Goal: Information Seeking & Learning: Learn about a topic

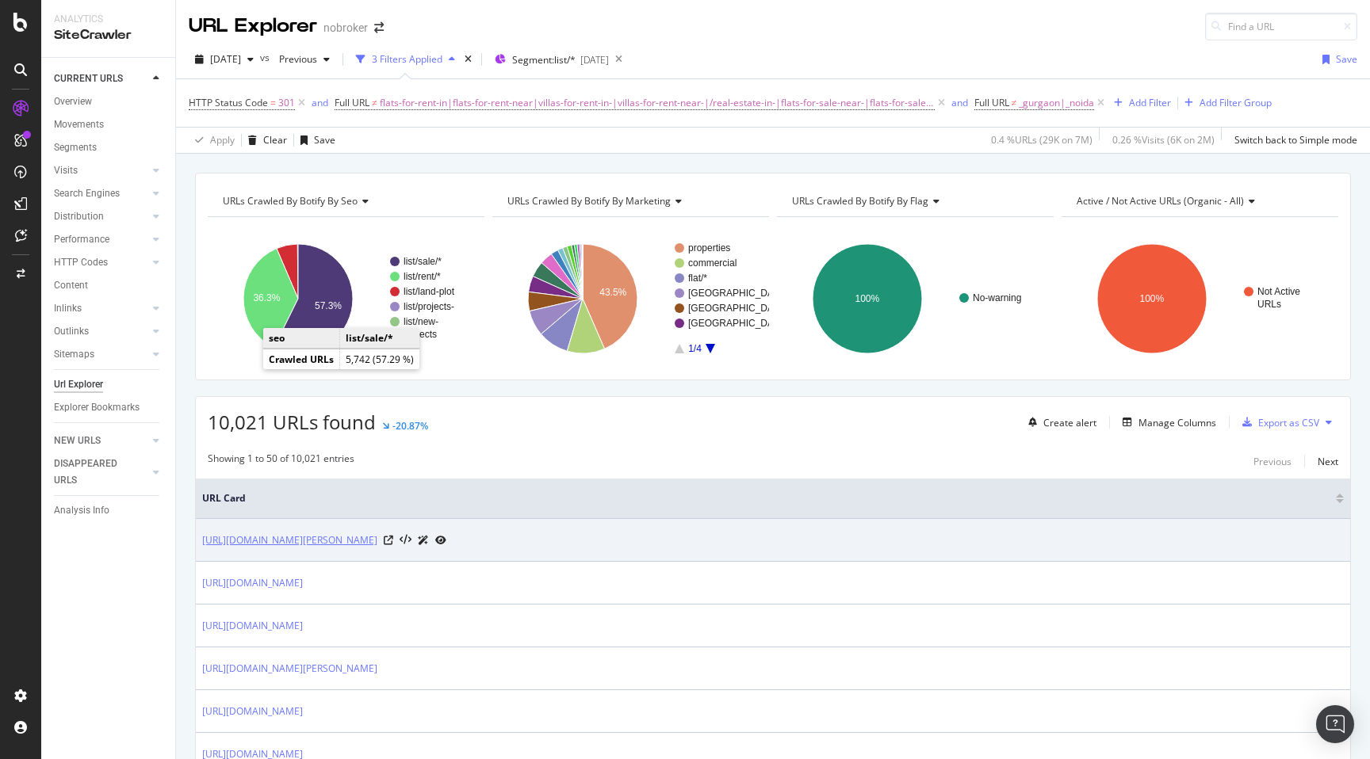
drag, startPoint x: 198, startPoint y: 543, endPoint x: 456, endPoint y: 539, distance: 257.6
click at [456, 539] on td "[URL][DOMAIN_NAME][PERSON_NAME]" at bounding box center [773, 540] width 1154 height 43
copy link "[URL][DOMAIN_NAME]"
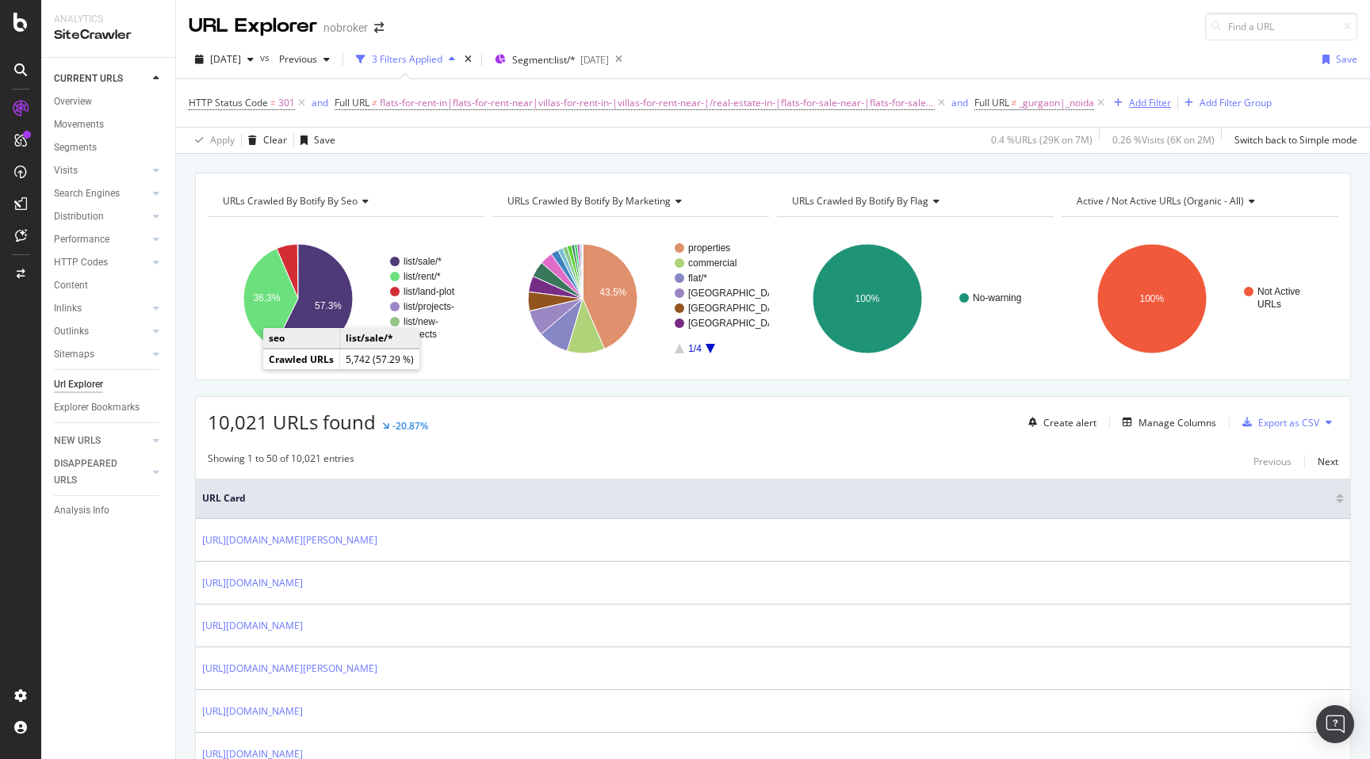
click at [1138, 105] on div "Add Filter" at bounding box center [1150, 102] width 42 height 13
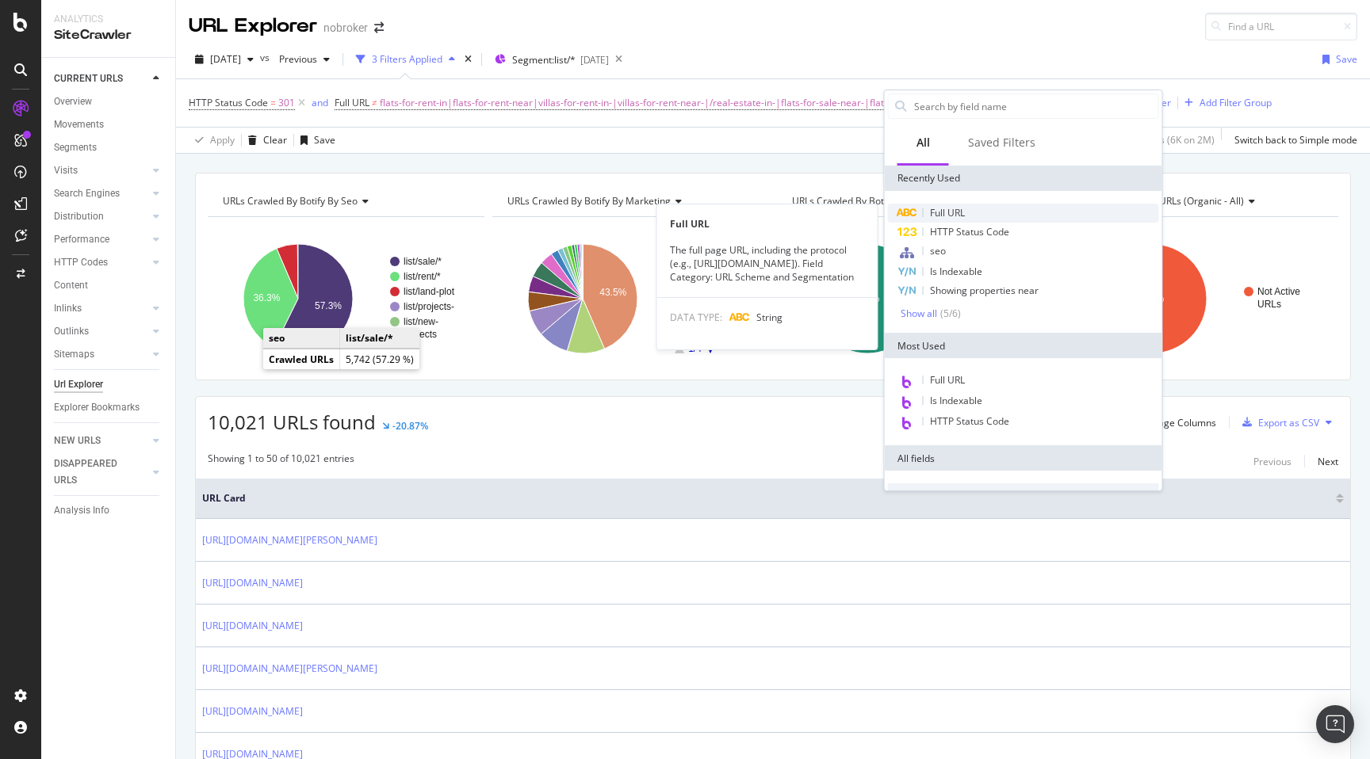
click at [970, 209] on div "Full URL" at bounding box center [1023, 213] width 271 height 19
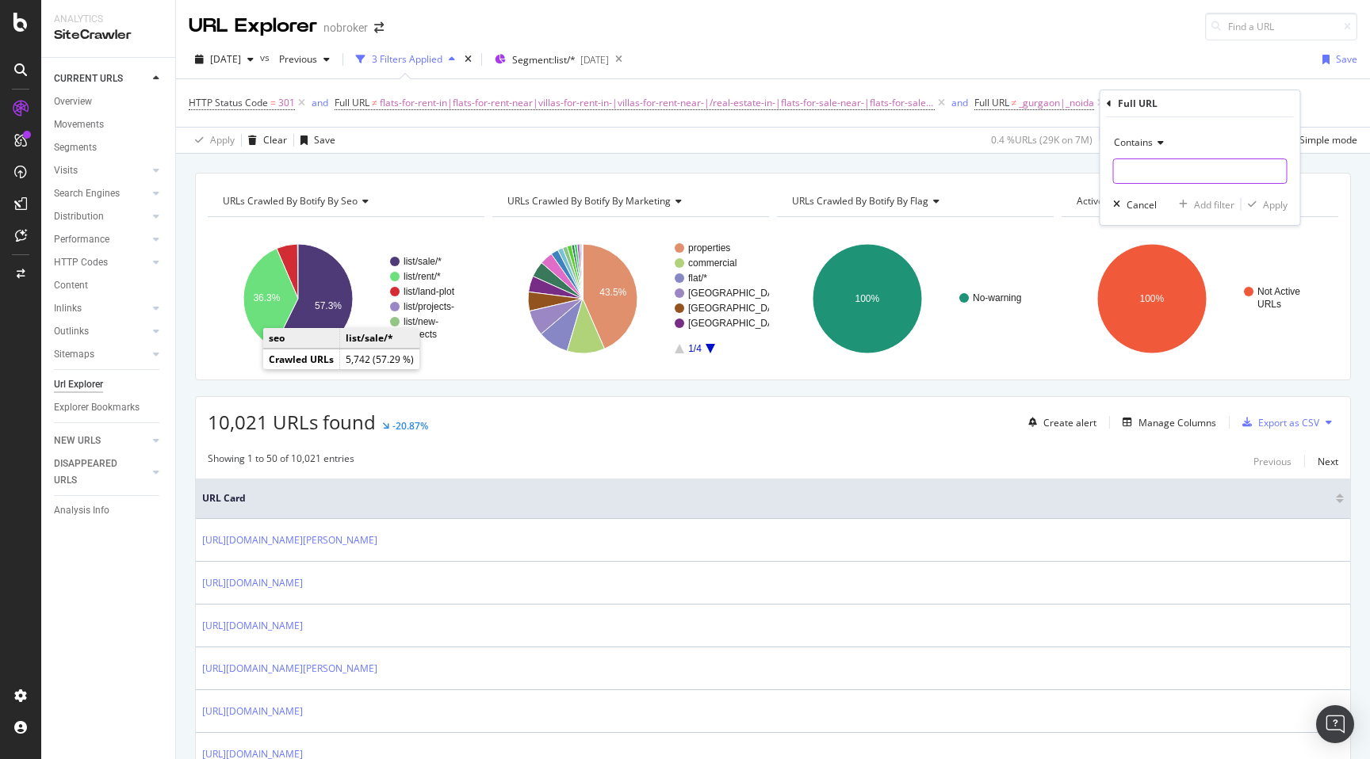
click at [1136, 167] on input "text" at bounding box center [1200, 171] width 173 height 25
paste input "[URL][DOMAIN_NAME]"
click at [1121, 173] on input "[URL][DOMAIN_NAME]" at bounding box center [1189, 171] width 150 height 25
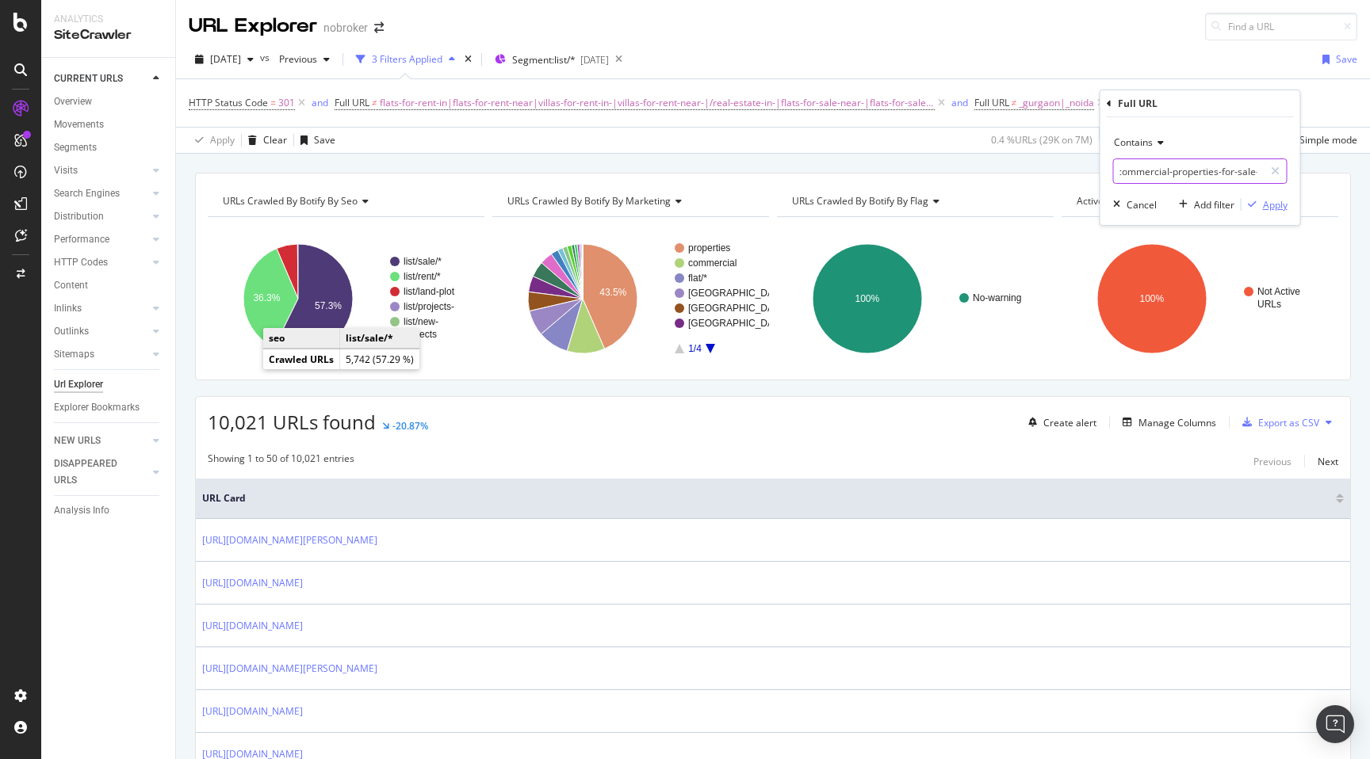
type input "commercial-properties-for-sale-"
click at [1276, 204] on div "Apply" at bounding box center [1275, 204] width 25 height 13
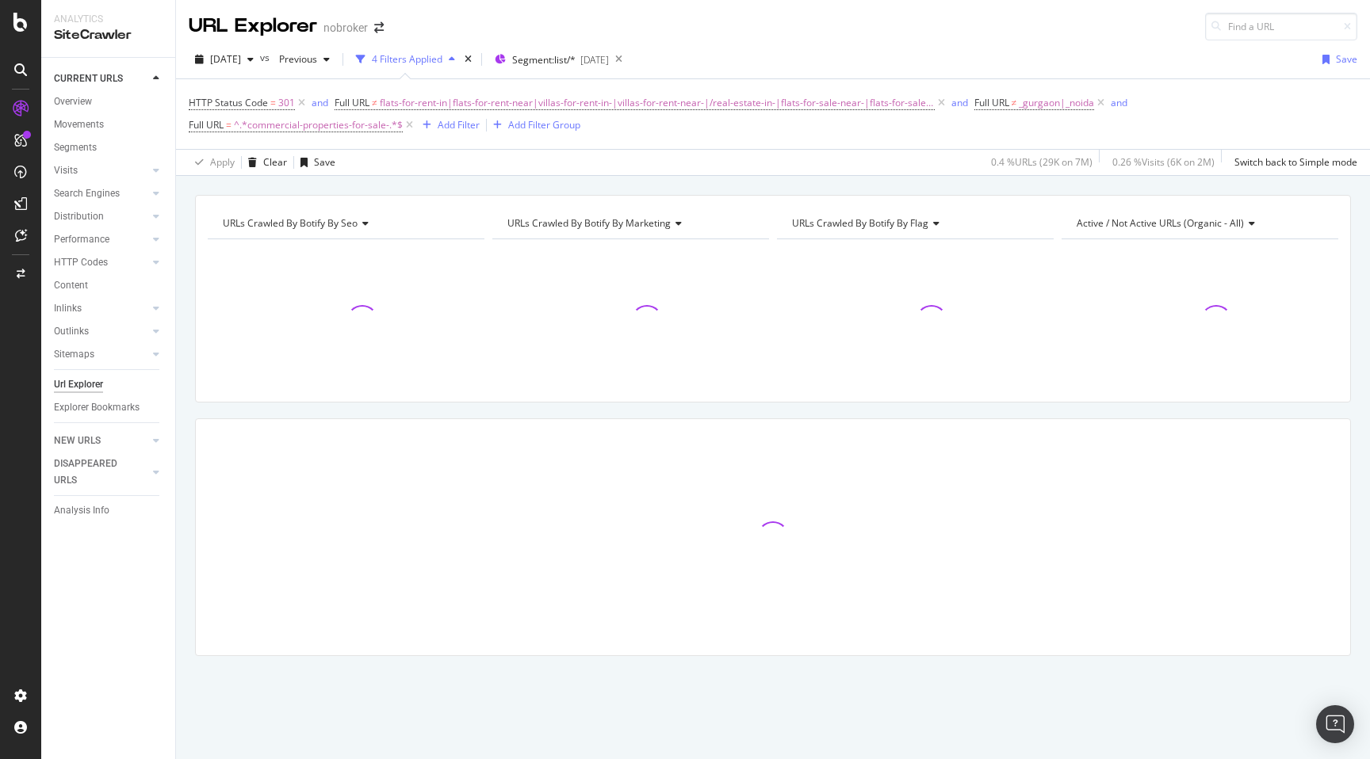
click at [182, 211] on div "URLs Crawled By Botify By seo Chart (by Value) Table Expand Export as CSV Expor…" at bounding box center [773, 453] width 1194 height 517
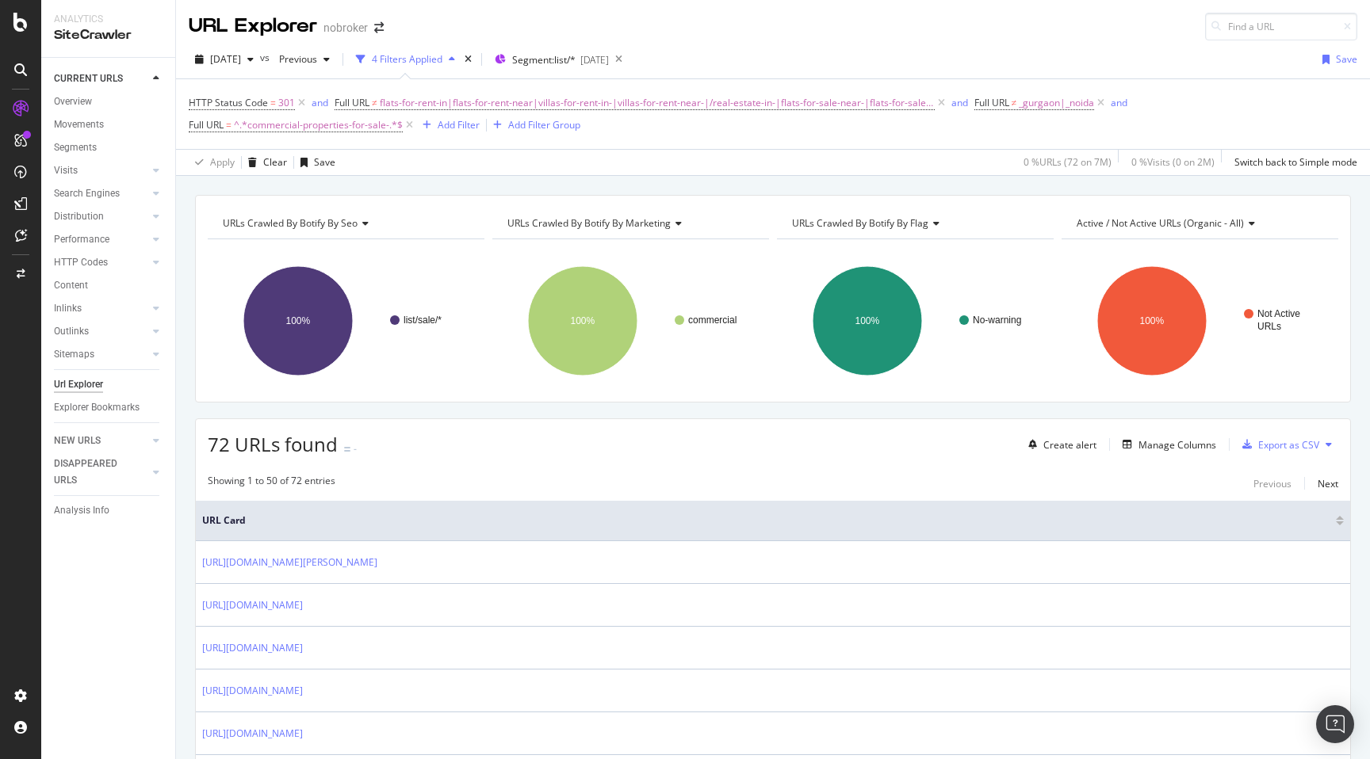
click at [208, 449] on span "72 URLs found" at bounding box center [273, 444] width 130 height 26
copy span "72"
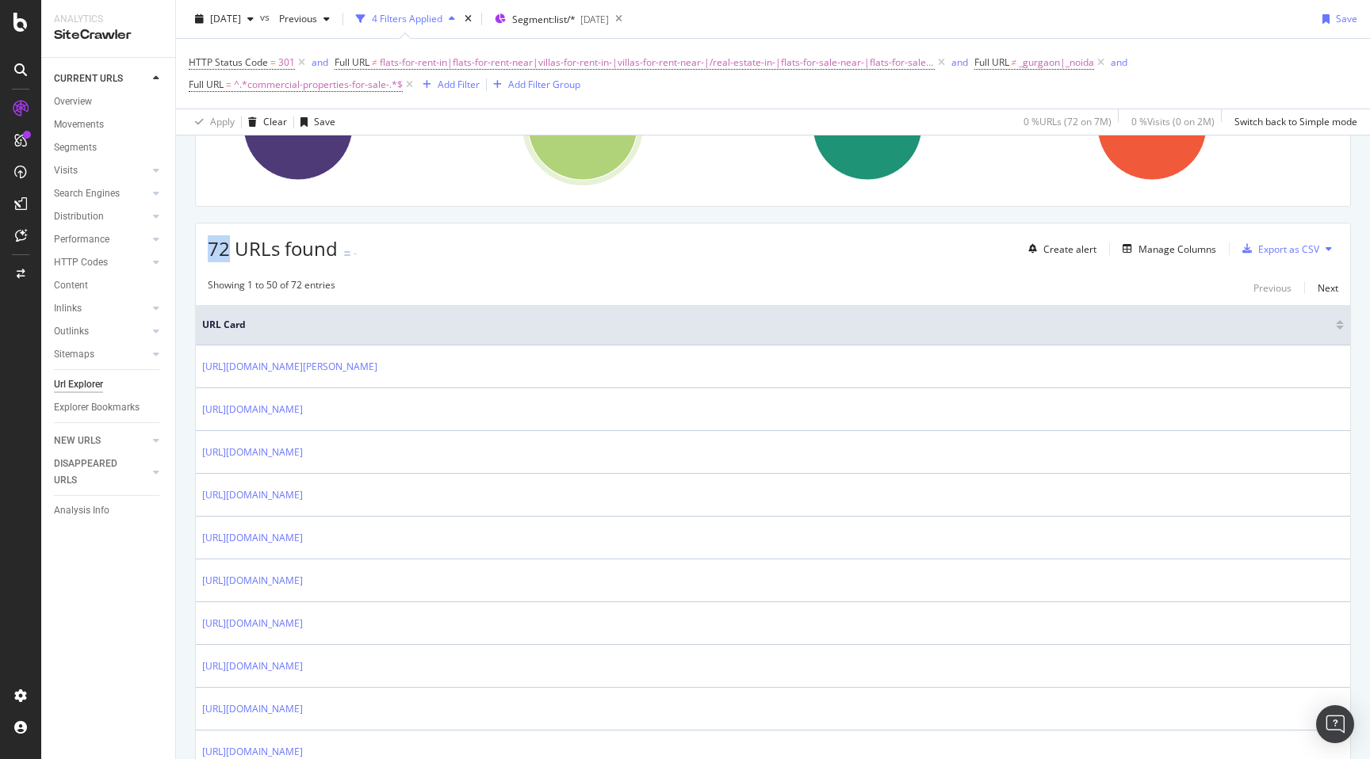
scroll to position [197, 0]
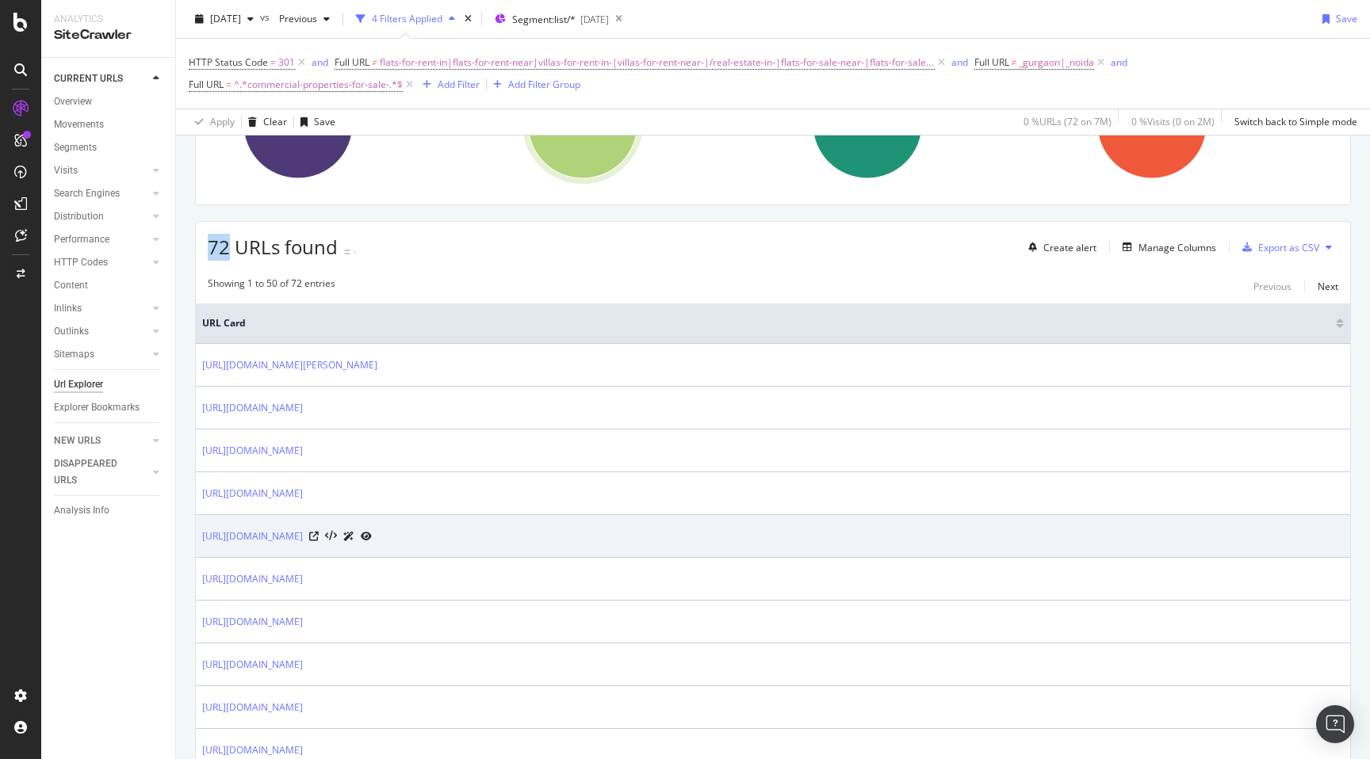
drag, startPoint x: 197, startPoint y: 357, endPoint x: 554, endPoint y: 542, distance: 402.7
copy tbody "[URL][DOMAIN_NAME][PERSON_NAME] [URL][DOMAIN_NAME] [URL][DOMAIN_NAME] [URL][DOM…"
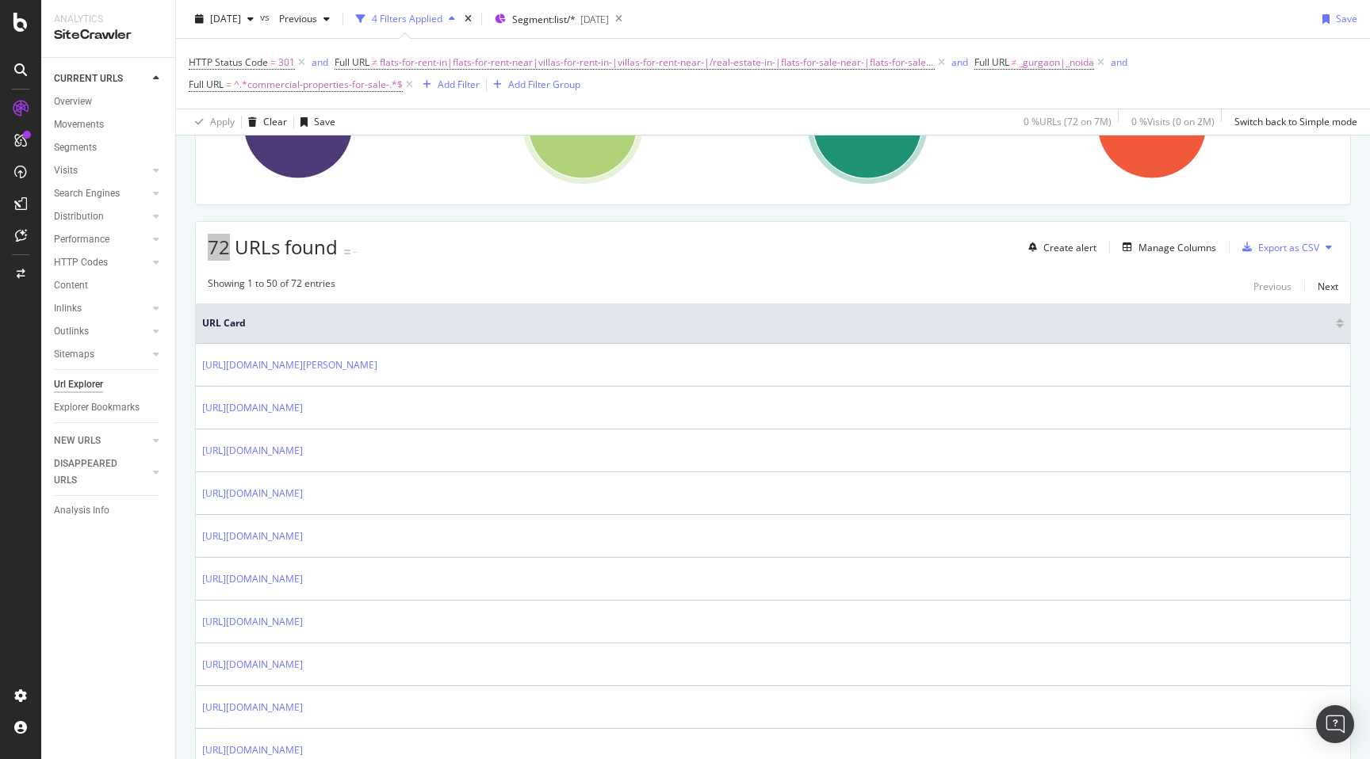
drag, startPoint x: 554, startPoint y: 542, endPoint x: 1034, endPoint y: 0, distance: 723.8
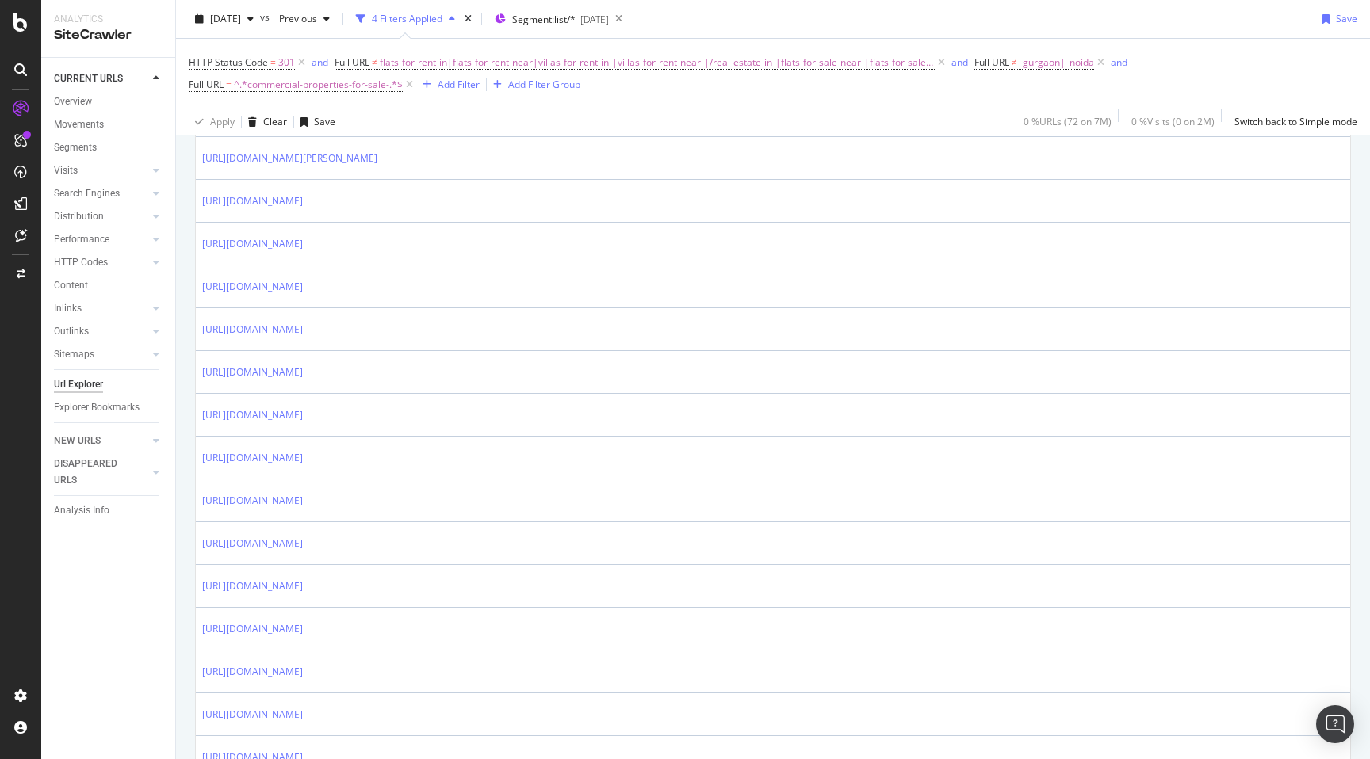
scroll to position [2012, 0]
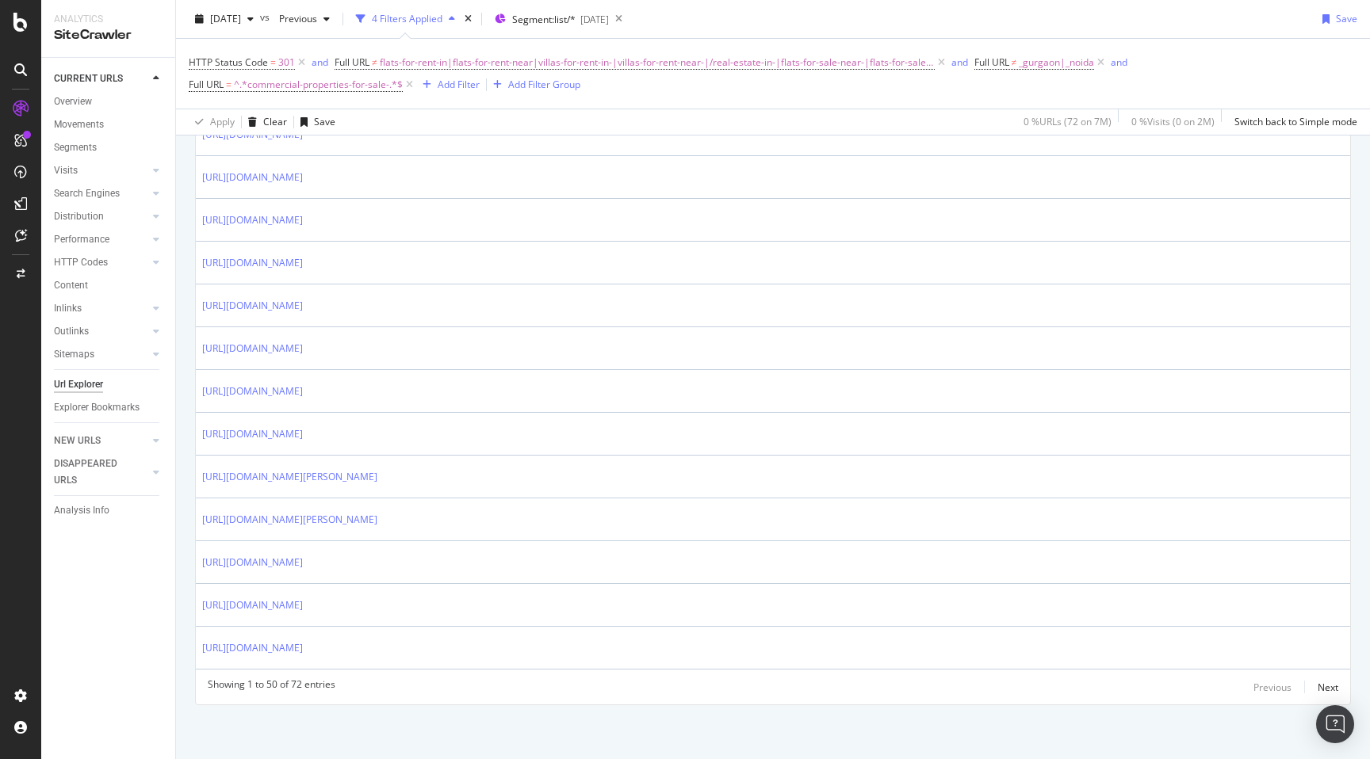
click at [1339, 691] on div "Showing 1 to 50 of 72 entries Previous Next" at bounding box center [773, 687] width 1154 height 19
click at [1327, 678] on button "Next" at bounding box center [1327, 687] width 21 height 19
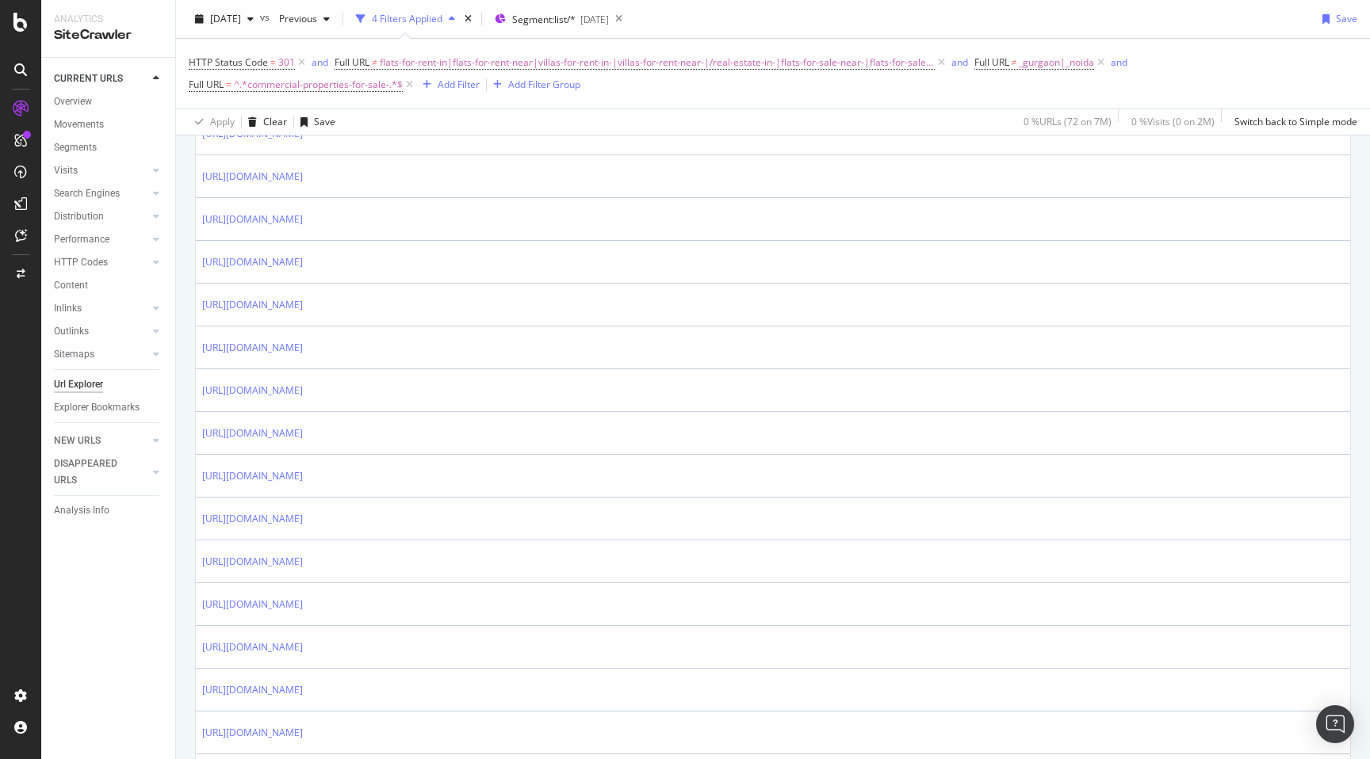
scroll to position [813, 0]
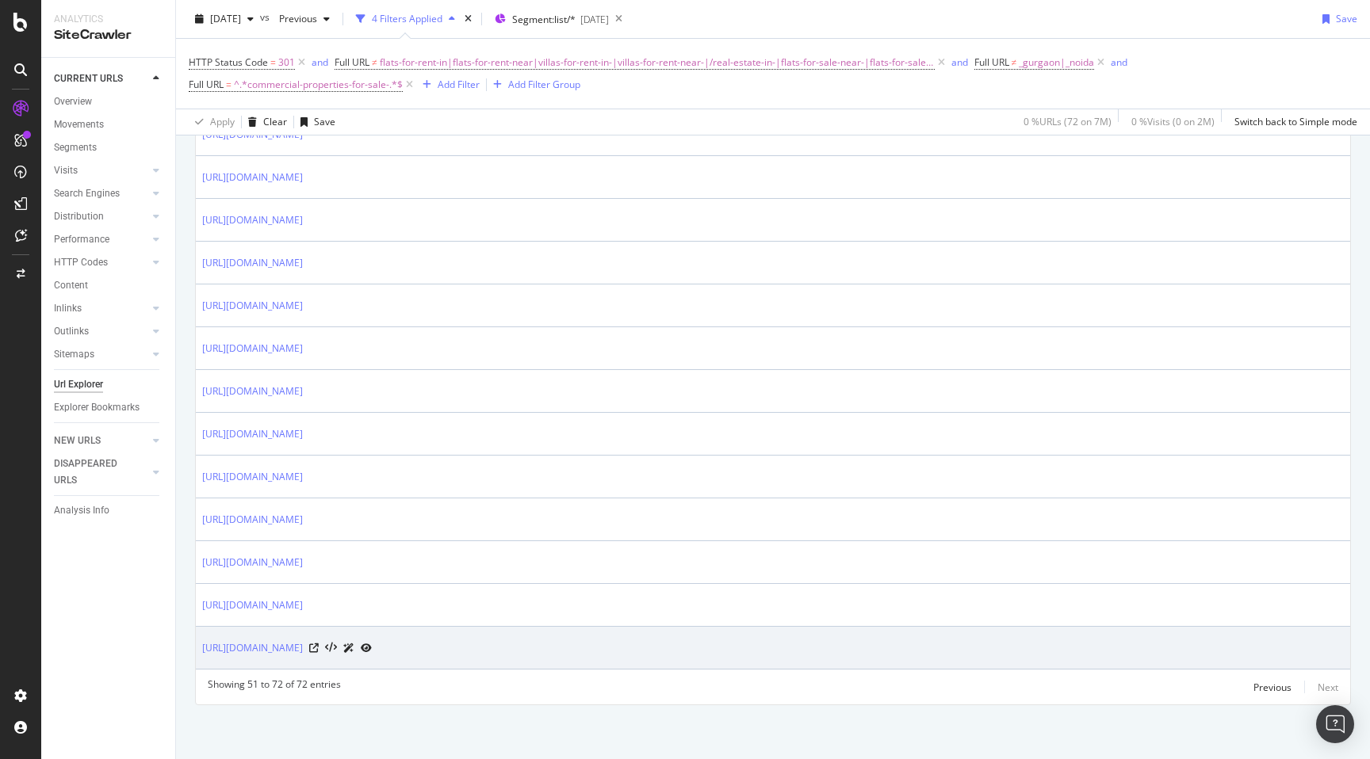
click at [197, 640] on td "[URL][DOMAIN_NAME]" at bounding box center [773, 648] width 1154 height 43
copy div "[URL][DOMAIN_NAME]"
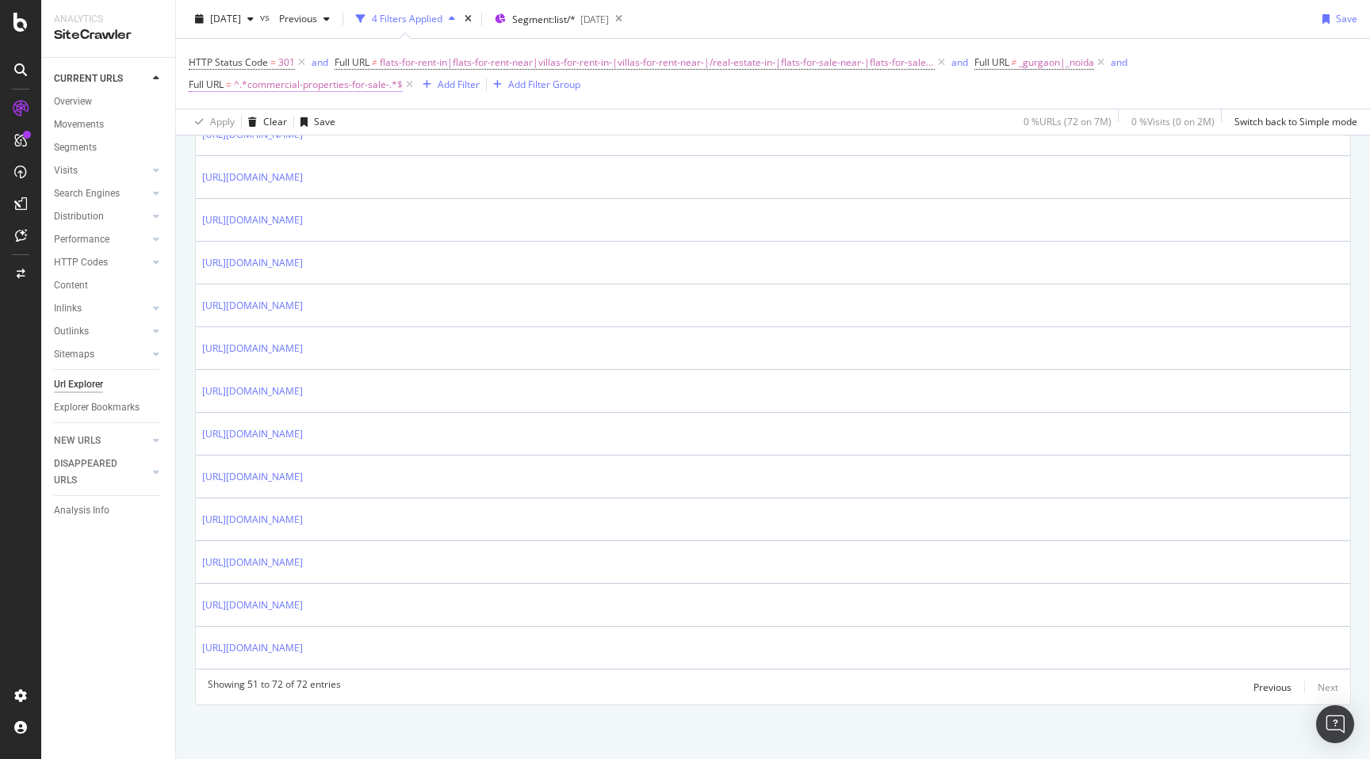
click at [403, 74] on span "^.*commercial-properties-for-sale-.*$" at bounding box center [318, 85] width 169 height 22
click at [1262, 126] on input "commercial-properties-for-sale-" at bounding box center [1215, 128] width 150 height 25
click at [783, 70] on span "flats-for-rent-in|flats-for-rent-near|villas-for-rent-in-|villas-for-rent-near-…" at bounding box center [657, 63] width 555 height 22
click at [440, 130] on input "flats-for-rent-in|flats-for-rent-near|villas-for-rent-in-|villas-for-rent-near-…" at bounding box center [424, 128] width 150 height 25
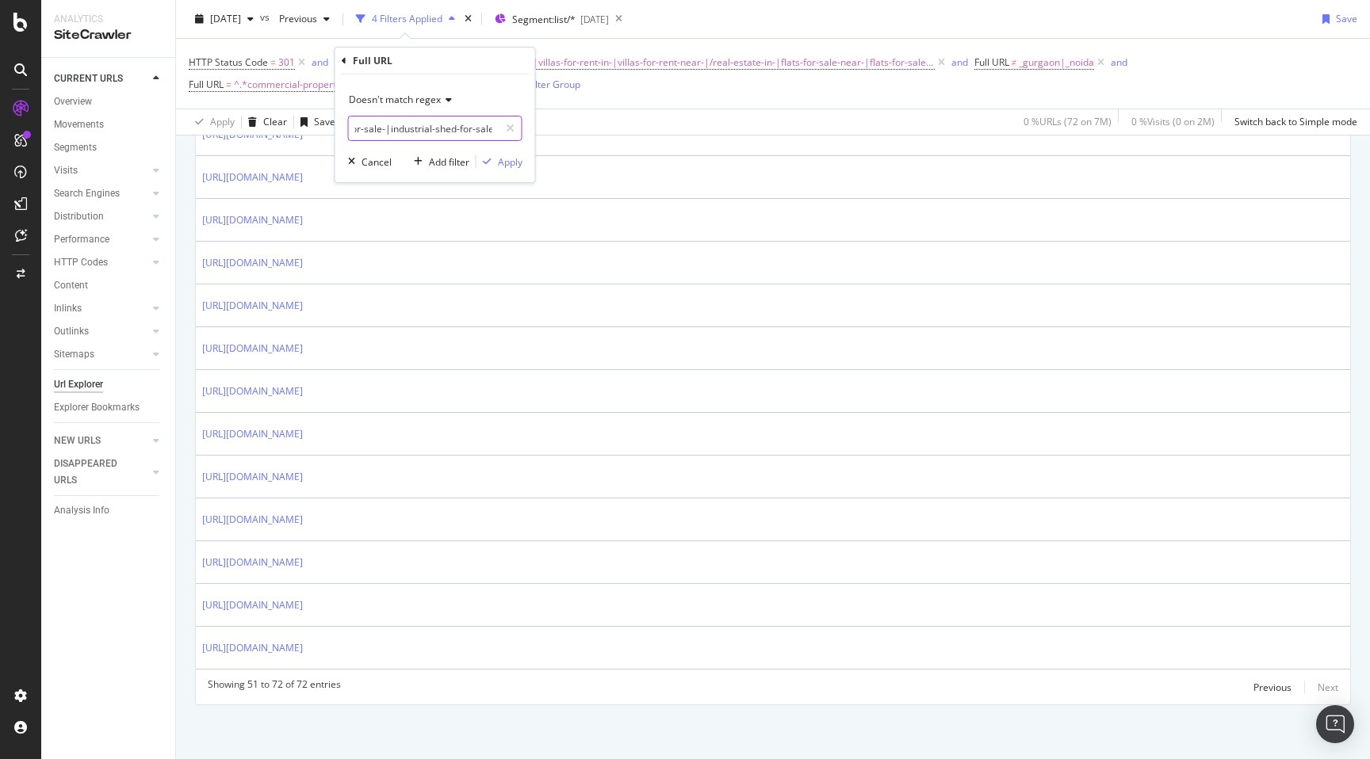
paste input "commercial-properties-for-sale-"
type input "flats-for-rent-in|flats-for-rent-near|villas-for-rent-in-|villas-for-rent-near-…"
click at [511, 163] on div "Apply" at bounding box center [510, 161] width 25 height 13
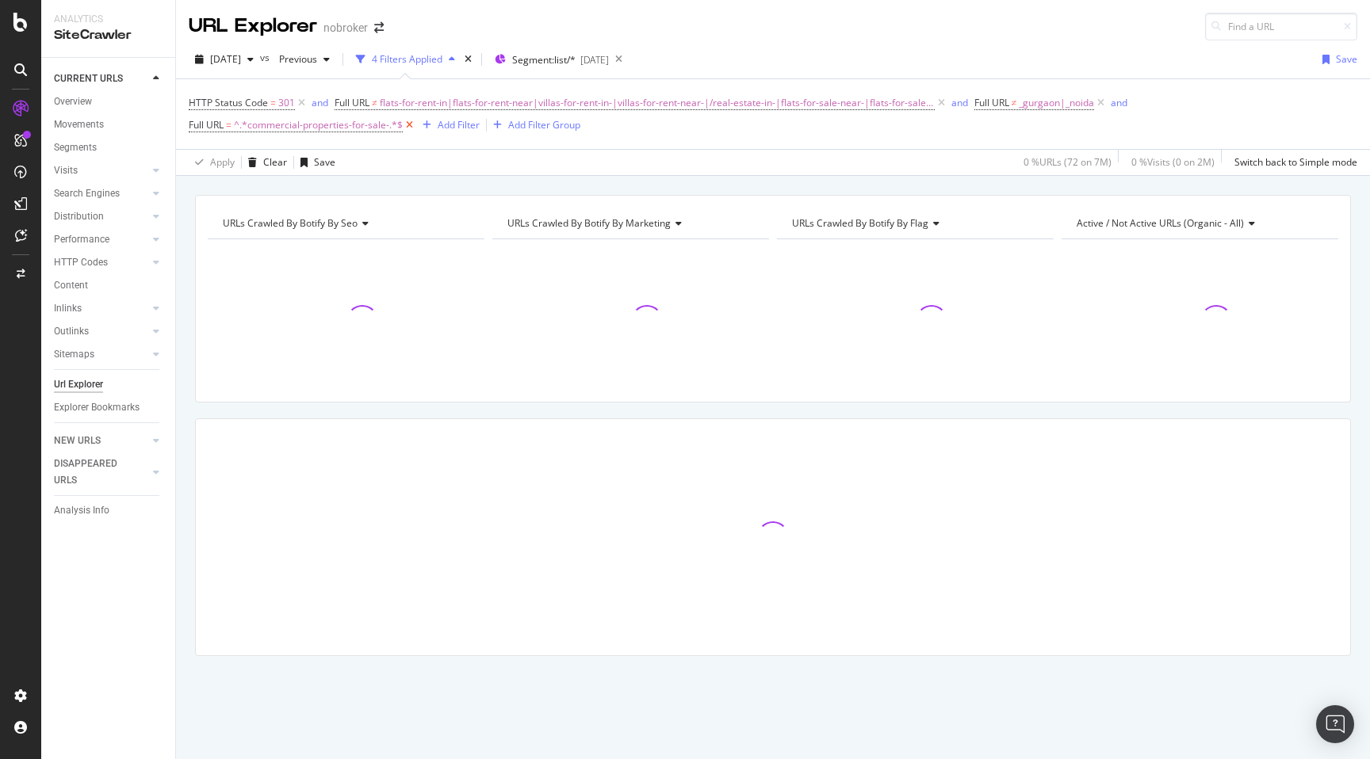
click at [416, 117] on icon at bounding box center [409, 125] width 13 height 16
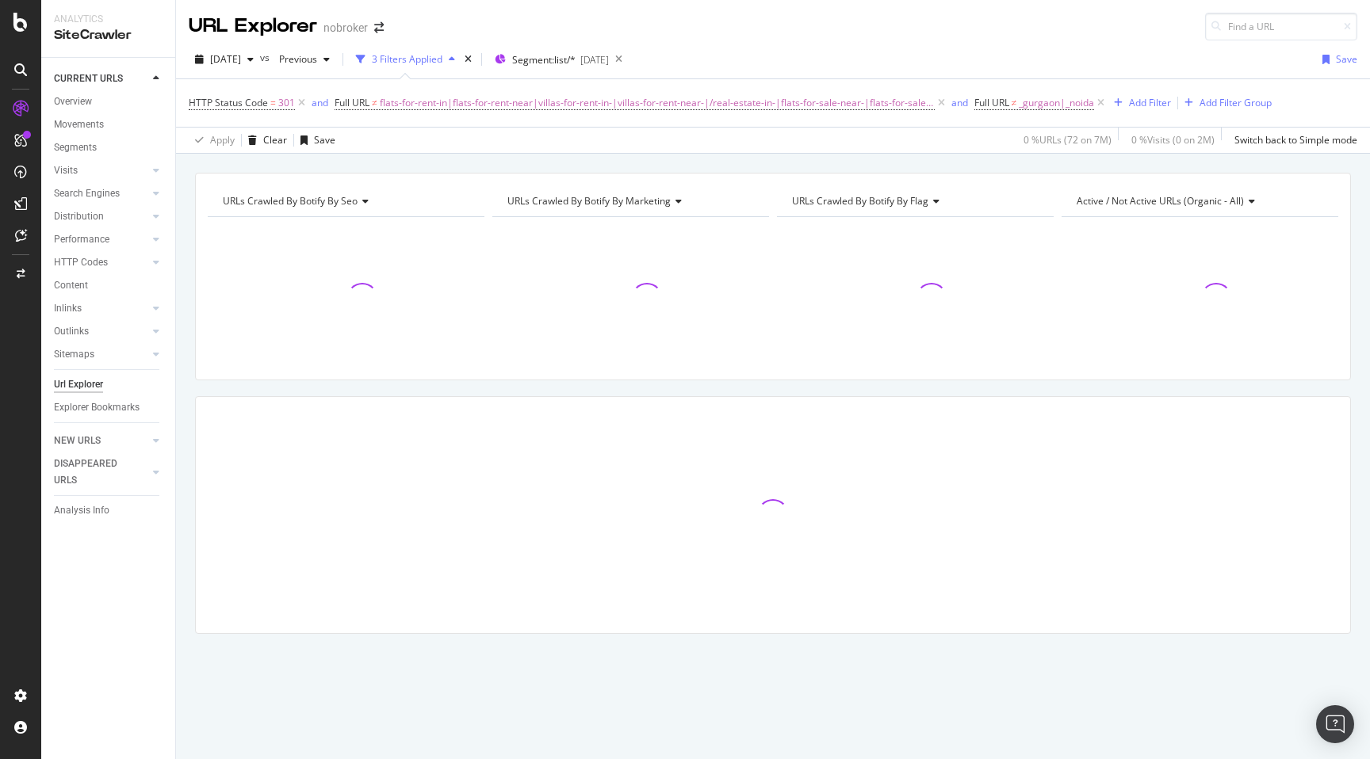
click at [188, 245] on div "URLs Crawled By Botify By seo Chart (by Value) Table Expand Export as CSV Expor…" at bounding box center [773, 431] width 1194 height 517
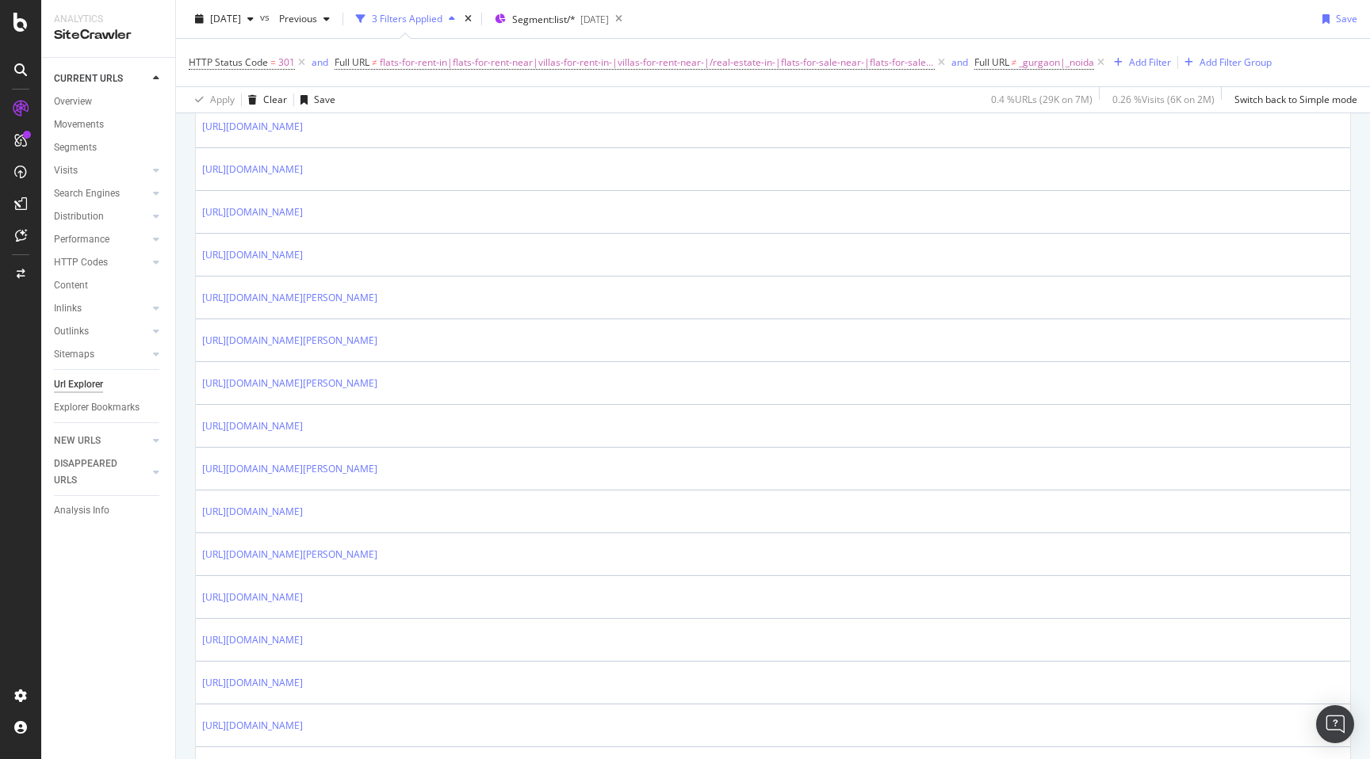
scroll to position [1153, 0]
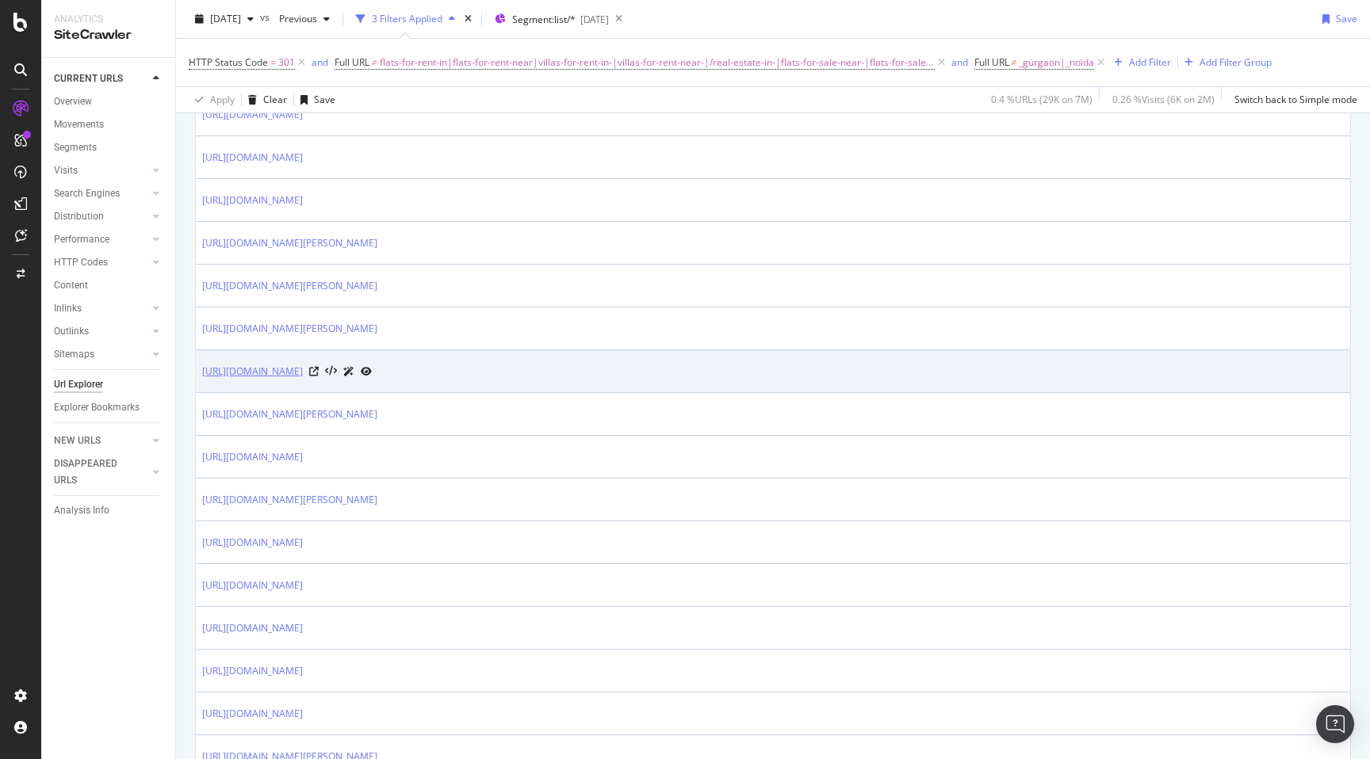
drag, startPoint x: 201, startPoint y: 373, endPoint x: 401, endPoint y: 376, distance: 200.5
click at [401, 376] on td "[URL][DOMAIN_NAME]" at bounding box center [773, 371] width 1154 height 43
copy link "[URL][DOMAIN_NAME]"
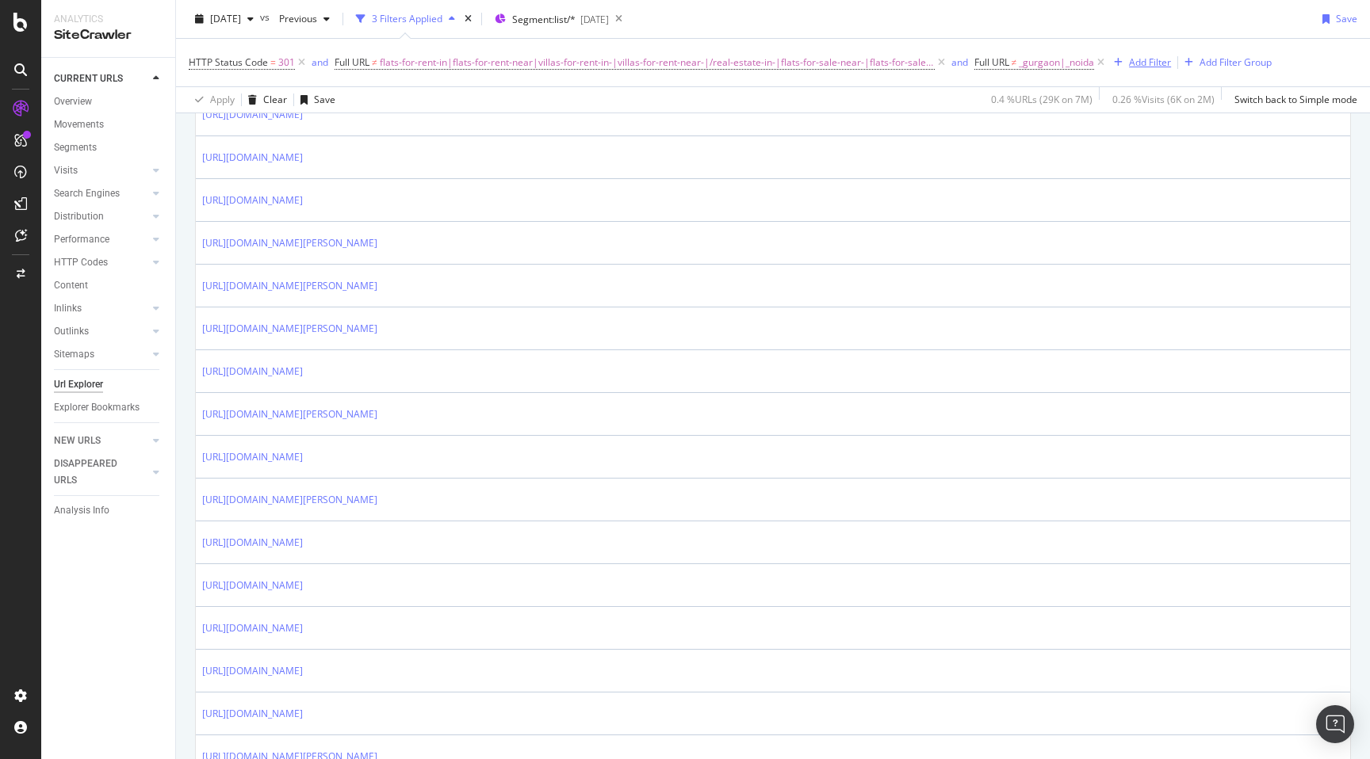
click at [1149, 62] on div "Add Filter" at bounding box center [1150, 61] width 42 height 13
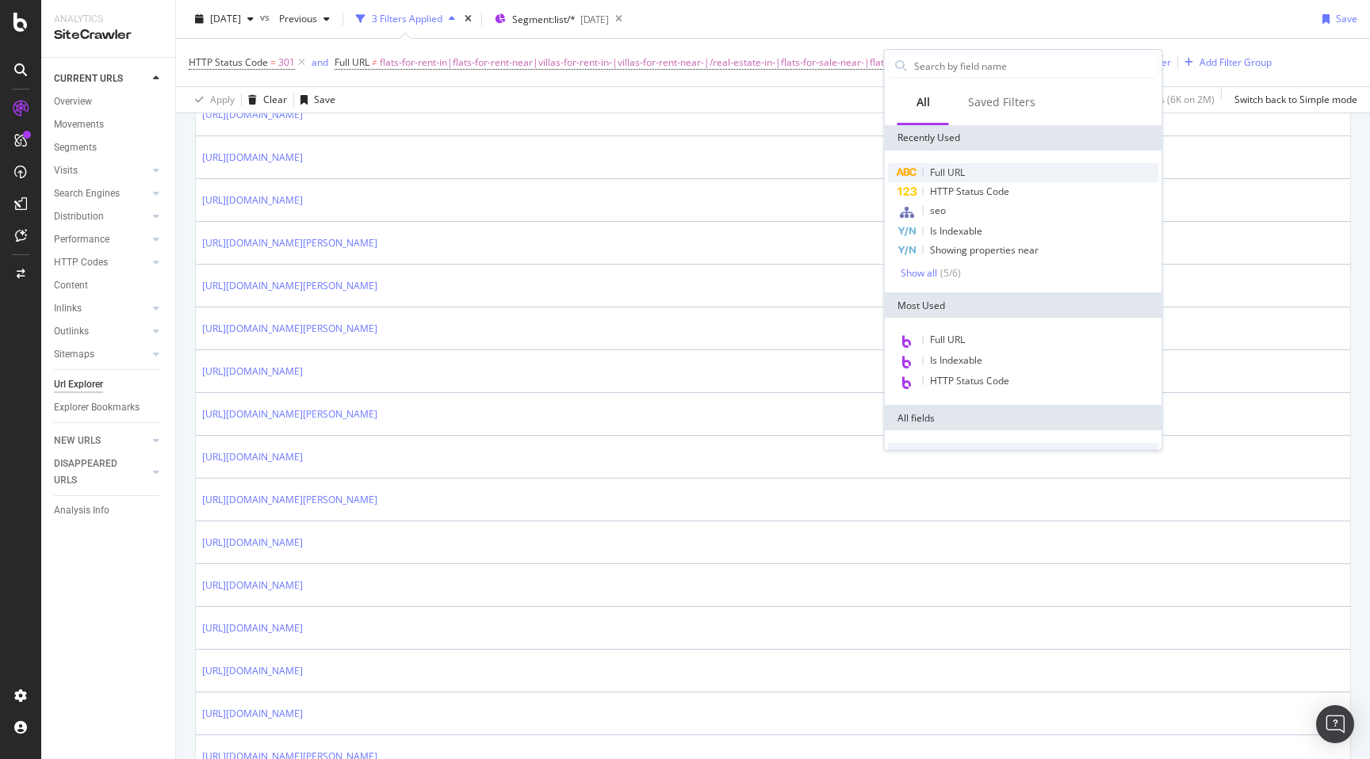
click at [985, 174] on div "Full URL" at bounding box center [1023, 172] width 271 height 19
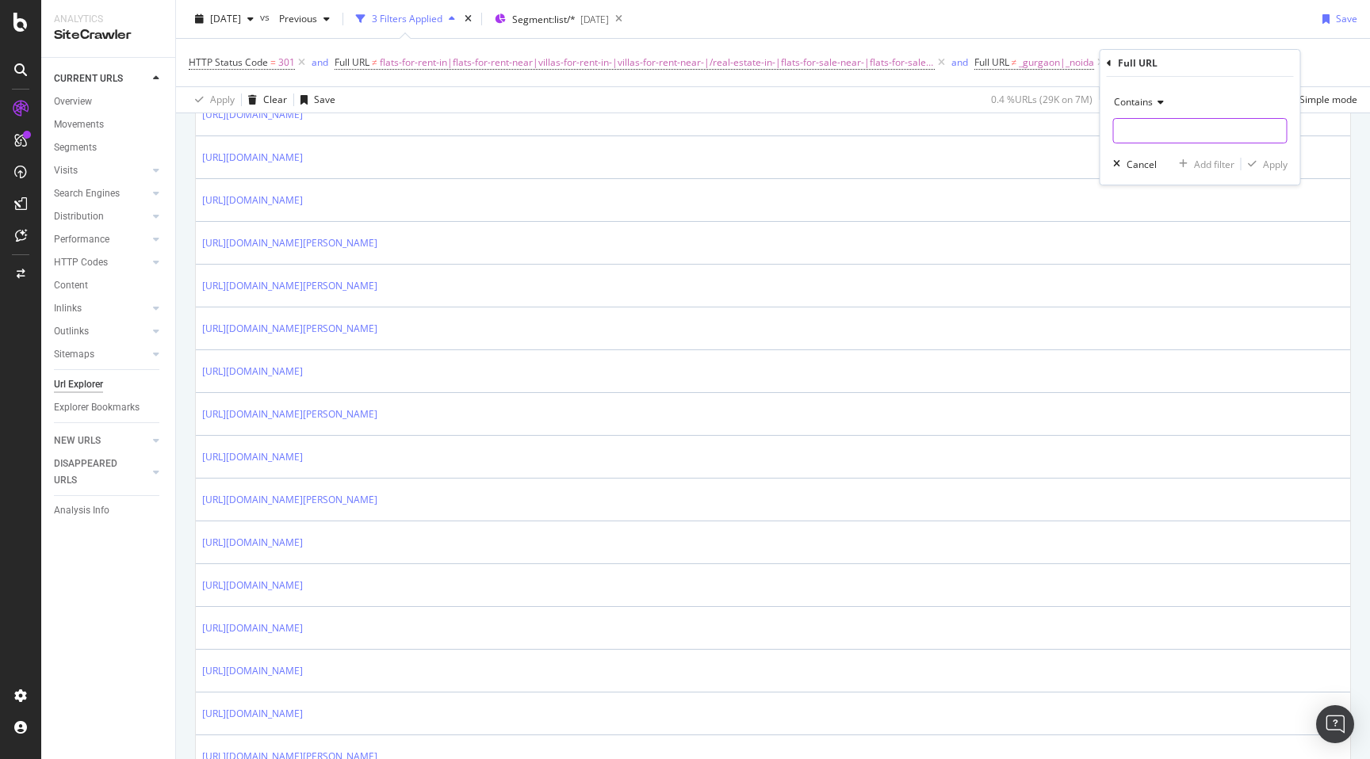
click at [1147, 130] on input "text" at bounding box center [1200, 130] width 173 height 25
paste input "[URL][DOMAIN_NAME]"
click at [1169, 136] on input "[URL][DOMAIN_NAME]" at bounding box center [1189, 130] width 150 height 25
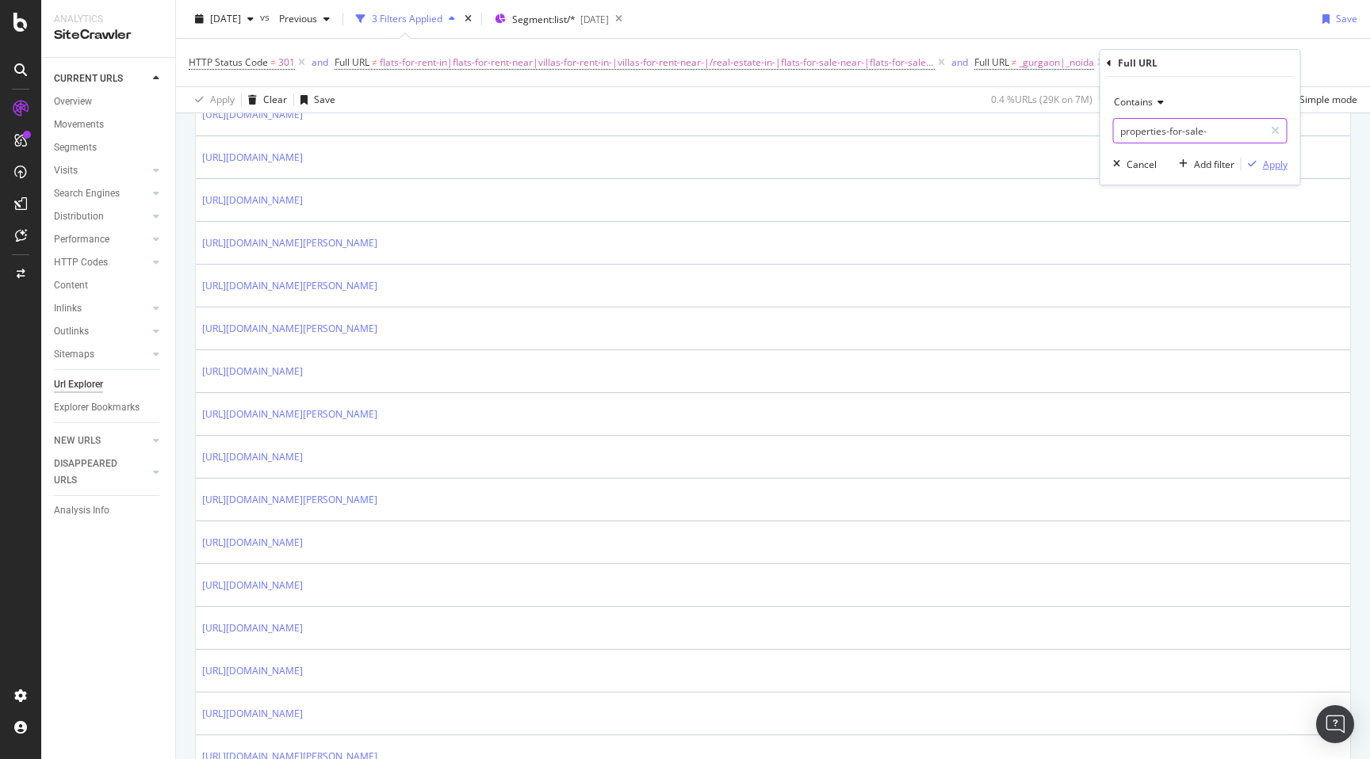
type input "properties-for-sale-"
click at [1274, 167] on div "Apply" at bounding box center [1275, 164] width 25 height 13
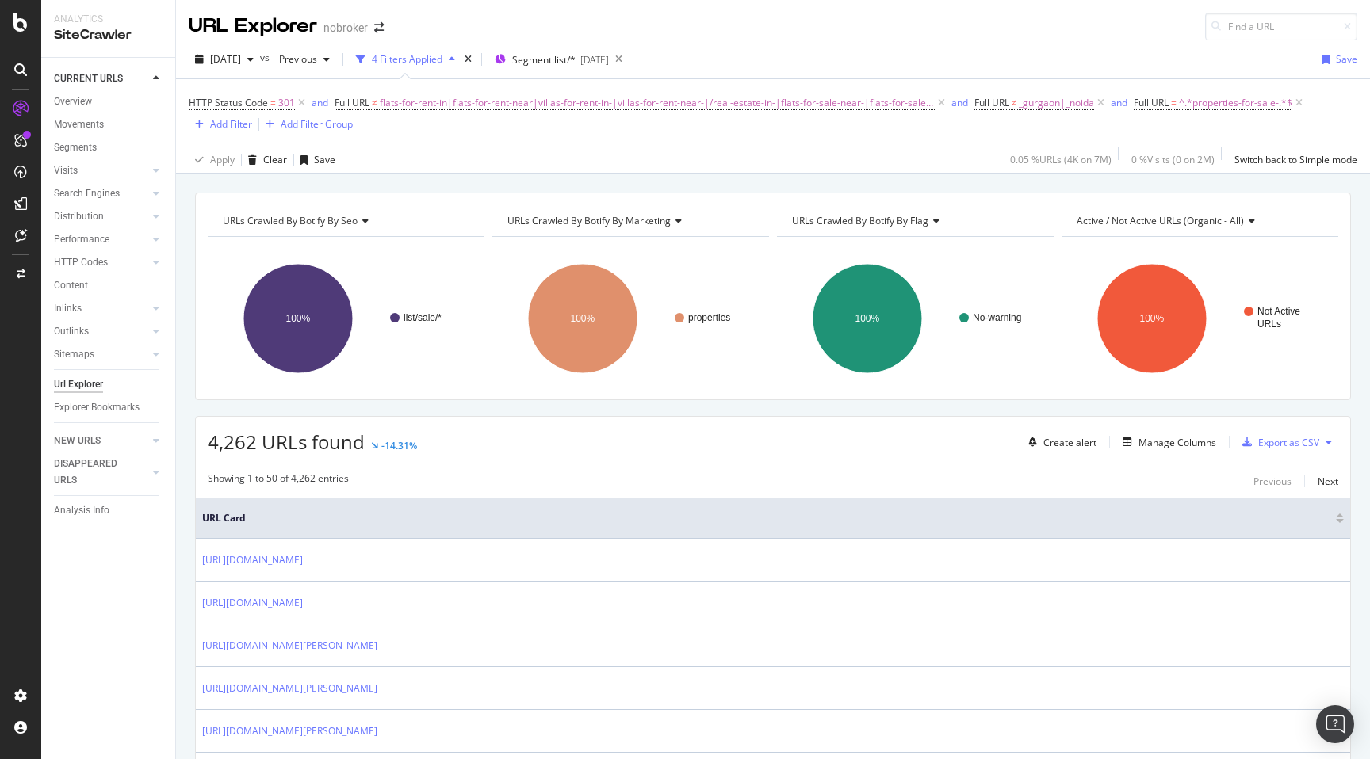
click at [218, 440] on span "4,262 URLs found" at bounding box center [286, 442] width 157 height 26
copy span "4,262"
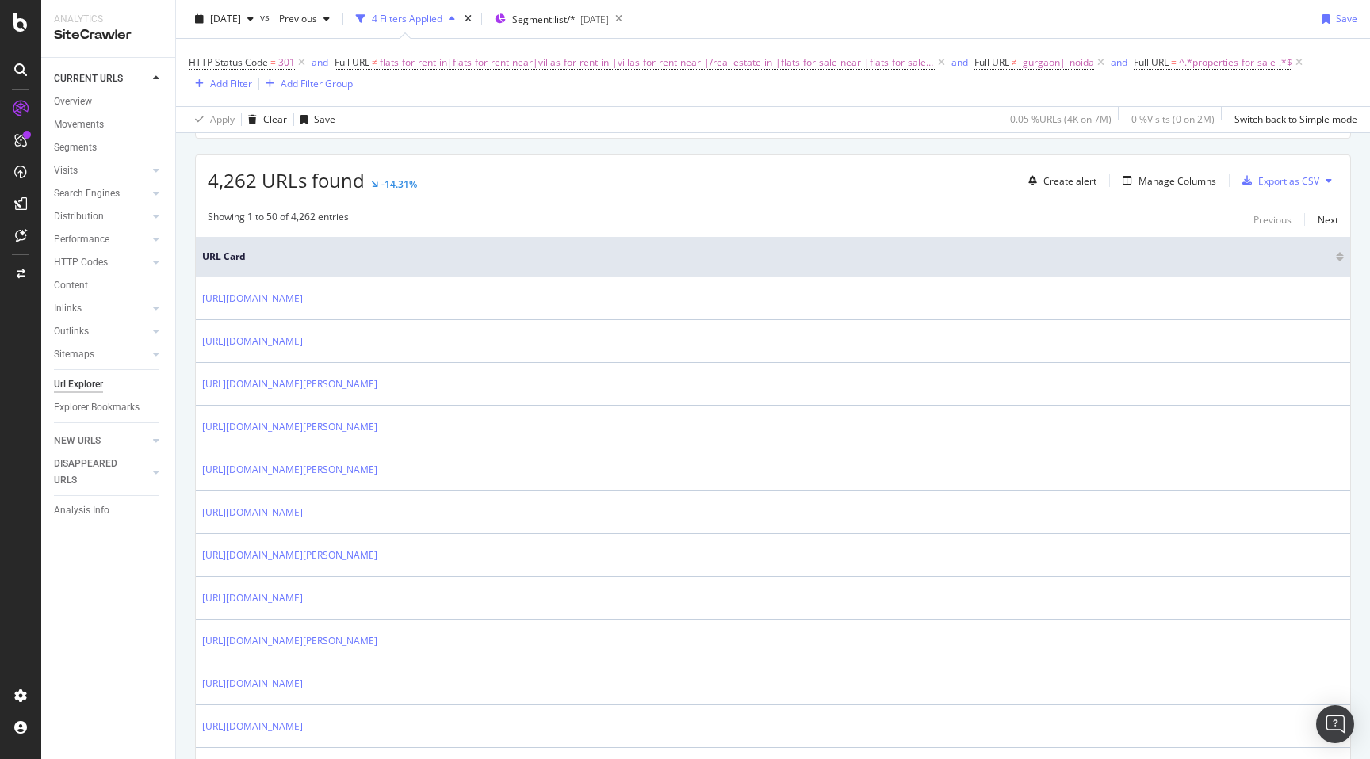
scroll to position [39, 0]
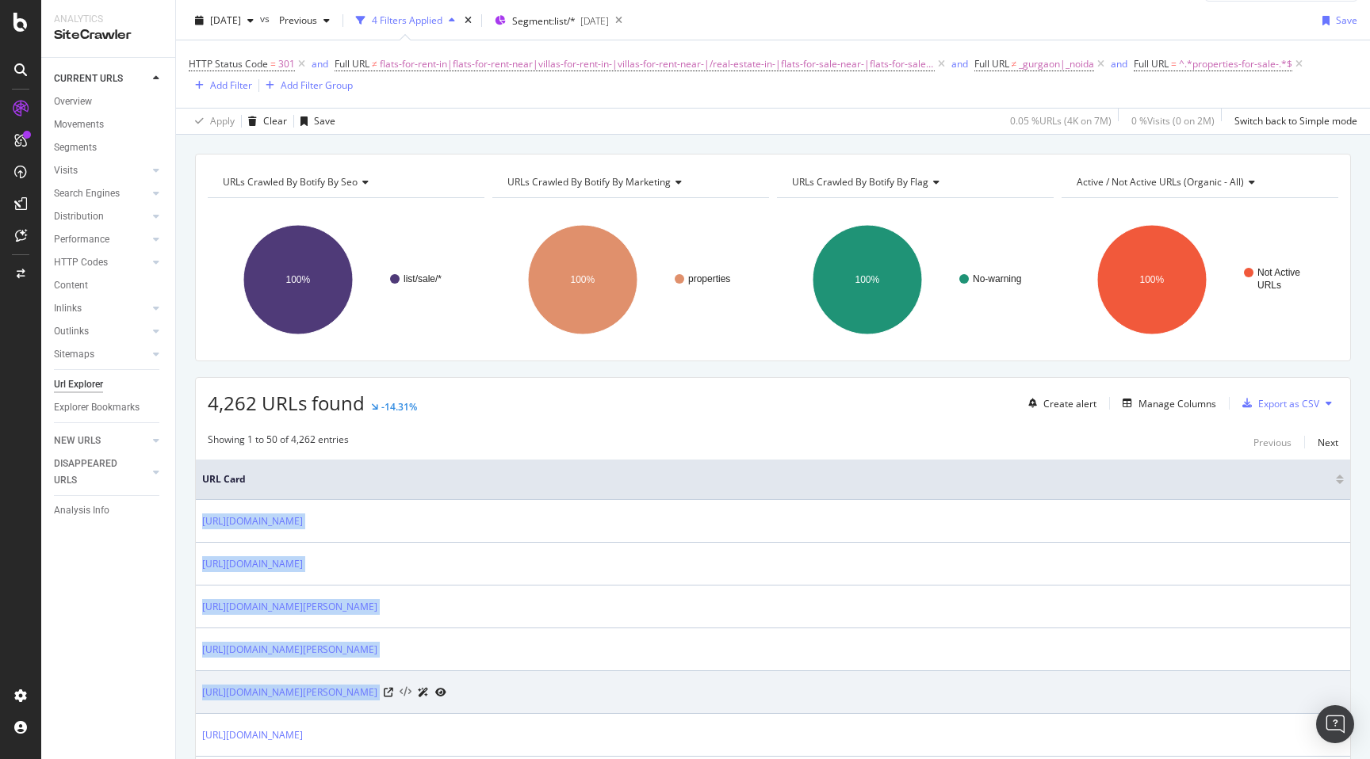
drag, startPoint x: 197, startPoint y: 510, endPoint x: 519, endPoint y: 690, distance: 369.1
copy tbody "[URL][DOMAIN_NAME] [URL][DOMAIN_NAME] [URL][DOMAIN_NAME][PERSON_NAME] [URL][DOM…"
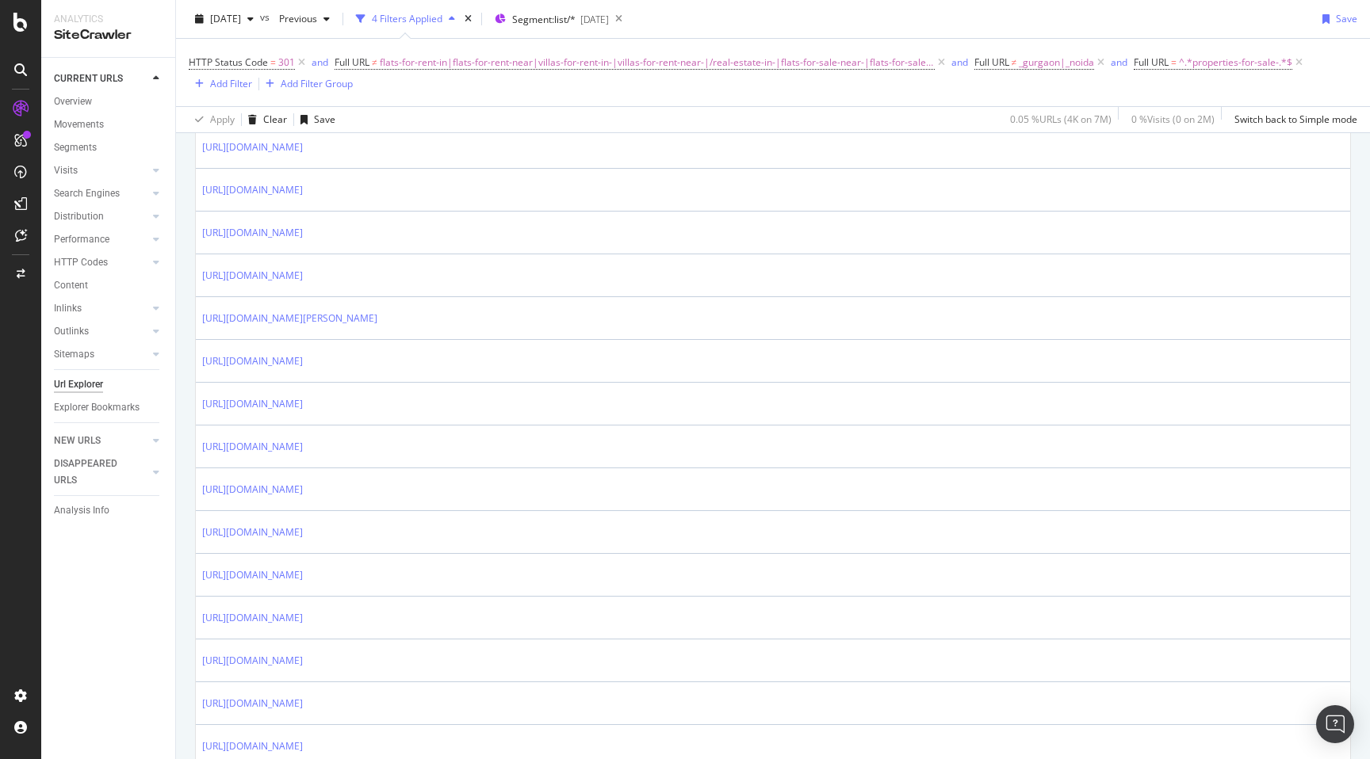
scroll to position [900, 0]
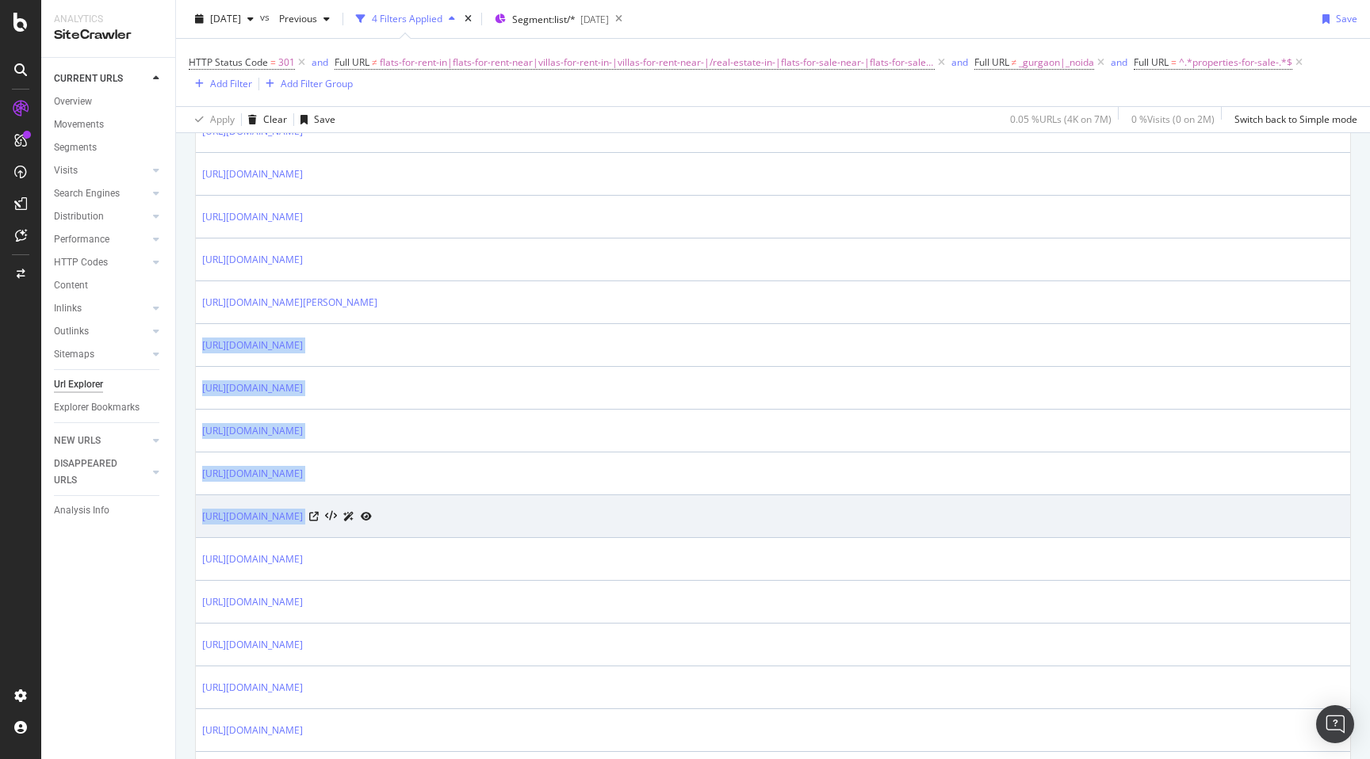
drag, startPoint x: 199, startPoint y: 341, endPoint x: 537, endPoint y: 514, distance: 380.0
click at [537, 514] on tbody "[URL][DOMAIN_NAME] [URL][DOMAIN_NAME] [URL][DOMAIN_NAME][PERSON_NAME] [URL][DOM…" at bounding box center [773, 709] width 1154 height 2140
copy tbody "[URL][DOMAIN_NAME] [URL][DOMAIN_NAME] [URL][DOMAIN_NAME] [URL][DOMAIN_NAME] [UR…"
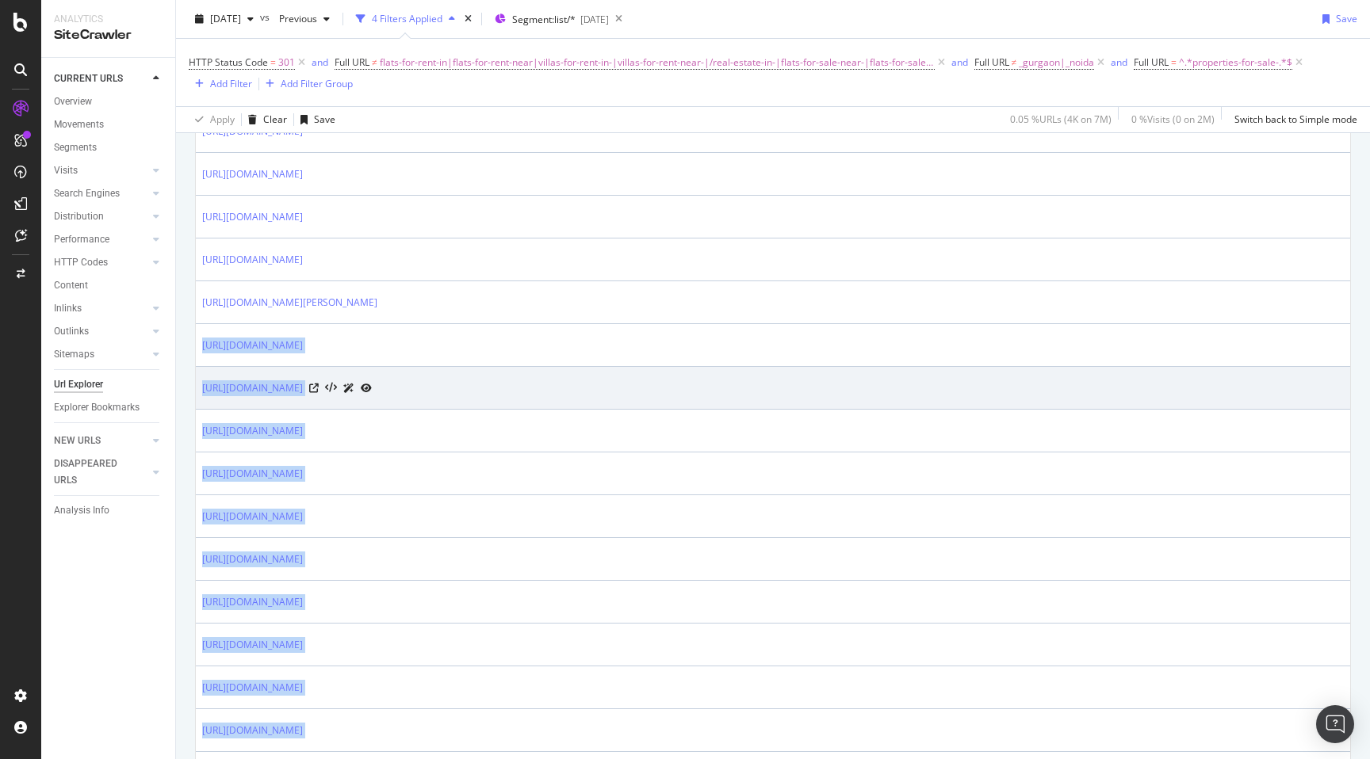
scroll to position [1294, 0]
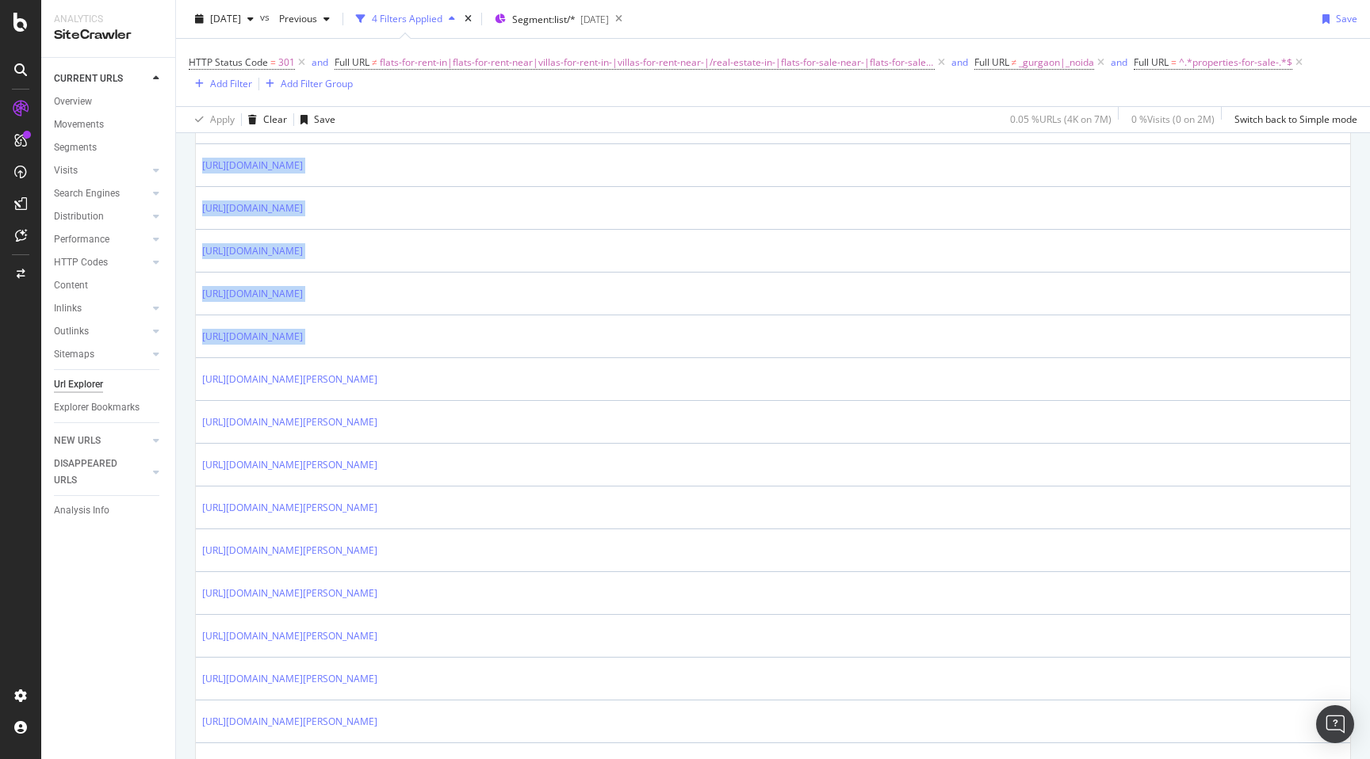
copy tbody "[URL][DOMAIN_NAME] [URL][DOMAIN_NAME] [URL][DOMAIN_NAME] [URL][DOMAIN_NAME] [UR…"
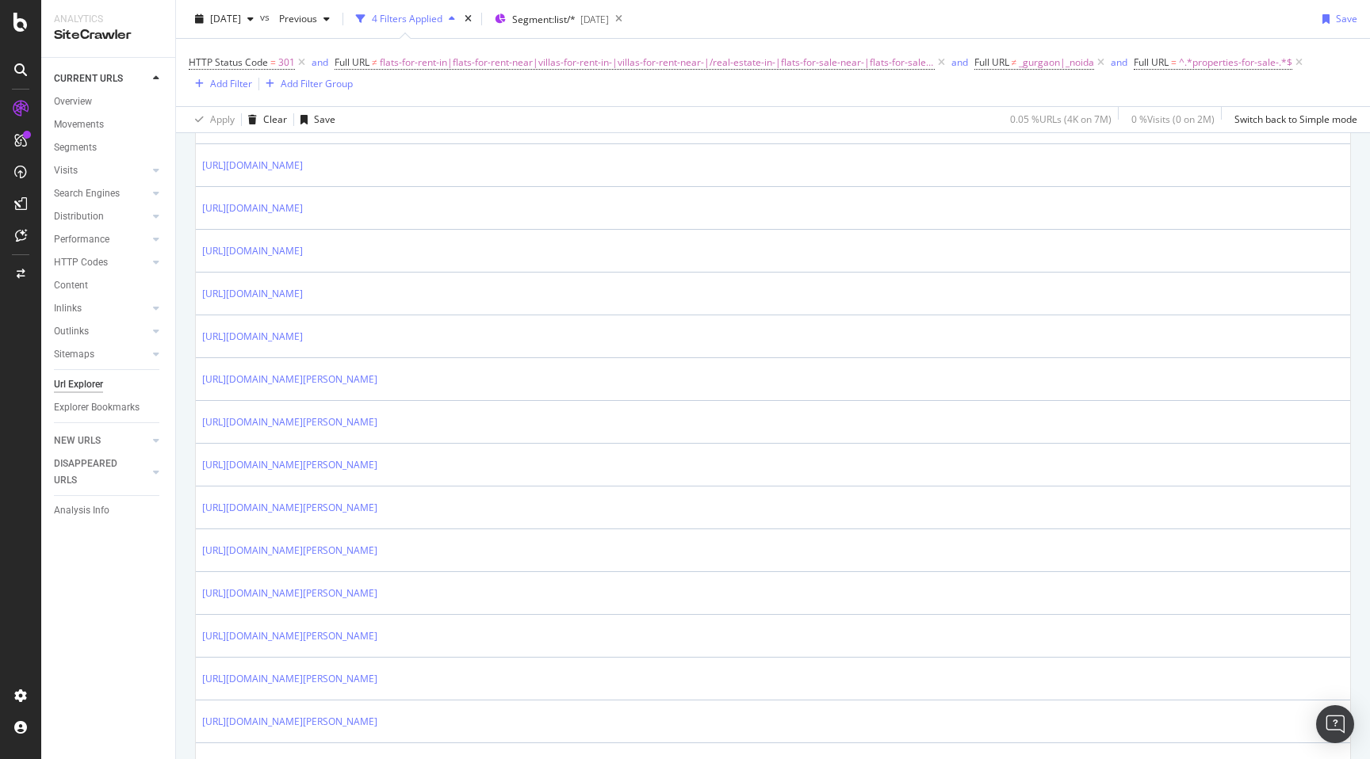
click at [186, 513] on div "URLs Crawled By Botify By seo Chart (by Value) Table Expand Export as CSV Expor…" at bounding box center [773, 188] width 1194 height 2578
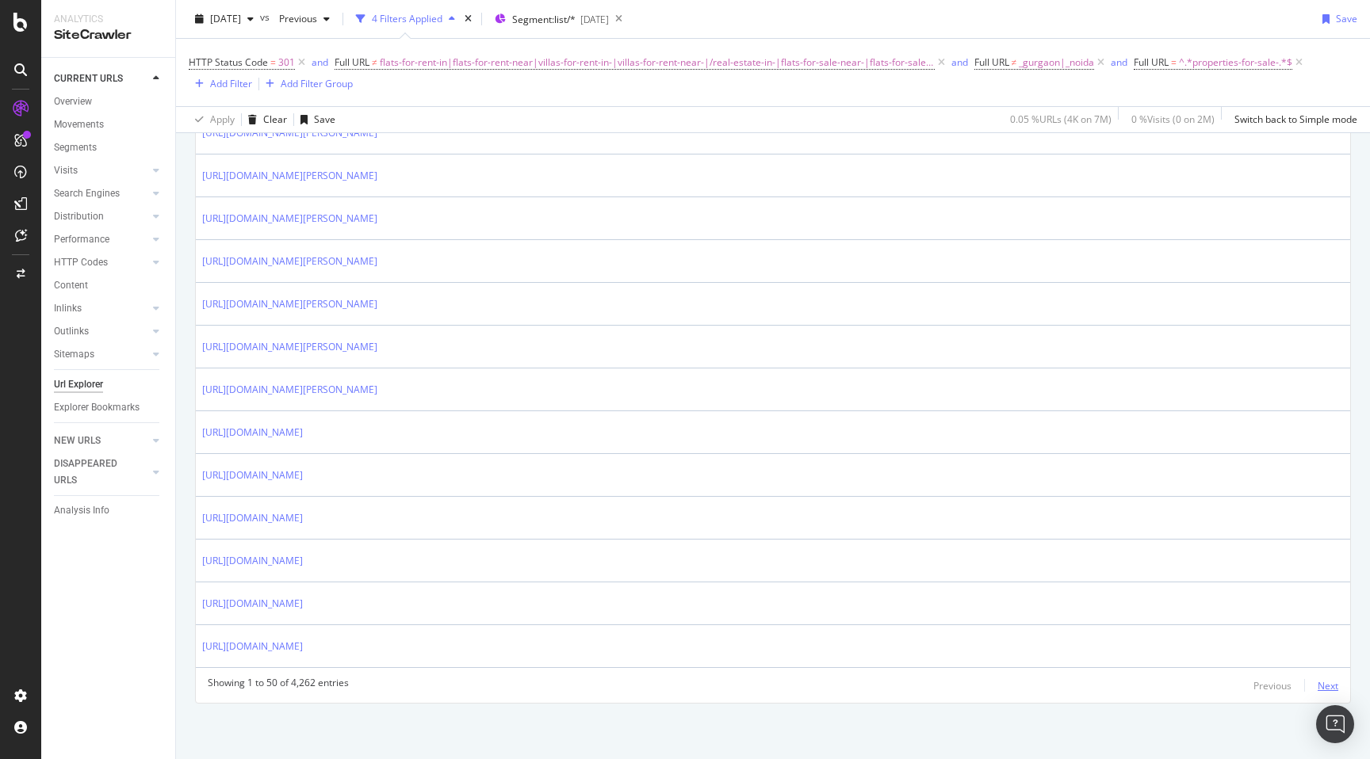
click at [1333, 684] on div "Next" at bounding box center [1327, 685] width 21 height 13
click at [1338, 687] on div "Showing 51 to 100 of 4,262 entries Previous Next" at bounding box center [773, 685] width 1154 height 19
click at [1332, 685] on div "Next" at bounding box center [1327, 685] width 21 height 13
click at [223, 86] on div "Add Filter" at bounding box center [231, 83] width 42 height 13
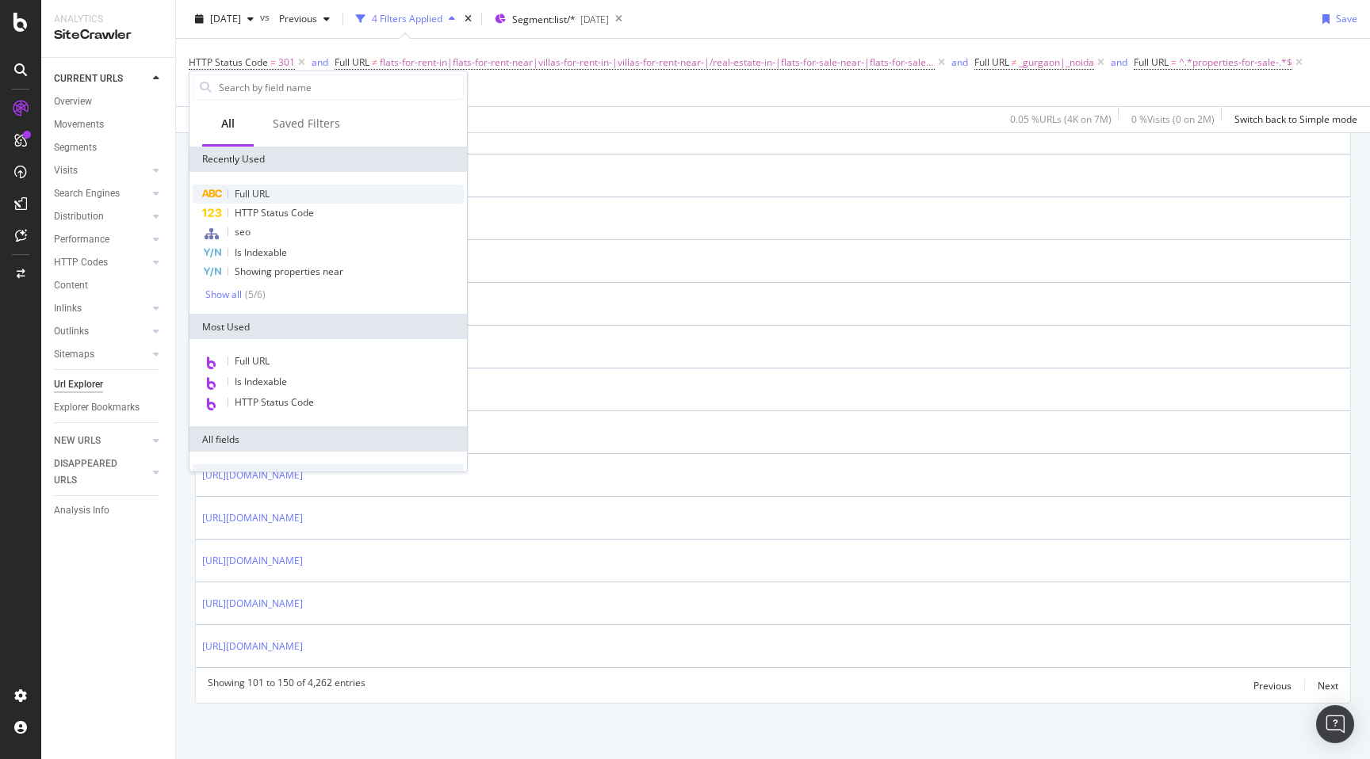
click at [254, 191] on span "Full URL" at bounding box center [252, 193] width 35 height 13
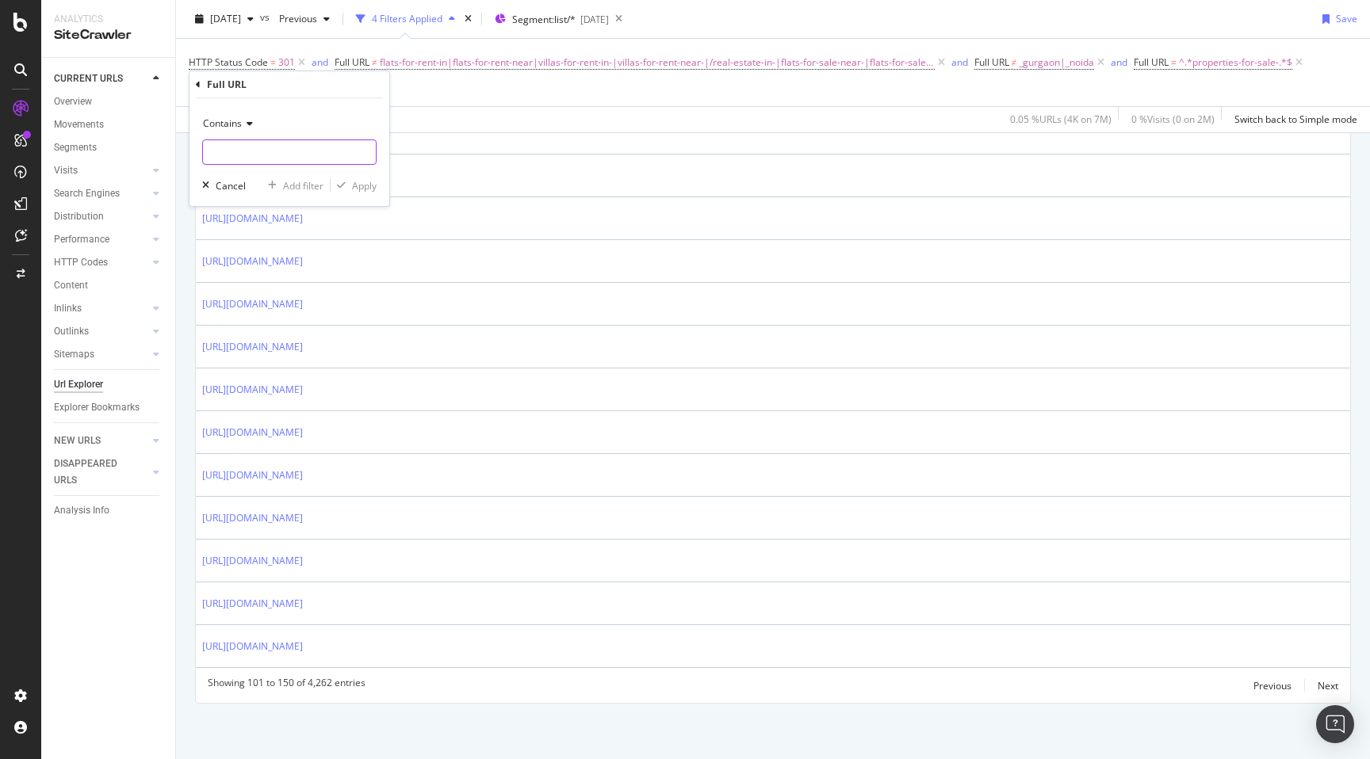
click at [291, 143] on input "text" at bounding box center [289, 151] width 173 height 25
type input "-near-"
click at [367, 187] on div "Apply" at bounding box center [364, 185] width 25 height 13
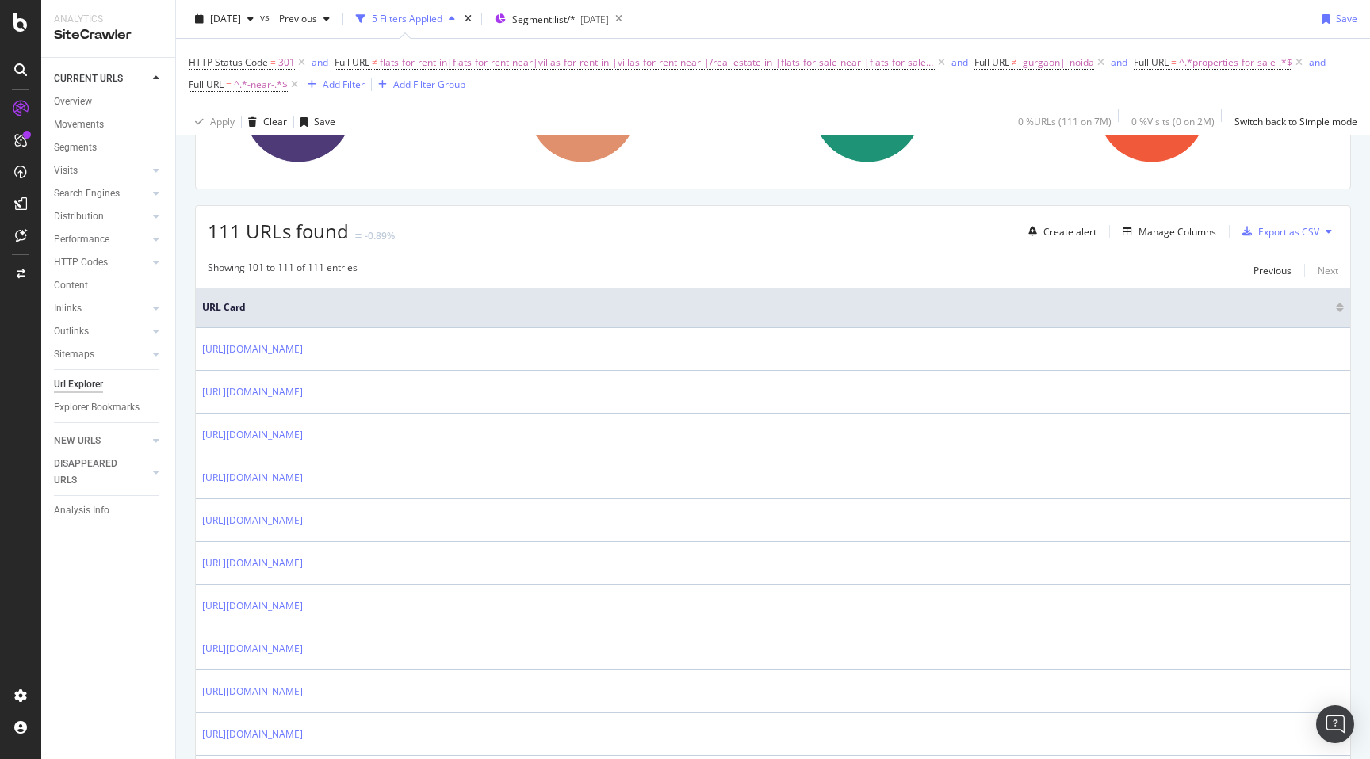
scroll to position [216, 0]
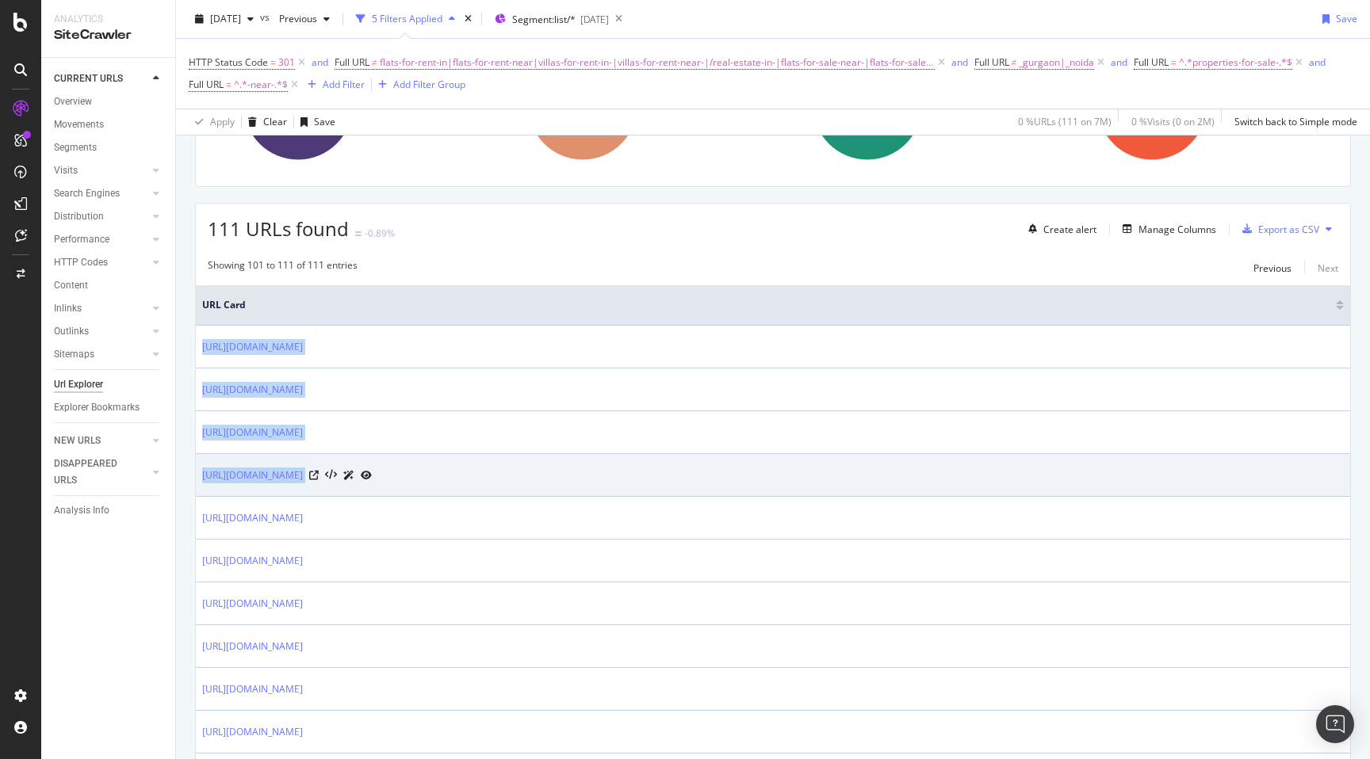
drag, startPoint x: 199, startPoint y: 341, endPoint x: 647, endPoint y: 479, distance: 468.6
click at [648, 479] on tbody "[URL][DOMAIN_NAME] [URL][DOMAIN_NAME] [URL][DOMAIN_NAME] [URL][DOMAIN_NAME] [UR…" at bounding box center [773, 561] width 1154 height 471
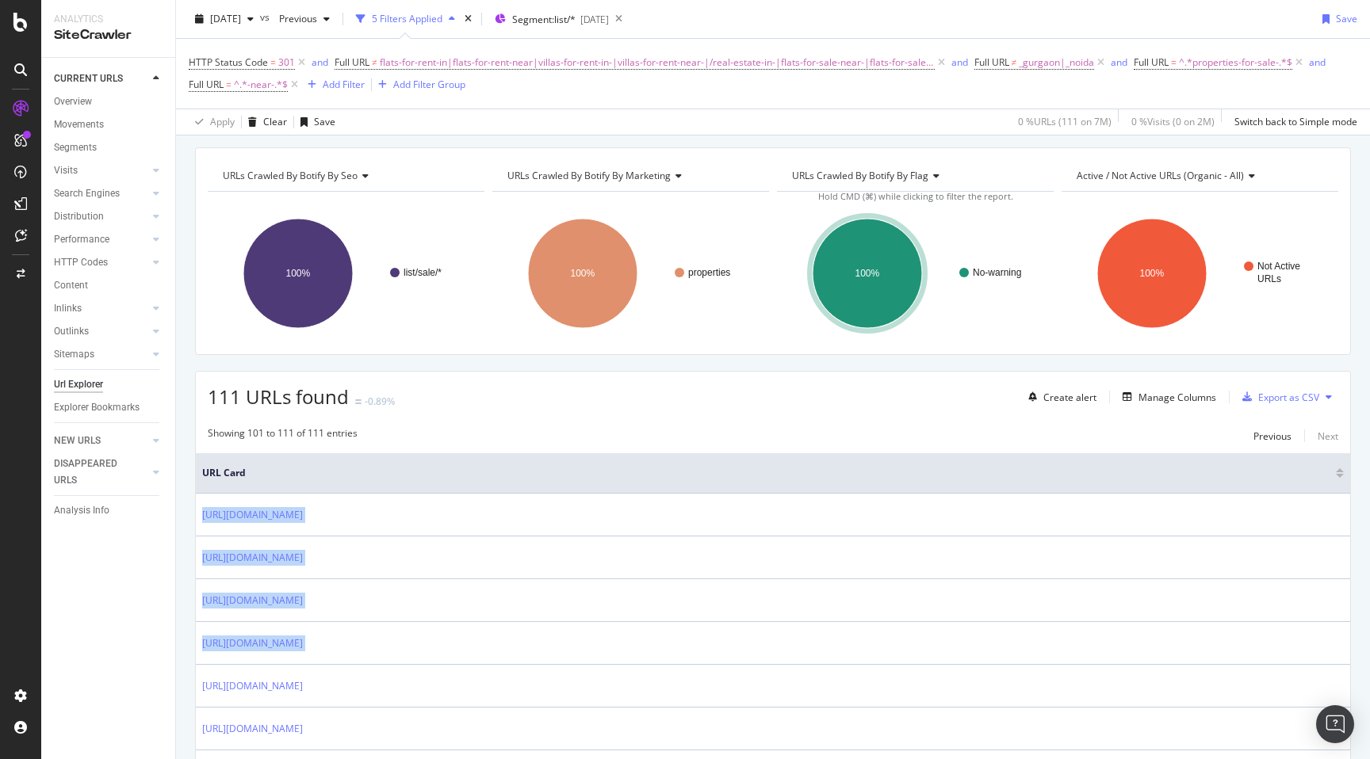
scroll to position [0, 0]
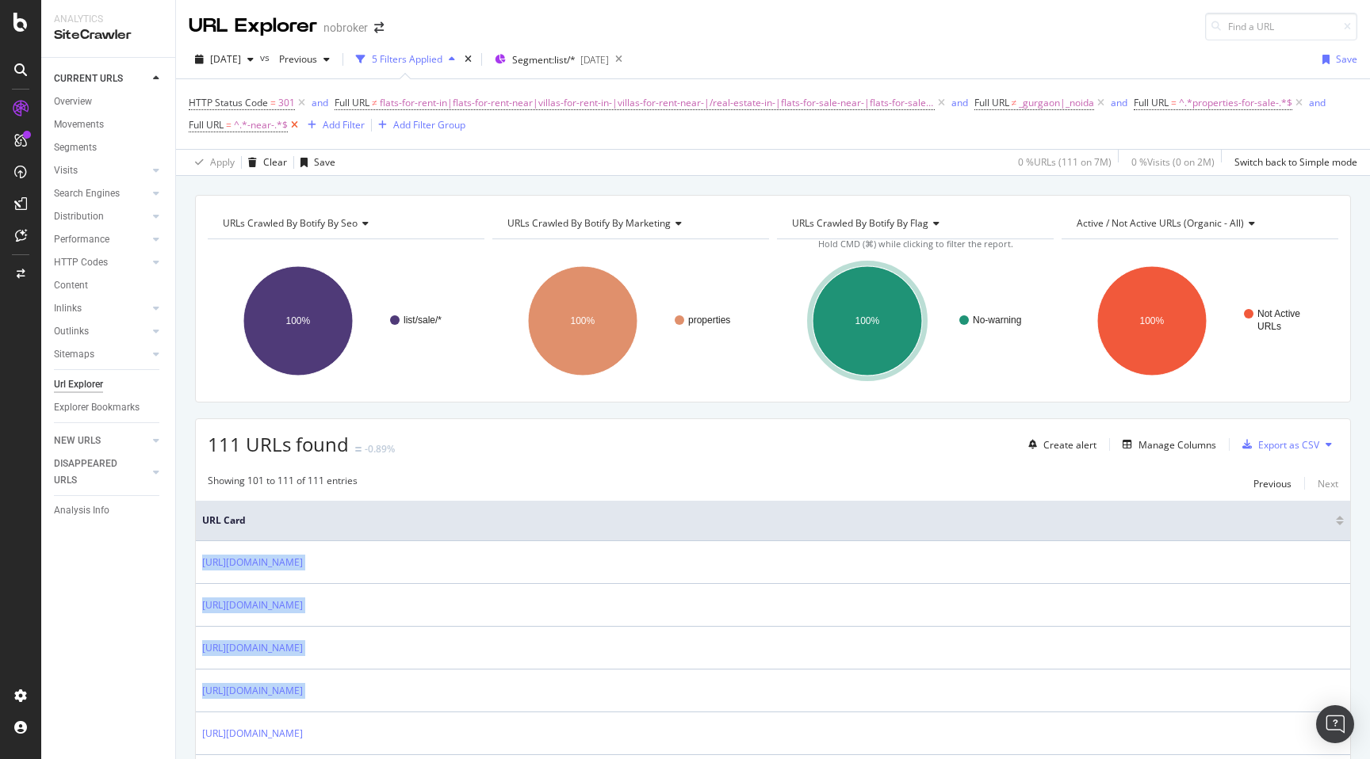
click at [297, 127] on icon at bounding box center [294, 125] width 13 height 16
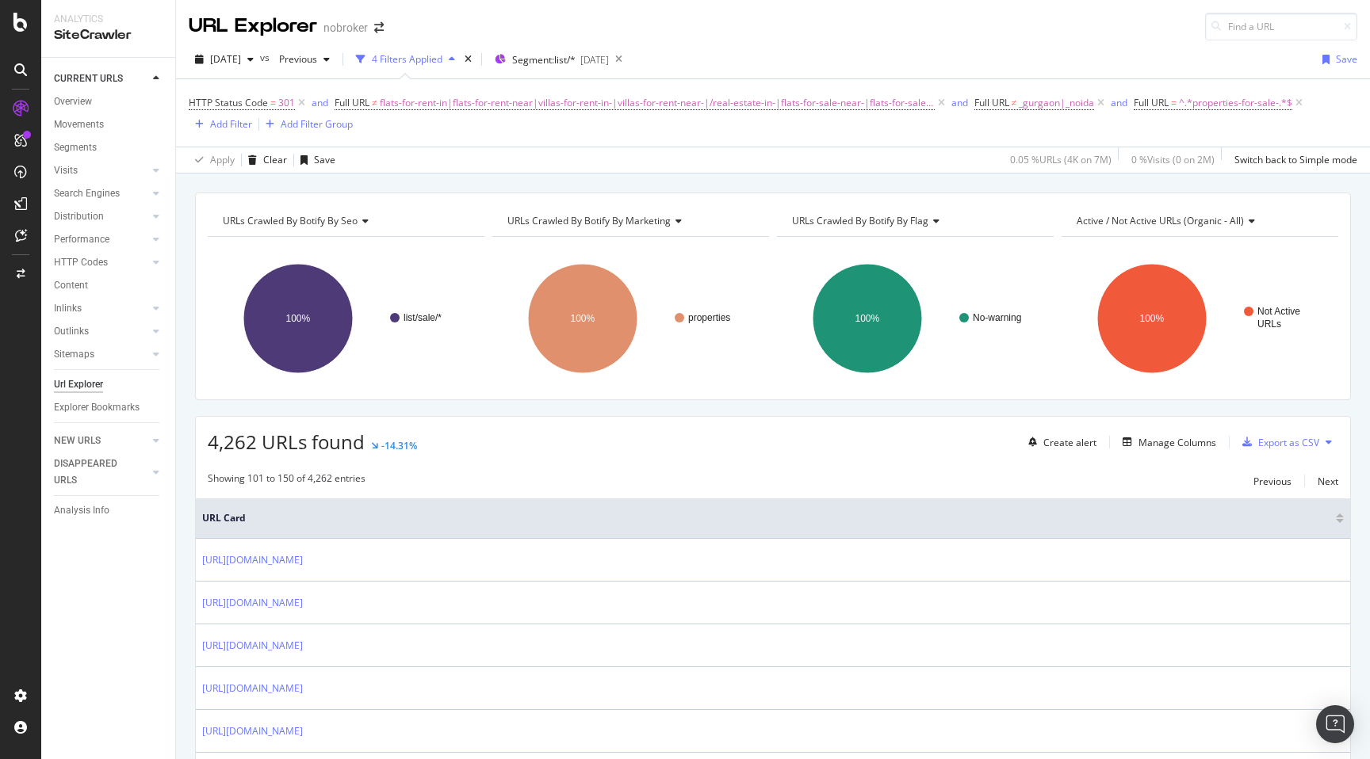
click at [1219, 98] on span "^.*properties-for-sale-.*$" at bounding box center [1235, 103] width 113 height 22
click at [1240, 172] on input "properties-for-sale-" at bounding box center [1215, 168] width 150 height 25
click at [1160, 206] on div "Cancel" at bounding box center [1167, 202] width 30 height 13
click at [724, 107] on span "flats-for-rent-in|flats-for-rent-near|villas-for-rent-in-|villas-for-rent-near-…" at bounding box center [657, 103] width 555 height 22
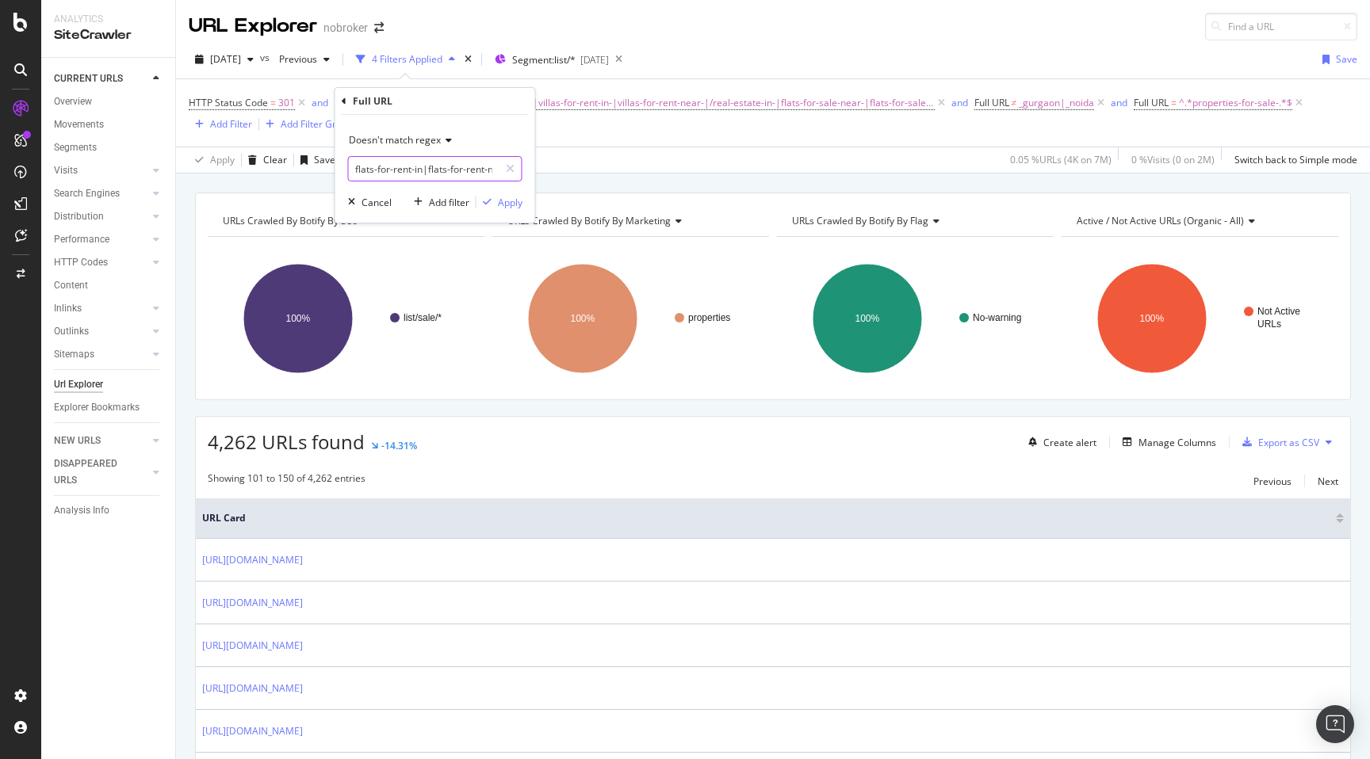
click at [452, 175] on input "flats-for-rent-in|flats-for-rent-near|villas-for-rent-in-|villas-for-rent-near-…" at bounding box center [424, 168] width 150 height 25
paste input "properties-for-sale-"
type input "flats-for-rent-in|flats-for-rent-near|villas-for-rent-in-|villas-for-rent-near-…"
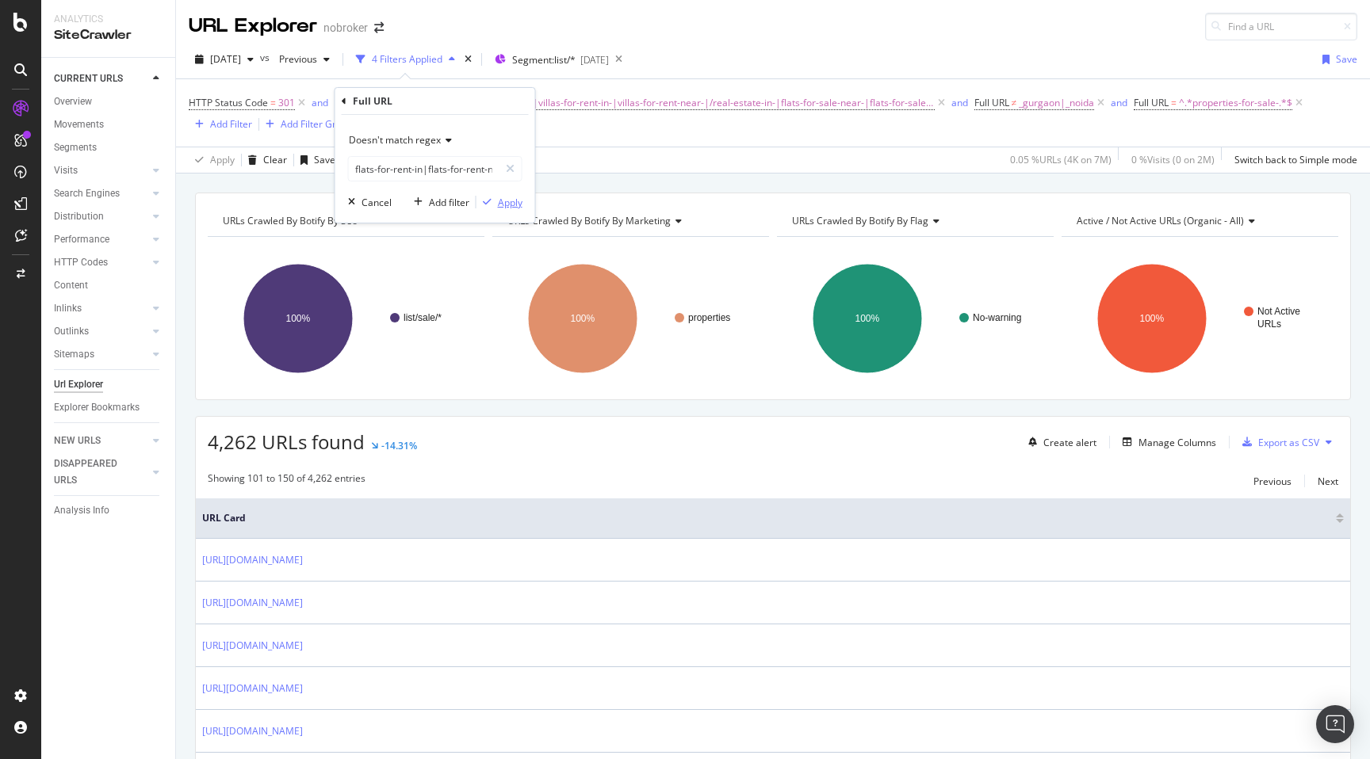
click at [514, 204] on div "Apply" at bounding box center [510, 202] width 25 height 13
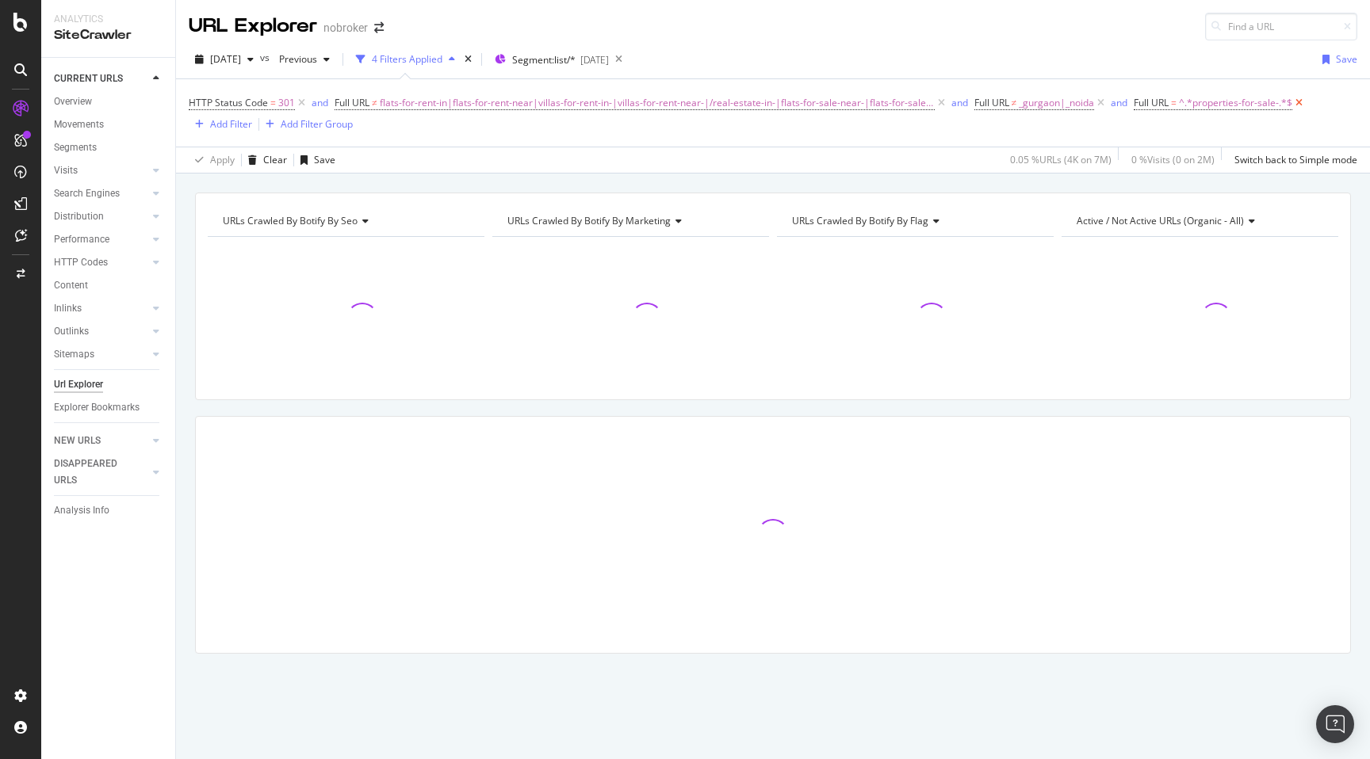
click at [1292, 106] on icon at bounding box center [1298, 103] width 13 height 16
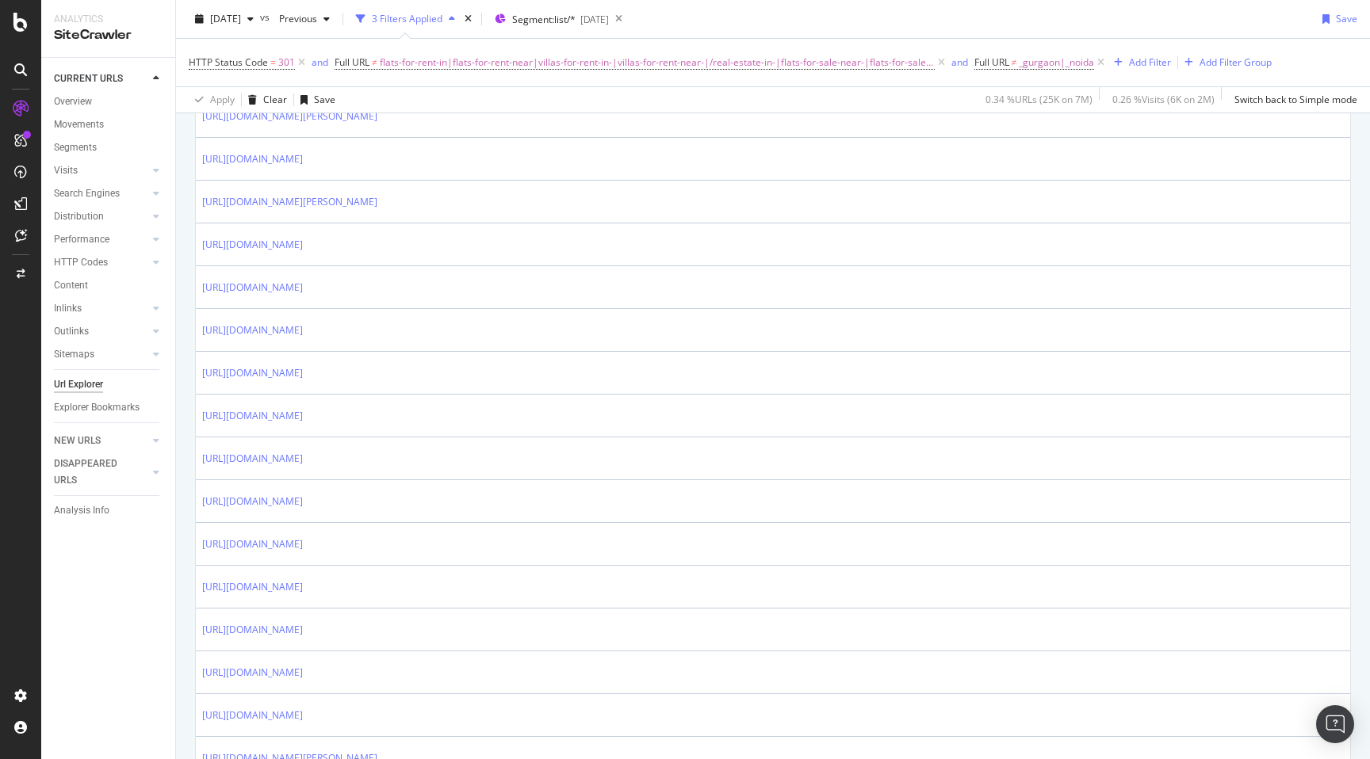
scroll to position [663, 0]
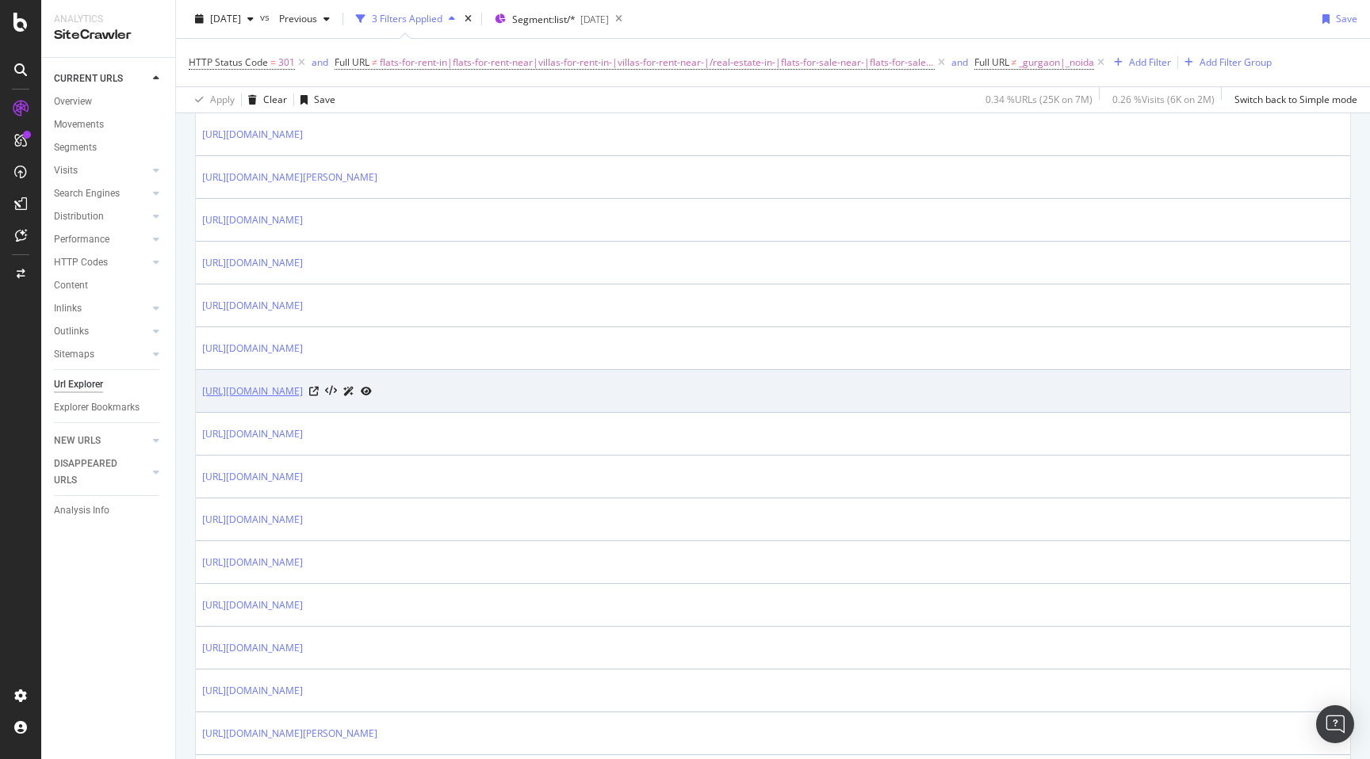
drag, startPoint x: 200, startPoint y: 390, endPoint x: 374, endPoint y: 396, distance: 174.5
click at [374, 396] on td "[URL][DOMAIN_NAME]" at bounding box center [773, 391] width 1154 height 43
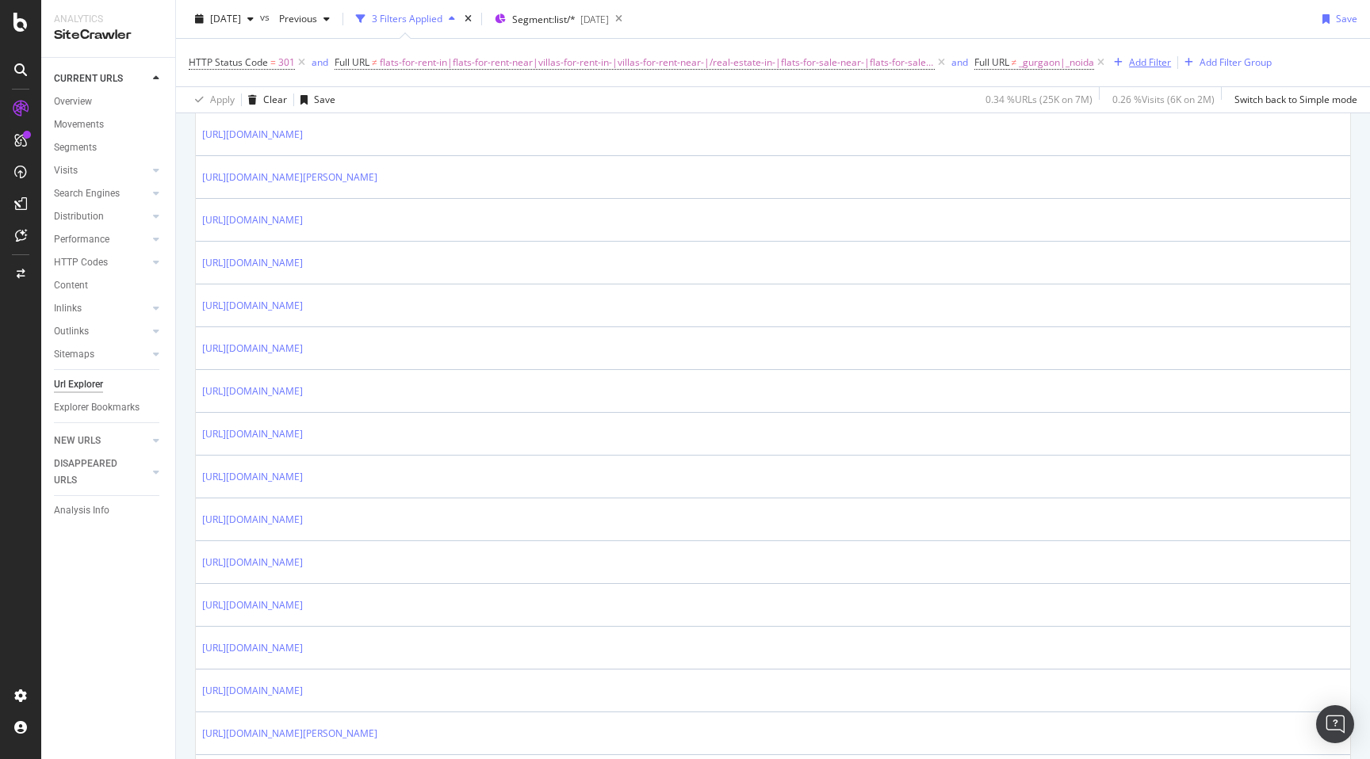
click at [1140, 67] on div "Add Filter" at bounding box center [1150, 61] width 42 height 13
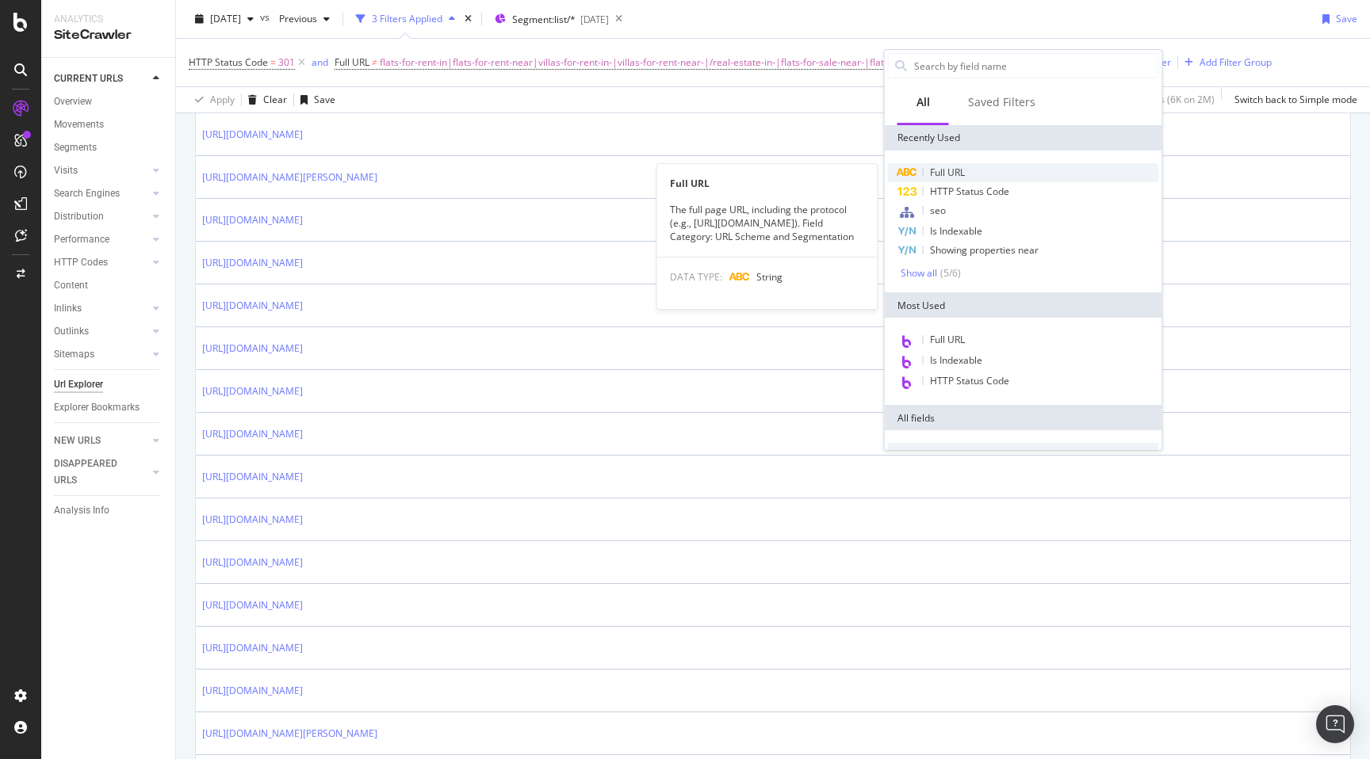
click at [960, 166] on span "Full URL" at bounding box center [947, 172] width 35 height 13
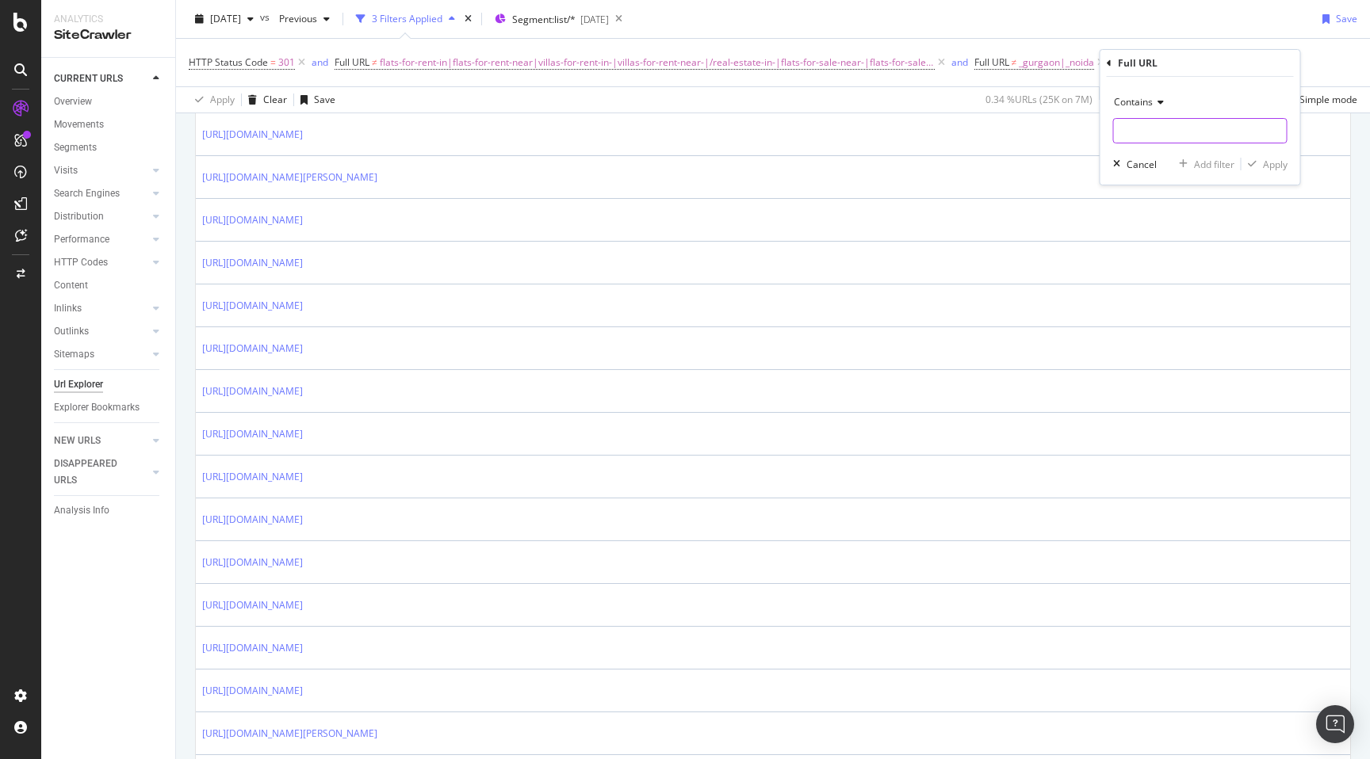
click at [1137, 126] on input "text" at bounding box center [1200, 130] width 173 height 25
paste input "[URL][DOMAIN_NAME]"
click at [1195, 135] on input "[URL][DOMAIN_NAME]" at bounding box center [1189, 130] width 150 height 25
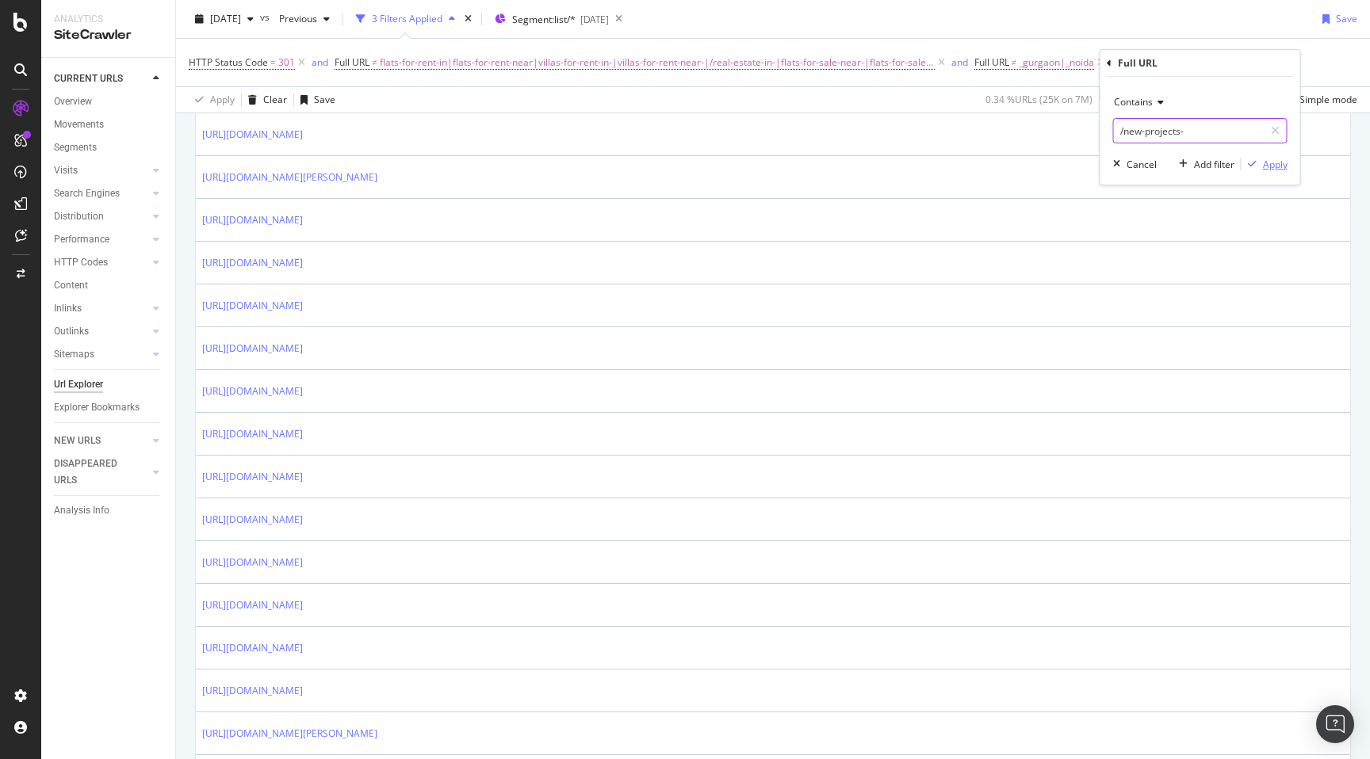
type input "/new-projects-"
click at [1279, 168] on div "Apply" at bounding box center [1275, 164] width 25 height 13
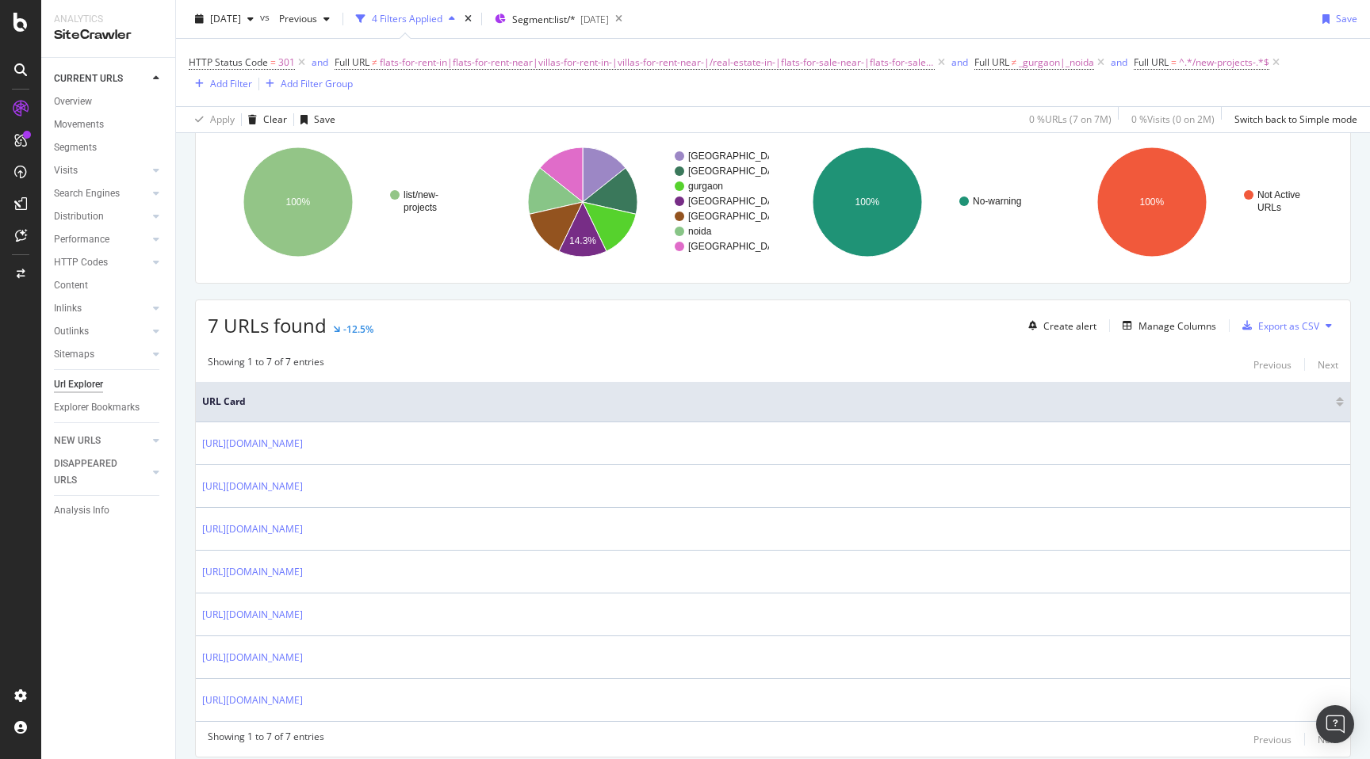
scroll to position [116, 0]
click at [1214, 64] on span "^.*/new-projects-.*$" at bounding box center [1224, 63] width 90 height 22
click at [1172, 101] on span "Contains" at bounding box center [1159, 99] width 39 height 13
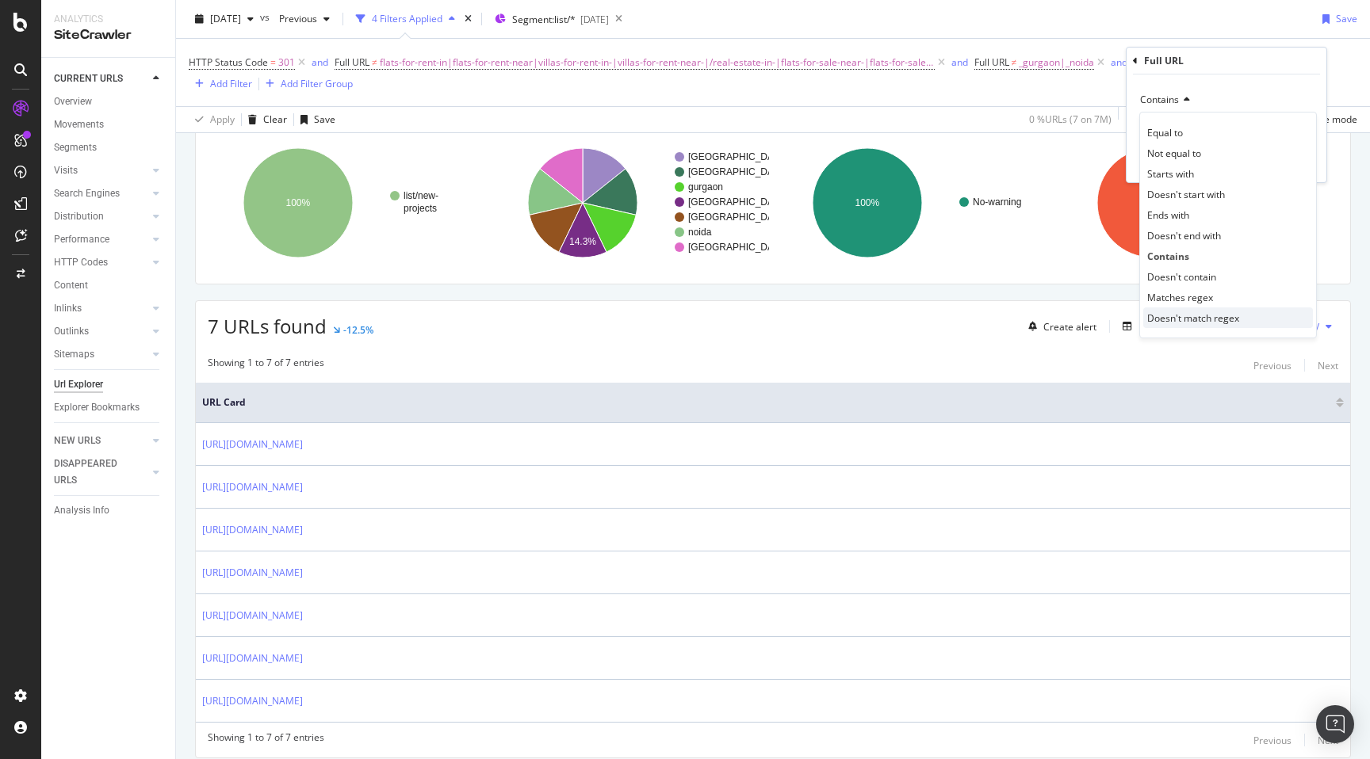
click at [1168, 317] on span "Doesn't match regex" at bounding box center [1193, 317] width 92 height 13
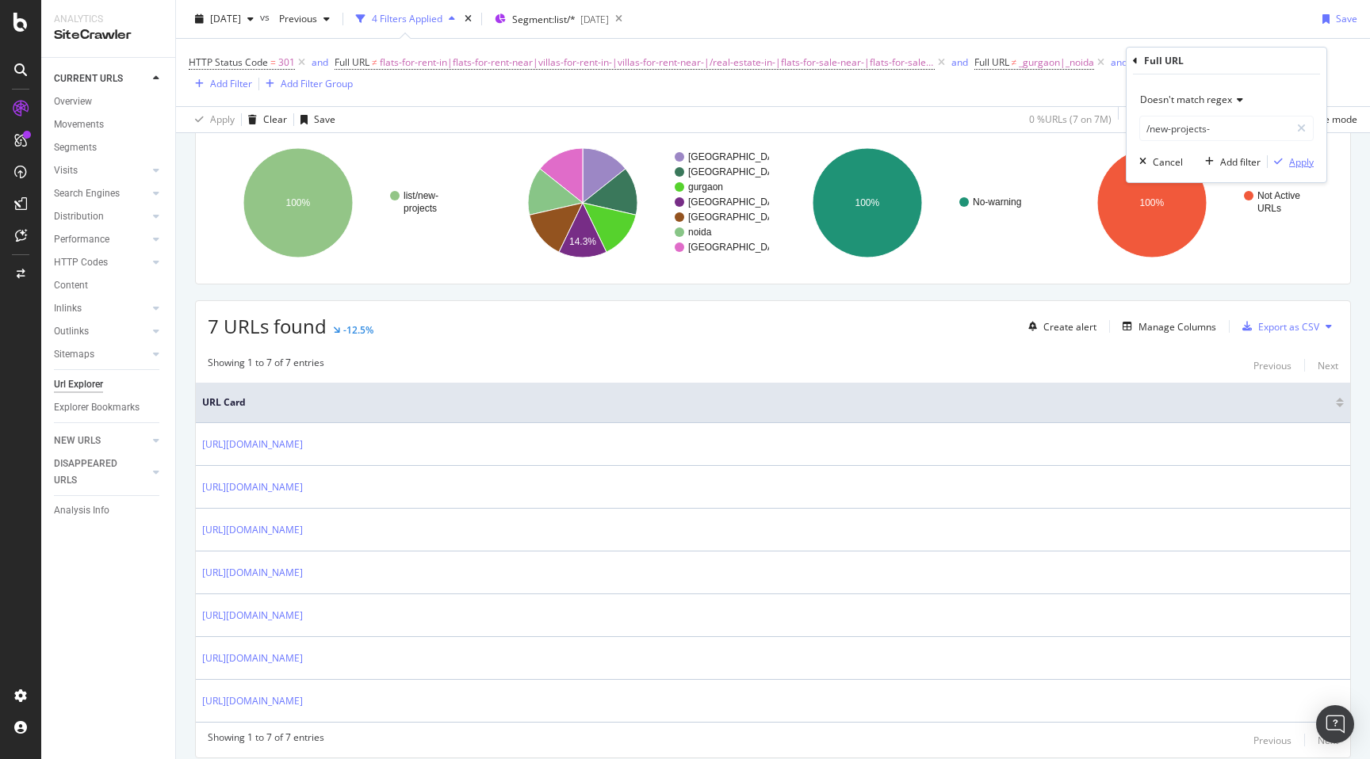
click at [1300, 163] on div "Apply" at bounding box center [1301, 161] width 25 height 13
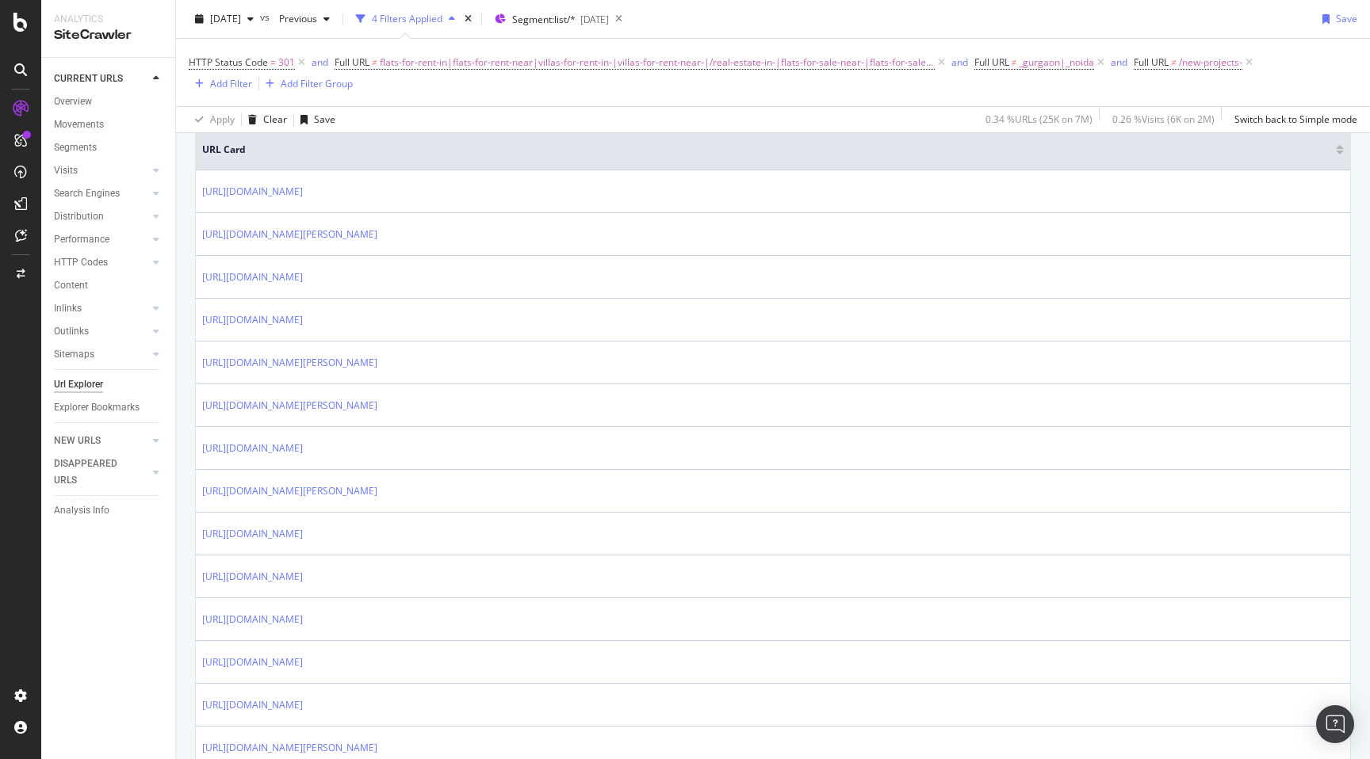
scroll to position [385, 0]
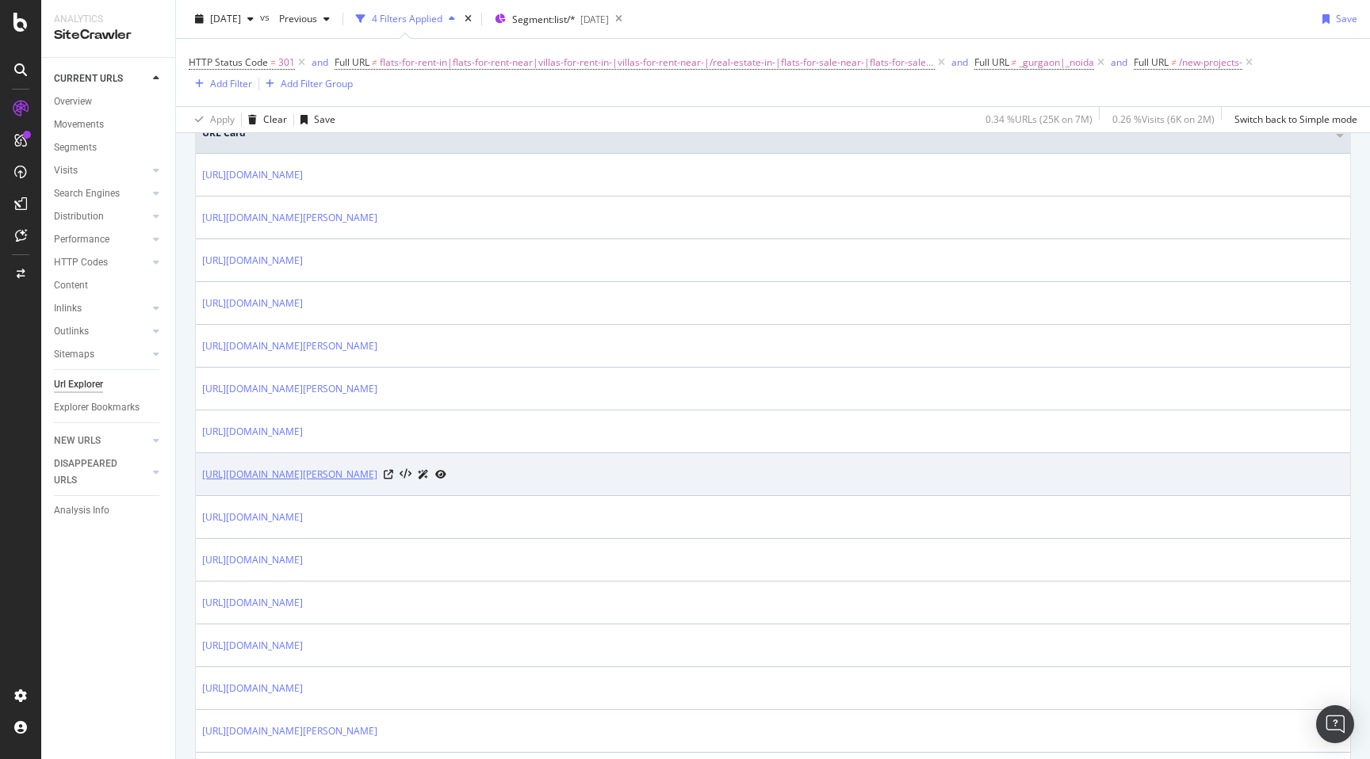
drag, startPoint x: 199, startPoint y: 476, endPoint x: 407, endPoint y: 472, distance: 207.7
click at [407, 472] on td "[URL][DOMAIN_NAME][PERSON_NAME]" at bounding box center [773, 474] width 1154 height 43
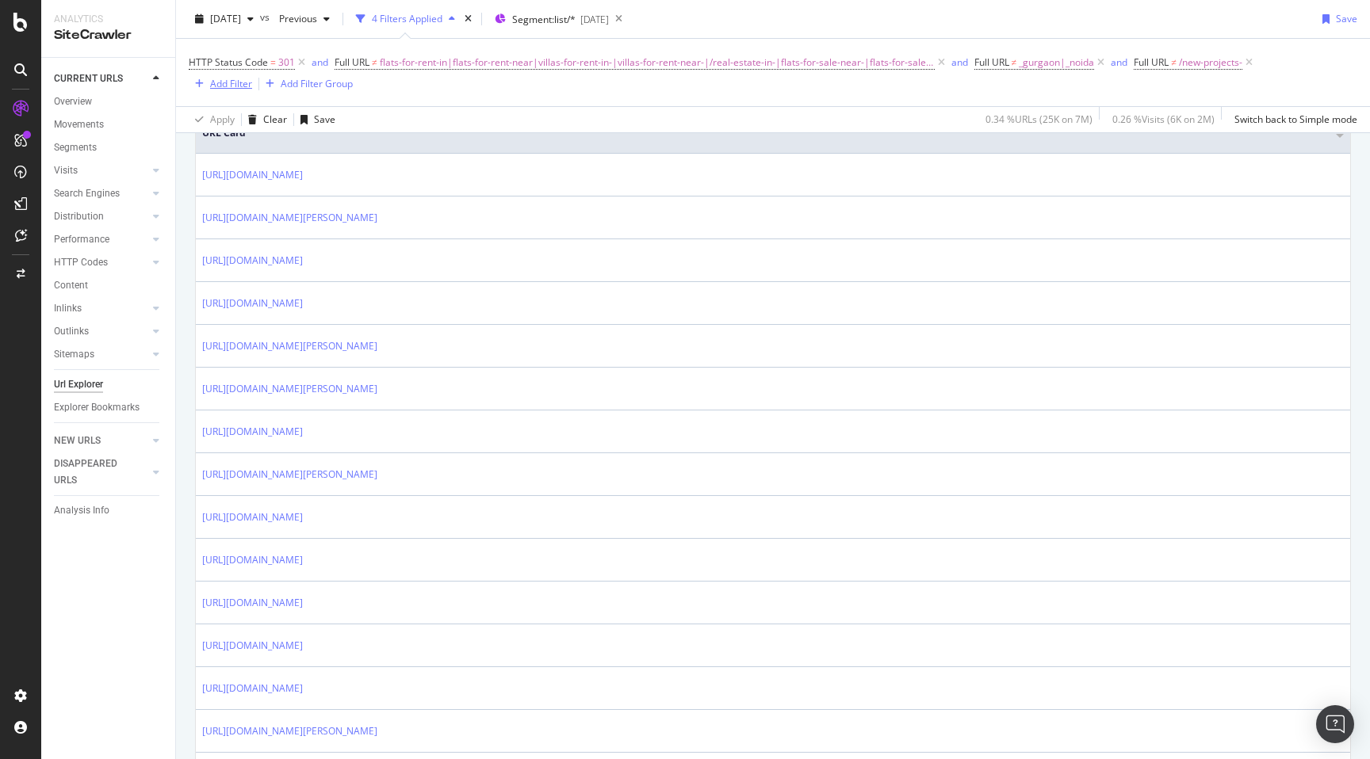
click at [217, 83] on div "Add Filter" at bounding box center [231, 83] width 42 height 13
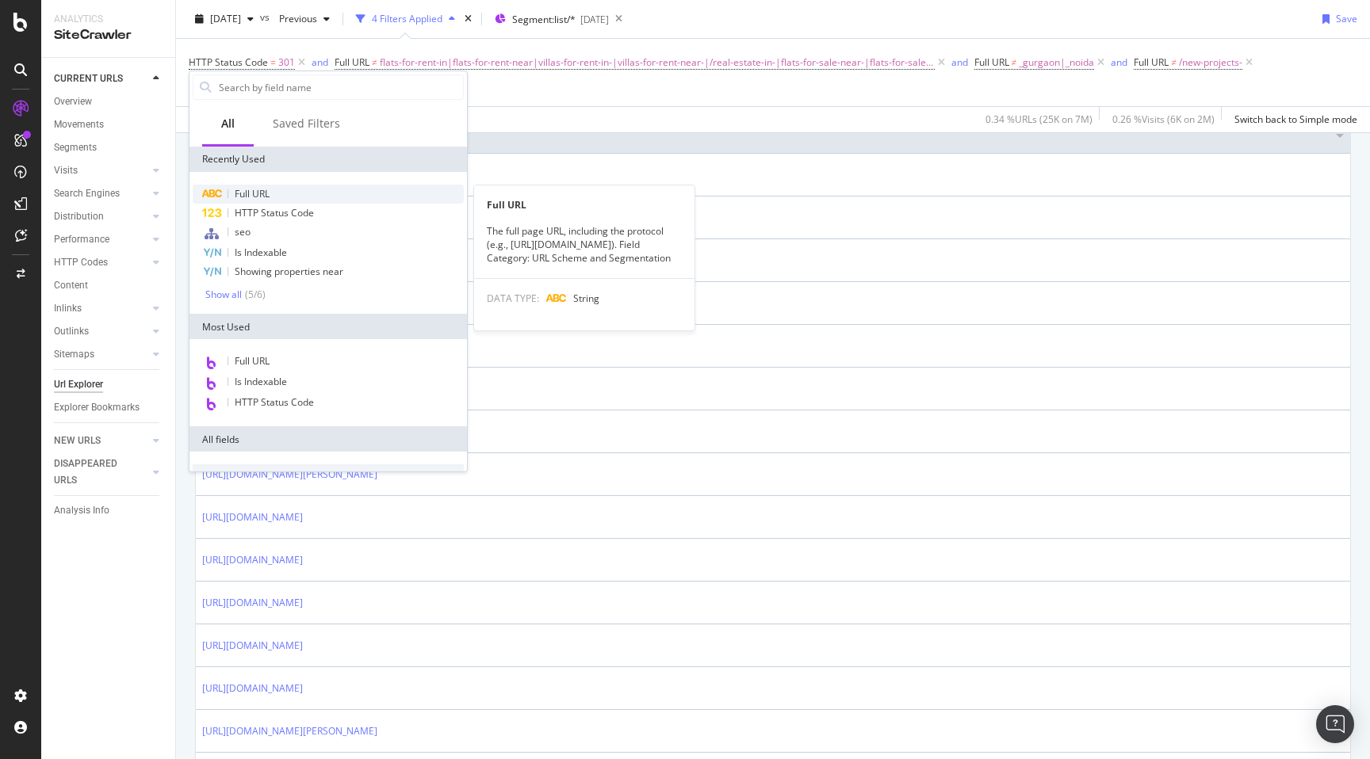
click at [263, 189] on span "Full URL" at bounding box center [252, 193] width 35 height 13
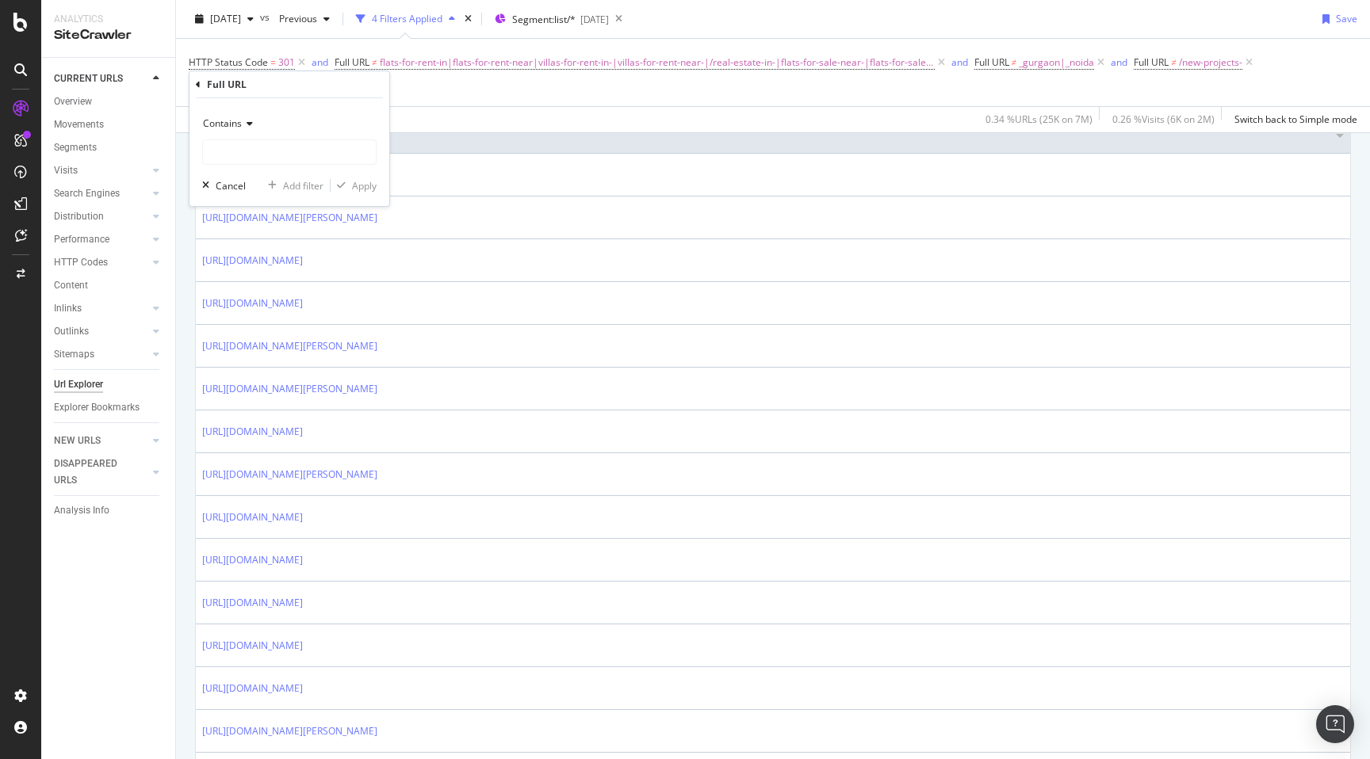
click at [229, 124] on span "Contains" at bounding box center [222, 123] width 39 height 13
click at [253, 341] on span "Doesn't match regex" at bounding box center [256, 341] width 92 height 13
click at [266, 120] on span "Doesn't match regex" at bounding box center [249, 123] width 92 height 13
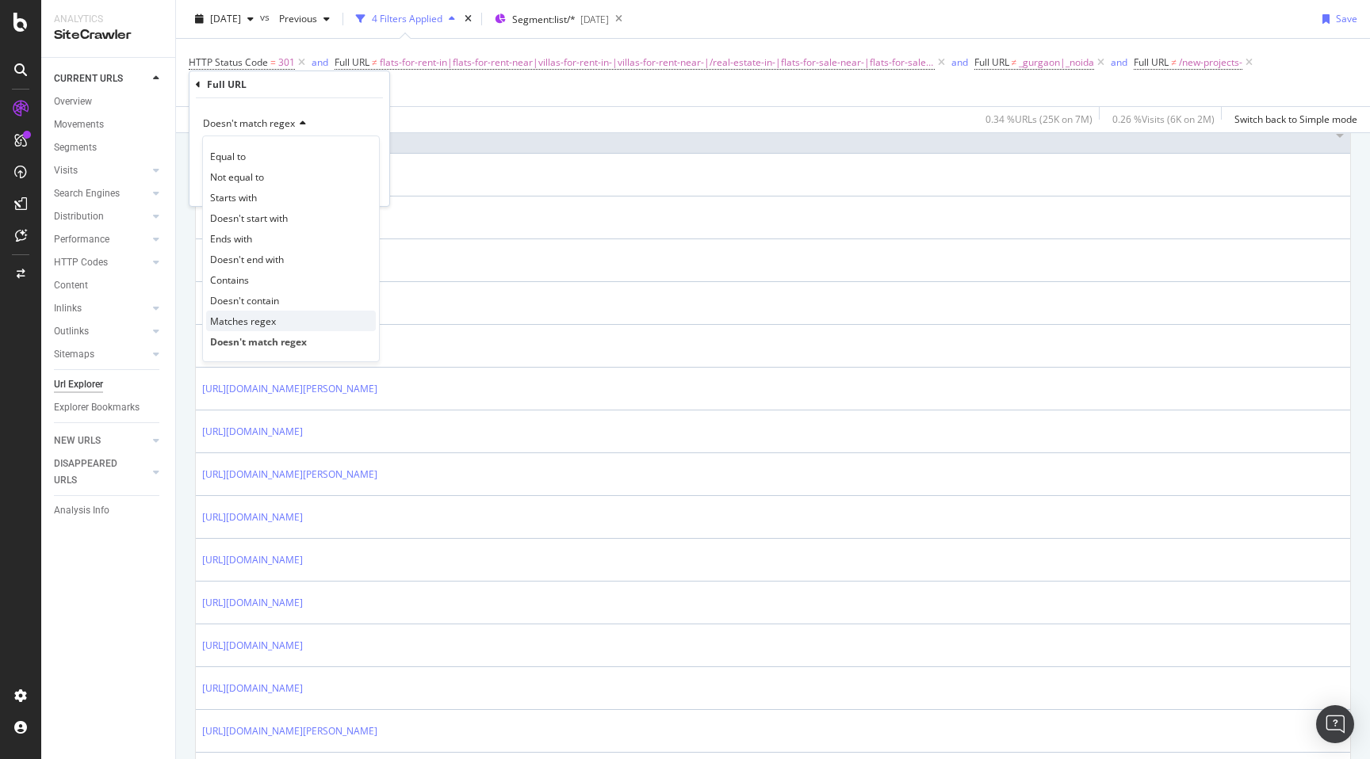
click at [261, 316] on span "Matches regex" at bounding box center [243, 321] width 66 height 13
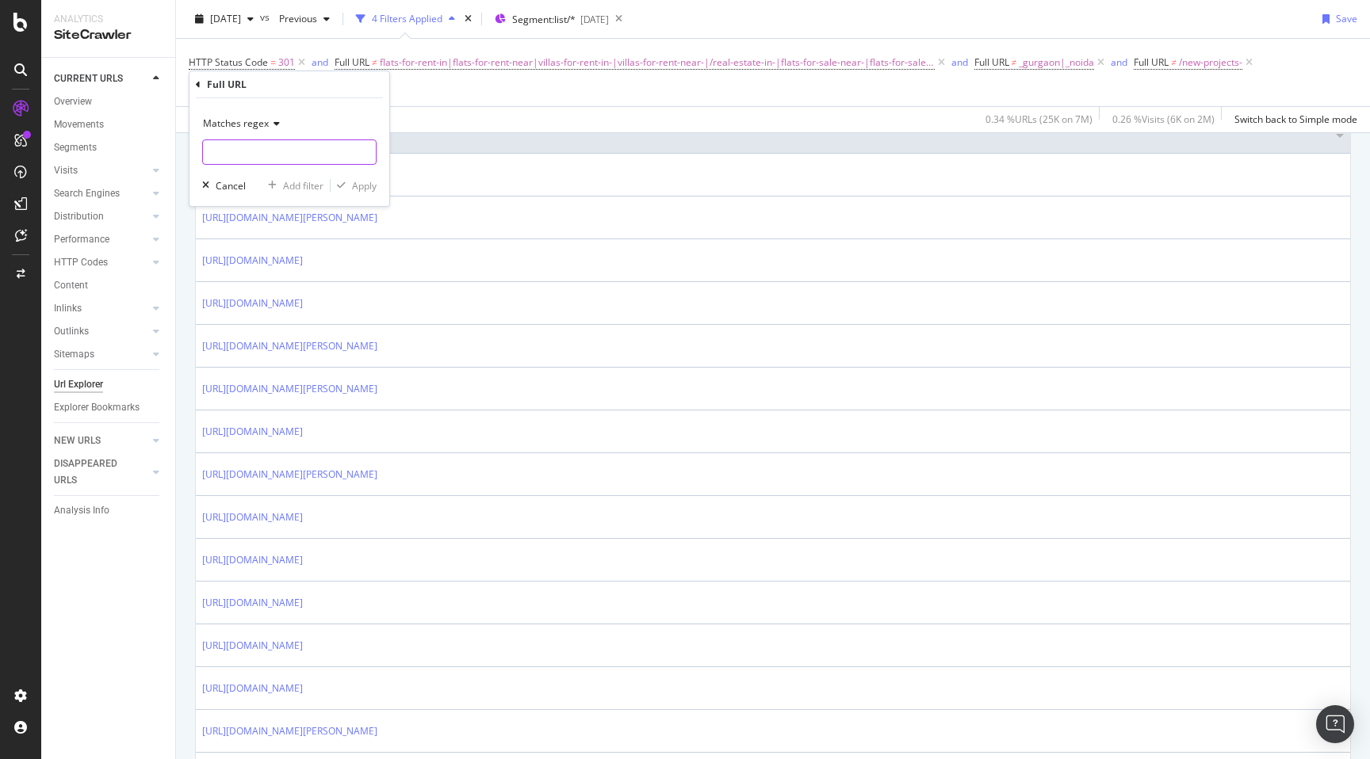
click at [254, 156] on input "text" at bounding box center [289, 151] width 173 height 25
paste input "[URL][DOMAIN_NAME]"
drag, startPoint x: 251, startPoint y: 148, endPoint x: 255, endPoint y: 158, distance: 10.3
click at [251, 148] on input "[URL][DOMAIN_NAME]" at bounding box center [278, 151] width 150 height 25
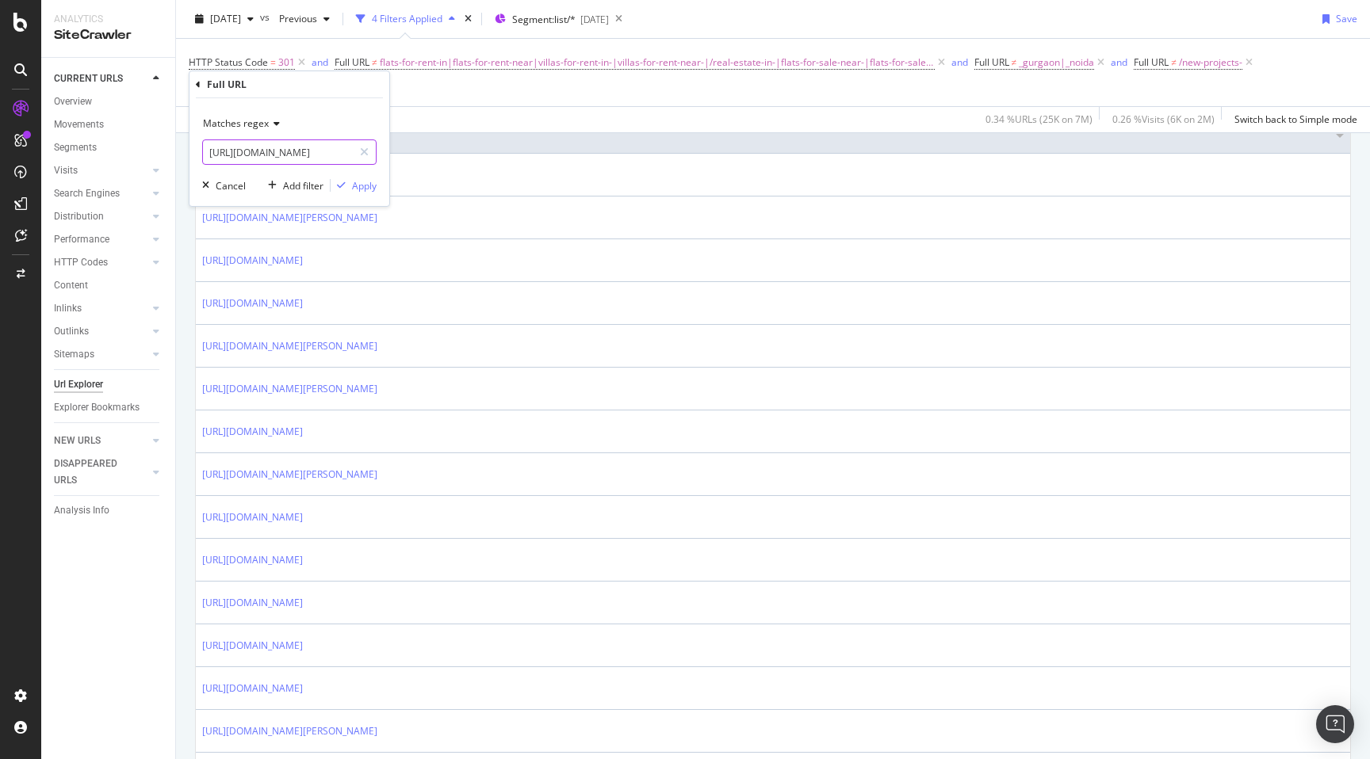
scroll to position [0, 0]
type input "/office-space-for-sale-"
click at [370, 186] on div "Apply" at bounding box center [364, 185] width 25 height 13
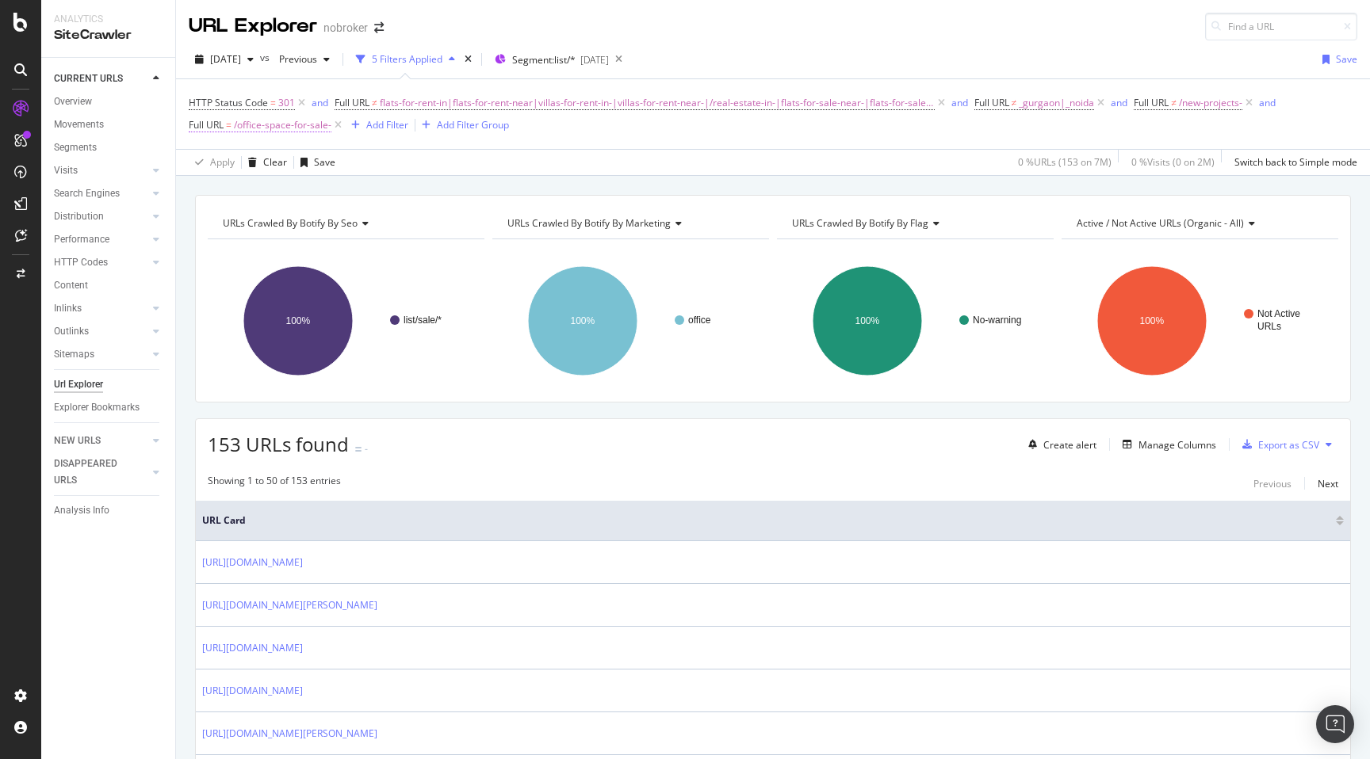
click at [252, 120] on span "/office-space-for-sale-" at bounding box center [282, 125] width 97 height 22
click at [238, 170] on div "Matches regex" at bounding box center [289, 163] width 174 height 25
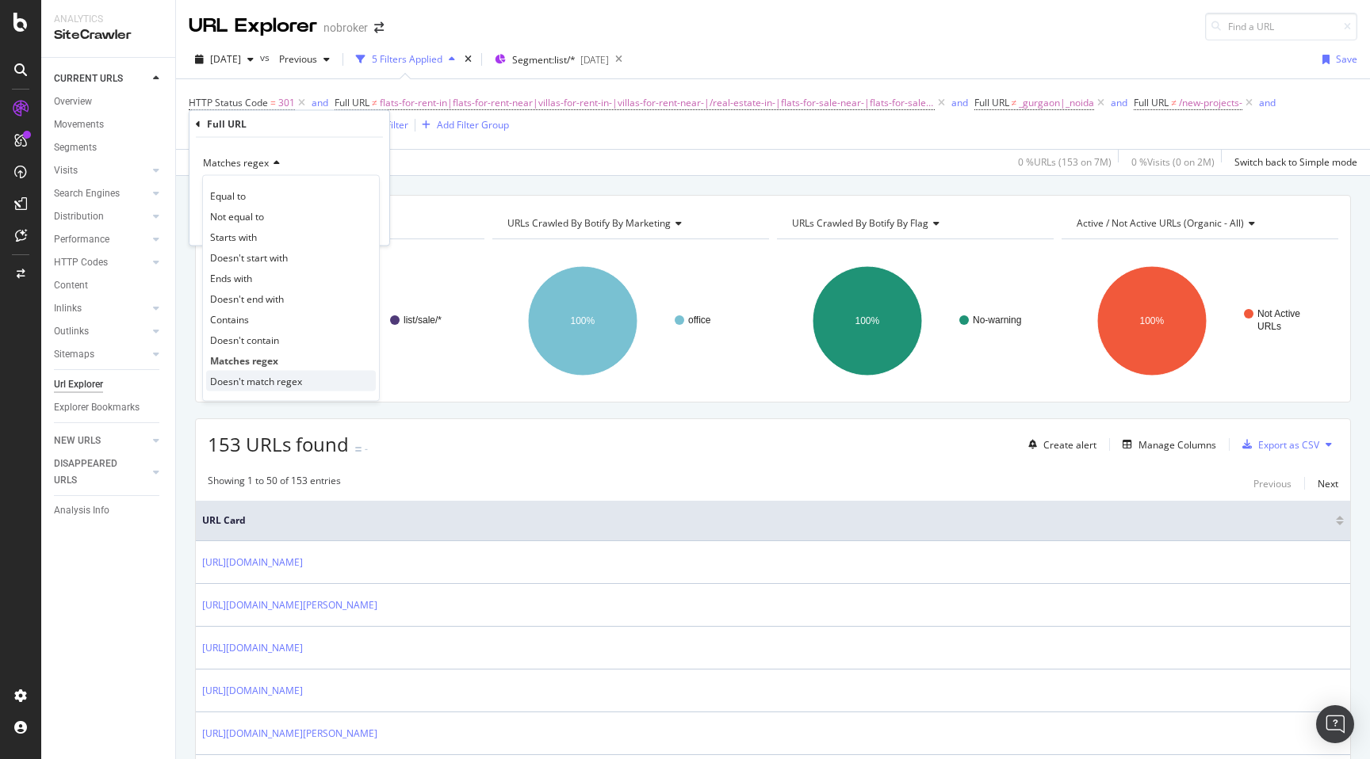
click at [243, 373] on div "Doesn't match regex" at bounding box center [291, 381] width 170 height 21
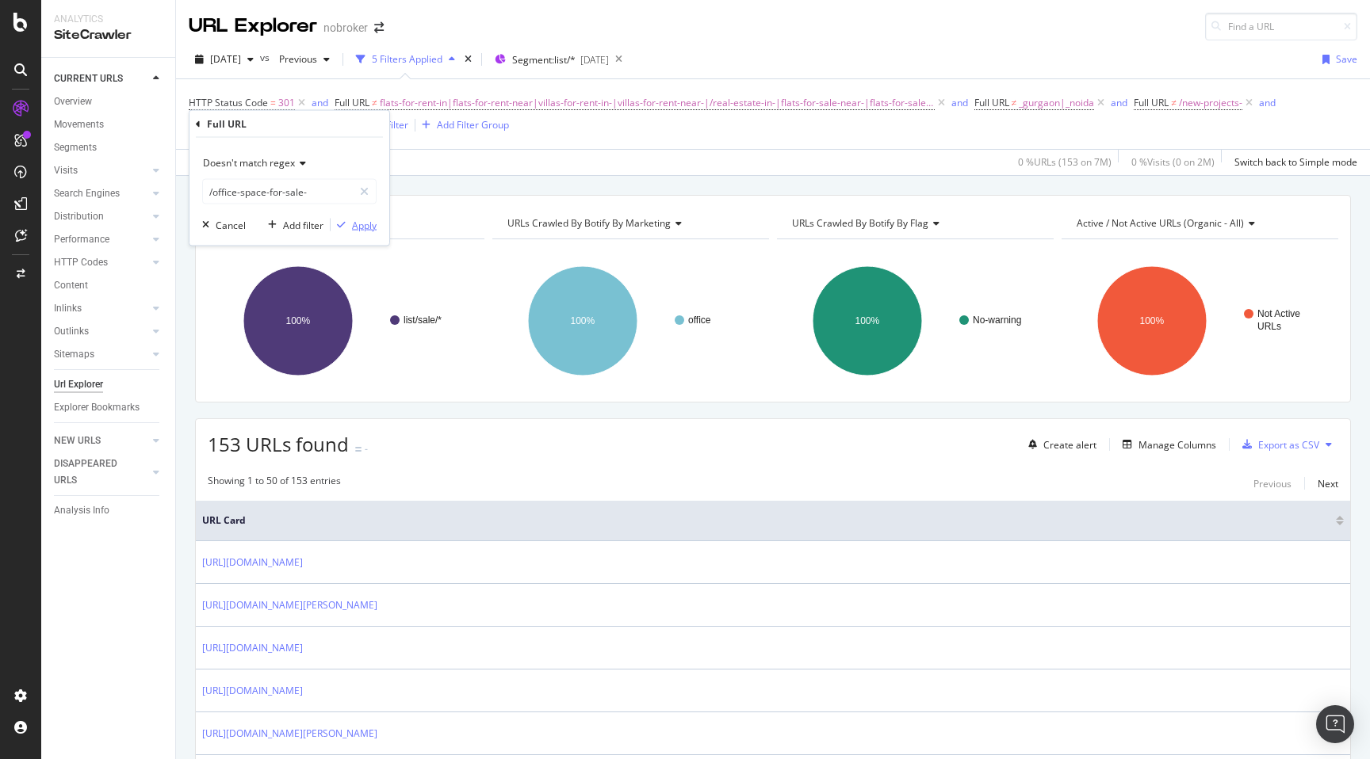
click at [359, 229] on div "Apply" at bounding box center [364, 224] width 25 height 13
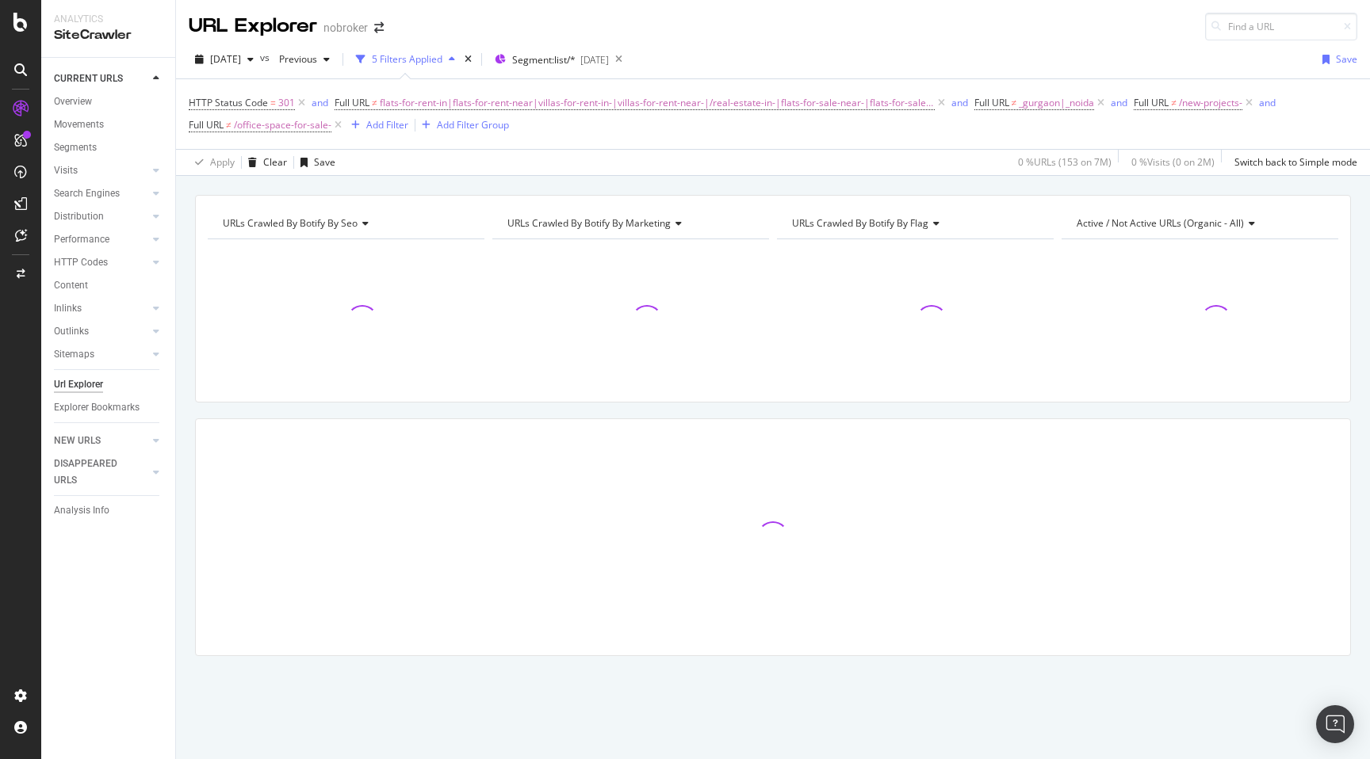
click at [182, 384] on div "URLs Crawled By Botify By seo Chart (by Value) Table Expand Export as CSV Expor…" at bounding box center [773, 453] width 1194 height 517
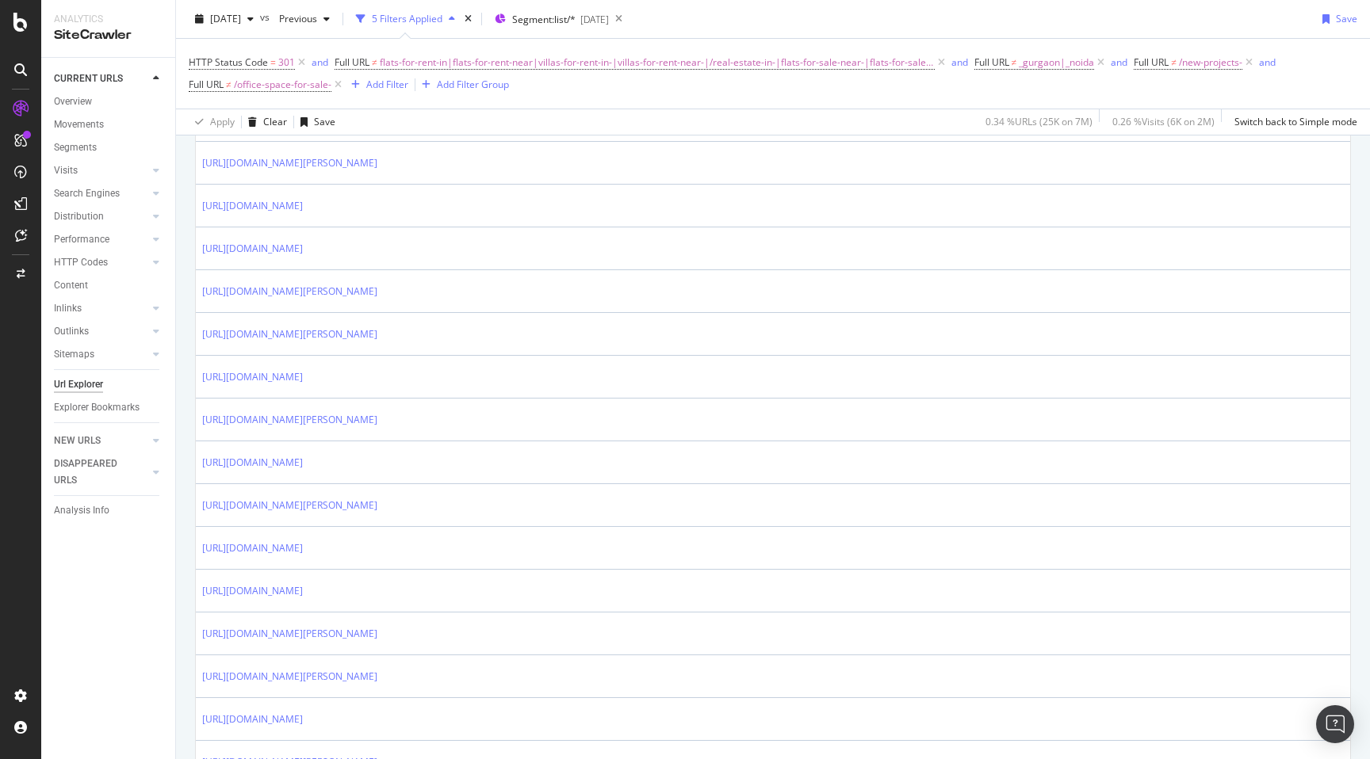
scroll to position [587, 0]
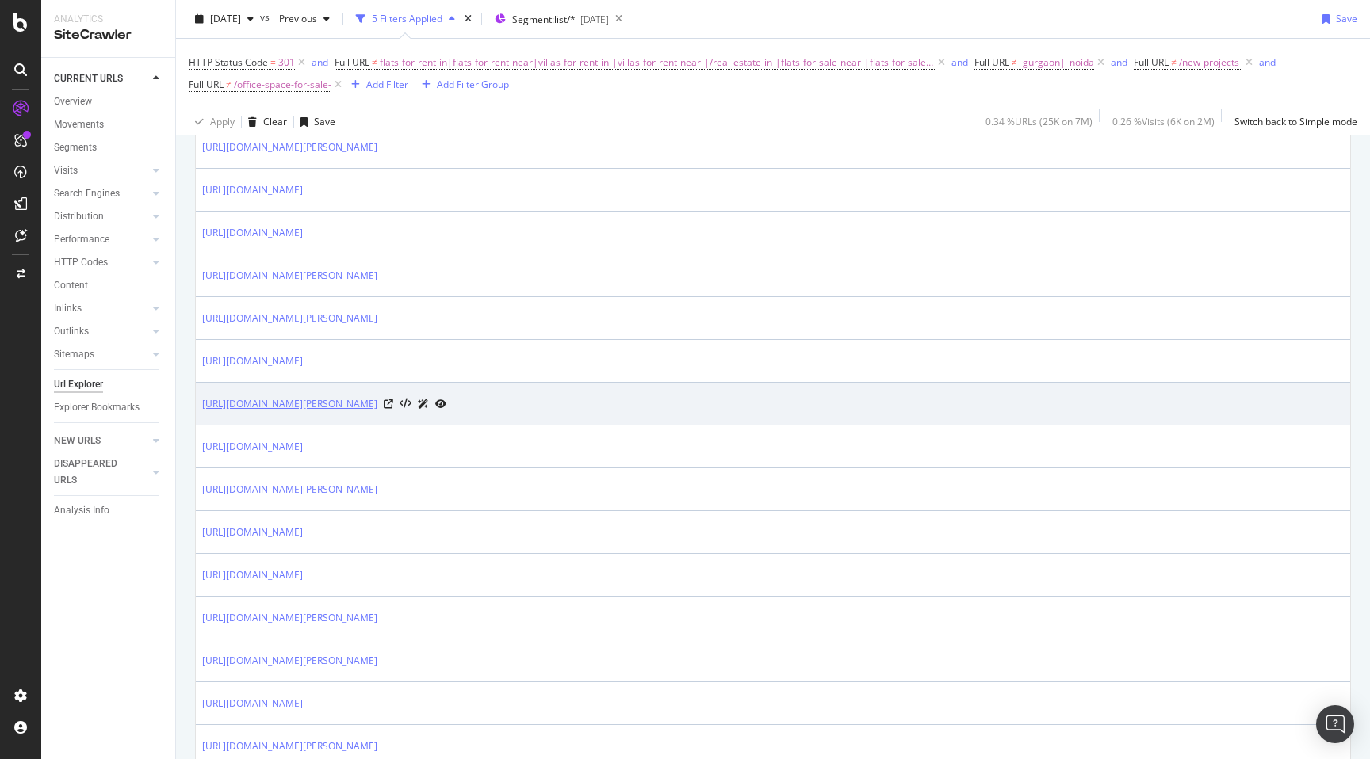
drag, startPoint x: 197, startPoint y: 402, endPoint x: 428, endPoint y: 407, distance: 230.7
click at [428, 407] on td "[URL][DOMAIN_NAME][PERSON_NAME]" at bounding box center [773, 404] width 1154 height 43
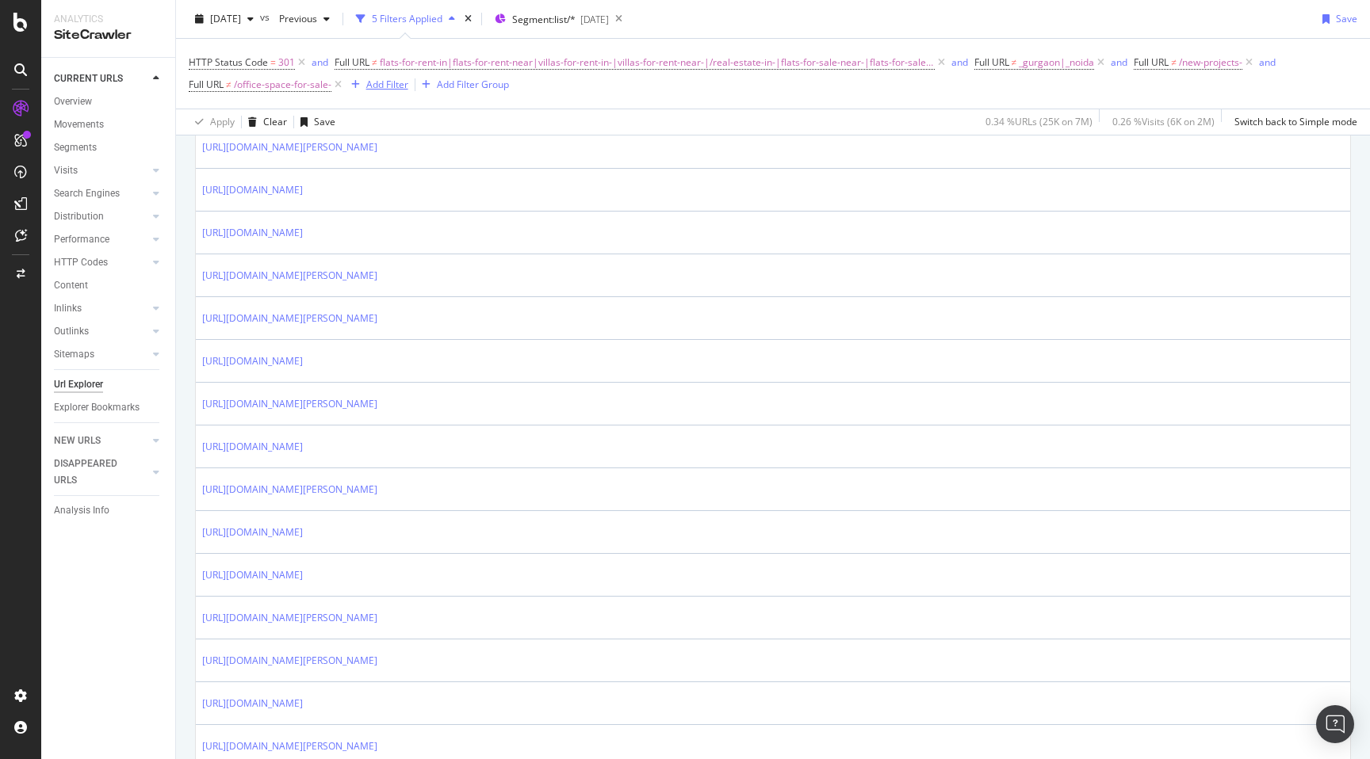
click at [396, 75] on button "Add Filter" at bounding box center [376, 84] width 63 height 19
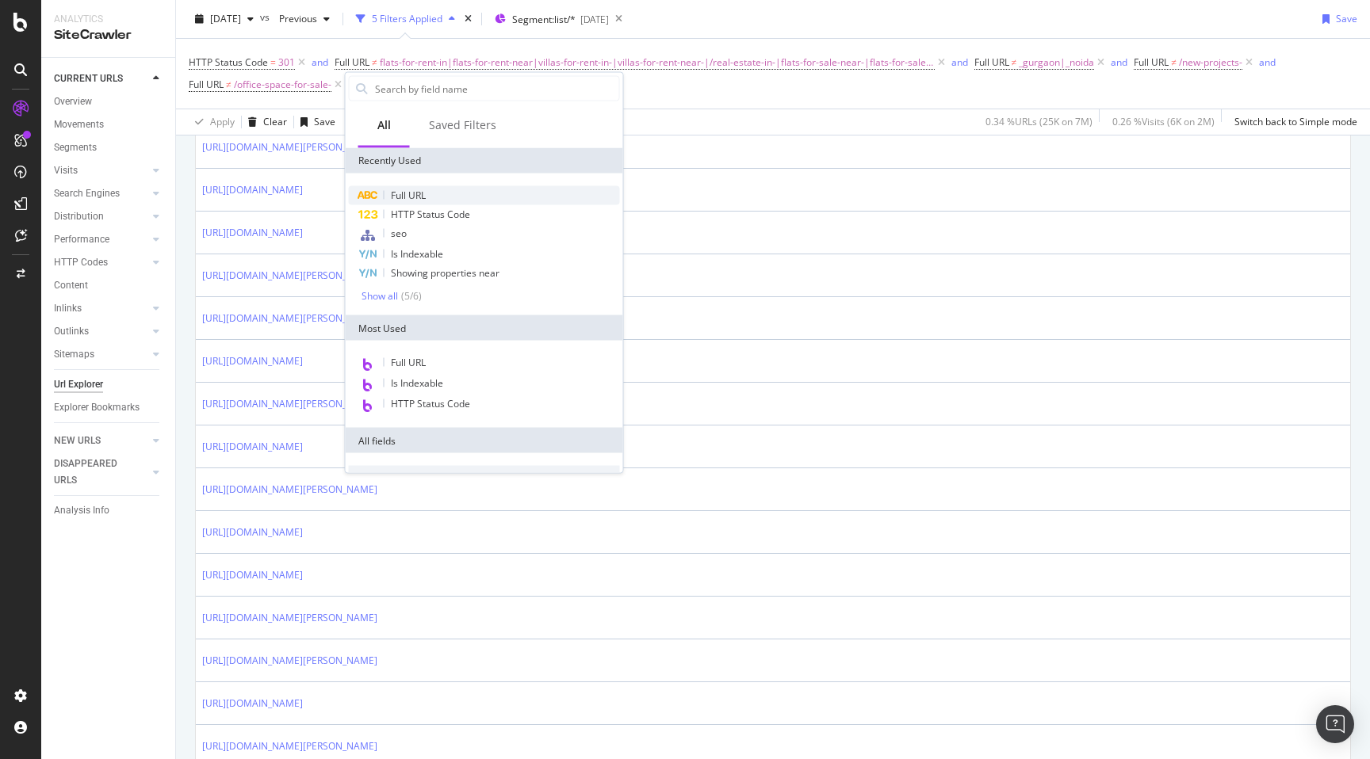
click at [415, 195] on span "Full URL" at bounding box center [408, 195] width 35 height 13
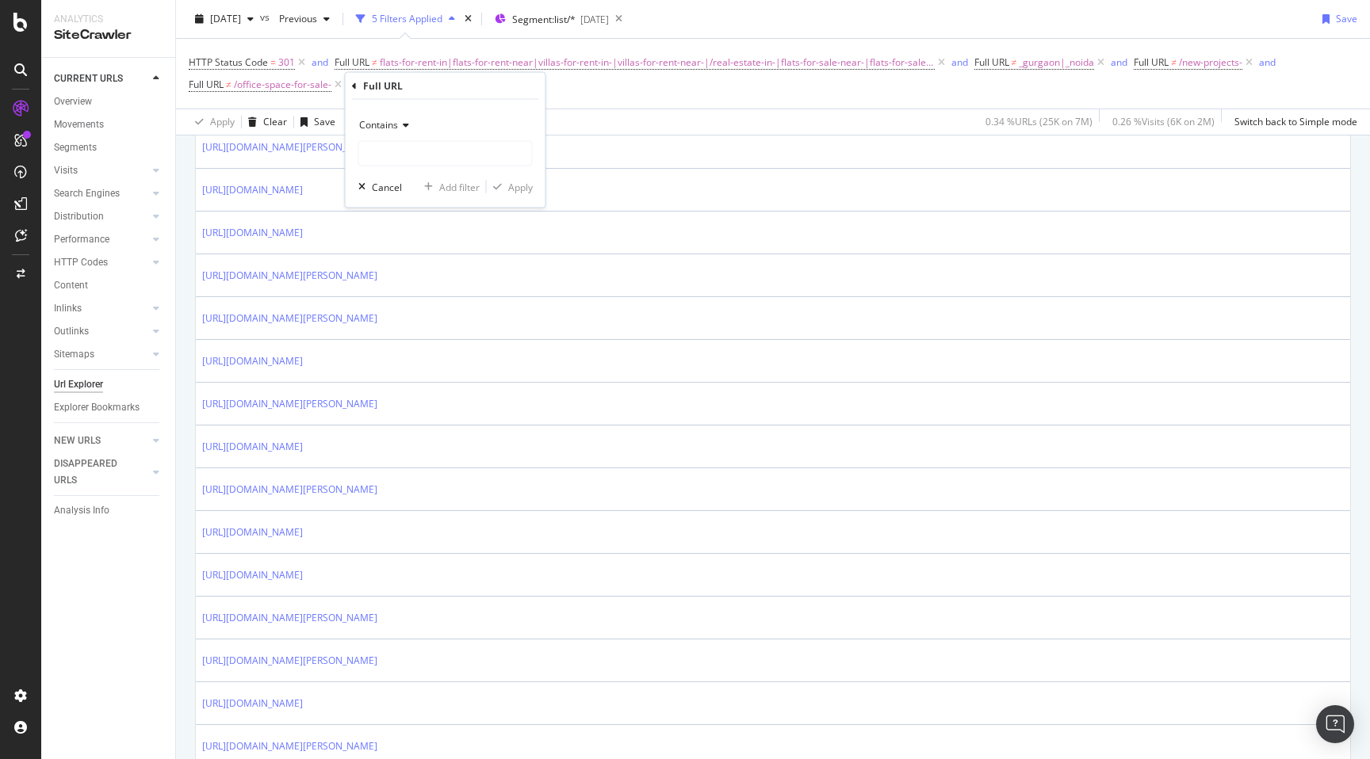
click at [388, 124] on span "Contains" at bounding box center [378, 124] width 39 height 13
click at [411, 316] on span "Matches regex" at bounding box center [399, 321] width 66 height 13
click at [411, 151] on input "text" at bounding box center [445, 153] width 173 height 25
paste input "[URL][DOMAIN_NAME]"
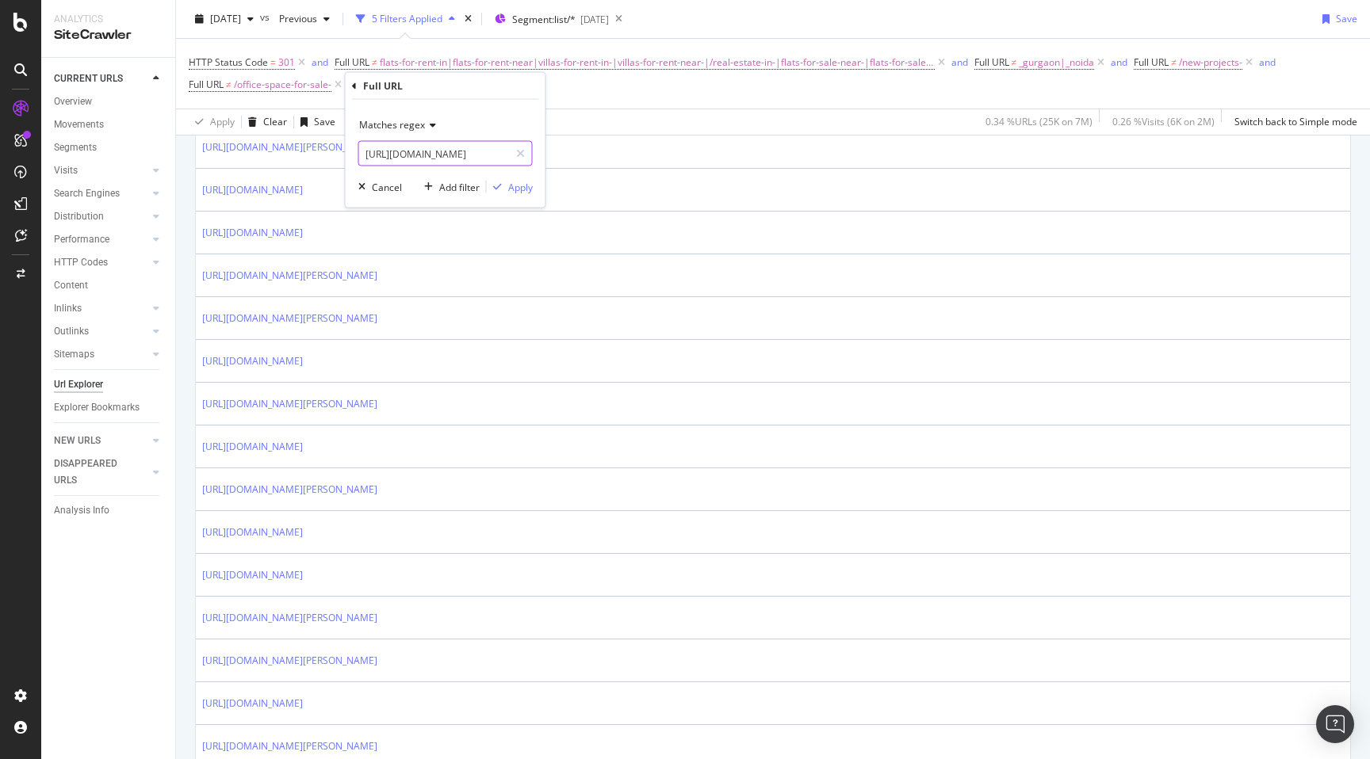
drag, startPoint x: 384, startPoint y: 155, endPoint x: 418, endPoint y: 195, distance: 53.4
click at [384, 155] on input "[URL][DOMAIN_NAME]" at bounding box center [434, 153] width 150 height 25
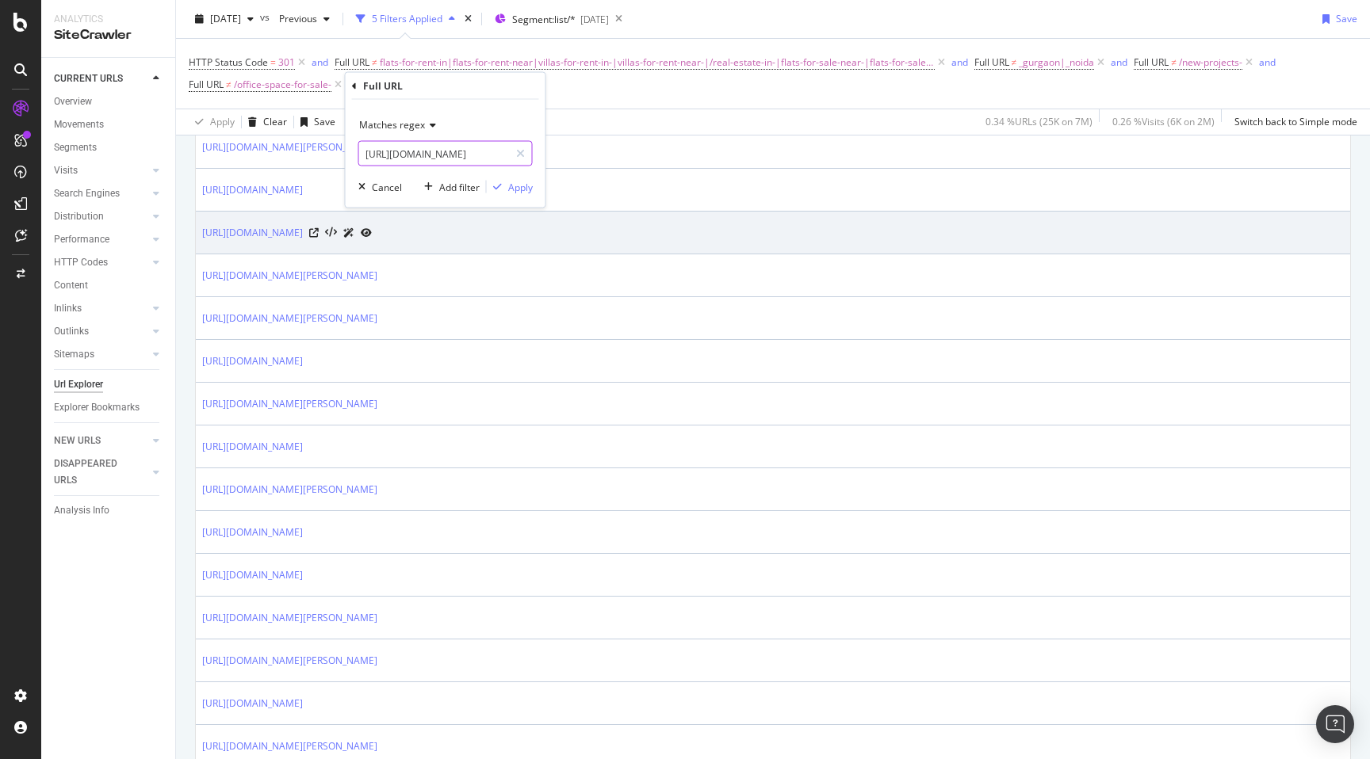
scroll to position [0, 0]
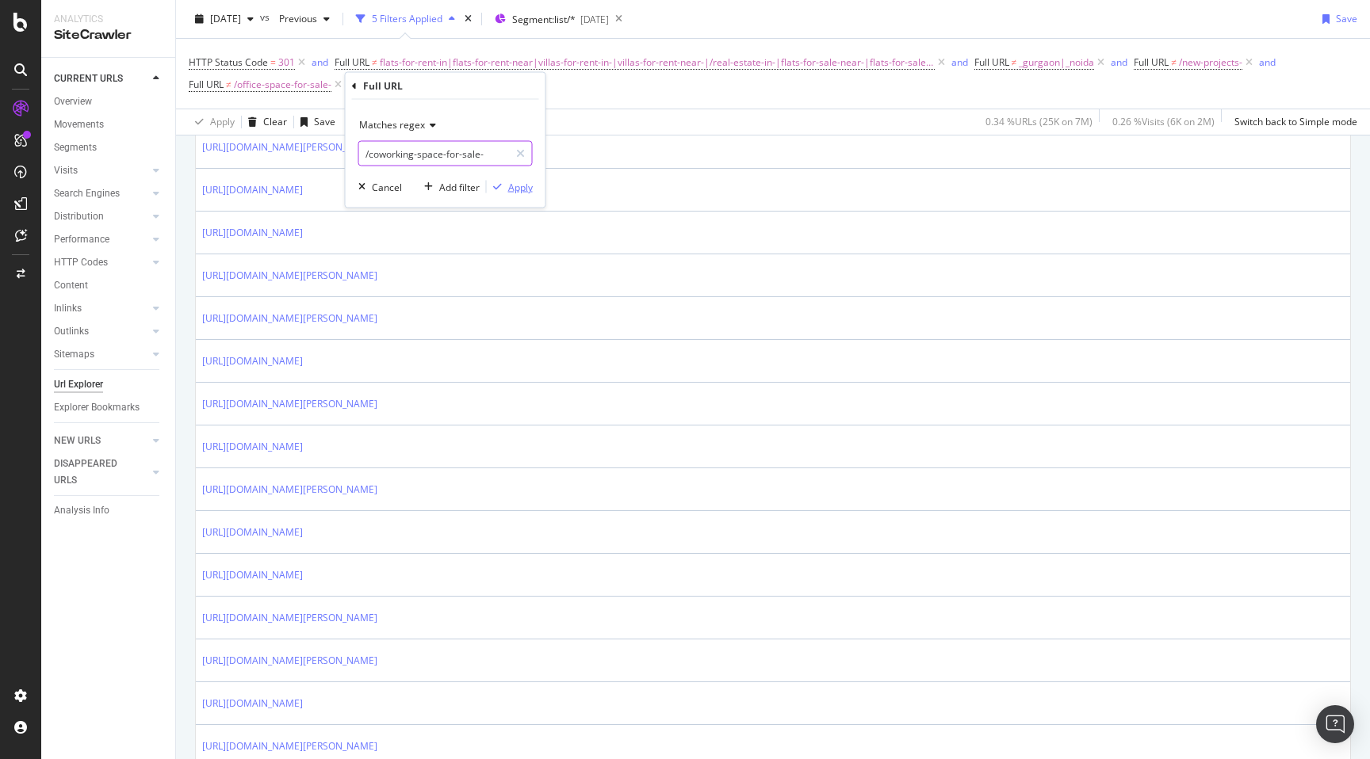
type input "/coworking-space-for-sale-"
click at [513, 186] on div "Apply" at bounding box center [520, 186] width 25 height 13
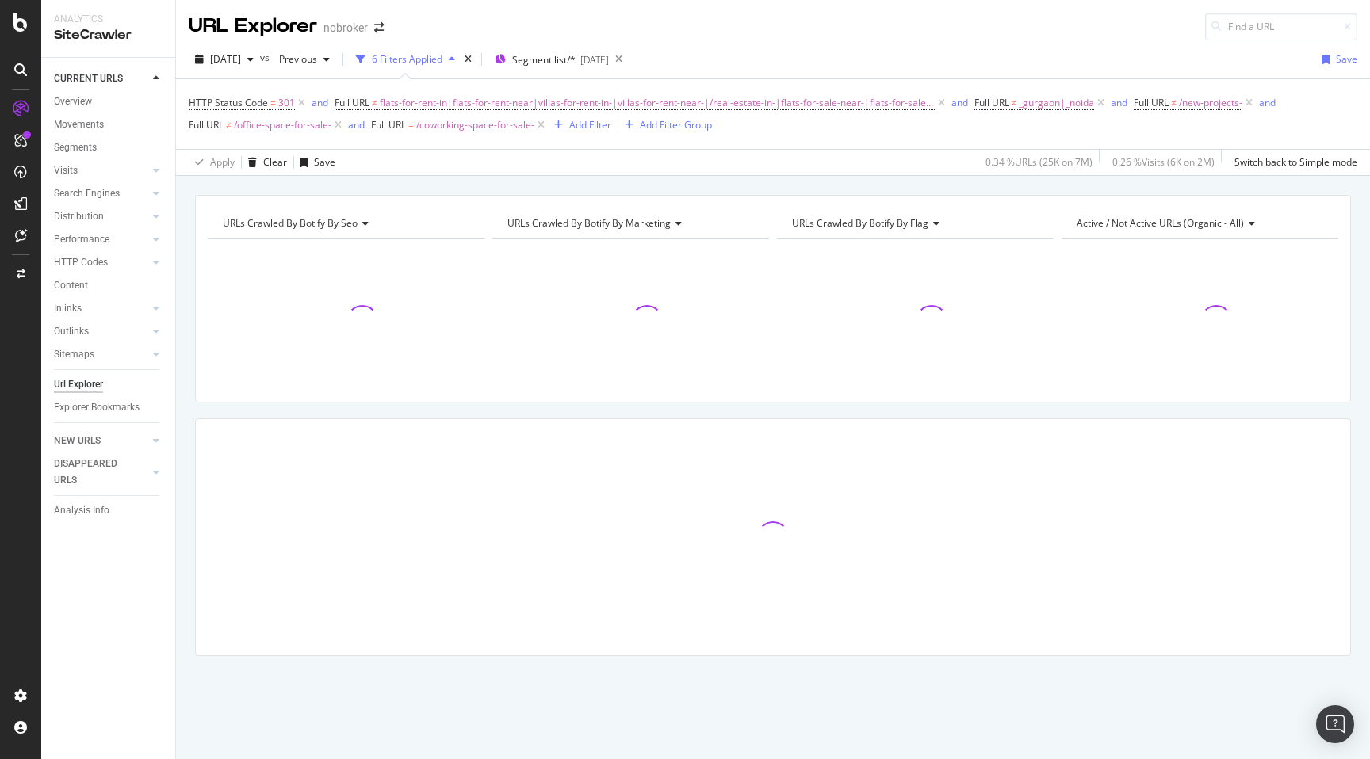
click at [185, 243] on div "URLs Crawled By Botify By seo Chart (by Value) Table Expand Export as CSV Expor…" at bounding box center [773, 453] width 1194 height 517
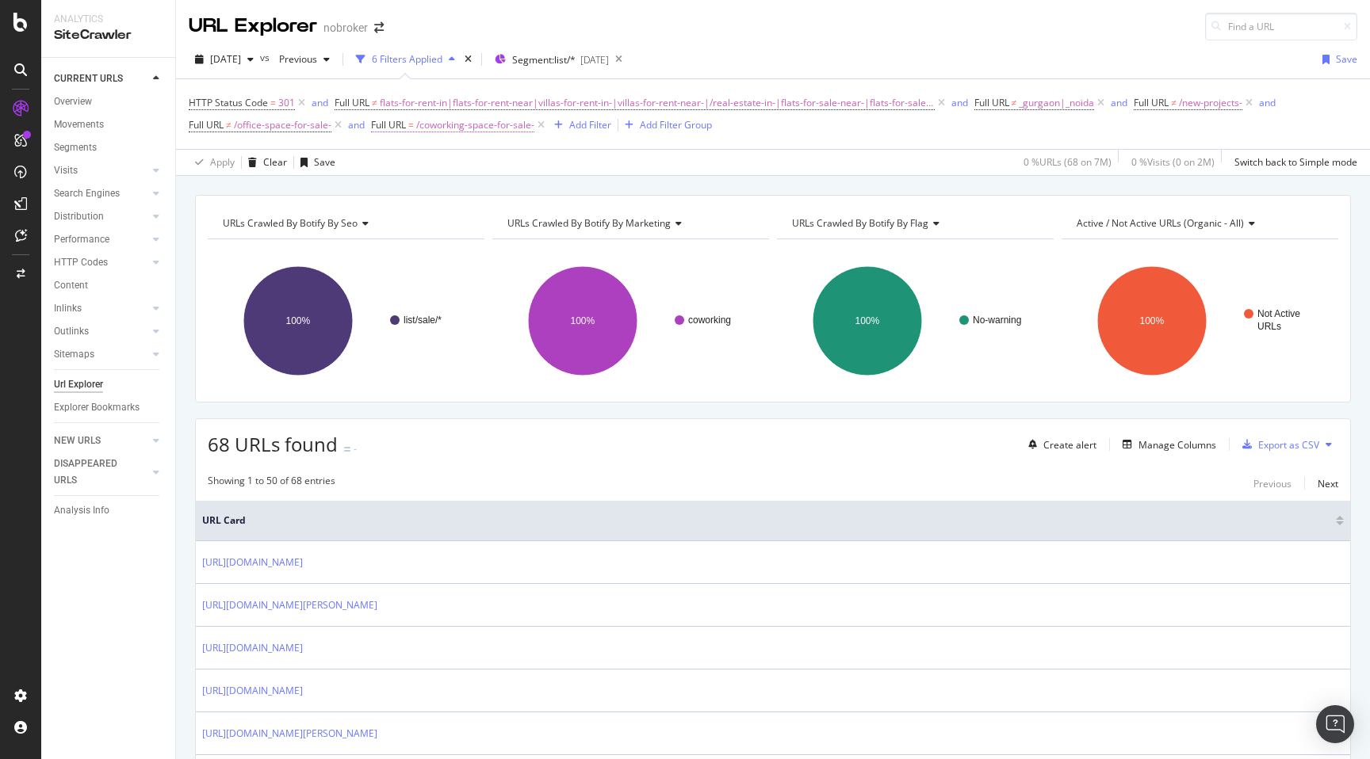
click at [459, 130] on span "/coworking-space-for-sale-" at bounding box center [475, 125] width 118 height 22
click at [426, 156] on span "Matches regex" at bounding box center [418, 162] width 66 height 13
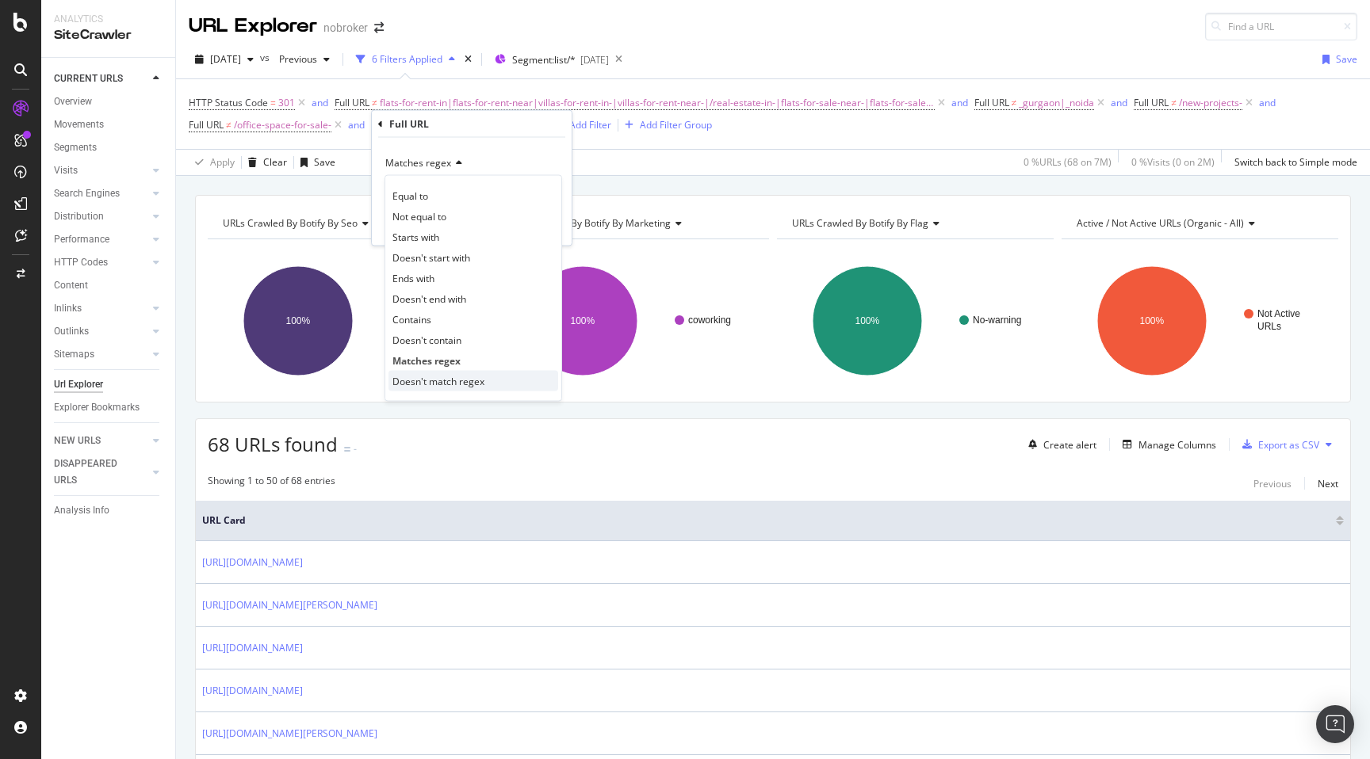
click at [445, 374] on span "Doesn't match regex" at bounding box center [438, 380] width 92 height 13
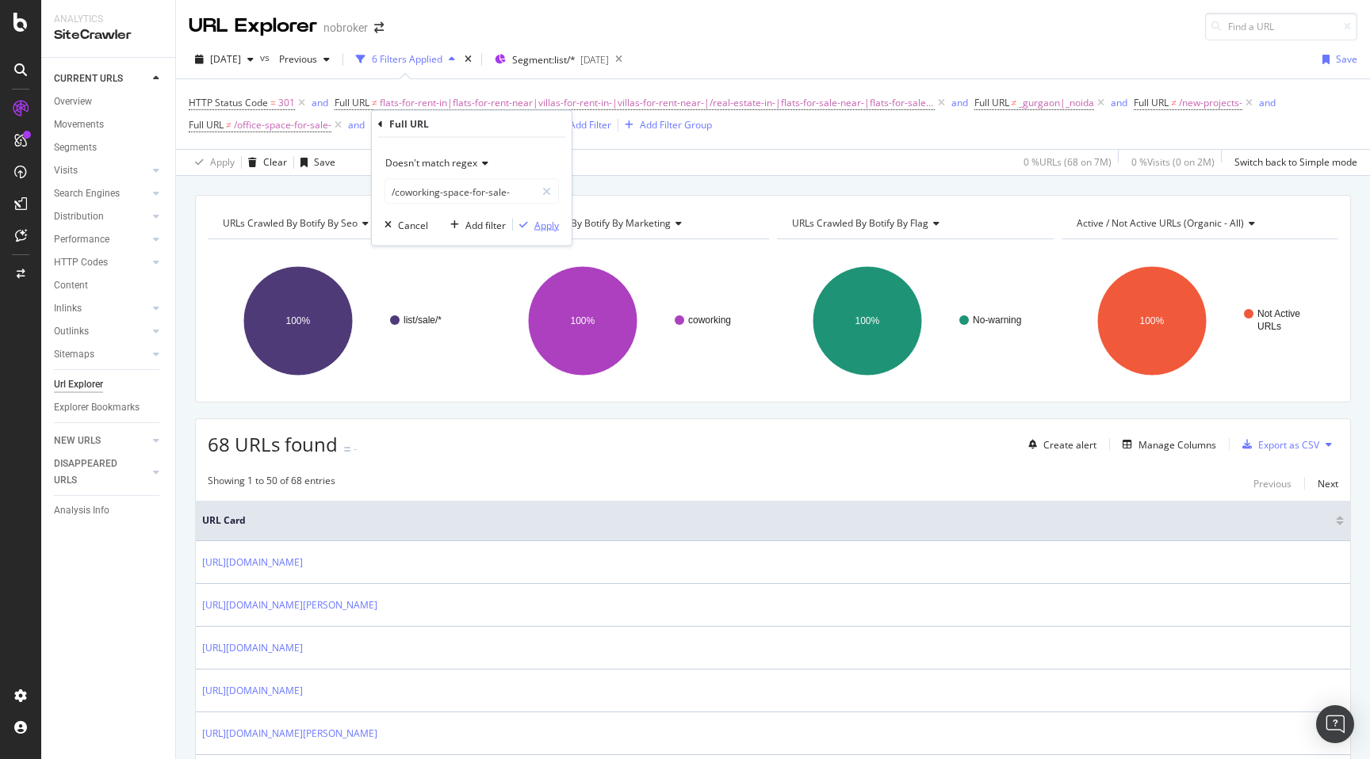
click at [553, 230] on div "Apply" at bounding box center [546, 224] width 25 height 13
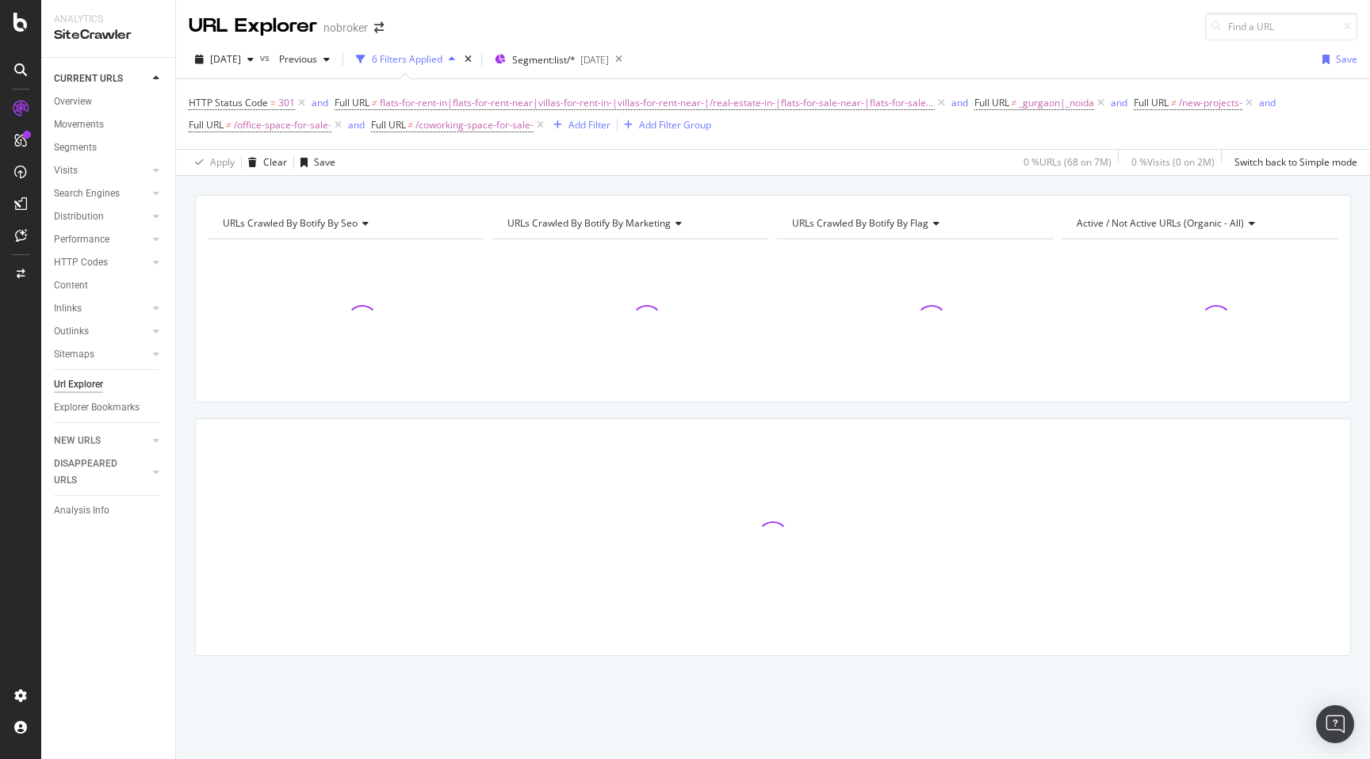
click at [188, 357] on div "URLs Crawled By Botify By seo Chart (by Value) Table Expand Export as CSV Expor…" at bounding box center [773, 453] width 1194 height 517
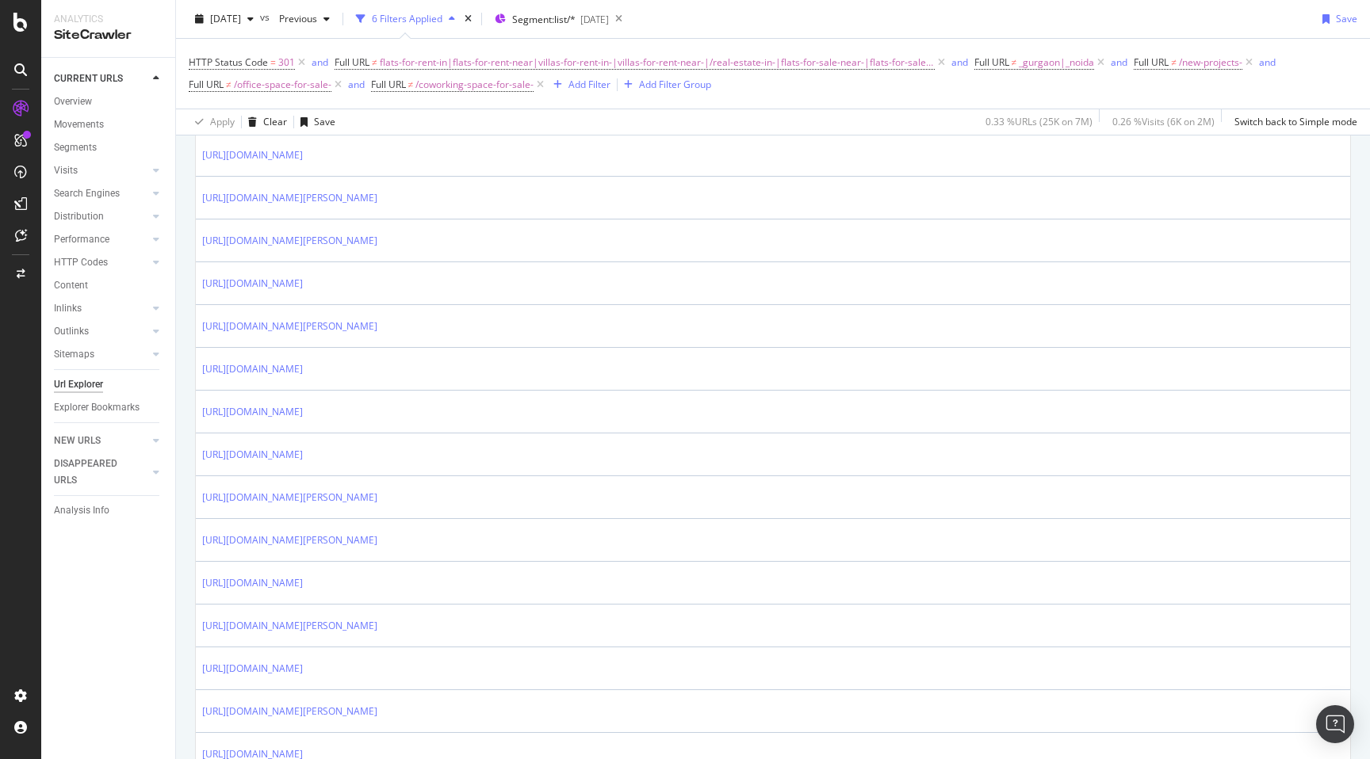
scroll to position [673, 0]
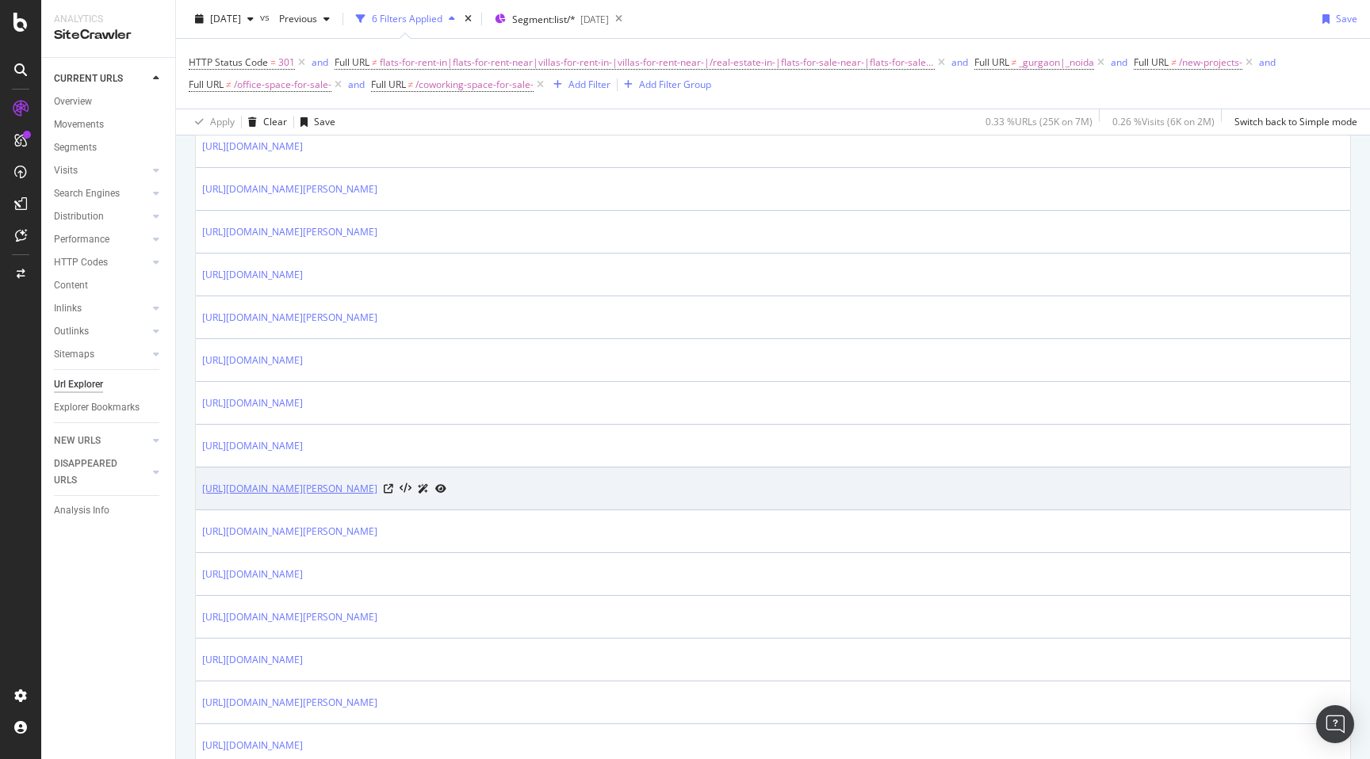
drag, startPoint x: 200, startPoint y: 488, endPoint x: 448, endPoint y: 483, distance: 248.1
click at [448, 484] on td "[URL][DOMAIN_NAME][PERSON_NAME]" at bounding box center [773, 489] width 1154 height 43
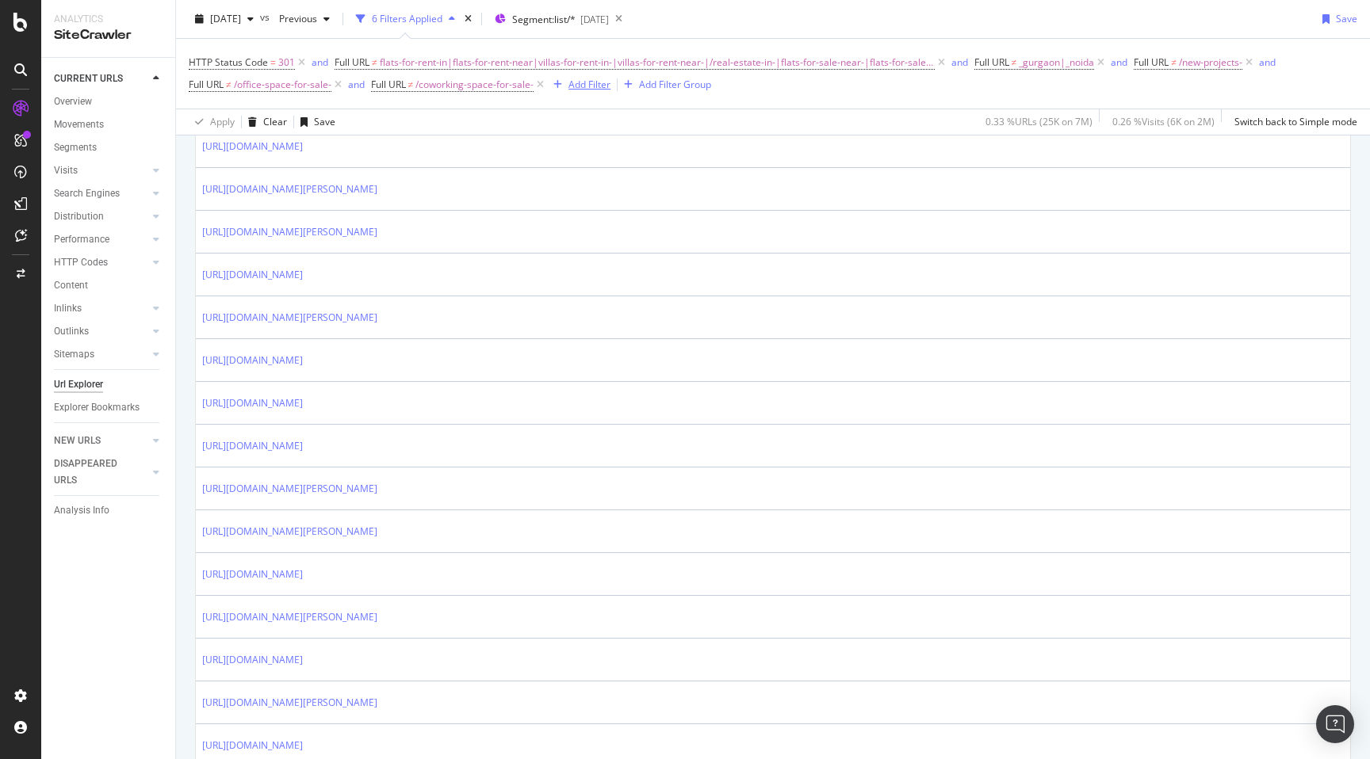
click at [593, 87] on div "Add Filter" at bounding box center [589, 84] width 42 height 13
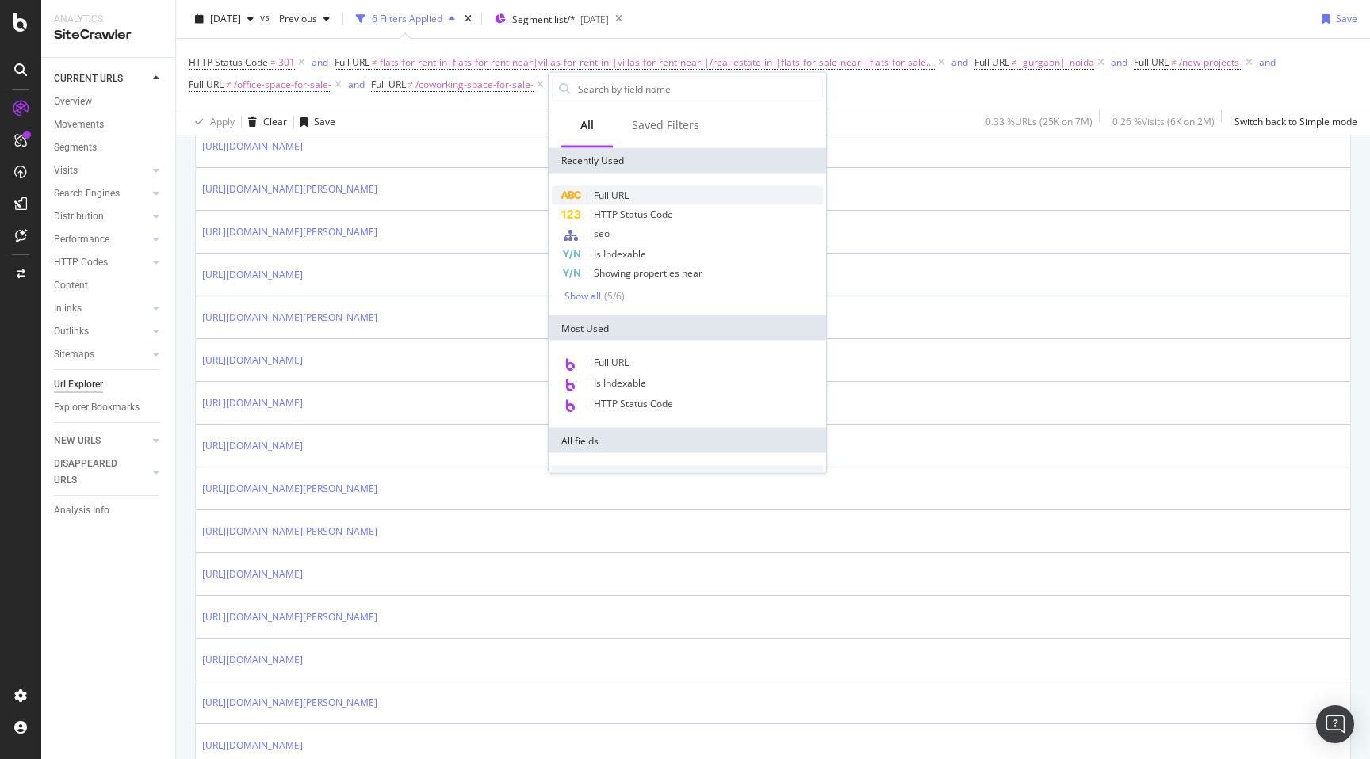
click at [629, 199] on div "Full URL" at bounding box center [687, 195] width 271 height 19
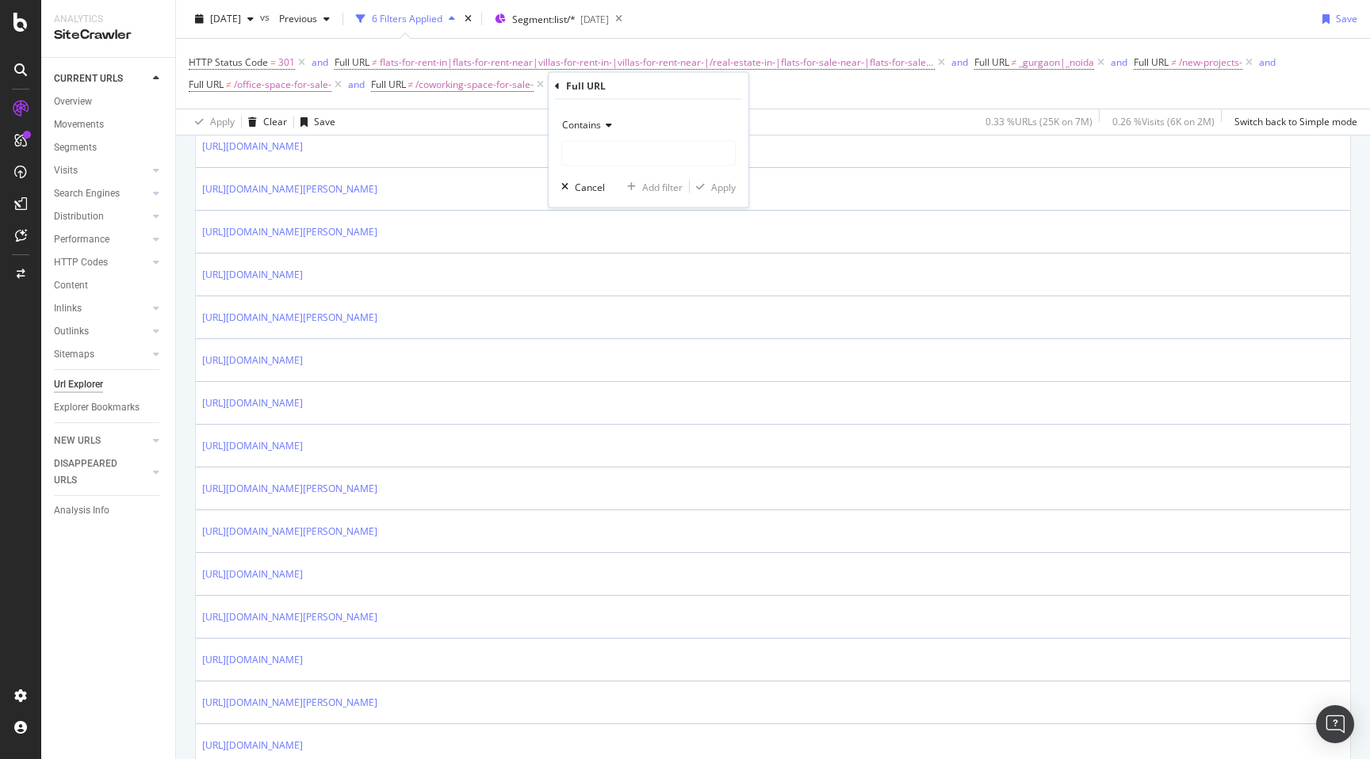
click at [600, 128] on span "Contains" at bounding box center [581, 124] width 39 height 13
click at [624, 327] on span "Matches regex" at bounding box center [602, 321] width 66 height 13
click at [607, 151] on input "text" at bounding box center [648, 153] width 173 height 25
paste input "[URL][DOMAIN_NAME]"
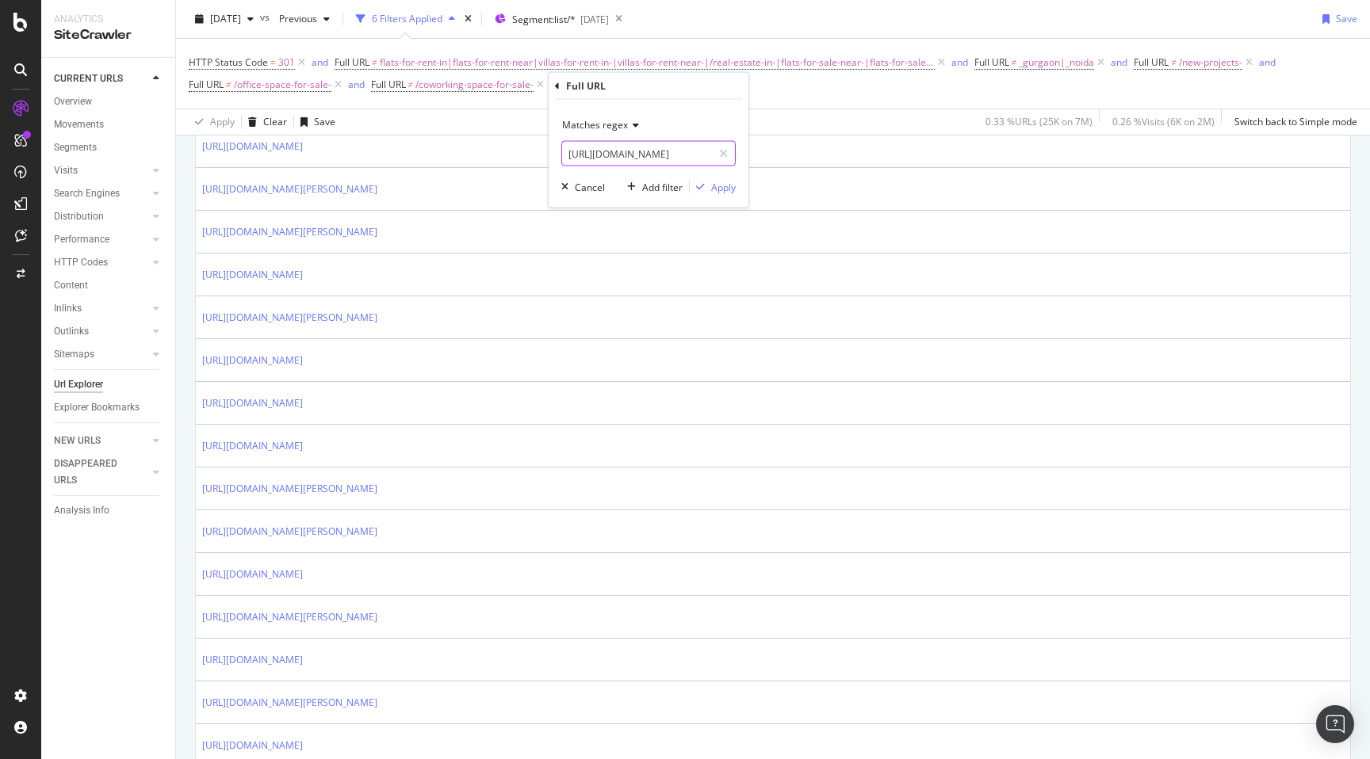
click at [572, 154] on input "[URL][DOMAIN_NAME]" at bounding box center [637, 153] width 150 height 25
type input "residential-land-plots-for-sale-"
click at [722, 185] on div "Apply" at bounding box center [723, 186] width 25 height 13
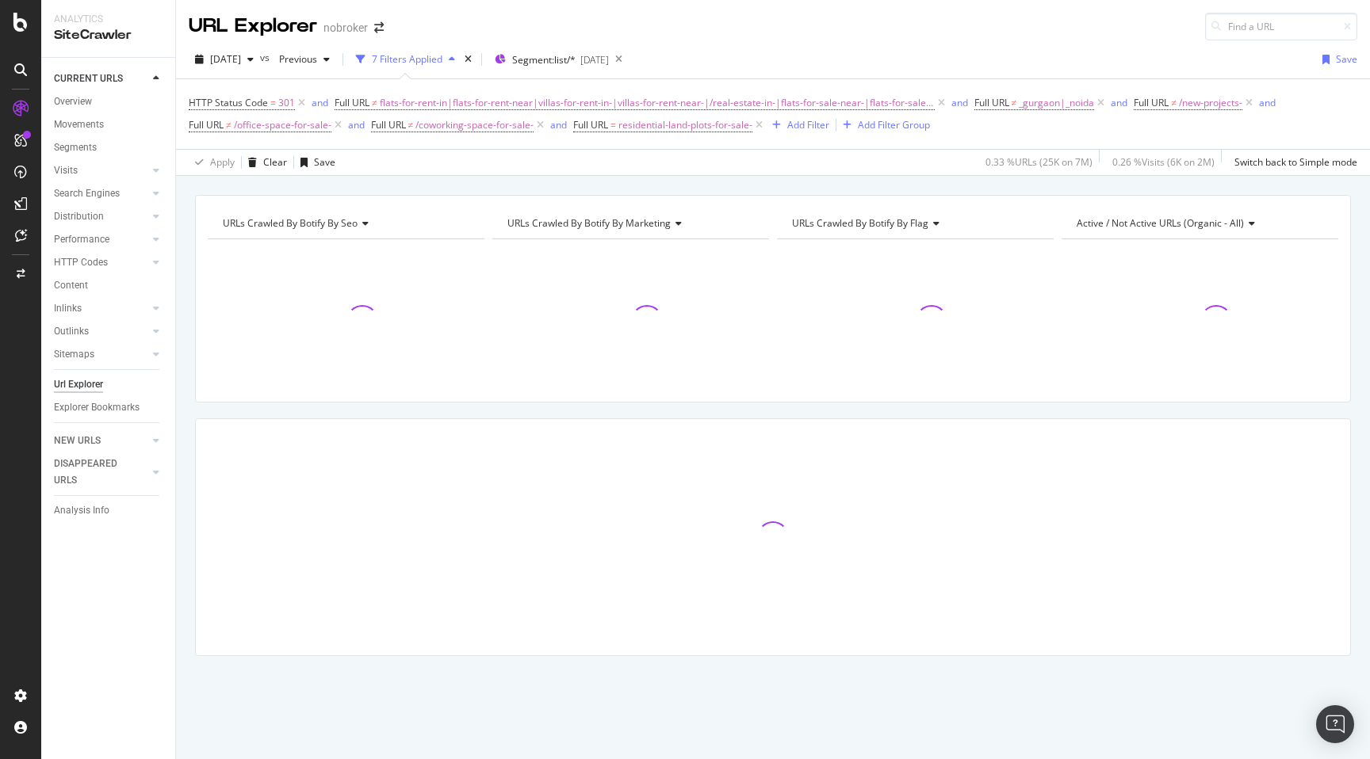
click at [185, 303] on div "URLs Crawled By Botify By seo Chart (by Value) Table Expand Export as CSV Expor…" at bounding box center [773, 453] width 1194 height 517
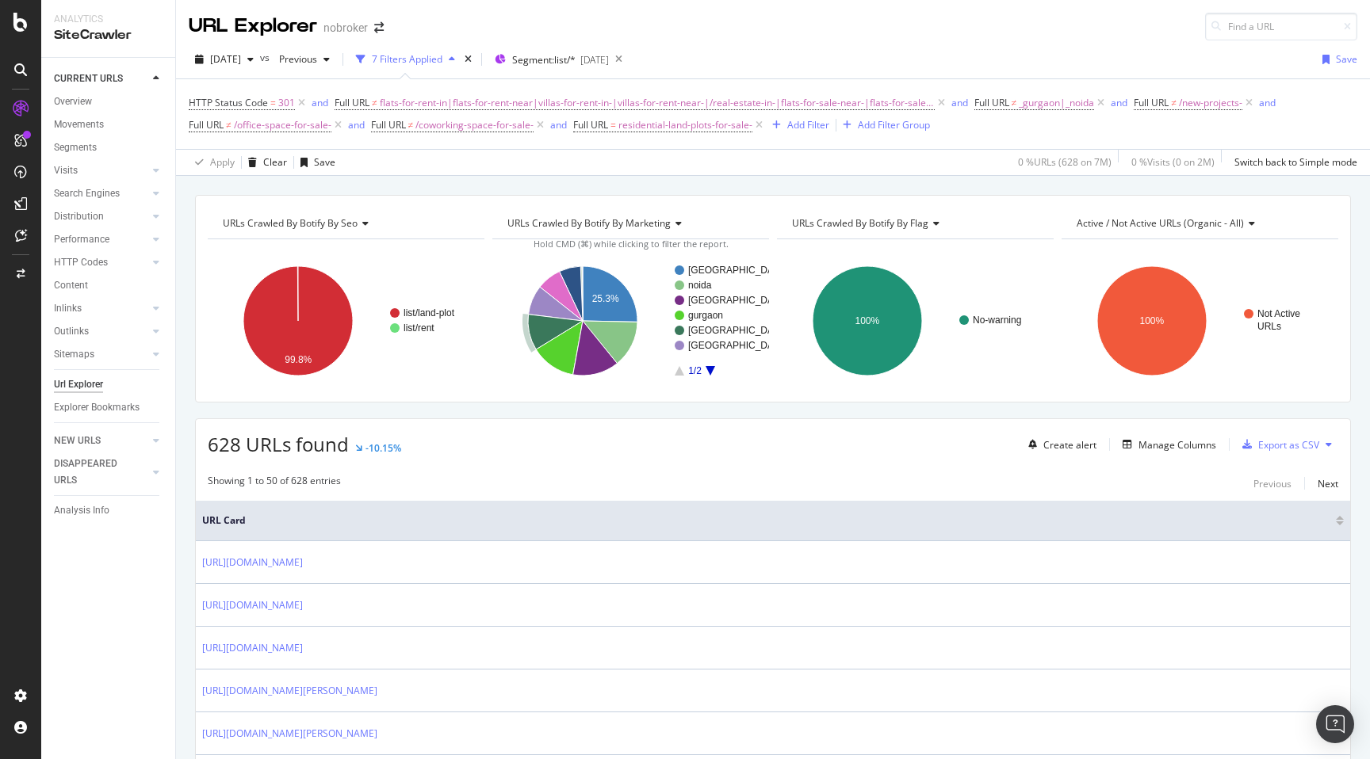
click at [216, 440] on span "628 URLs found" at bounding box center [278, 444] width 141 height 26
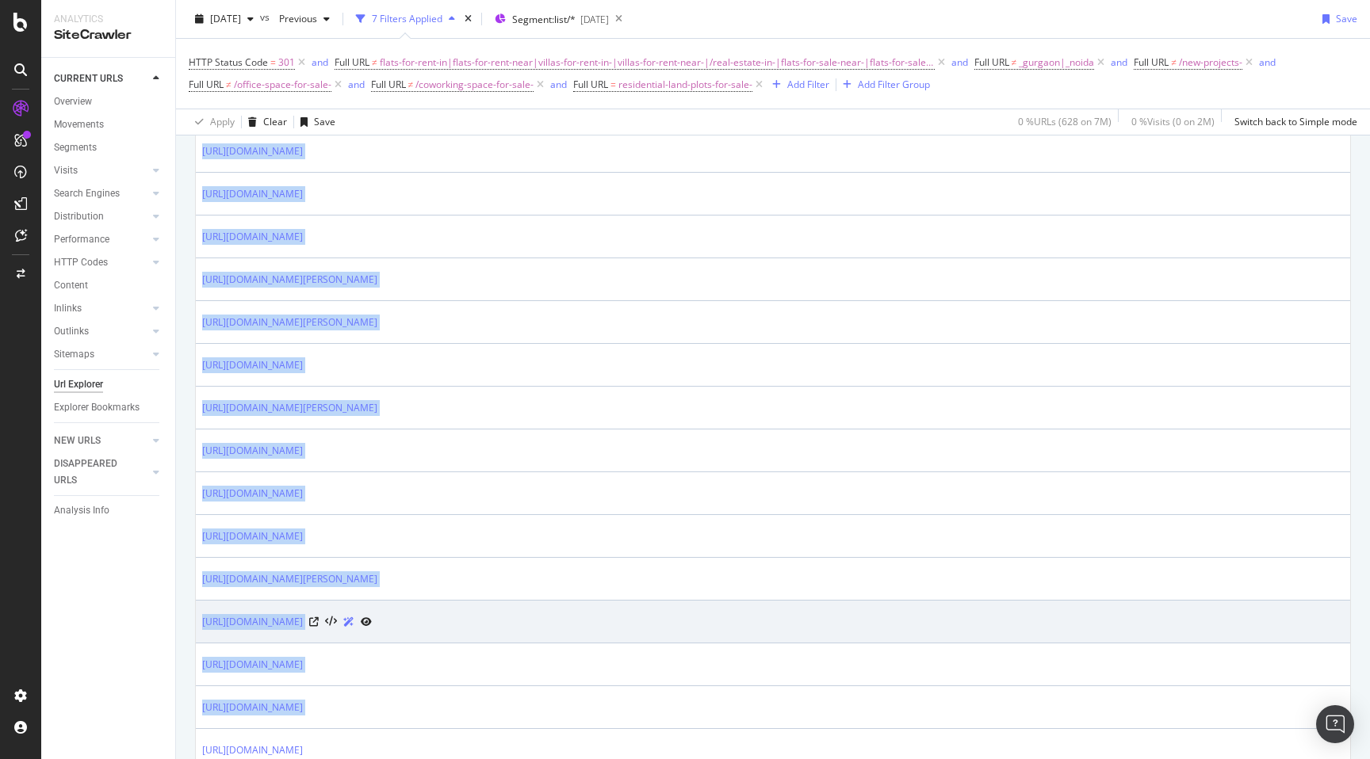
scroll to position [423, 0]
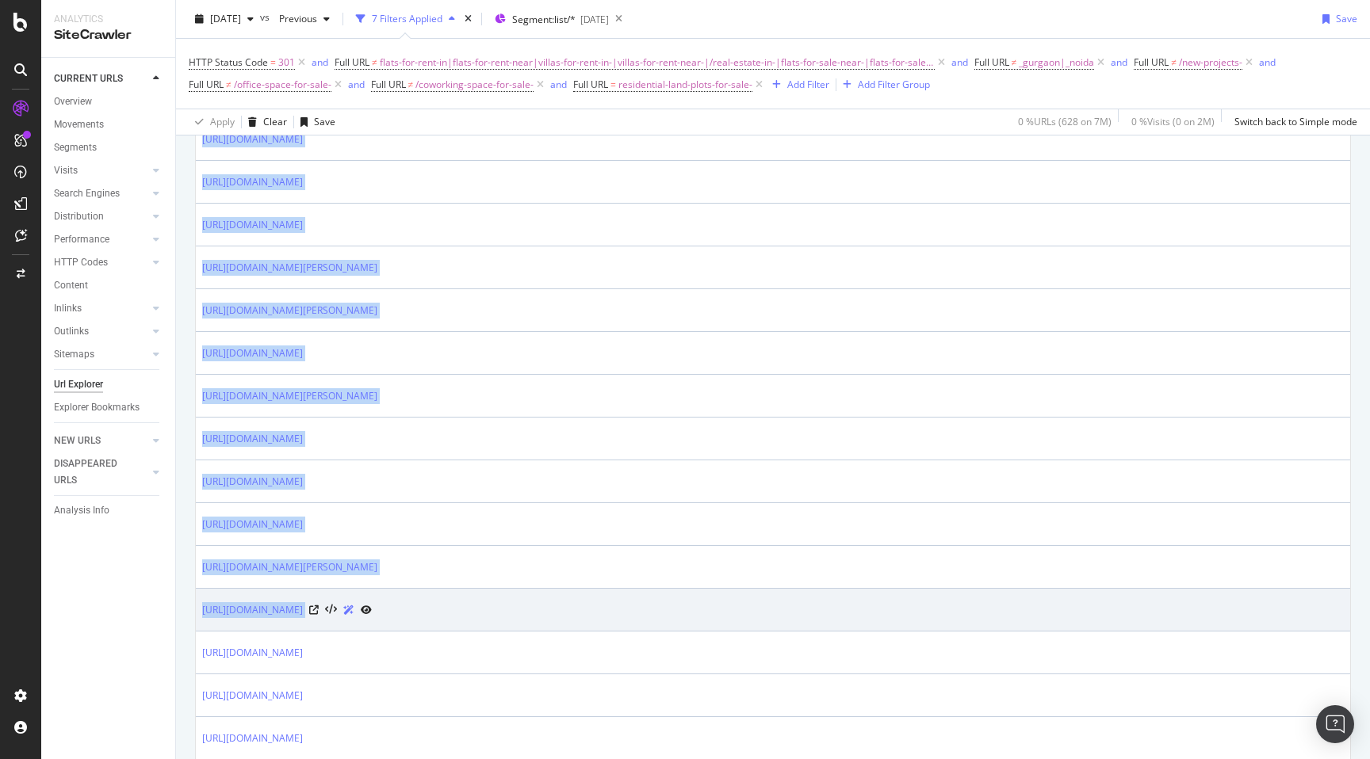
drag, startPoint x: 192, startPoint y: 443, endPoint x: 598, endPoint y: 606, distance: 437.9
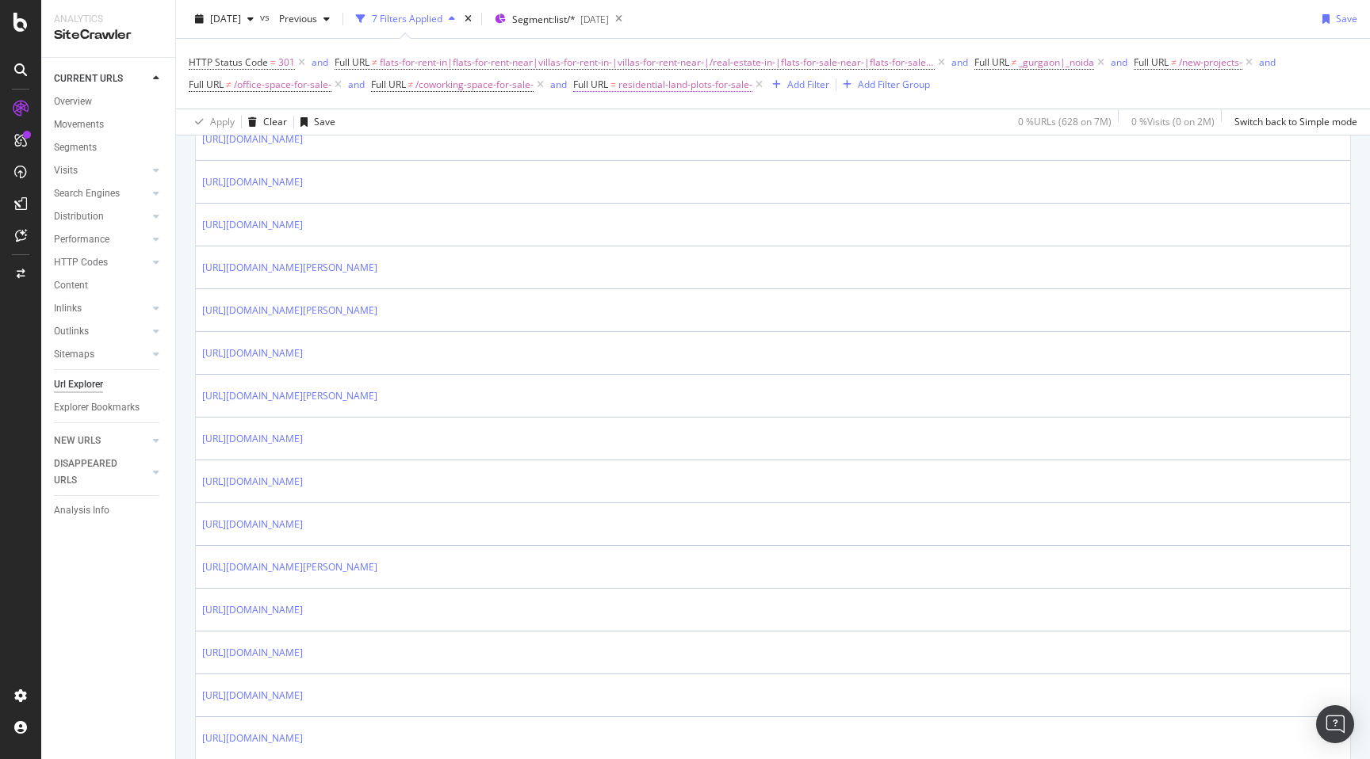
click at [681, 86] on span "residential-land-plots-for-sale-" at bounding box center [685, 85] width 134 height 22
click at [617, 122] on span "Matches regex" at bounding box center [622, 122] width 66 height 13
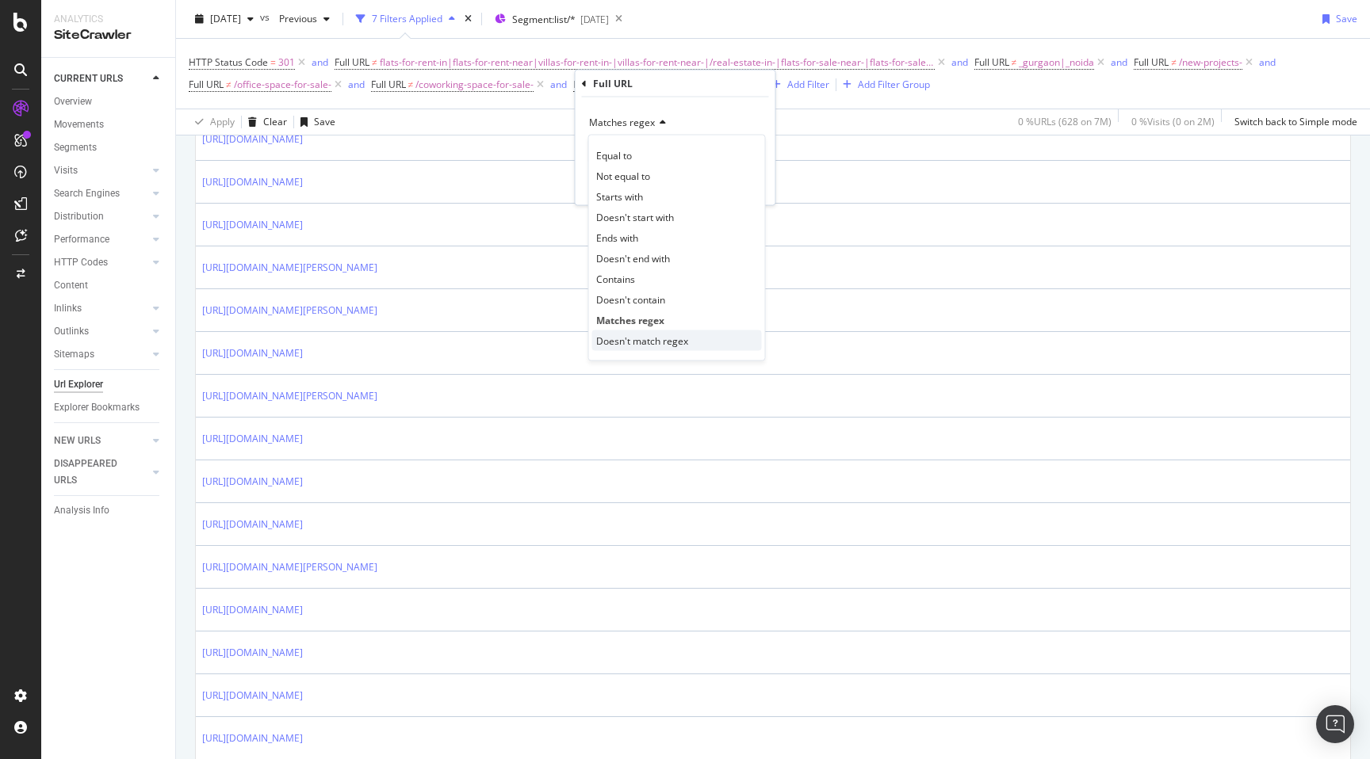
click at [633, 334] on span "Doesn't match regex" at bounding box center [642, 340] width 92 height 13
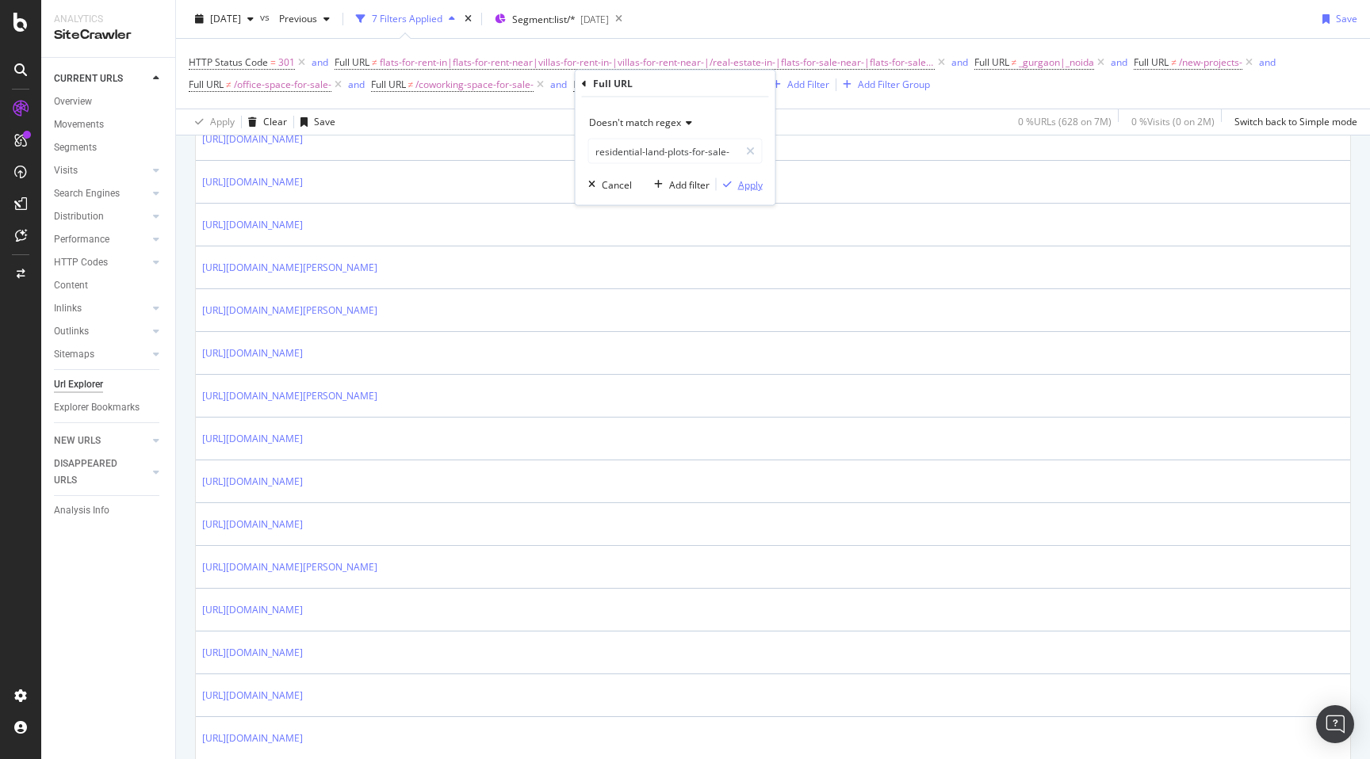
click at [748, 182] on div "Apply" at bounding box center [750, 184] width 25 height 13
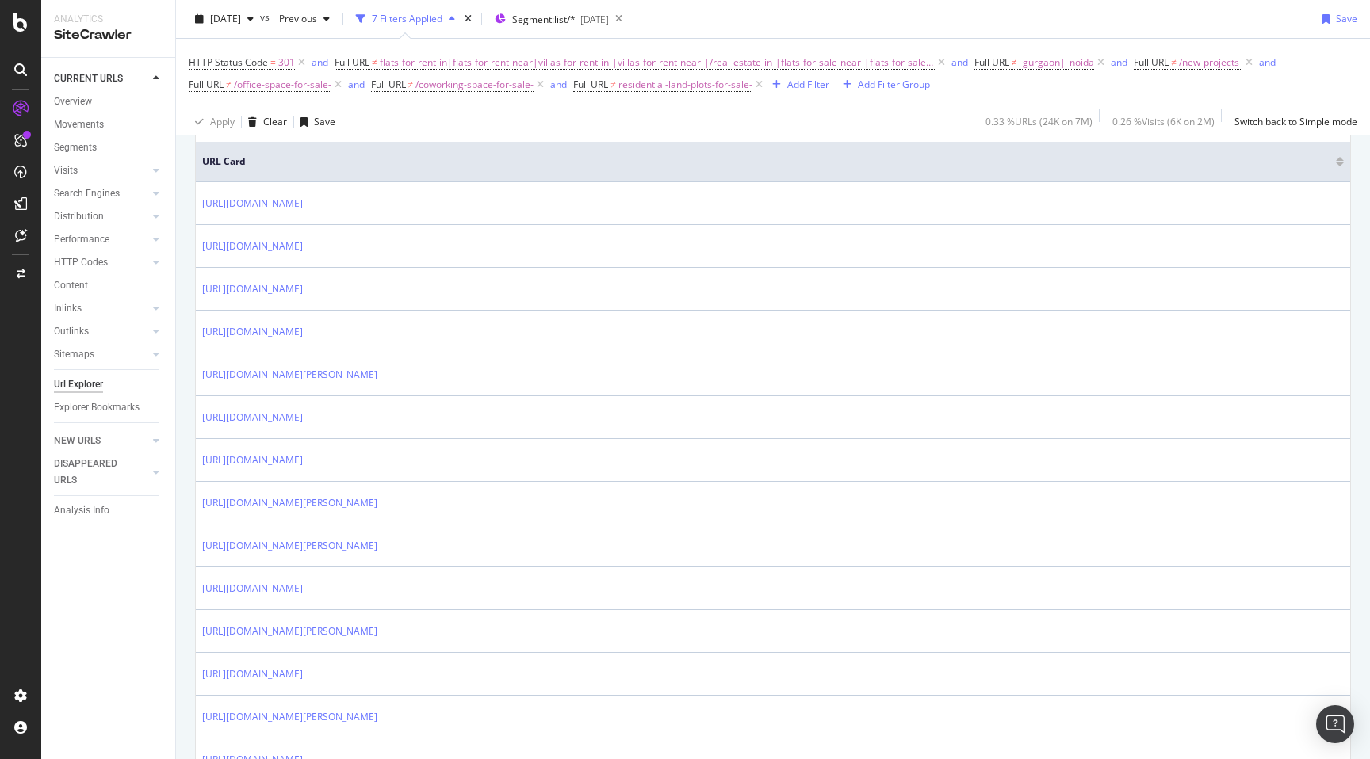
scroll to position [366, 0]
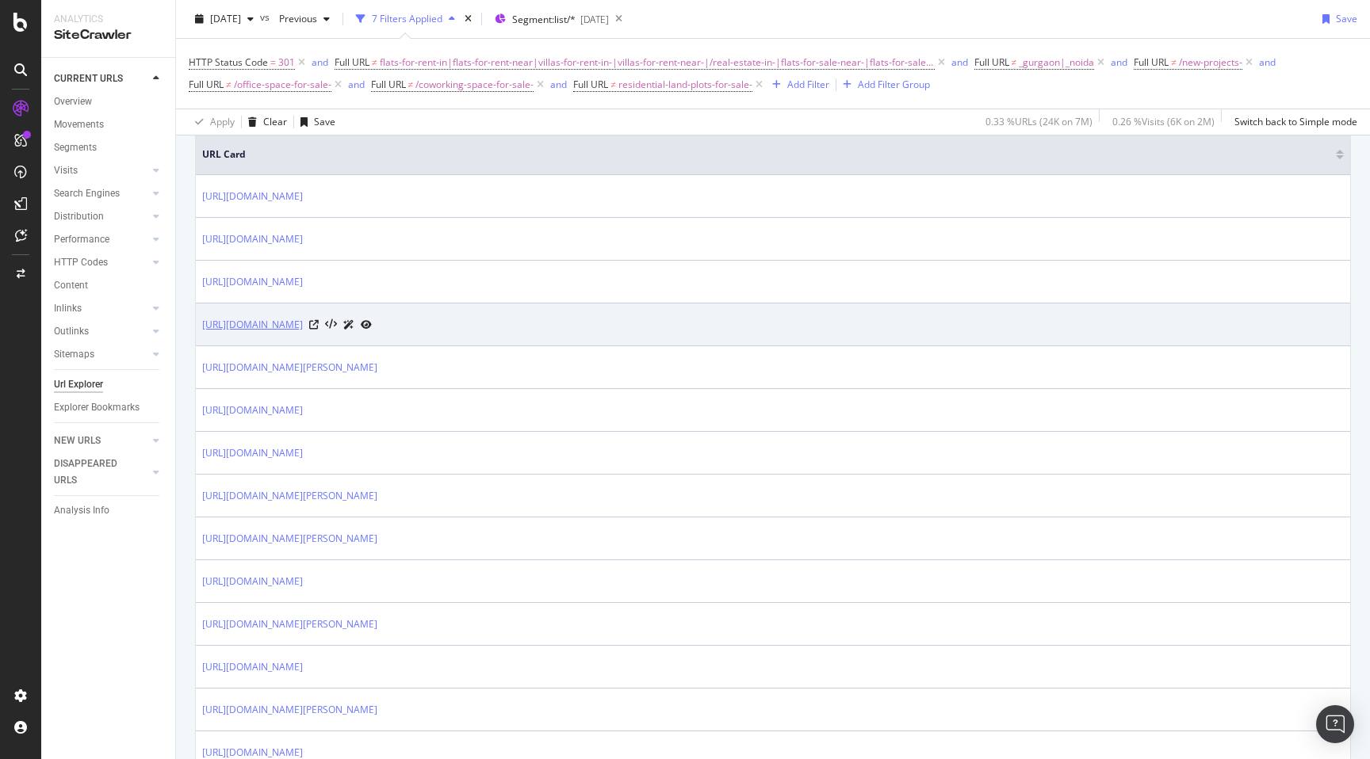
drag, startPoint x: 197, startPoint y: 327, endPoint x: 434, endPoint y: 327, distance: 237.0
click at [434, 327] on td "[URL][DOMAIN_NAME]" at bounding box center [773, 325] width 1154 height 43
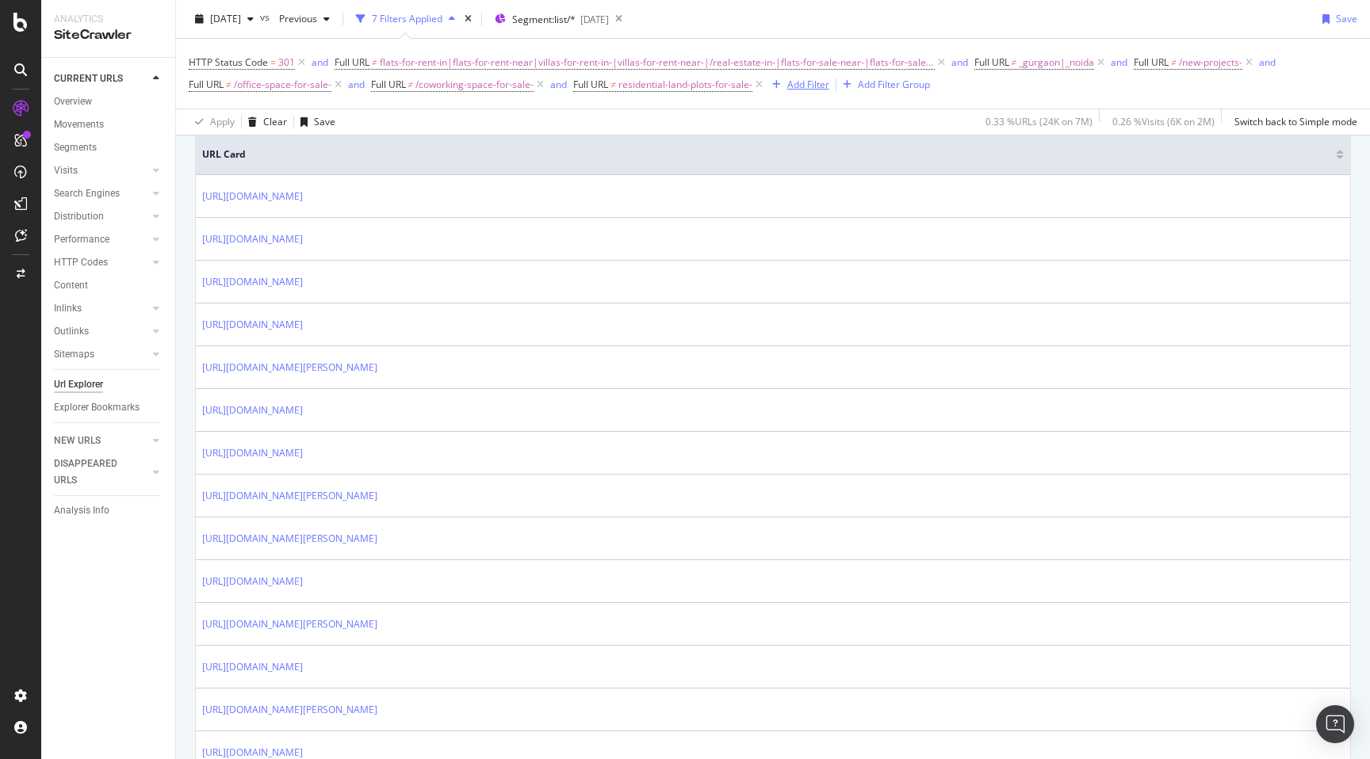
click at [809, 83] on div "Add Filter" at bounding box center [808, 84] width 42 height 13
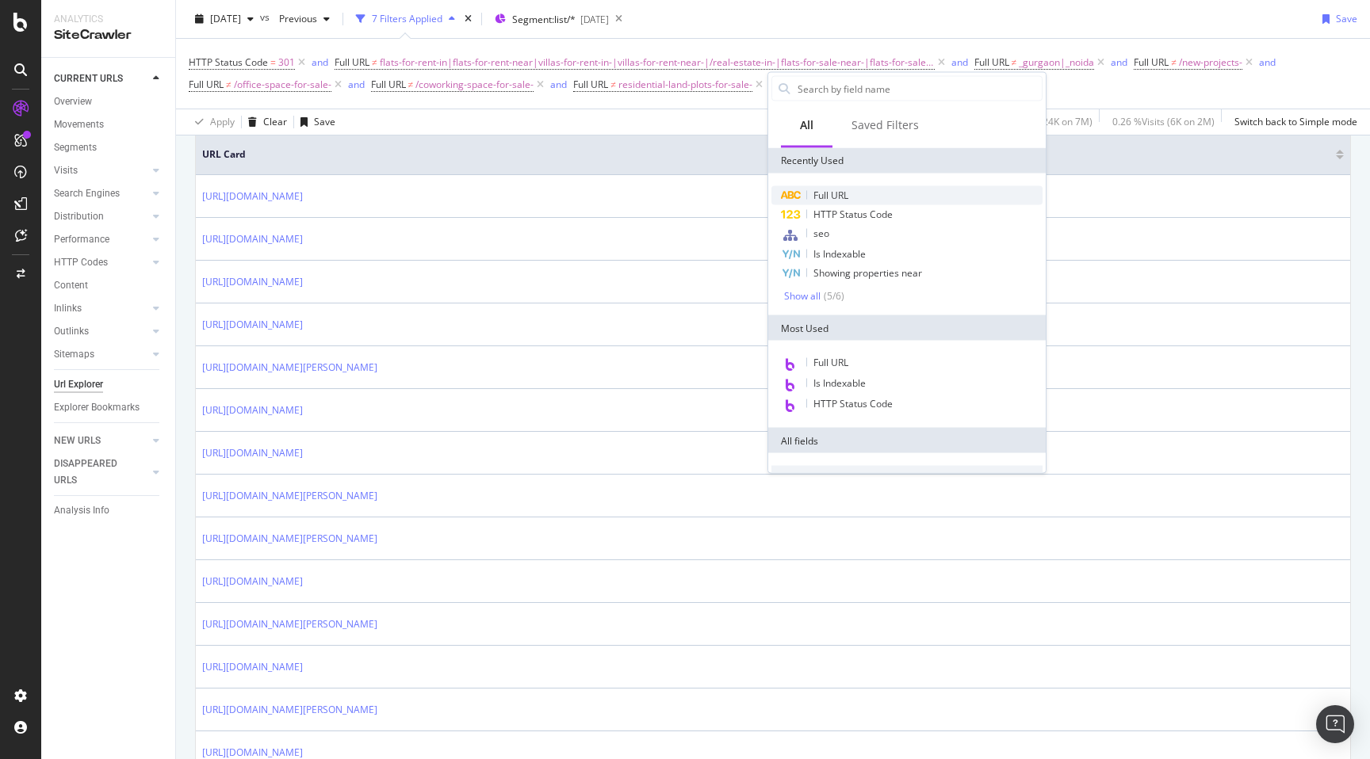
click at [834, 190] on span "Full URL" at bounding box center [830, 195] width 35 height 13
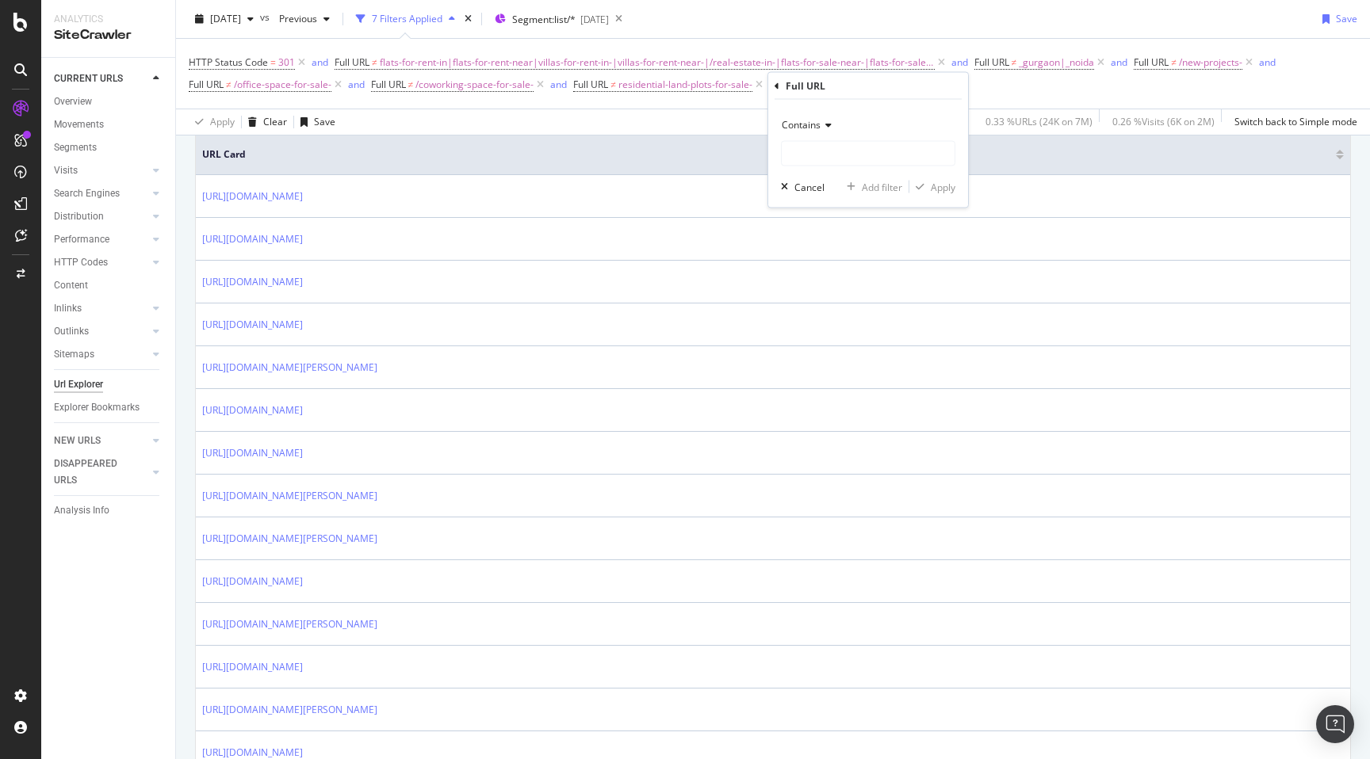
click at [804, 127] on span "Contains" at bounding box center [800, 124] width 39 height 13
click at [833, 320] on span "Matches regex" at bounding box center [822, 321] width 66 height 13
click at [815, 155] on input "text" at bounding box center [867, 153] width 173 height 25
paste input "[URL][DOMAIN_NAME]"
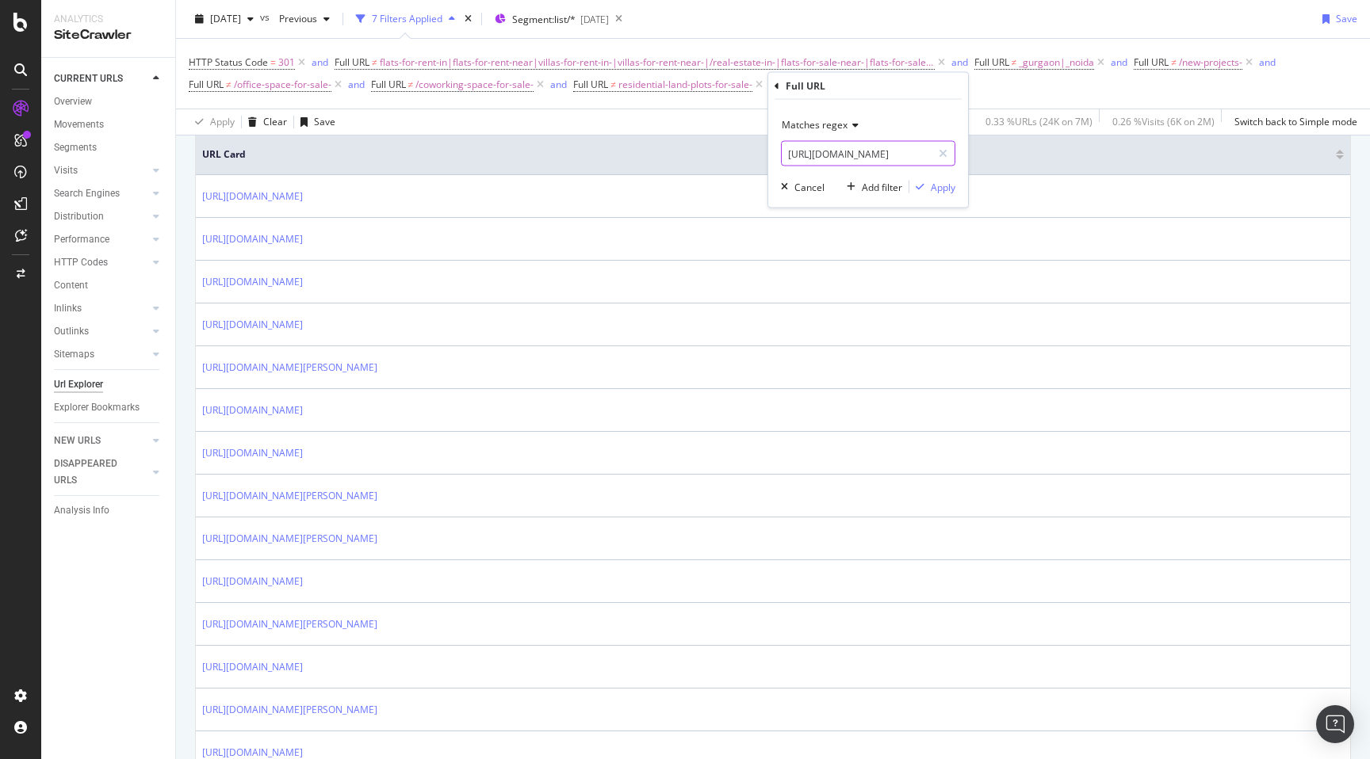
click at [815, 151] on input "[URL][DOMAIN_NAME]" at bounding box center [856, 153] width 150 height 25
type input "industrial-building-for-sale-"
click at [939, 183] on div "Apply" at bounding box center [943, 186] width 25 height 13
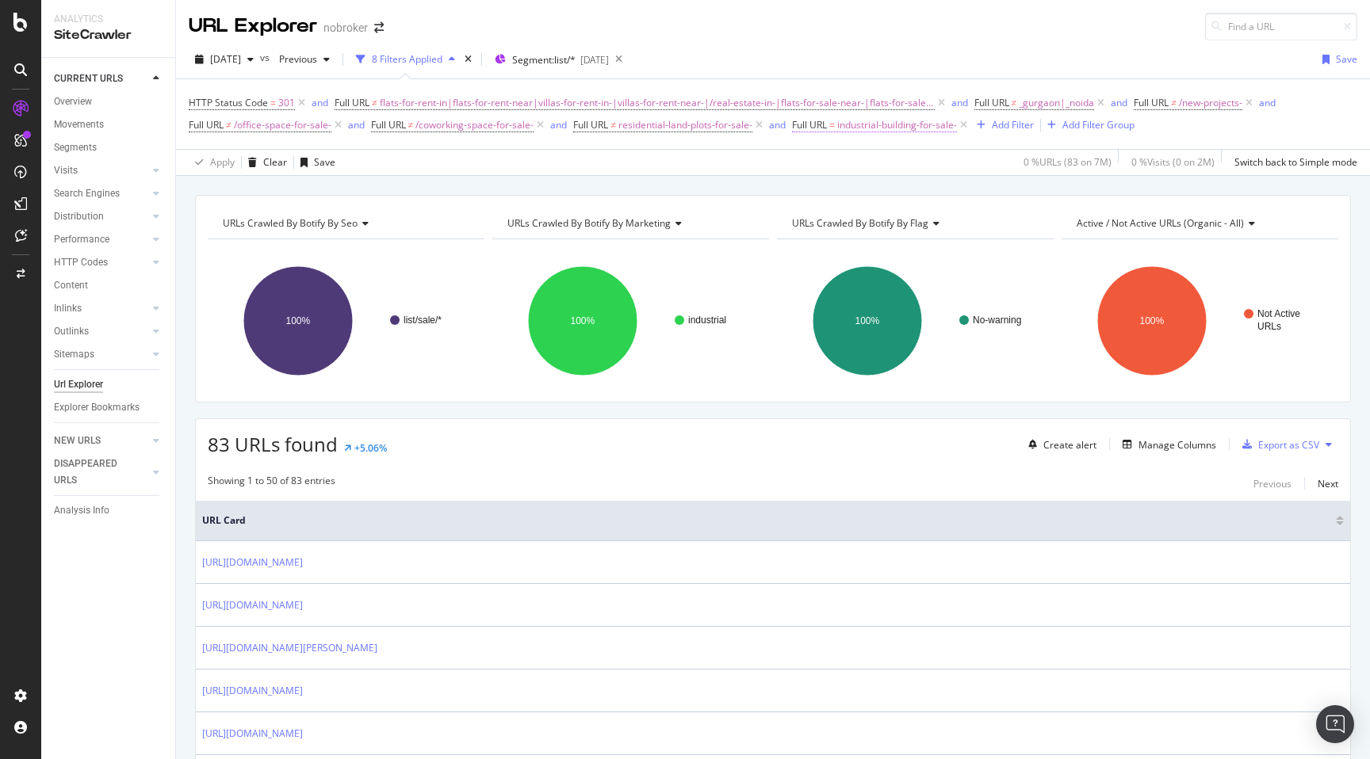
click at [872, 121] on span "industrial-building-for-sale-" at bounding box center [897, 125] width 120 height 22
click at [853, 162] on span "Matches regex" at bounding box center [841, 162] width 66 height 13
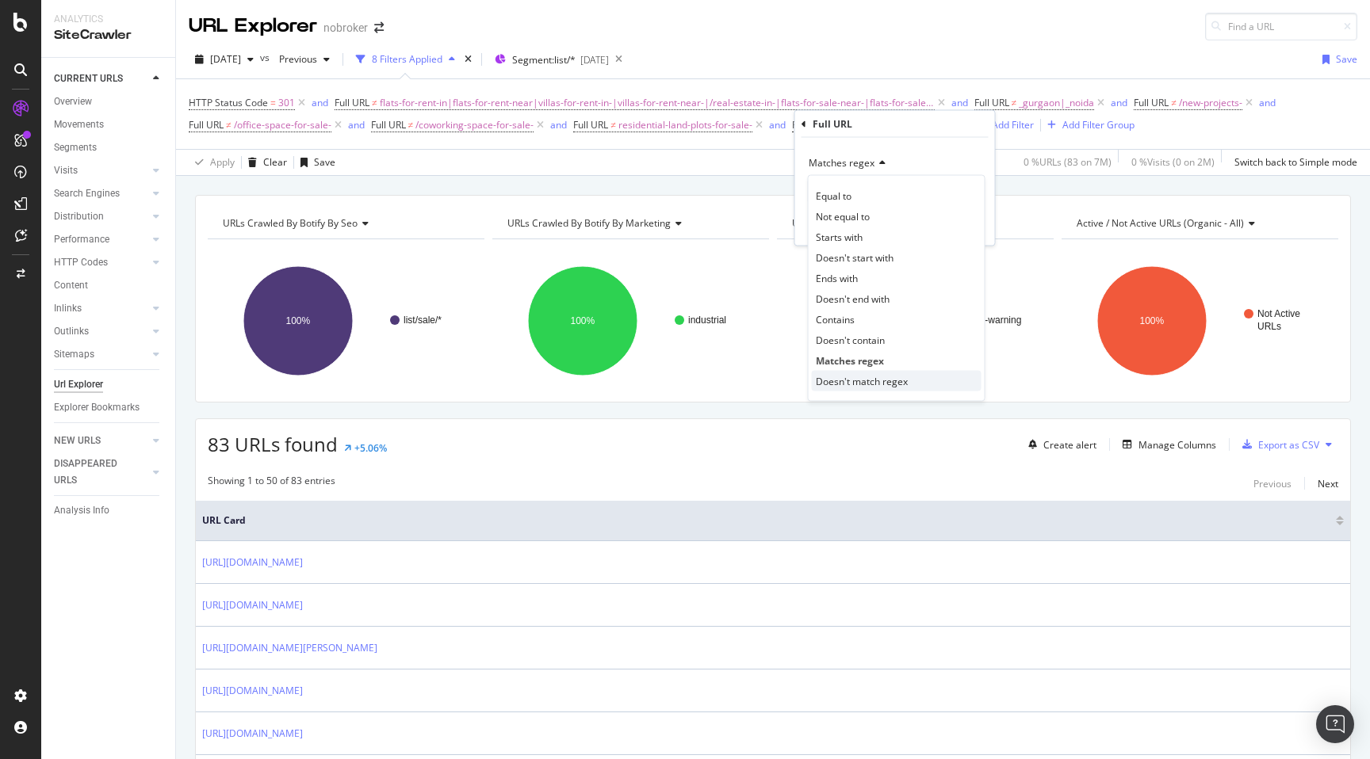
click at [870, 380] on span "Doesn't match regex" at bounding box center [862, 380] width 92 height 13
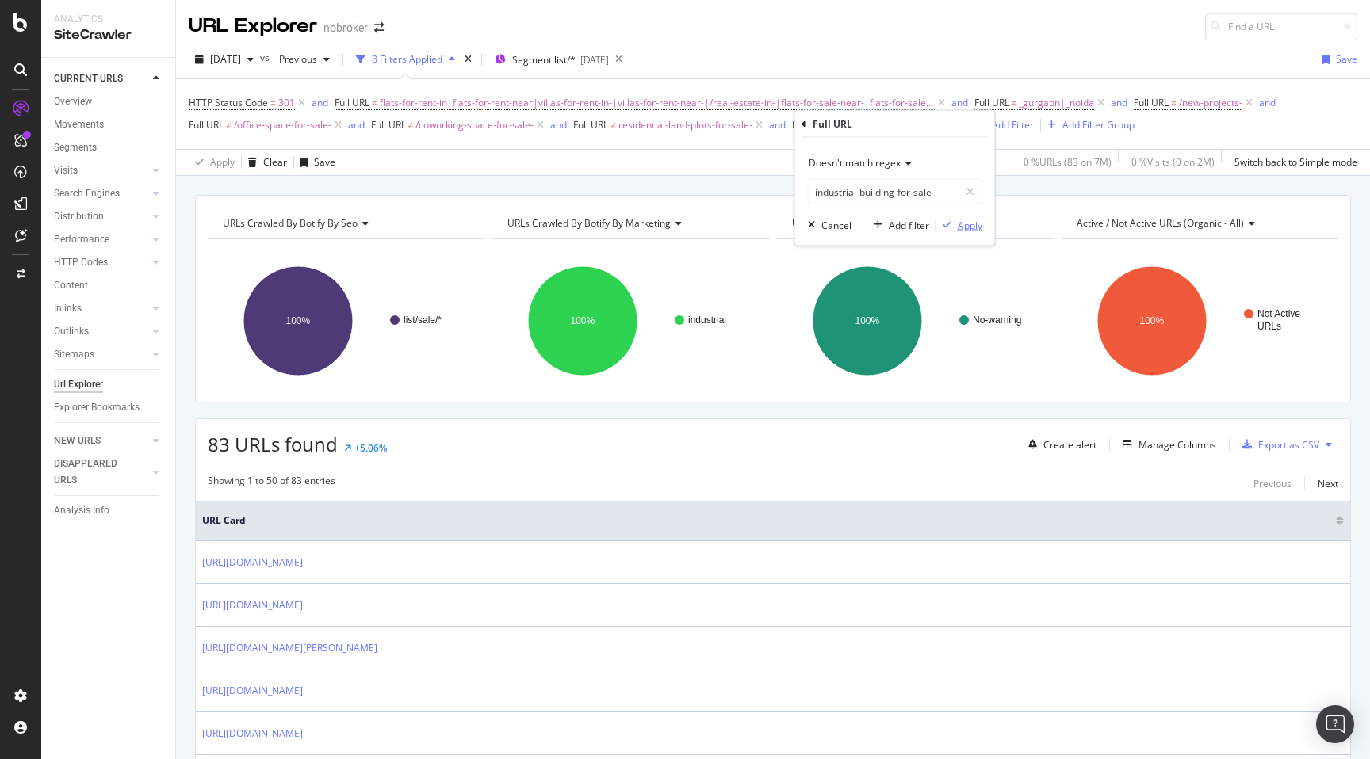
click at [969, 227] on div "Apply" at bounding box center [969, 224] width 25 height 13
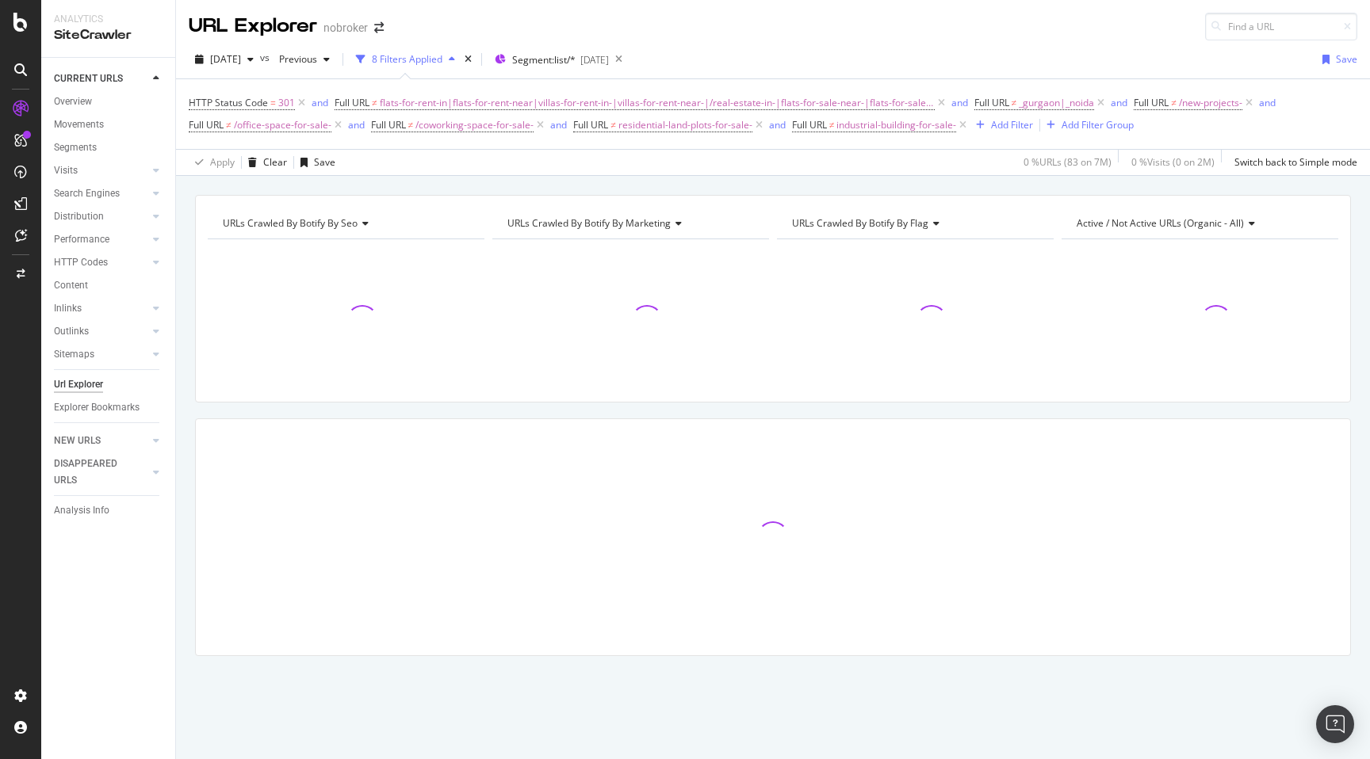
click at [183, 407] on div "URLs Crawled By Botify By seo Chart (by Value) Table Expand Export as CSV Expor…" at bounding box center [773, 453] width 1194 height 517
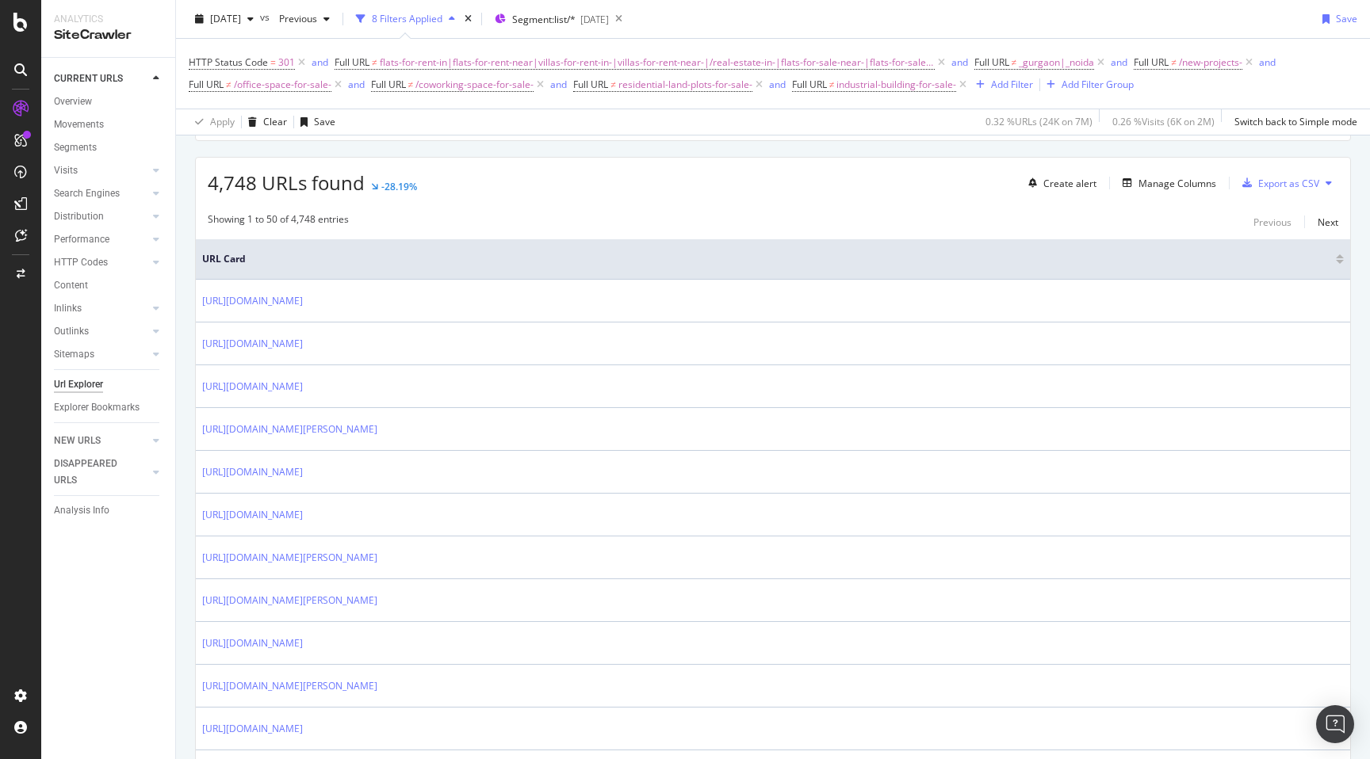
scroll to position [265, 0]
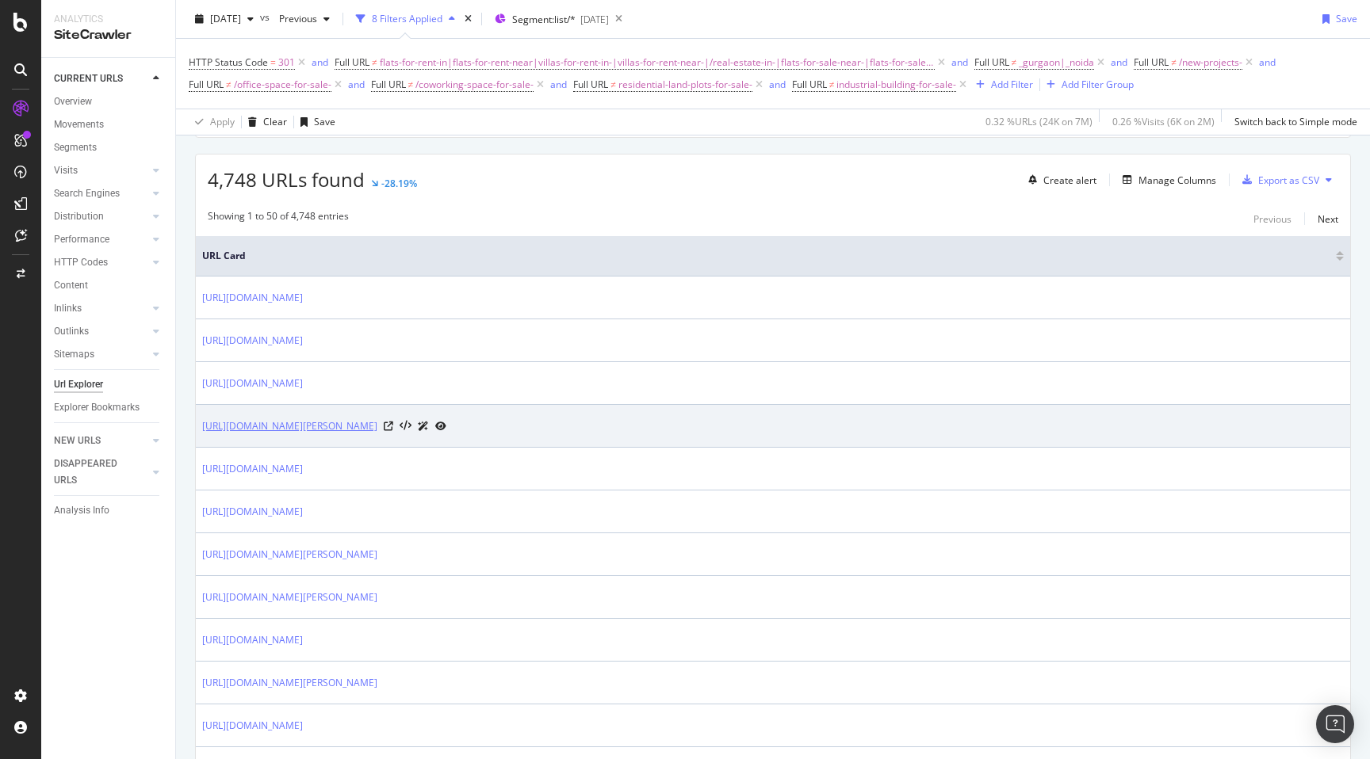
drag, startPoint x: 199, startPoint y: 426, endPoint x: 435, endPoint y: 429, distance: 236.2
click at [435, 429] on td "[URL][DOMAIN_NAME][PERSON_NAME]" at bounding box center [773, 426] width 1154 height 43
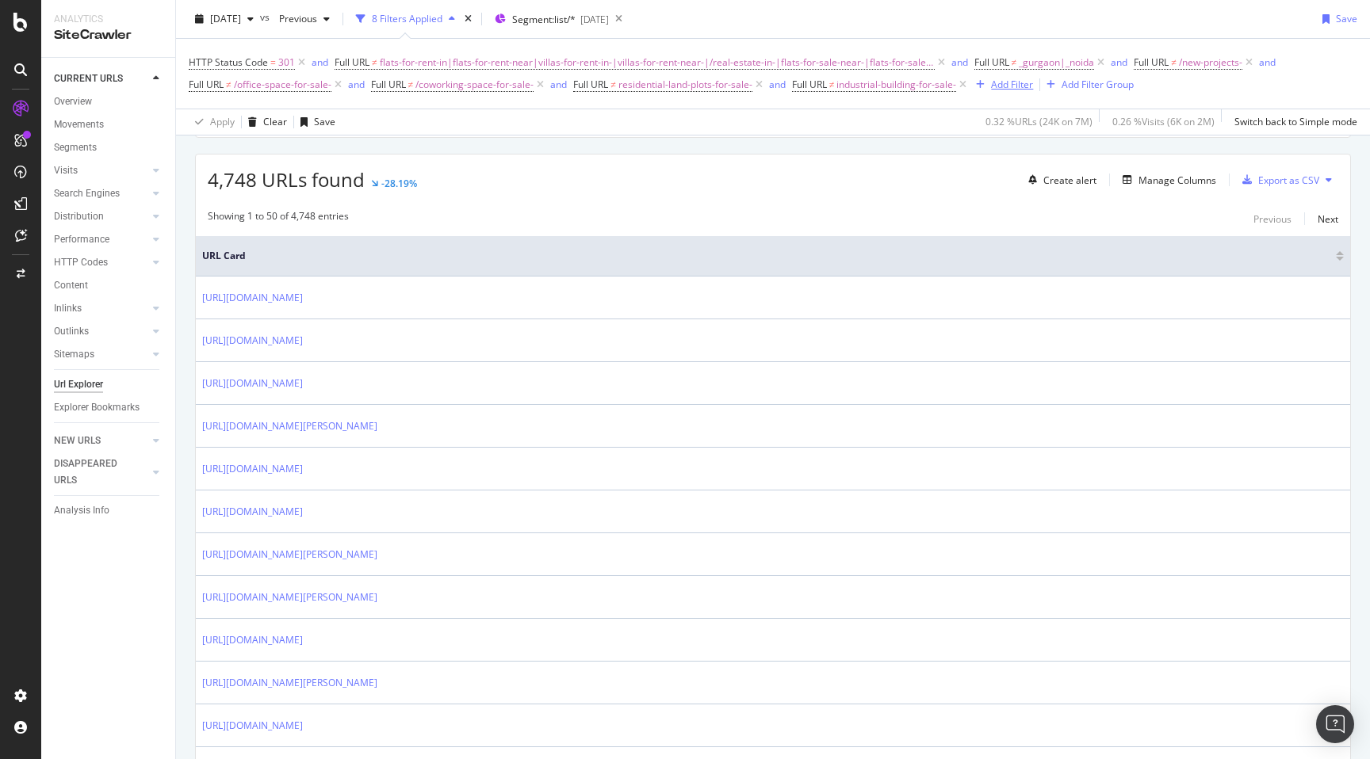
click at [1011, 90] on div "Add Filter" at bounding box center [1012, 84] width 42 height 13
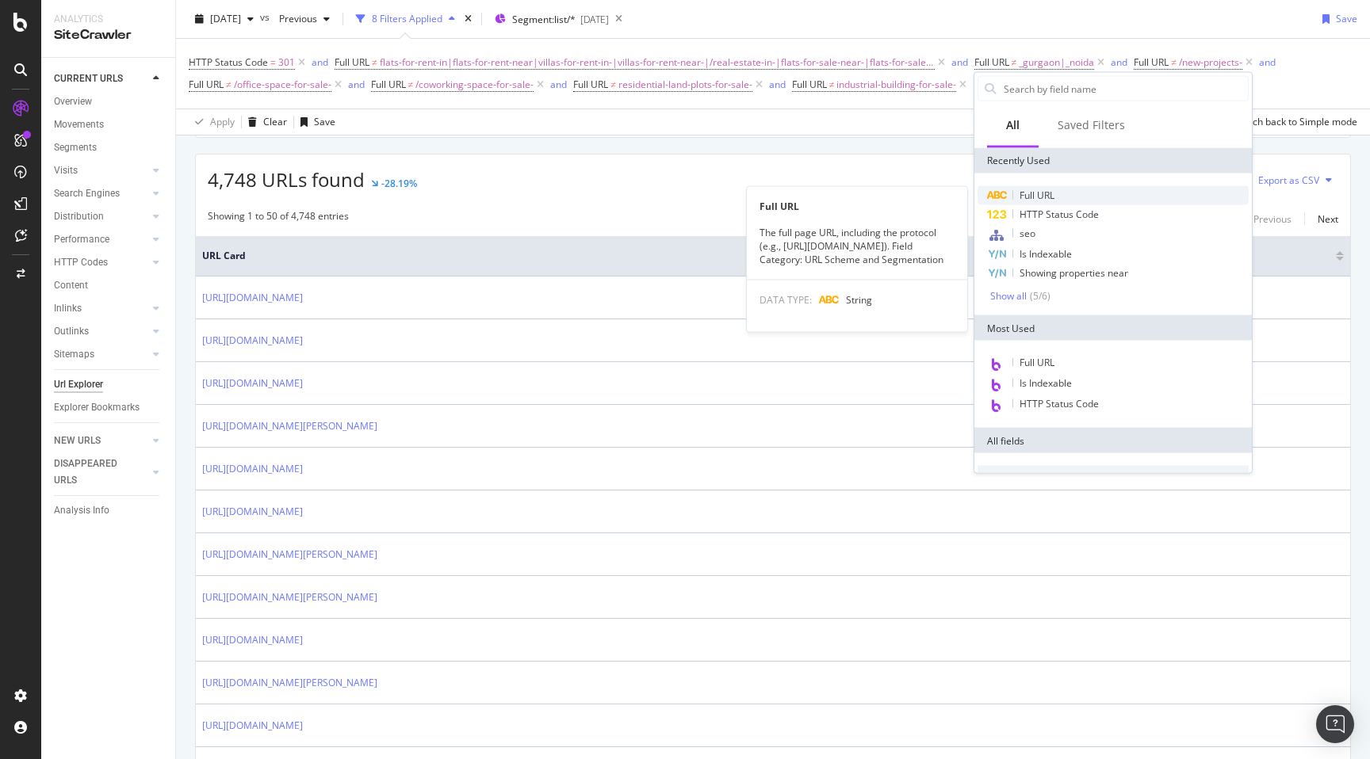
click at [1038, 187] on div "Full URL" at bounding box center [1112, 195] width 271 height 19
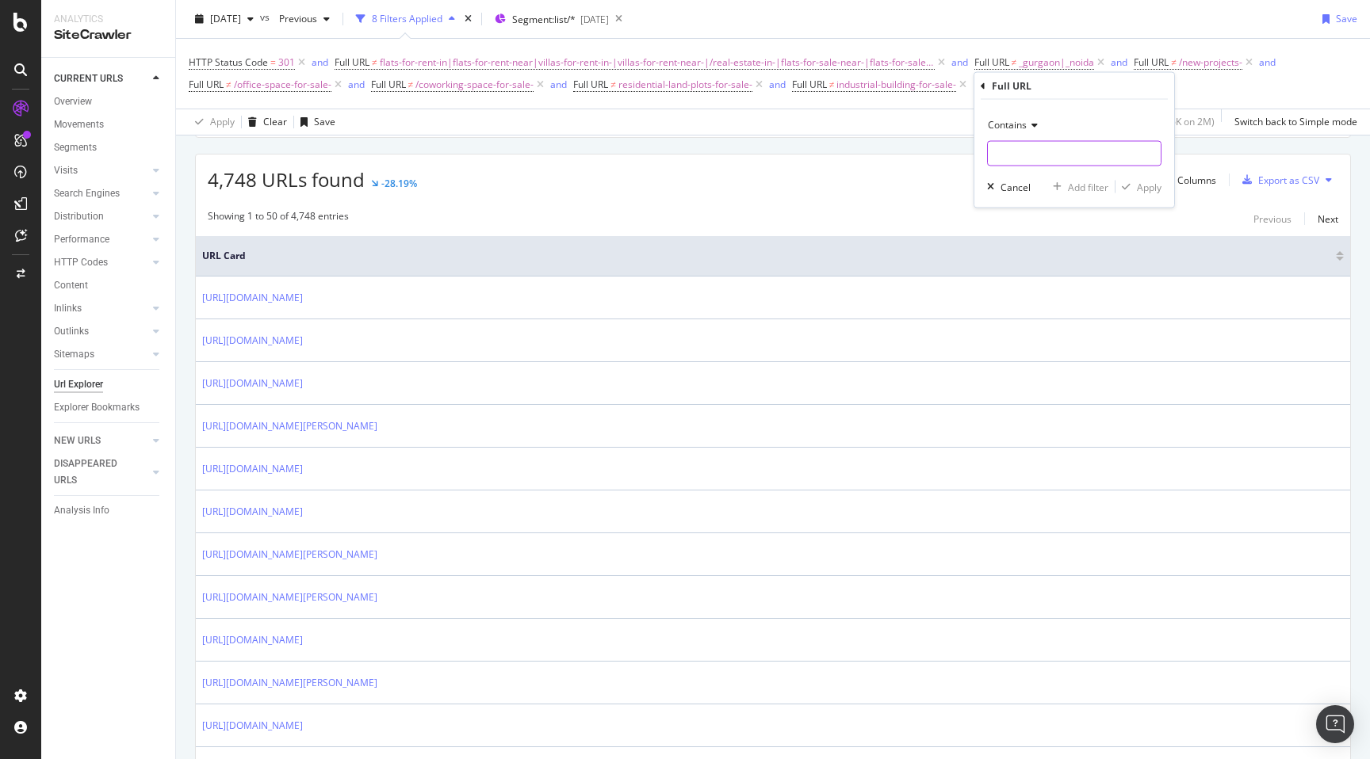
click at [1029, 146] on input "text" at bounding box center [1074, 153] width 173 height 25
paste input "[URL][DOMAIN_NAME]"
click at [1005, 147] on input "[URL][DOMAIN_NAME]" at bounding box center [1063, 153] width 150 height 25
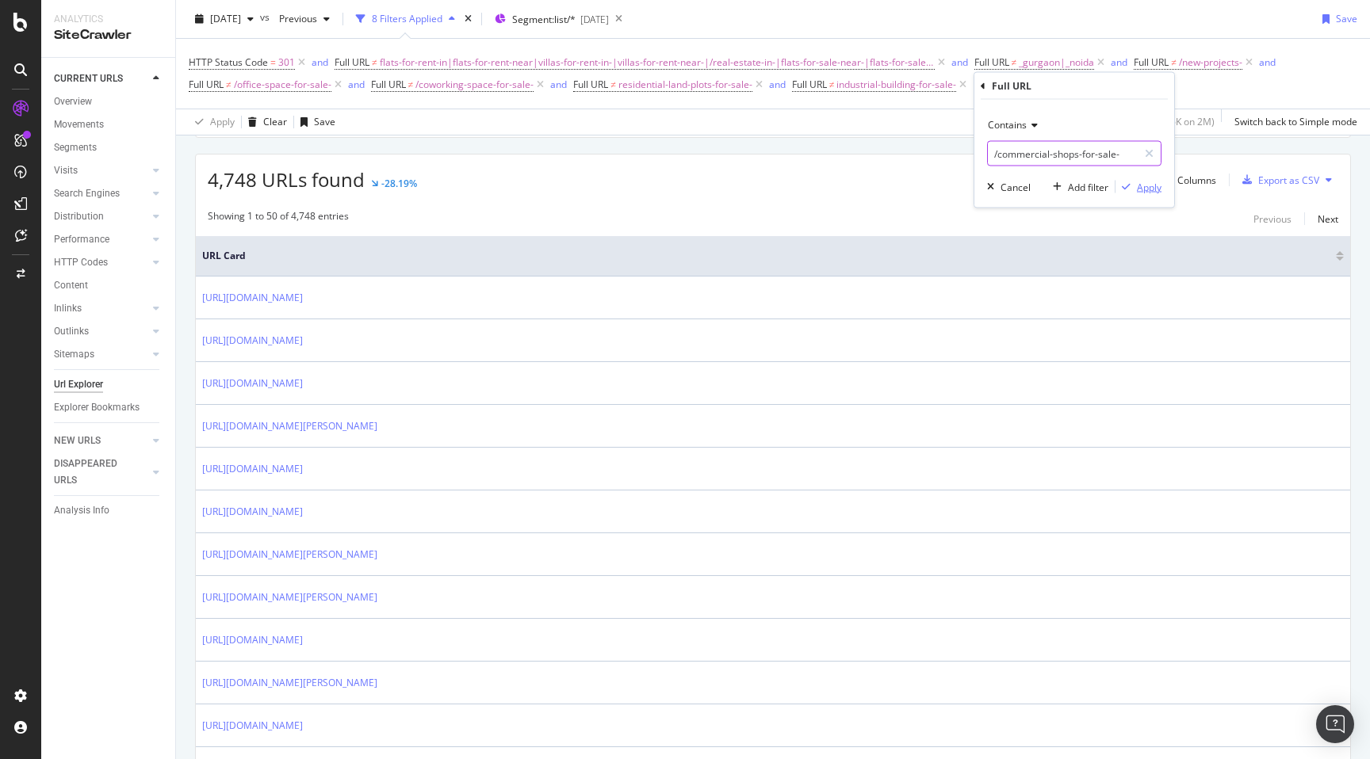
type input "/commercial-shops-for-sale-"
click at [1148, 181] on div "Apply" at bounding box center [1149, 186] width 25 height 13
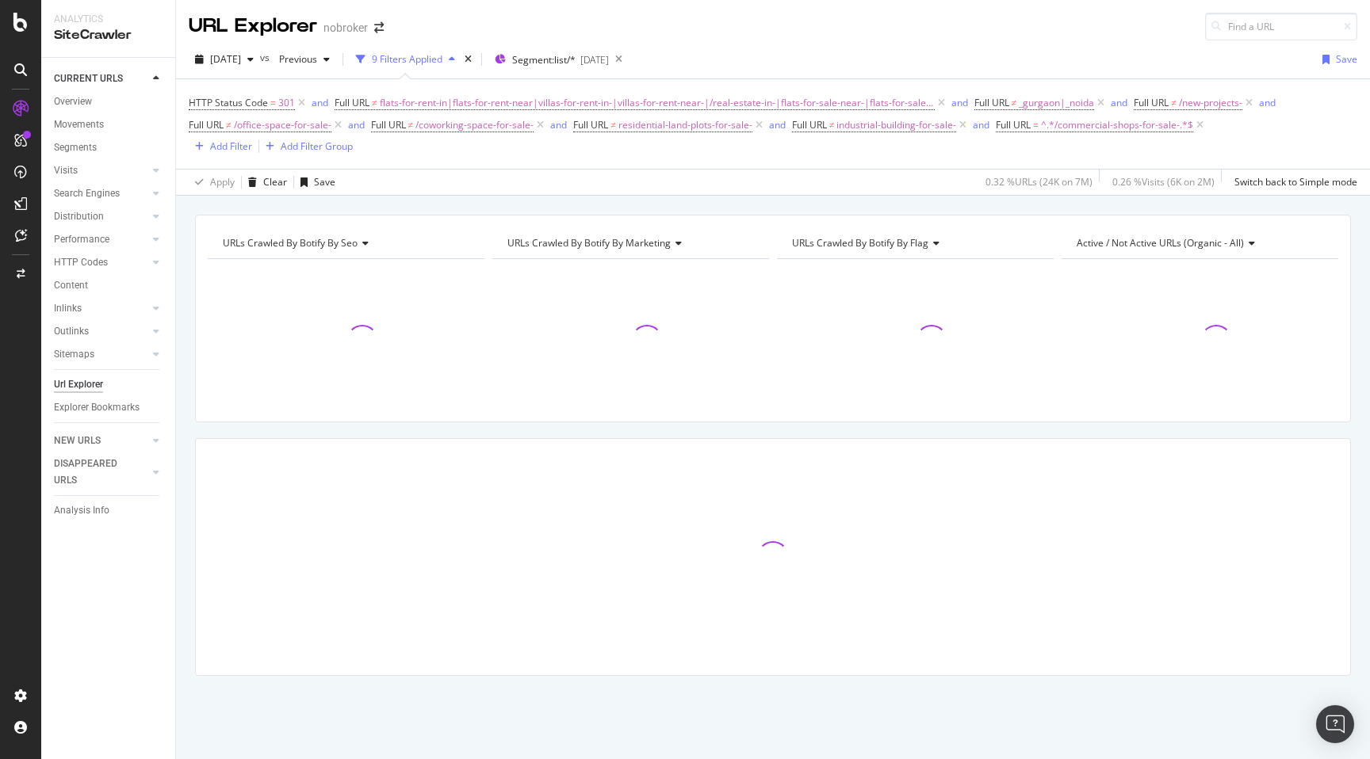
click at [182, 319] on div "URLs Crawled By Botify By seo Chart (by Value) Table Expand Export as CSV Expor…" at bounding box center [773, 473] width 1194 height 517
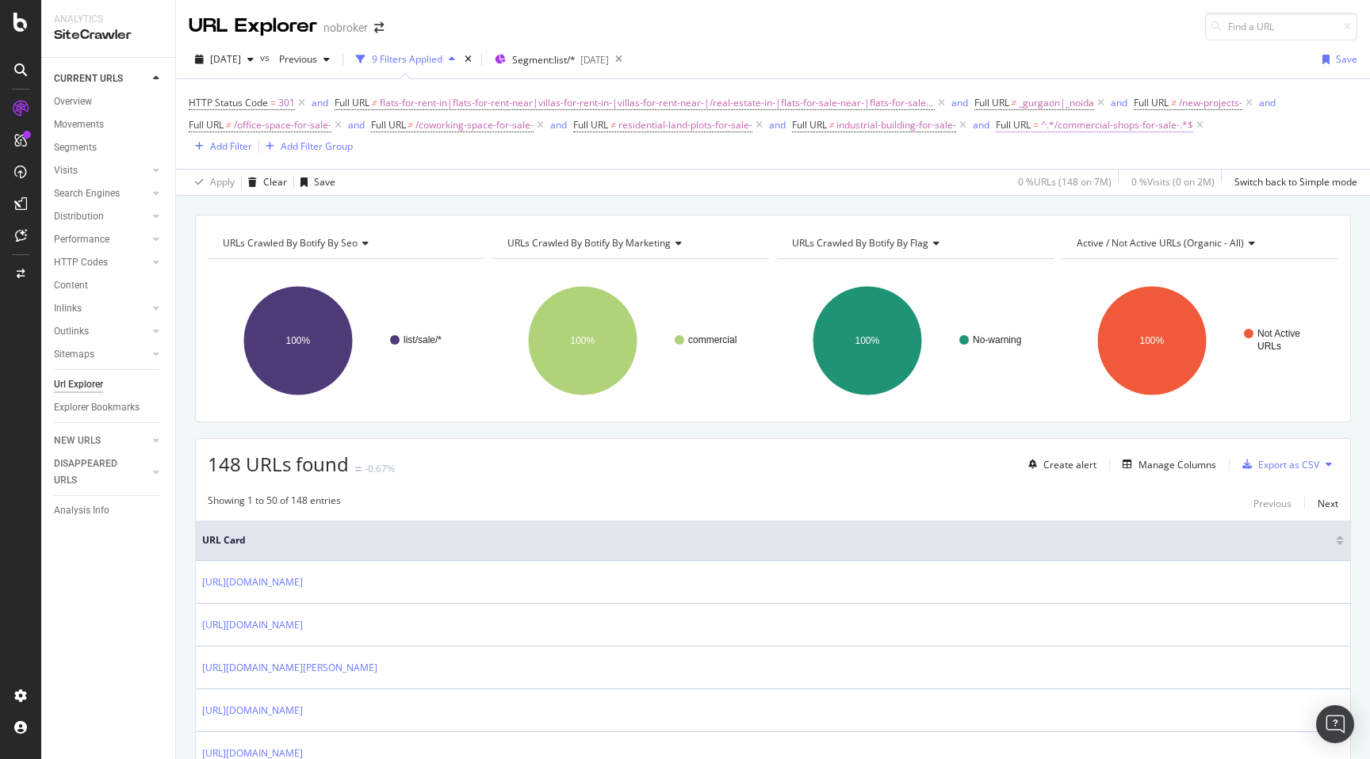
click at [1096, 129] on span "^.*/commercial-shops-for-sale-.*$" at bounding box center [1117, 125] width 152 height 22
click at [1053, 161] on icon at bounding box center [1058, 164] width 11 height 10
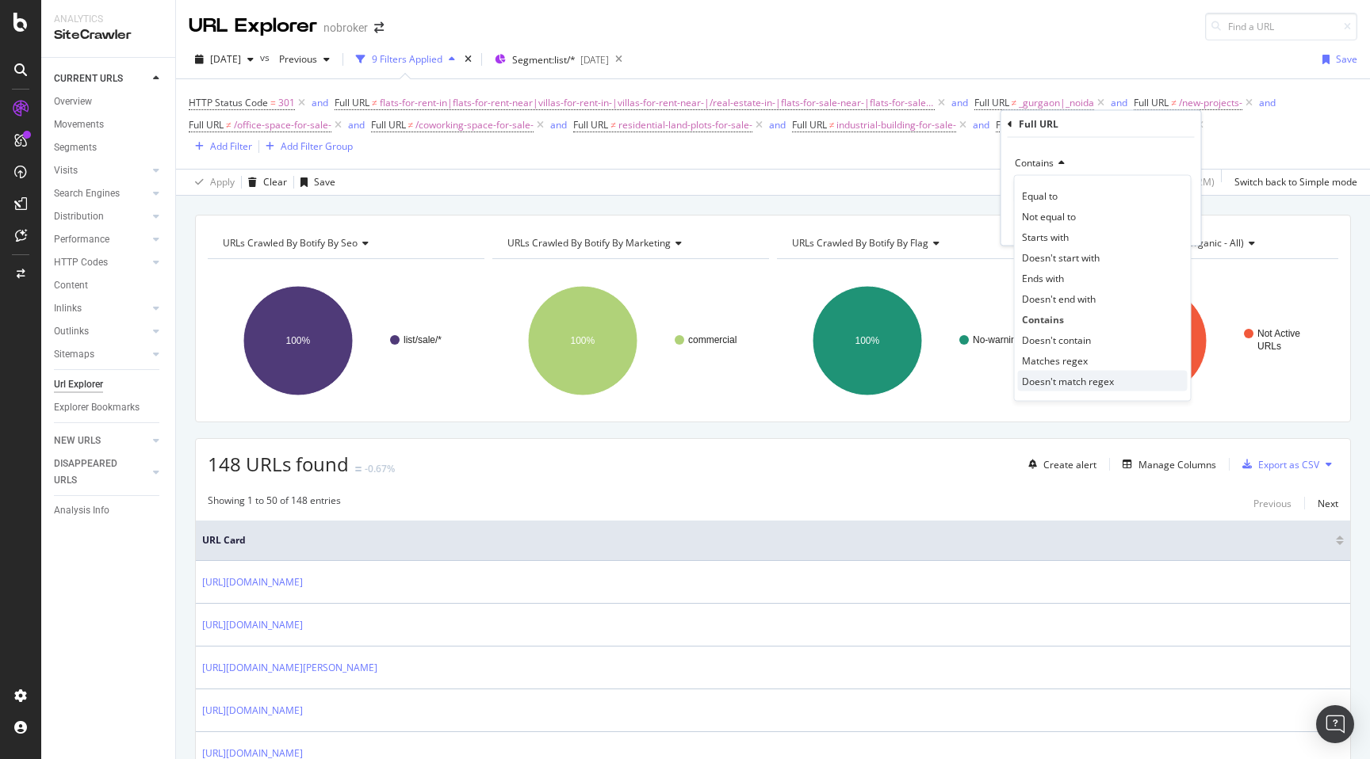
click at [1075, 384] on span "Doesn't match regex" at bounding box center [1068, 380] width 92 height 13
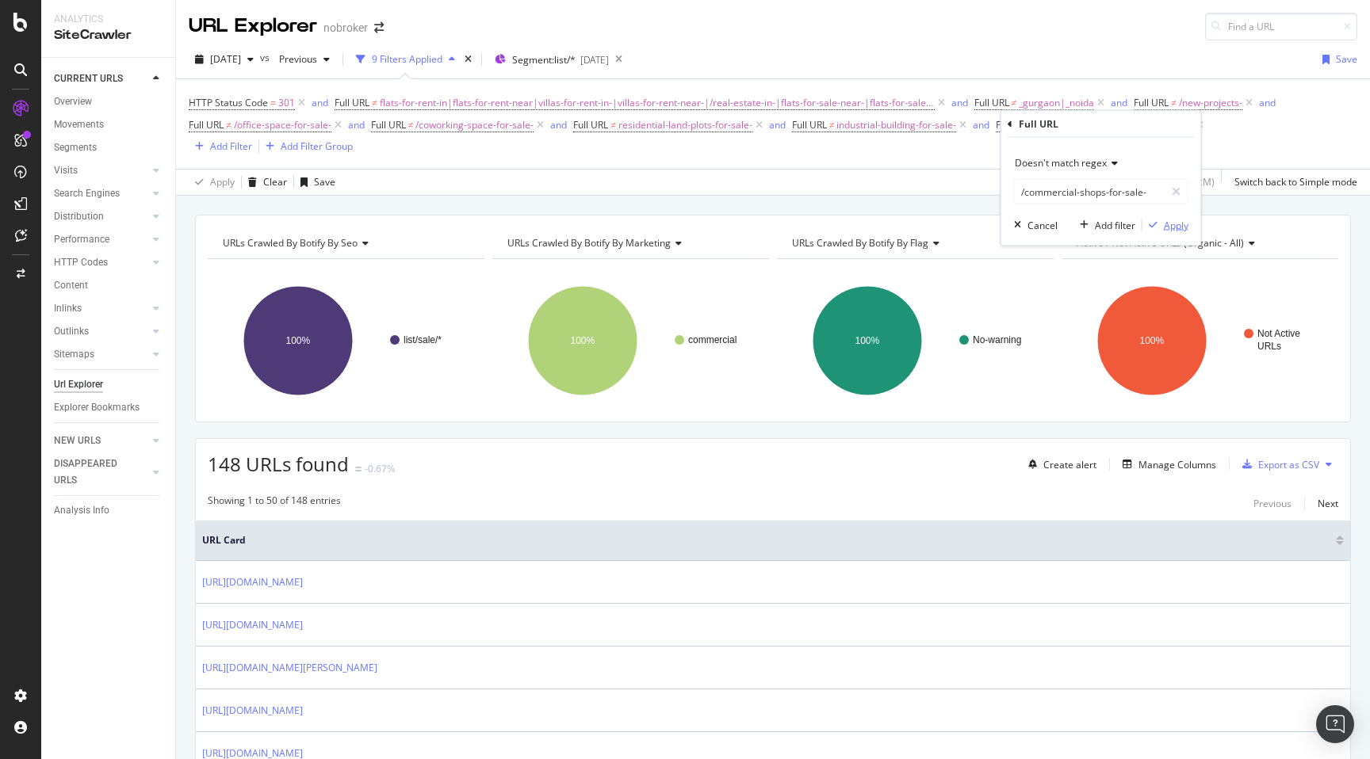
click at [1175, 226] on div "Apply" at bounding box center [1176, 224] width 25 height 13
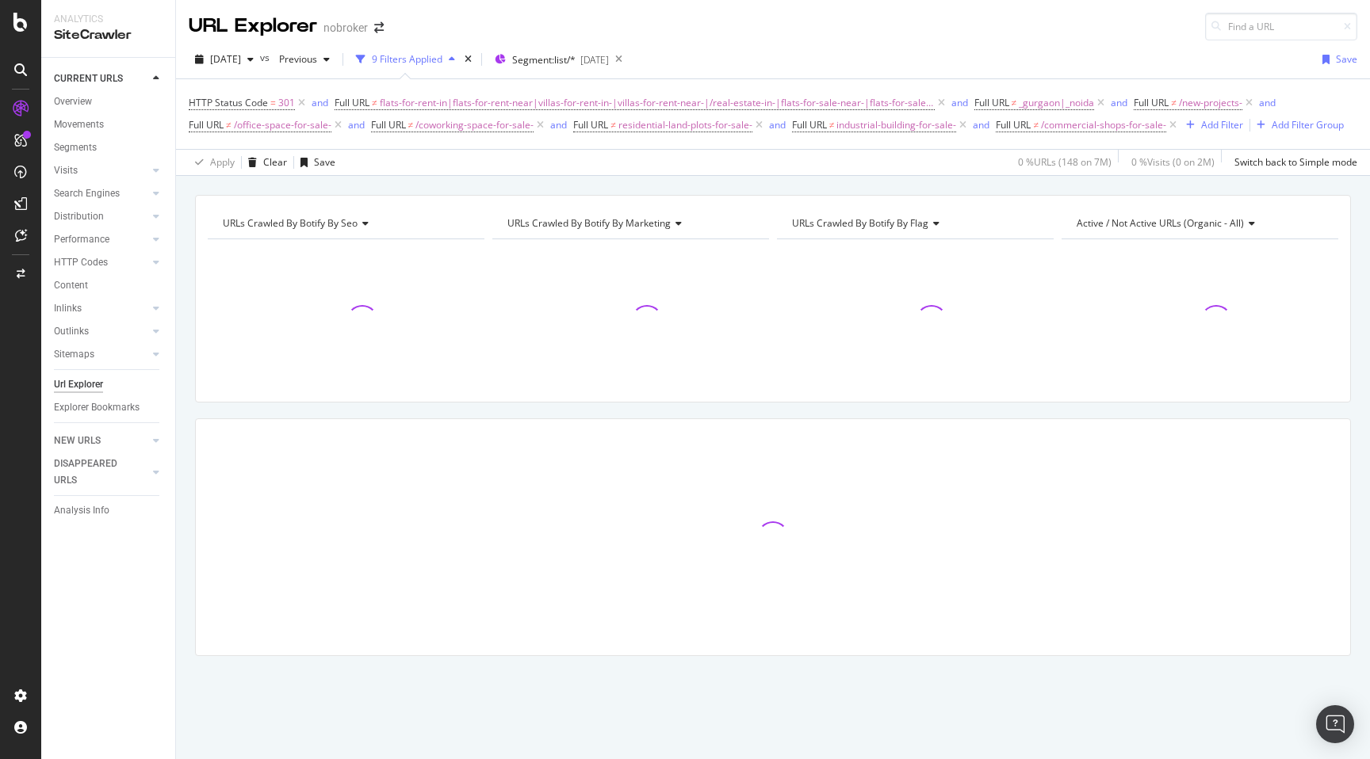
click at [182, 424] on div "URLs Crawled By Botify By seo Chart (by Value) Table Expand Export as CSV Expor…" at bounding box center [773, 453] width 1194 height 517
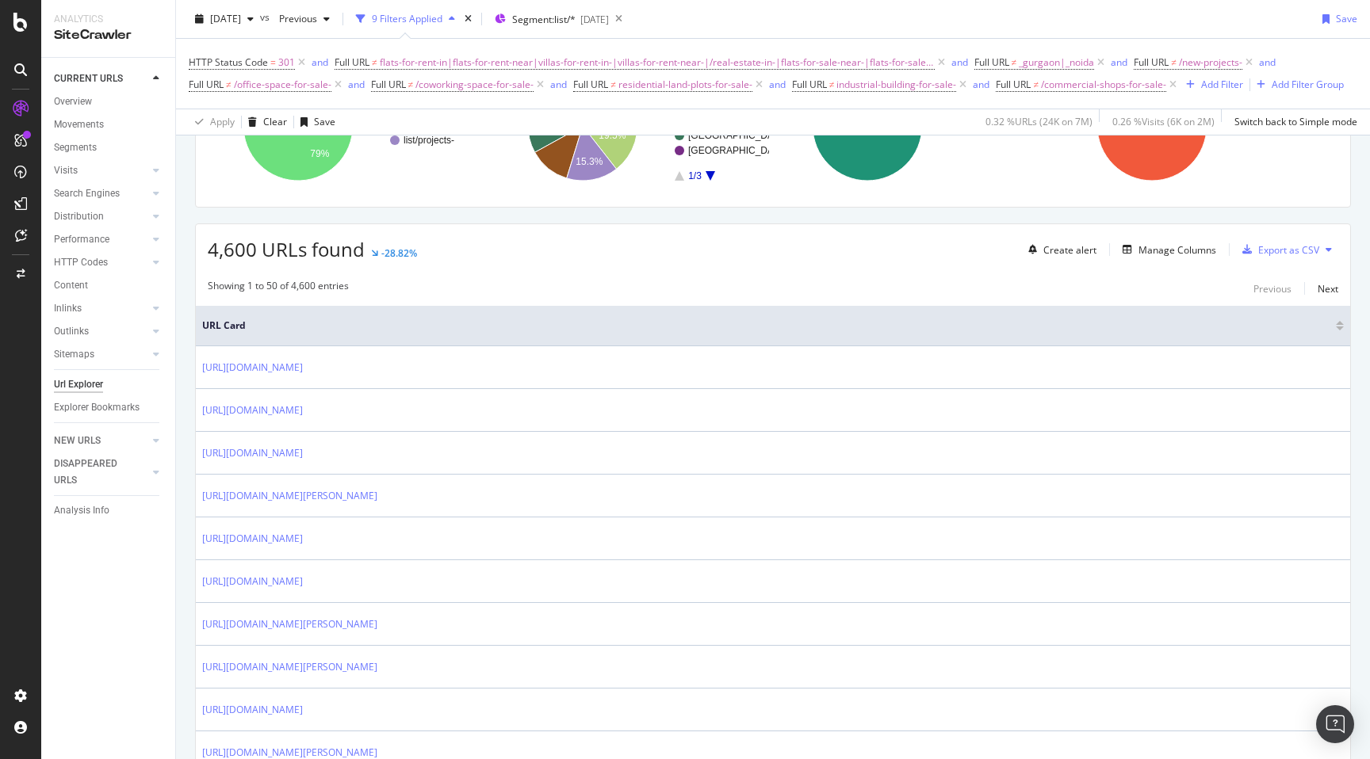
scroll to position [201, 0]
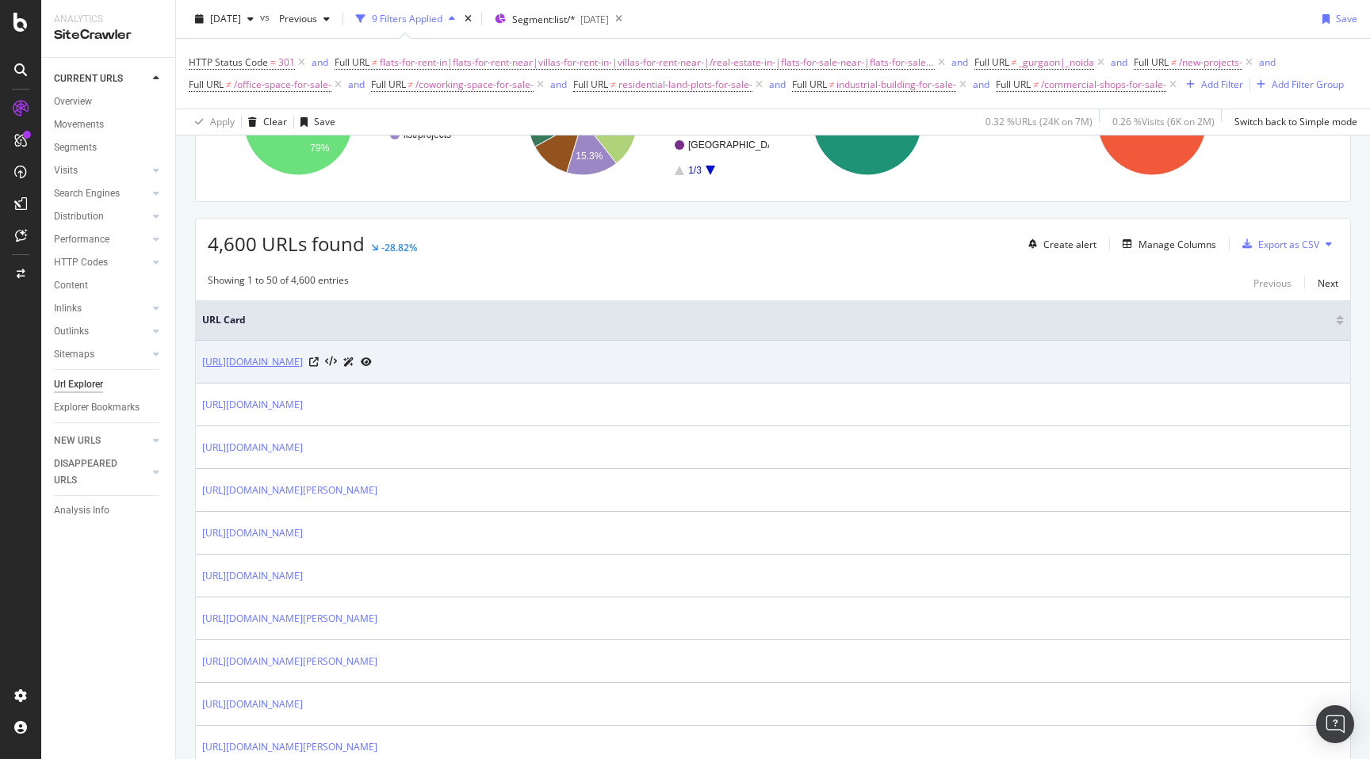
drag, startPoint x: 196, startPoint y: 363, endPoint x: 460, endPoint y: 363, distance: 264.7
click at [460, 363] on td "[URL][DOMAIN_NAME]" at bounding box center [773, 362] width 1154 height 43
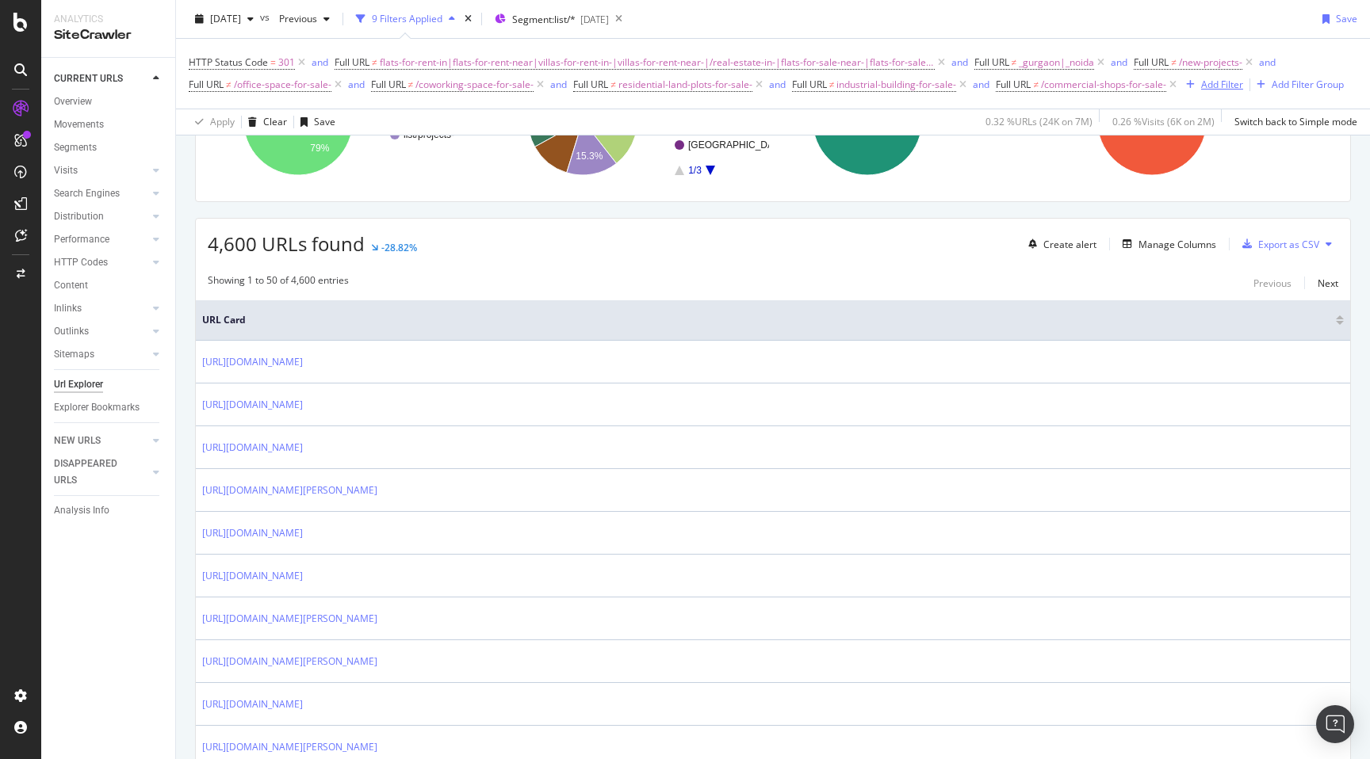
click at [1230, 81] on div "Add Filter" at bounding box center [1222, 84] width 42 height 13
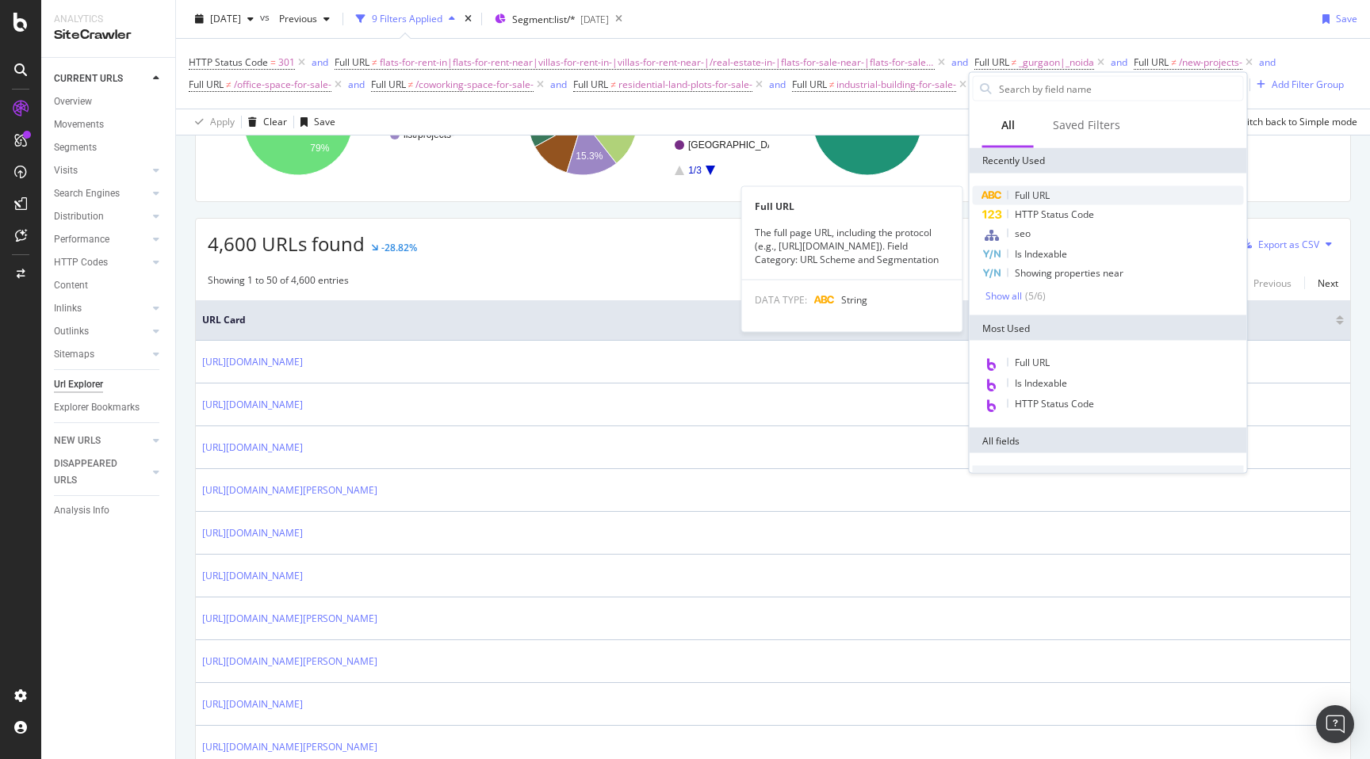
click at [1042, 188] on div "Full URL" at bounding box center [1108, 195] width 271 height 19
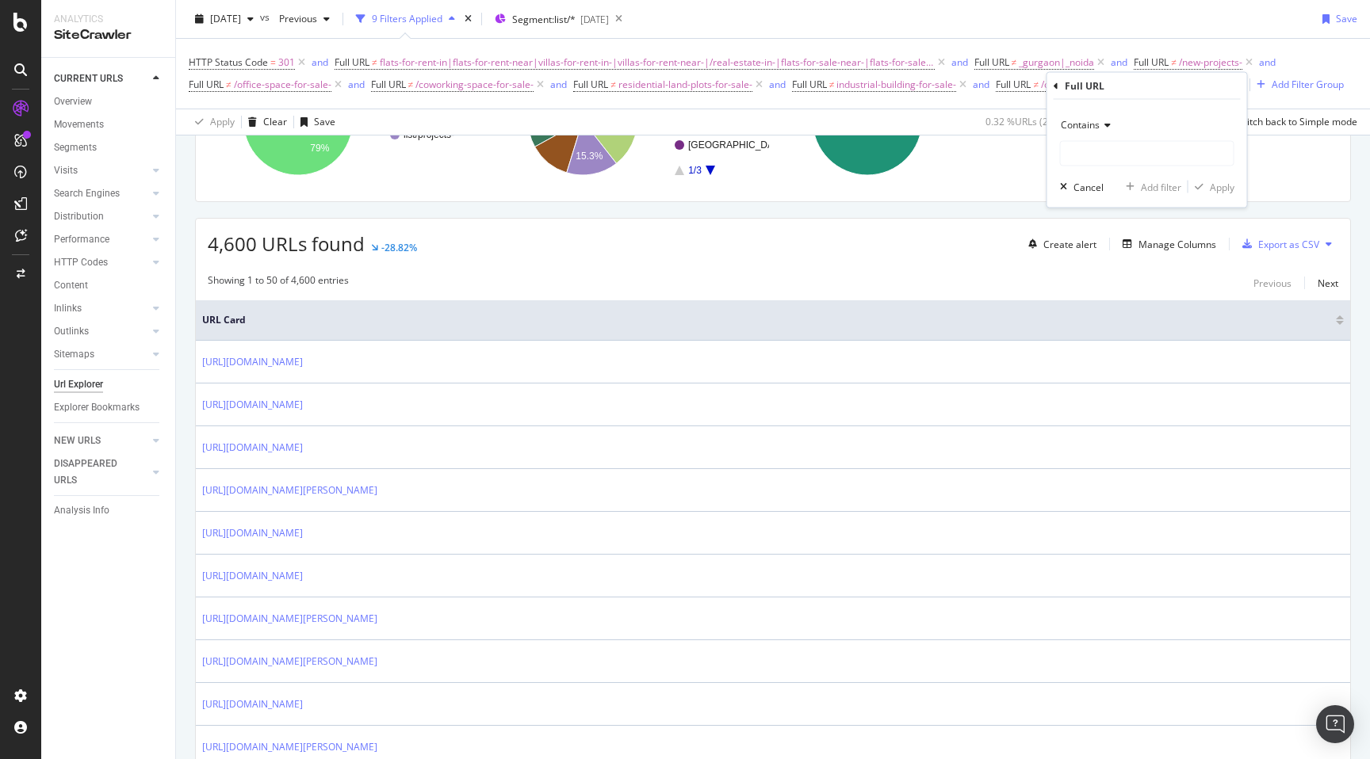
click at [1099, 128] on span "Contains" at bounding box center [1079, 124] width 39 height 13
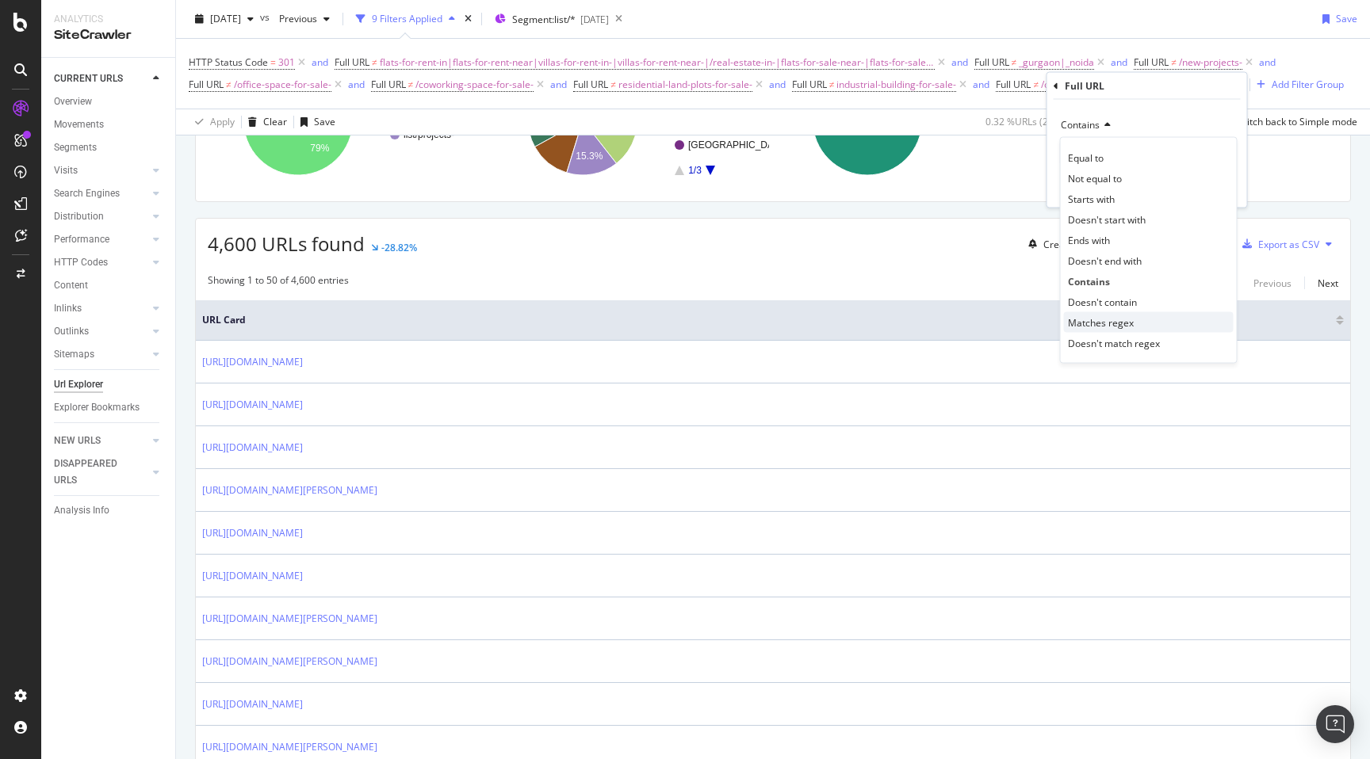
click at [1110, 316] on span "Matches regex" at bounding box center [1101, 321] width 66 height 13
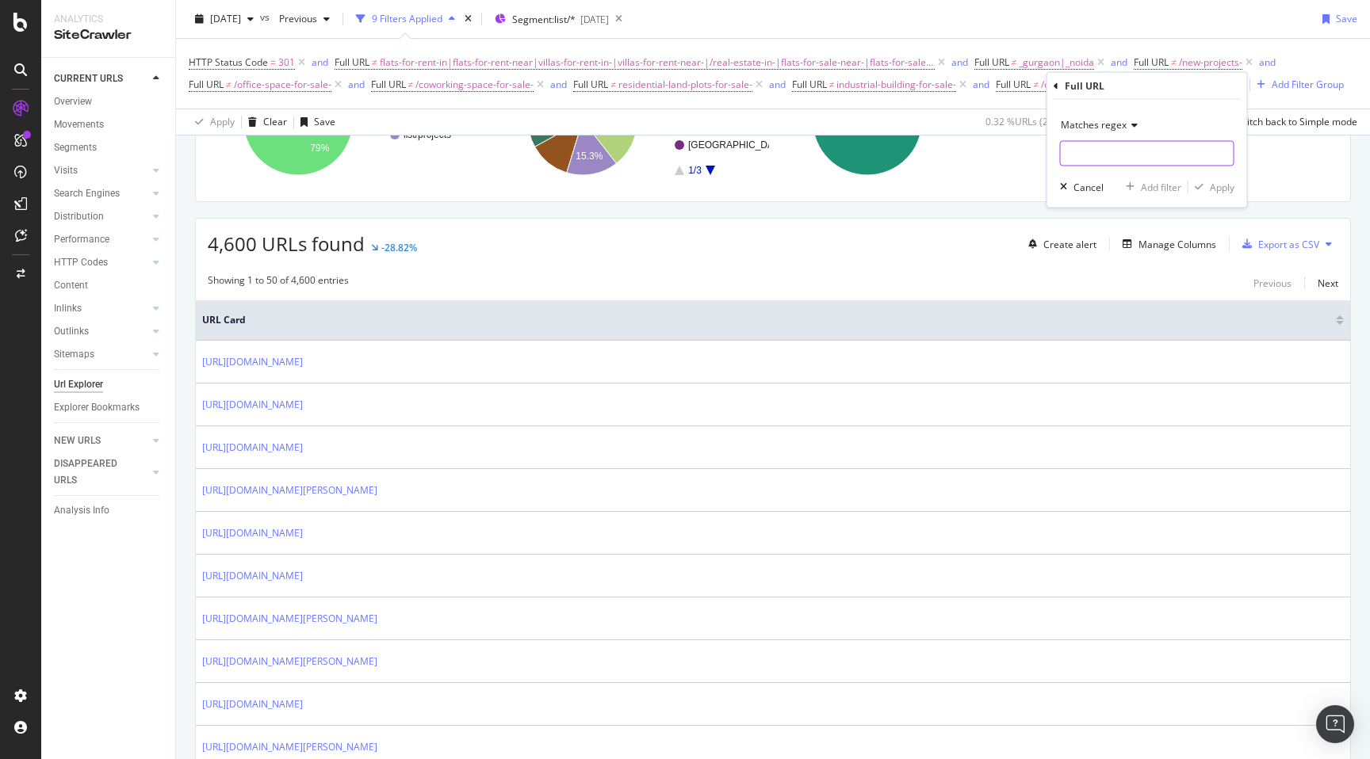
click at [1110, 161] on input "text" at bounding box center [1146, 153] width 173 height 25
paste input "[URL][DOMAIN_NAME]"
click at [1084, 152] on input "[URL][DOMAIN_NAME]" at bounding box center [1135, 153] width 150 height 25
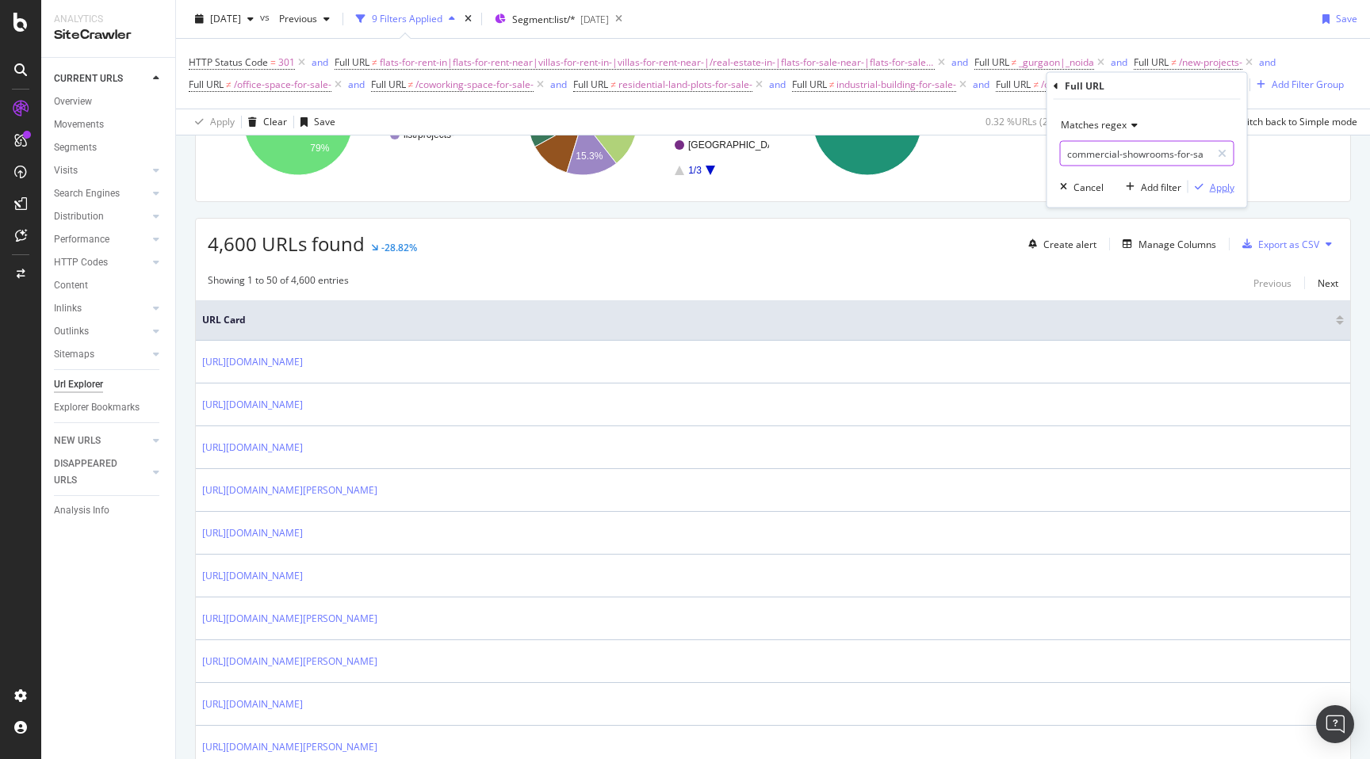
type input "commercial-showrooms-for-sale-"
click at [1217, 185] on div "Apply" at bounding box center [1221, 186] width 25 height 13
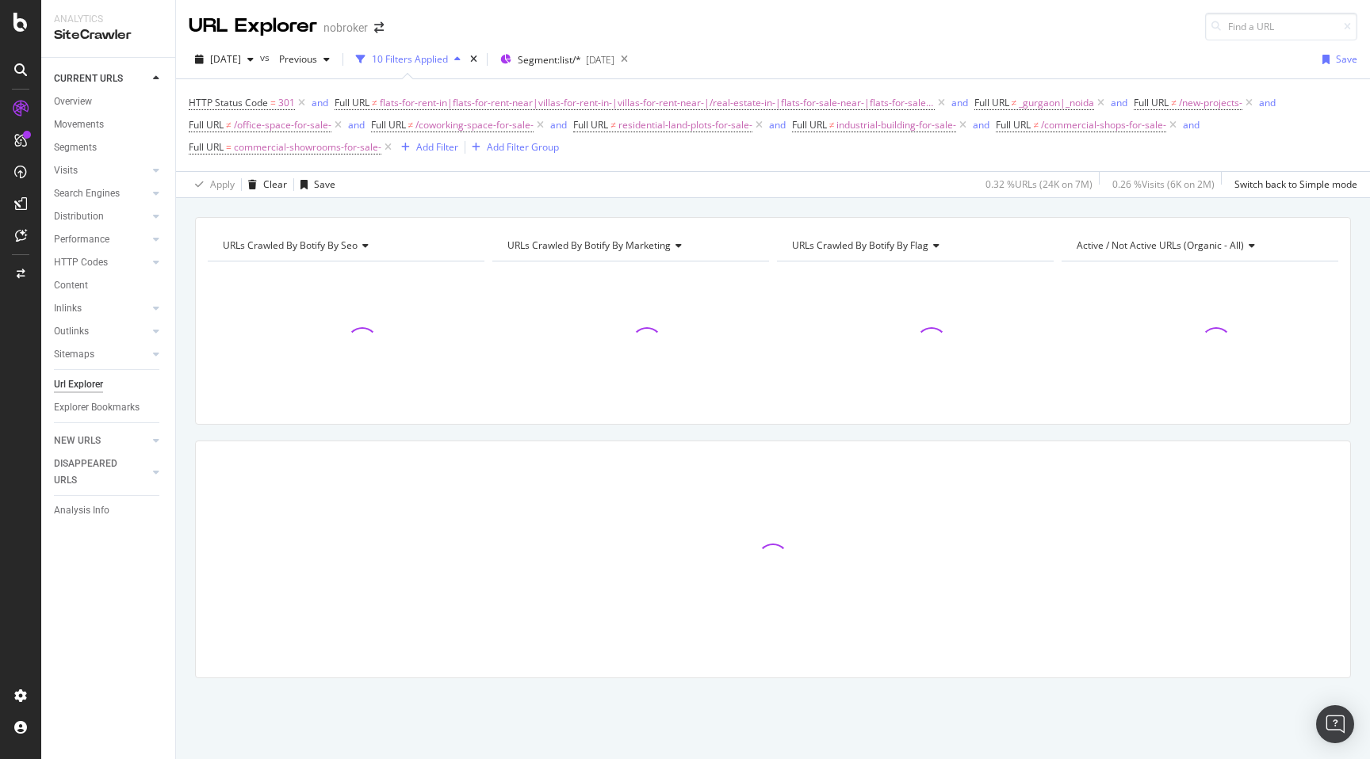
click at [188, 285] on div "URLs Crawled By Botify By seo Chart (by Value) Table Expand Export as CSV Expor…" at bounding box center [773, 475] width 1194 height 517
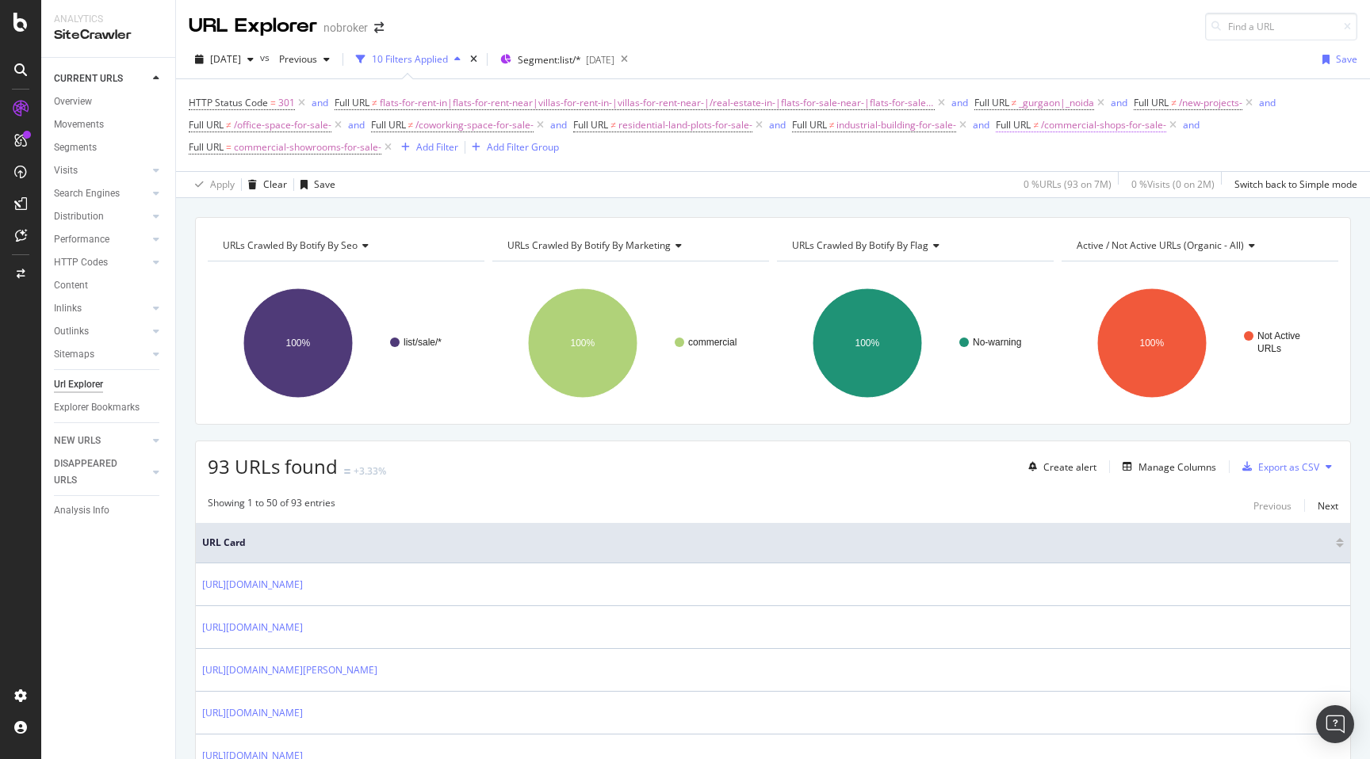
click at [1052, 132] on span "/commercial-shops-for-sale-" at bounding box center [1103, 125] width 125 height 22
click at [928, 189] on div "Apply Clear Save 0 % URLs ( 93 on 7M ) 0 % Visits ( 0 on 2M ) Switch back to Si…" at bounding box center [773, 184] width 1194 height 26
click at [258, 147] on span "commercial-showrooms-for-sale-" at bounding box center [307, 147] width 147 height 22
click at [241, 181] on span "Matches regex" at bounding box center [236, 184] width 66 height 13
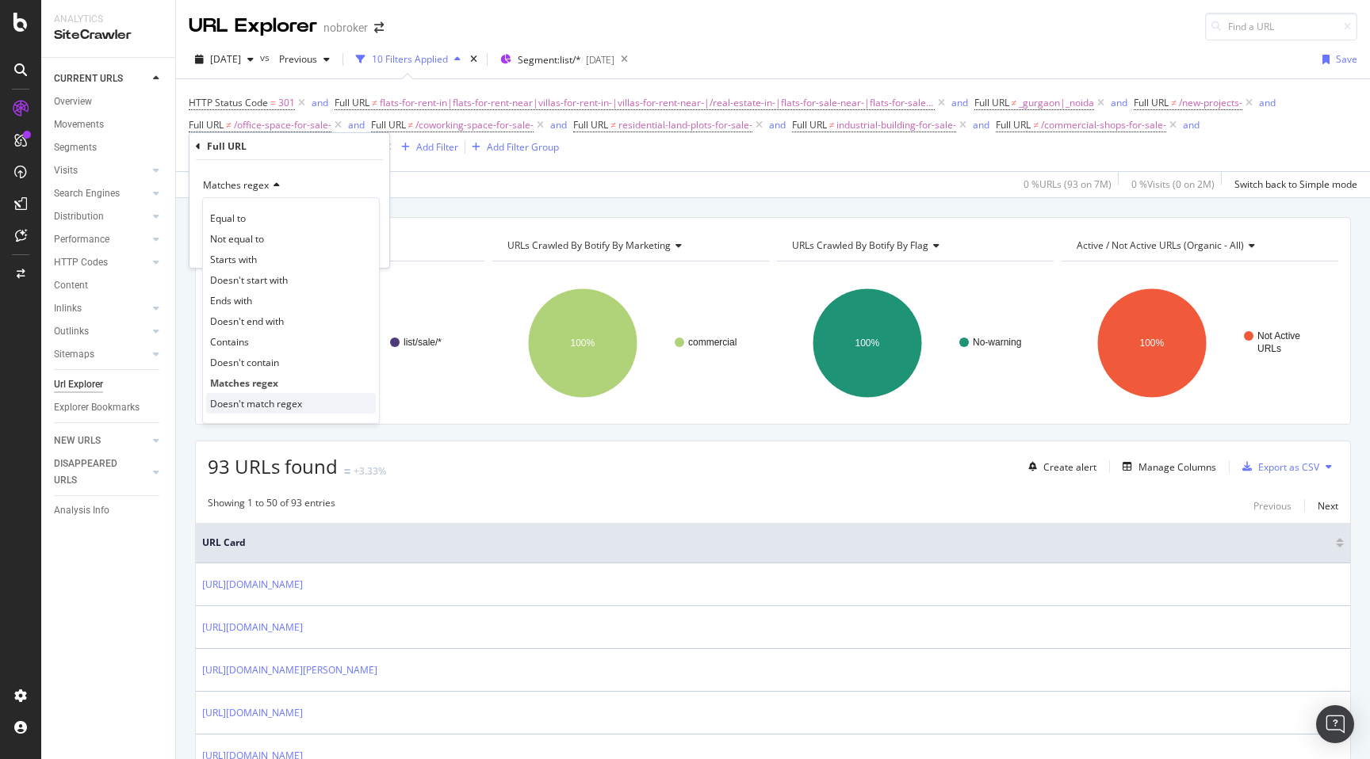
click at [243, 405] on span "Doesn't match regex" at bounding box center [256, 403] width 92 height 13
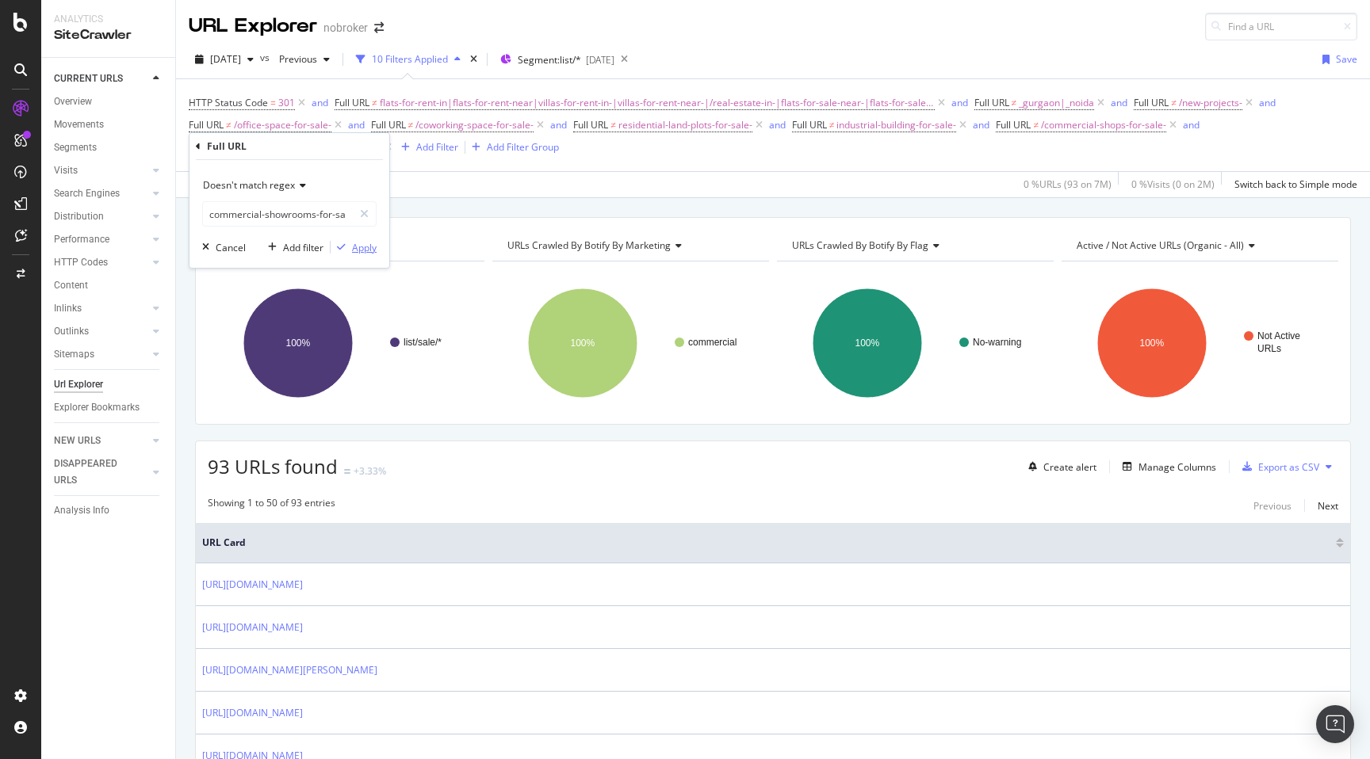
click at [357, 249] on div "Apply" at bounding box center [364, 247] width 25 height 13
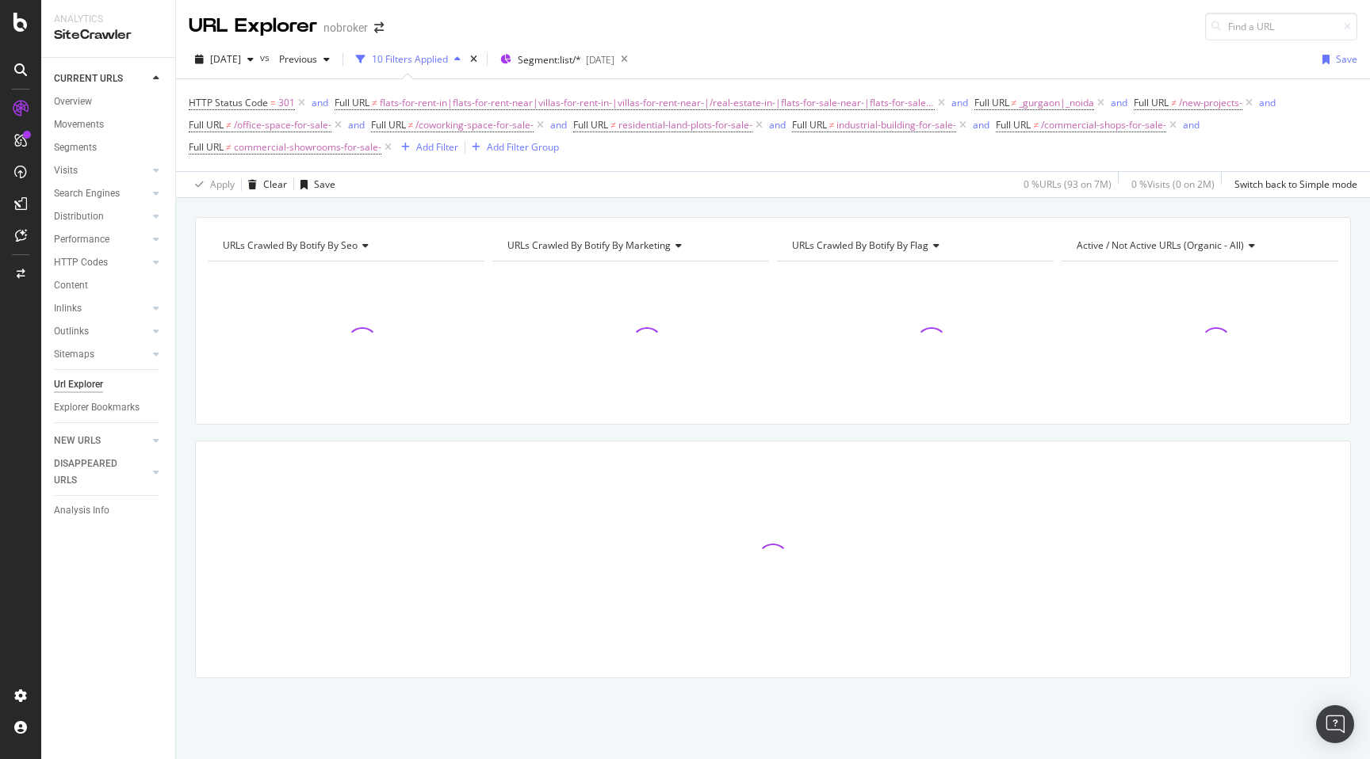
click at [184, 418] on div "URLs Crawled By Botify By seo Chart (by Value) Table Expand Export as CSV Expor…" at bounding box center [773, 475] width 1194 height 517
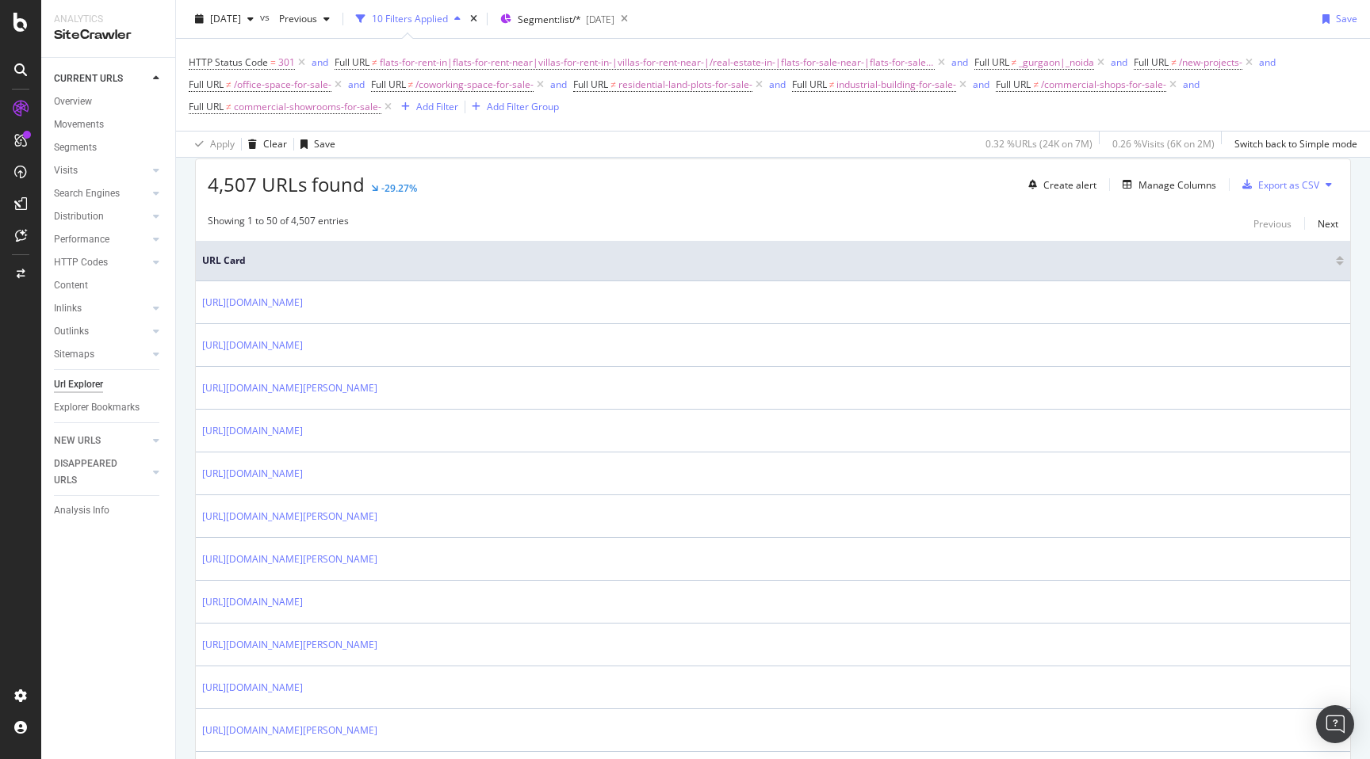
scroll to position [290, 0]
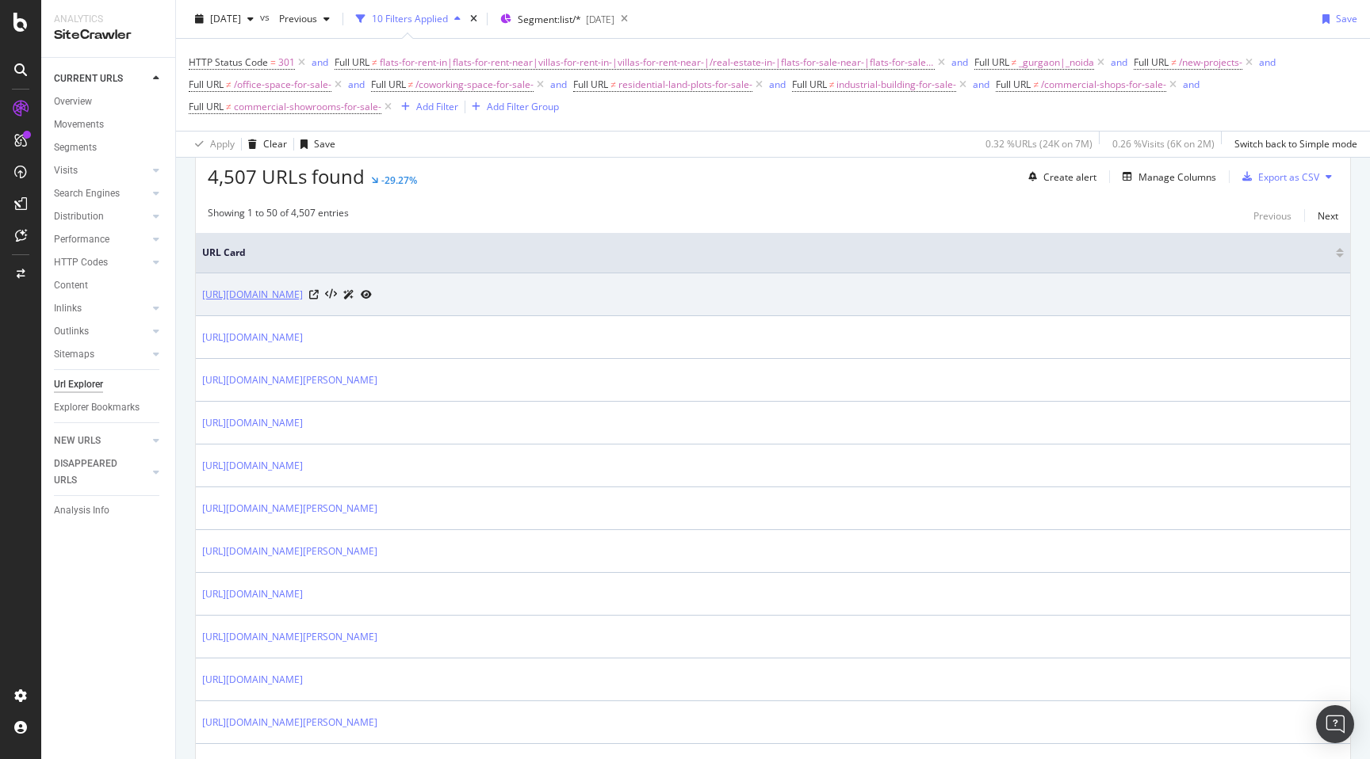
drag, startPoint x: 198, startPoint y: 294, endPoint x: 430, endPoint y: 299, distance: 231.5
click at [430, 299] on td "[URL][DOMAIN_NAME]" at bounding box center [773, 294] width 1154 height 43
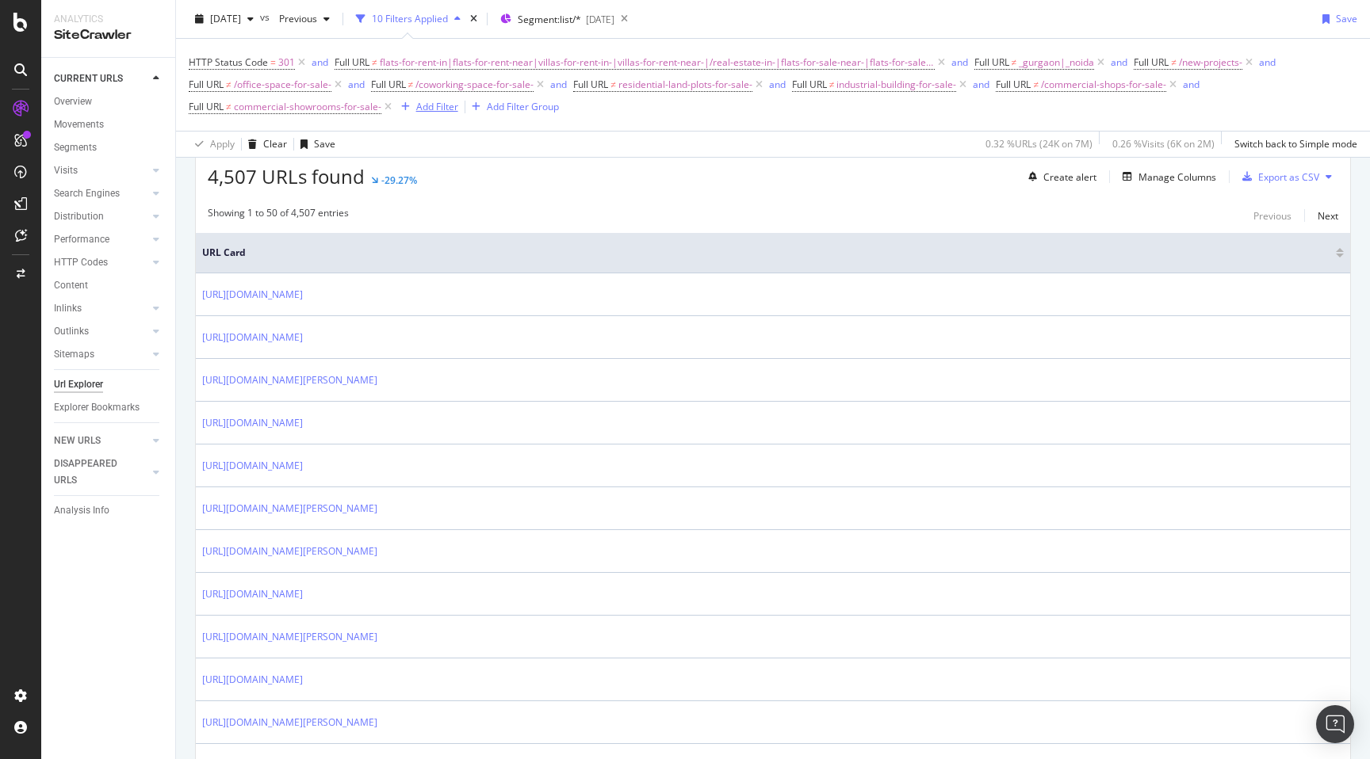
click at [436, 106] on div "Add Filter" at bounding box center [437, 106] width 42 height 13
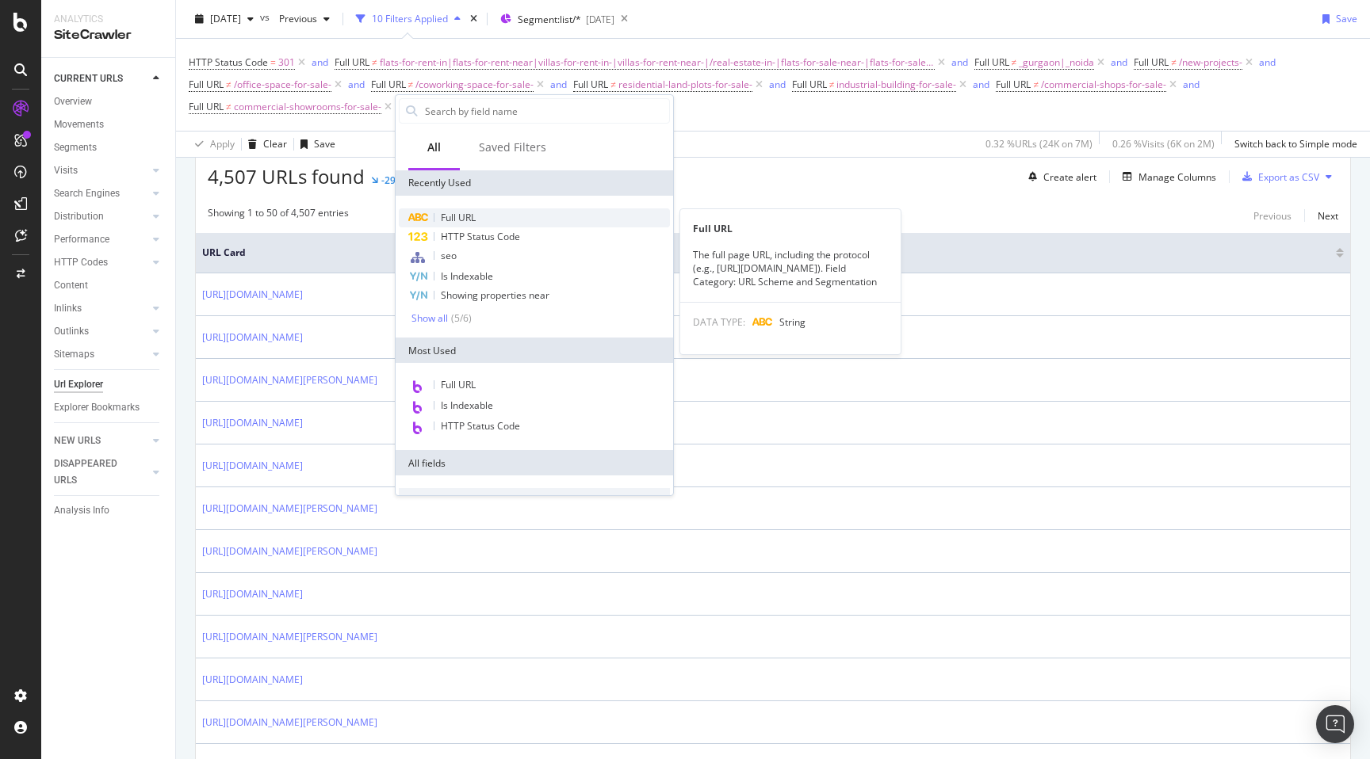
click at [453, 219] on span "Full URL" at bounding box center [458, 217] width 35 height 13
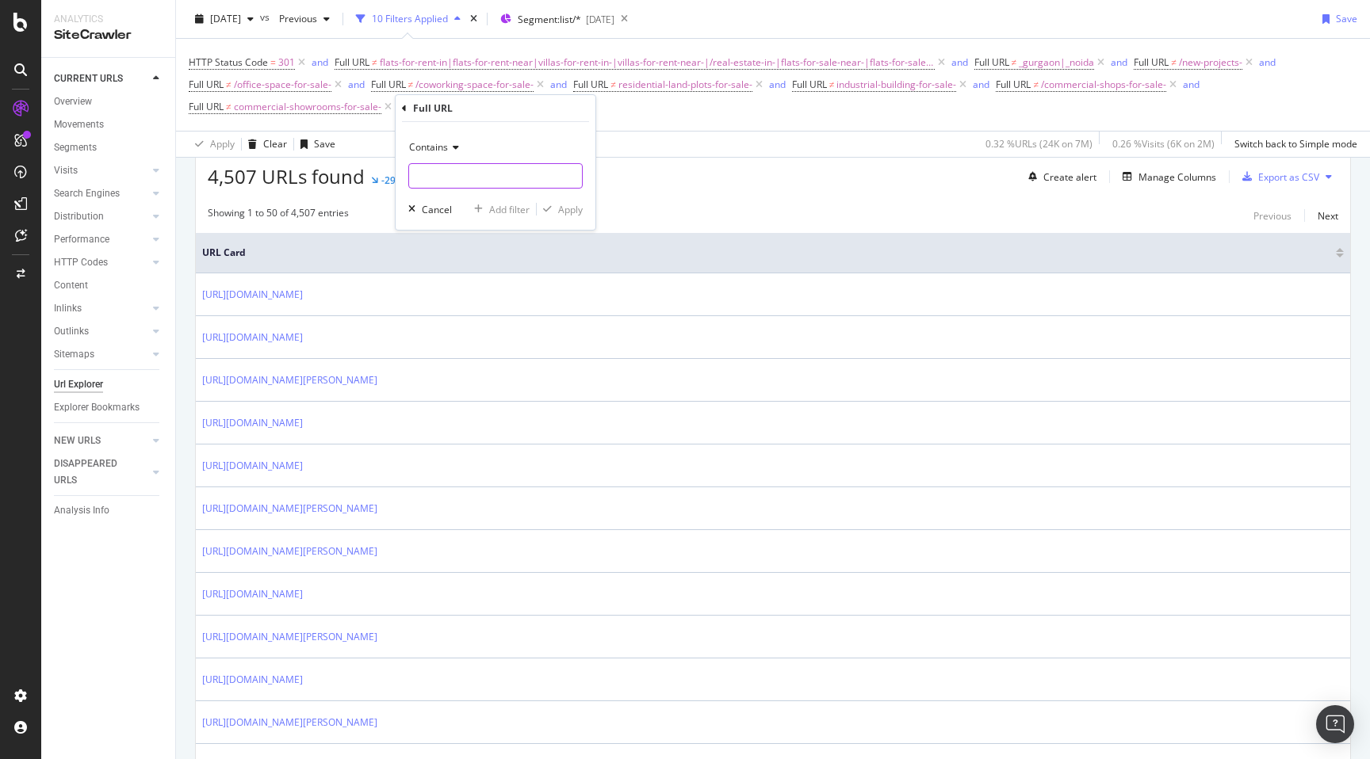
click at [449, 178] on input "text" at bounding box center [495, 175] width 173 height 25
paste input "[URL][DOMAIN_NAME]"
click at [449, 178] on input "[URL][DOMAIN_NAME]" at bounding box center [484, 175] width 150 height 25
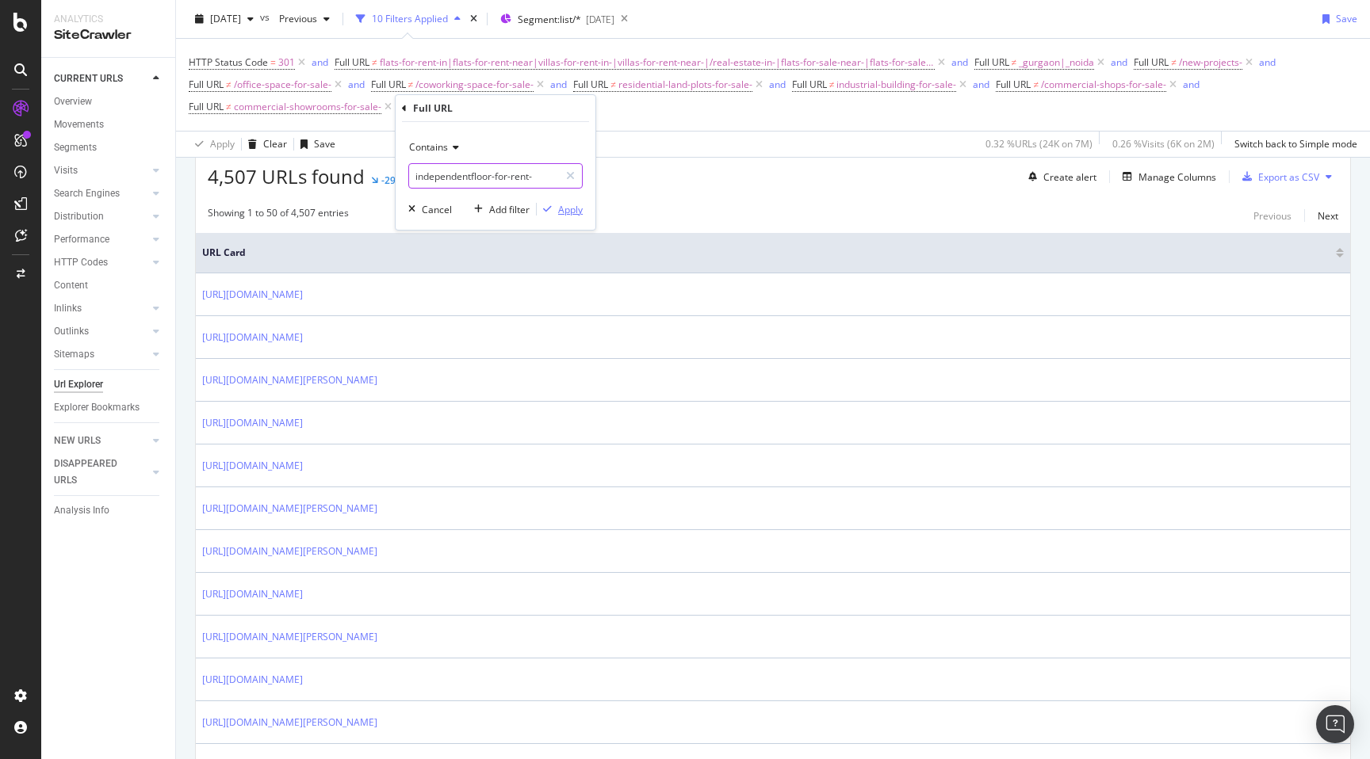
type input "independentfloor-for-rent-"
click at [580, 212] on div "Apply" at bounding box center [570, 209] width 25 height 13
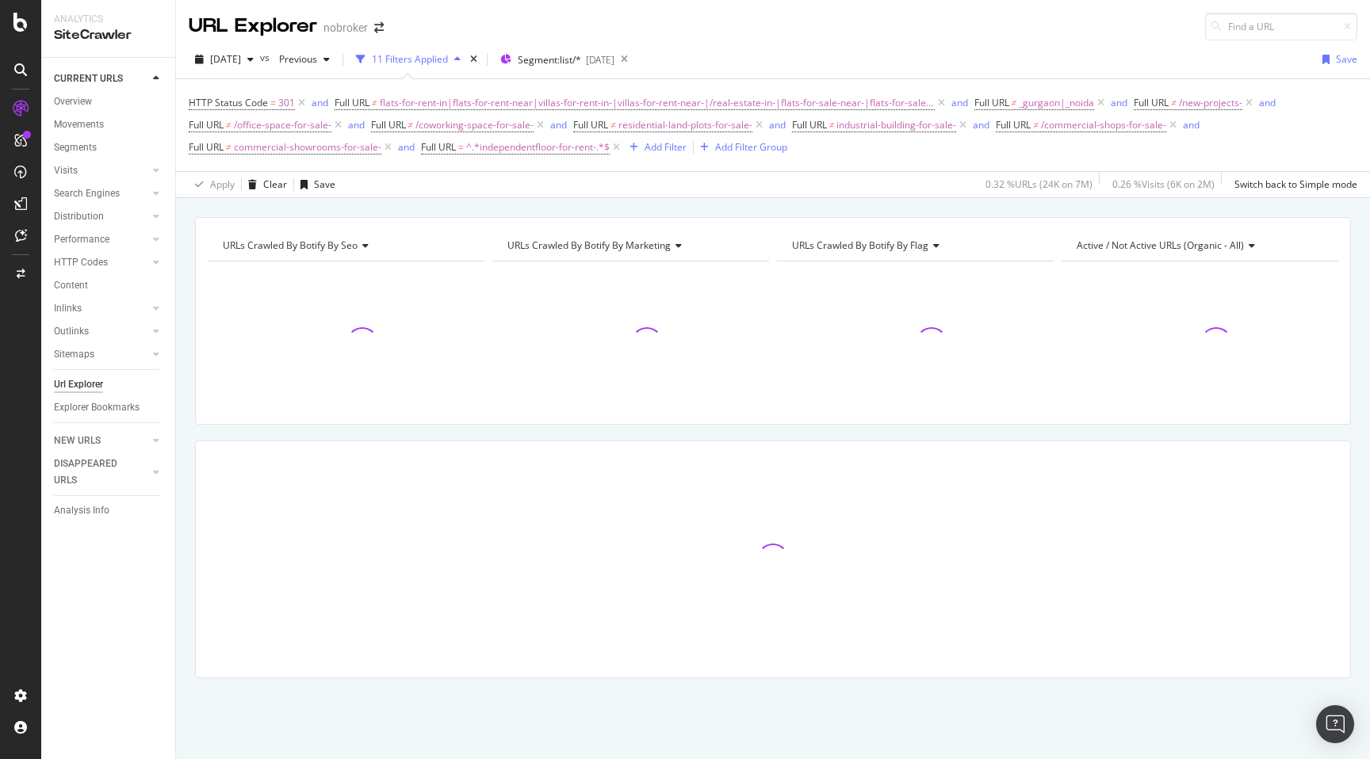
click at [183, 342] on div "URLs Crawled By Botify By seo Chart (by Value) Table Expand Export as CSV Expor…" at bounding box center [773, 475] width 1194 height 517
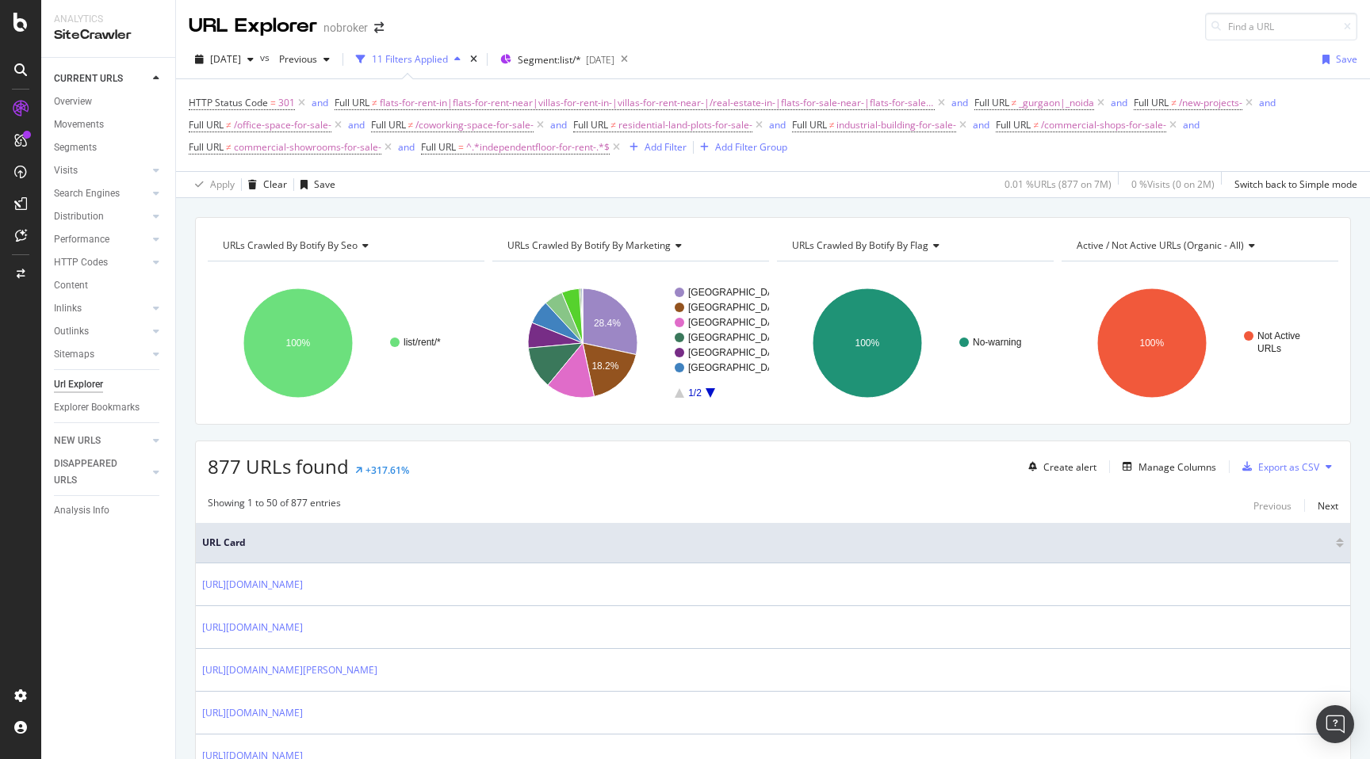
click at [222, 466] on span "877 URLs found" at bounding box center [278, 466] width 141 height 26
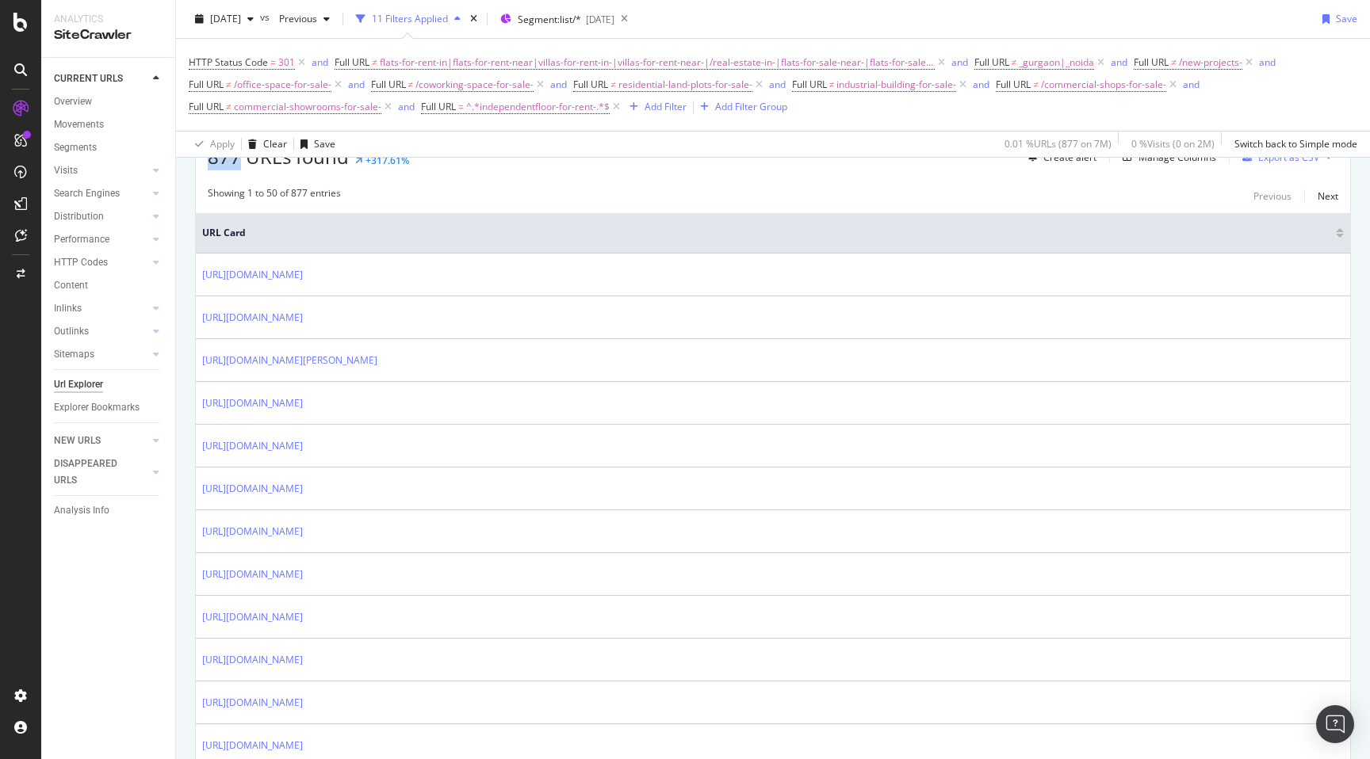
scroll to position [332, 0]
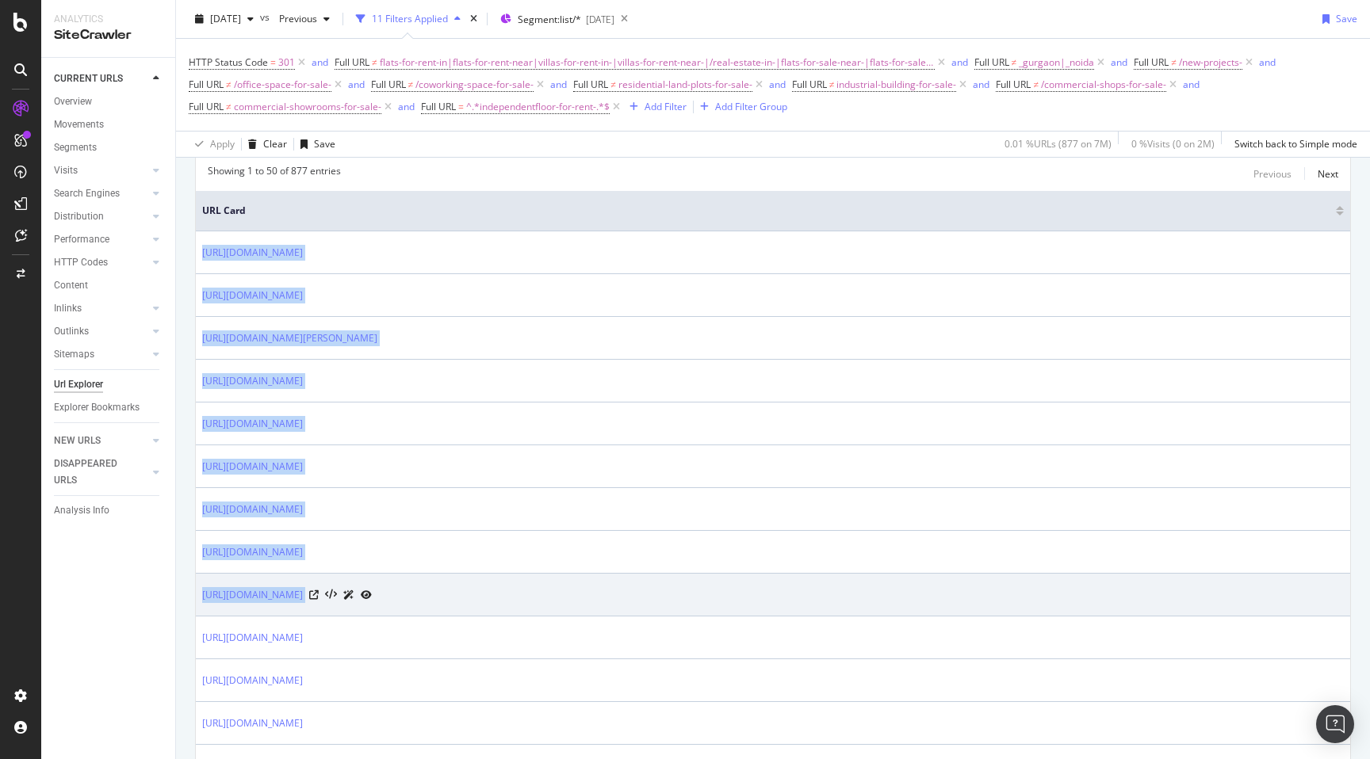
drag, startPoint x: 198, startPoint y: 242, endPoint x: 528, endPoint y: 594, distance: 482.2
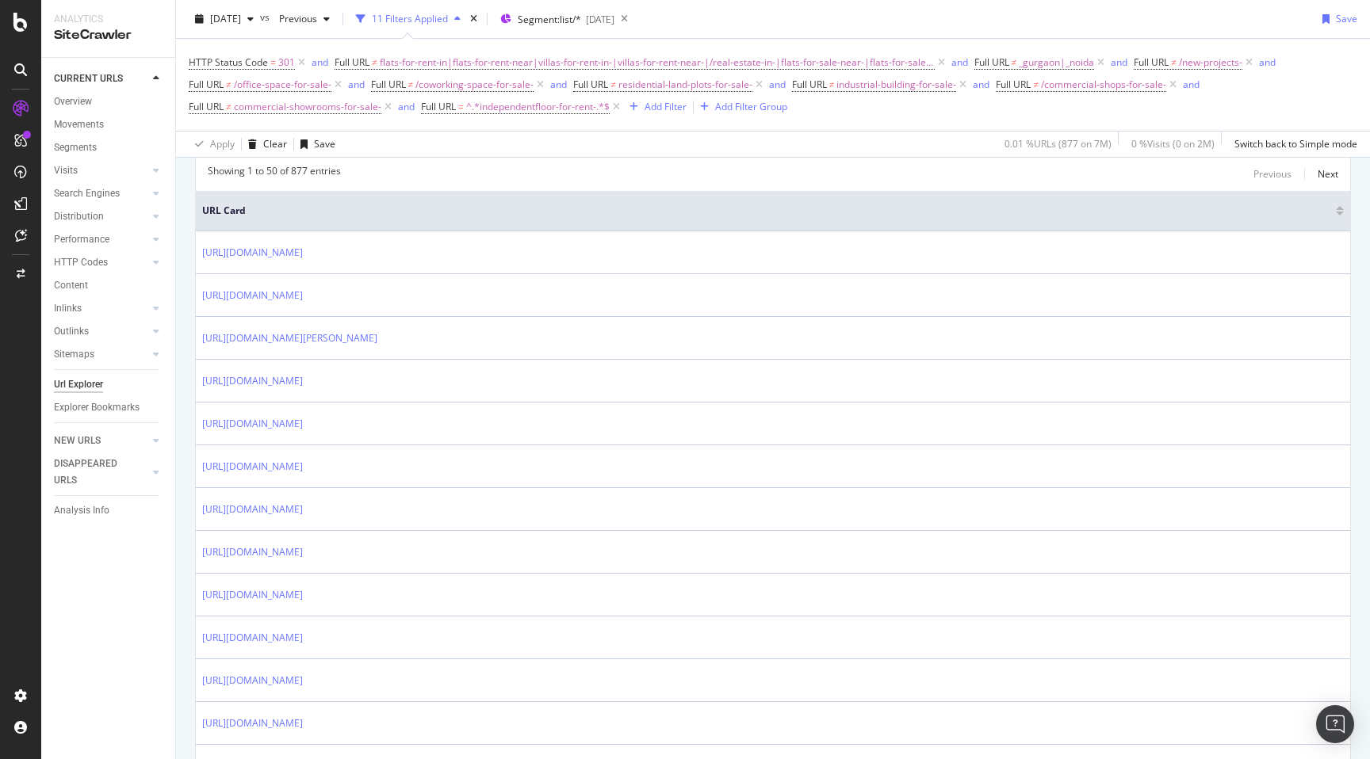
scroll to position [1105, 0]
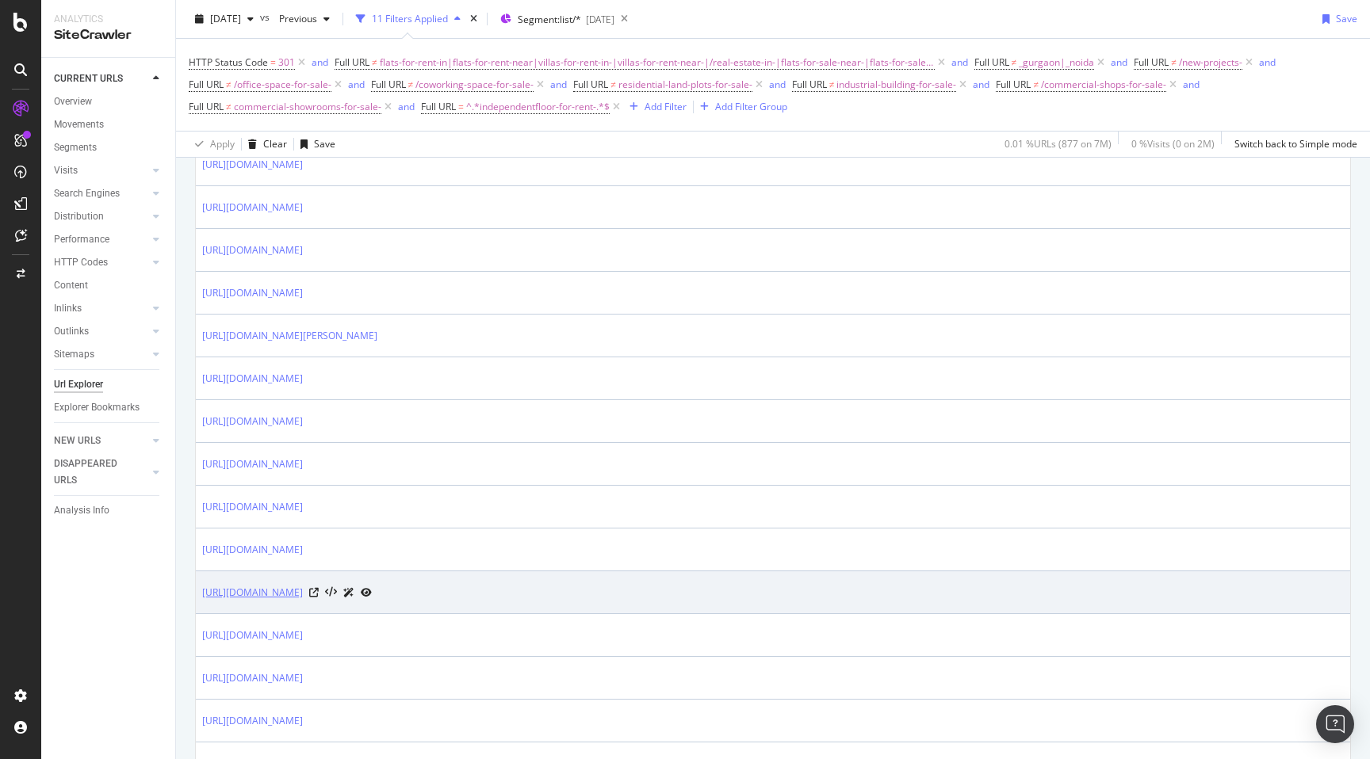
drag, startPoint x: 193, startPoint y: 501, endPoint x: 438, endPoint y: 594, distance: 261.9
click at [438, 594] on div "URLs Crawled By Botify By seo Chart (by Value) Table Expand Export as CSV Expor…" at bounding box center [773, 401] width 1194 height 2578
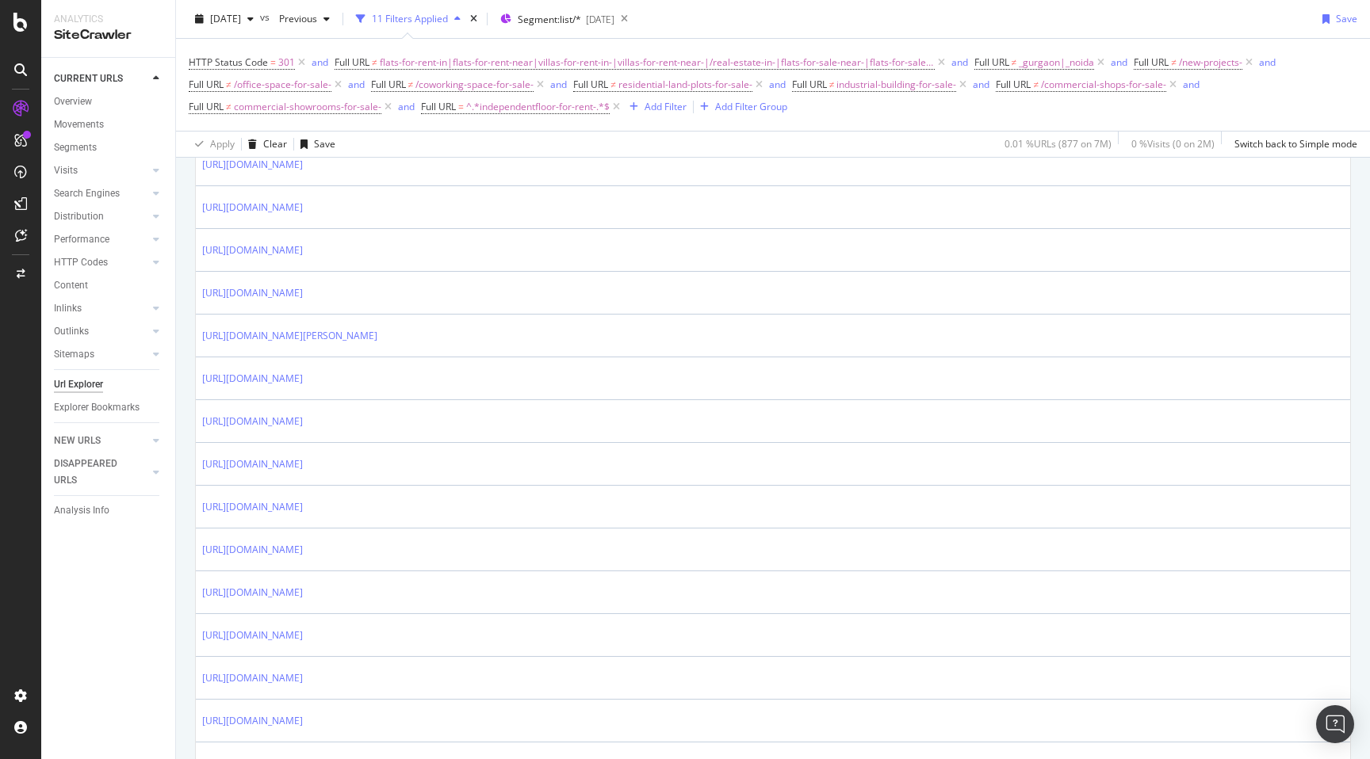
click at [187, 552] on div "URLs Crawled By Botify By seo Chart (by Value) Table Expand Export as CSV Expor…" at bounding box center [773, 401] width 1194 height 2578
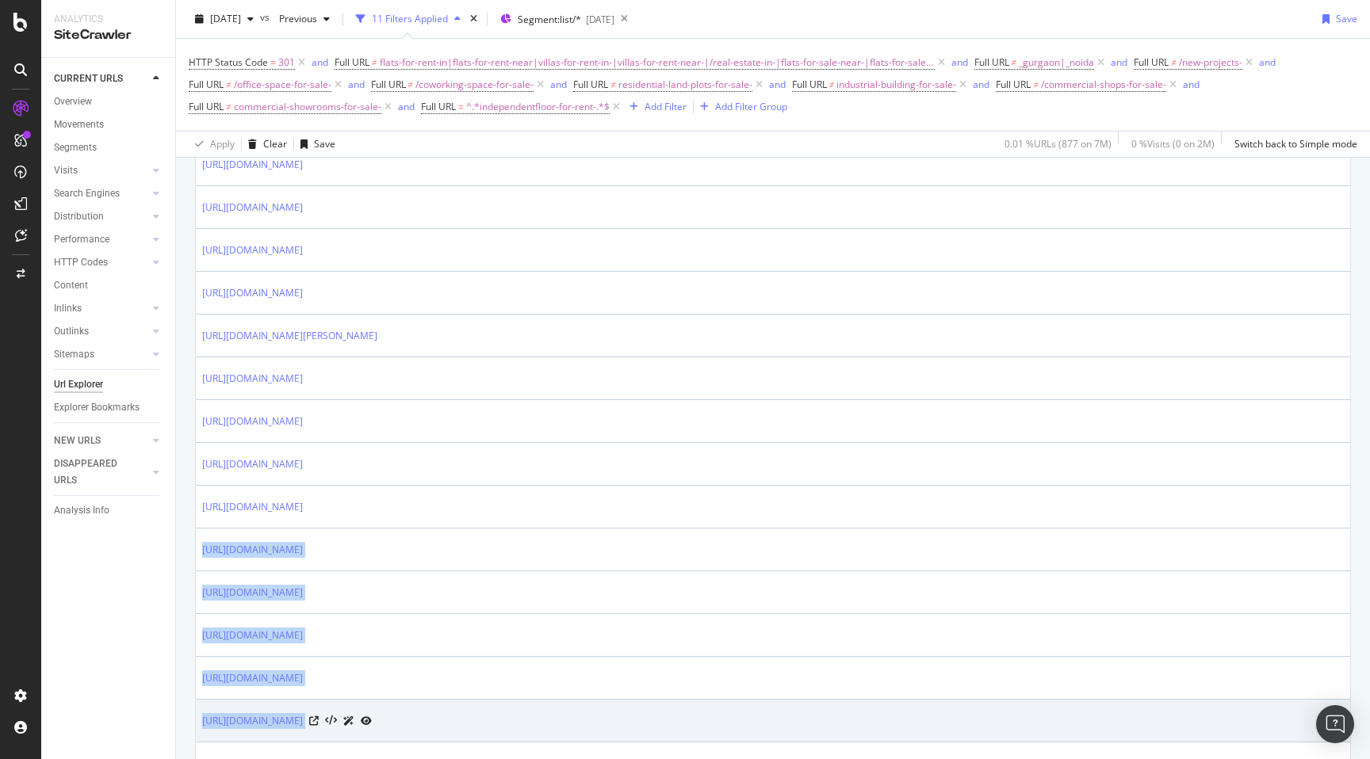
drag, startPoint x: 196, startPoint y: 548, endPoint x: 525, endPoint y: 732, distance: 377.5
click at [525, 733] on tbody "[URL][DOMAIN_NAME] [URL][DOMAIN_NAME] [URL][DOMAIN_NAME][PERSON_NAME] [URL][DOM…" at bounding box center [773, 529] width 1154 height 2140
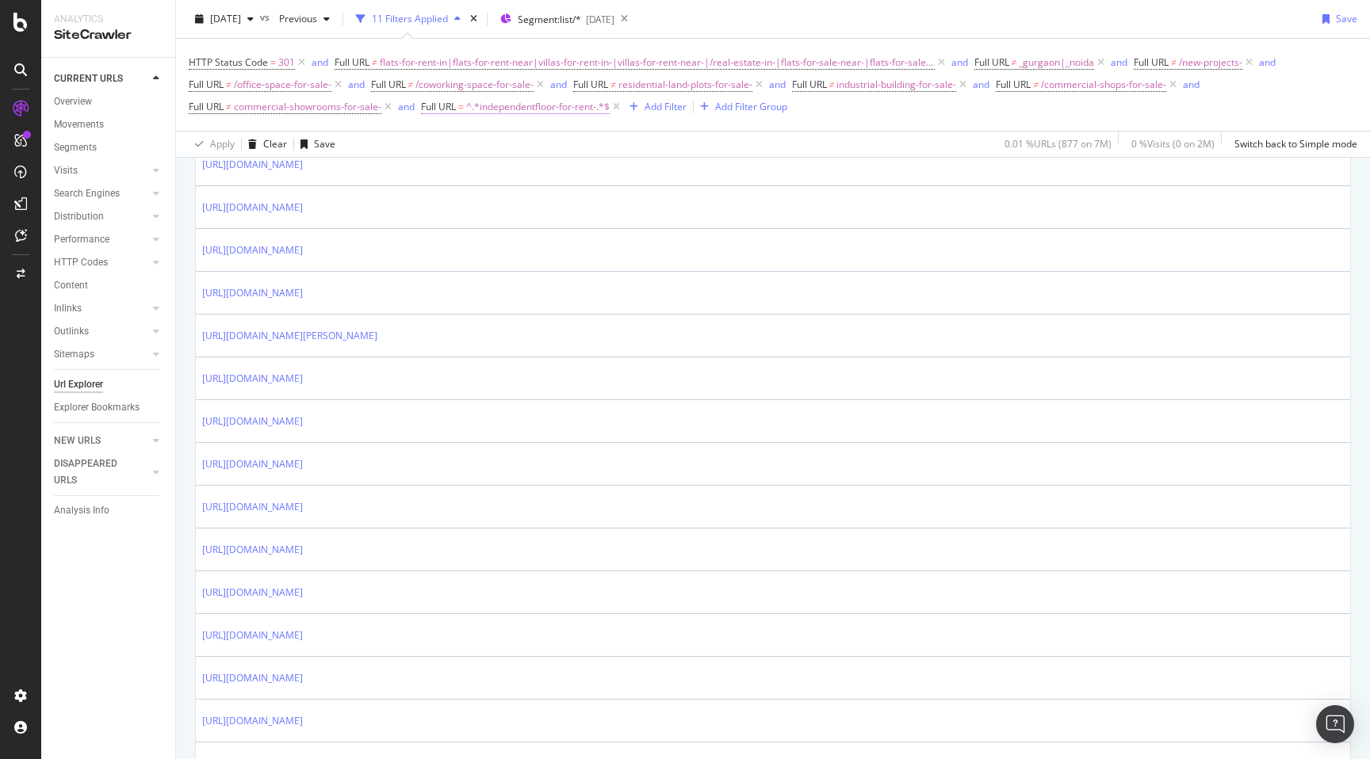
click at [529, 113] on span "^.*independentfloor-for-rent-.*$" at bounding box center [537, 107] width 143 height 22
click at [471, 148] on span "Contains" at bounding box center [455, 144] width 39 height 13
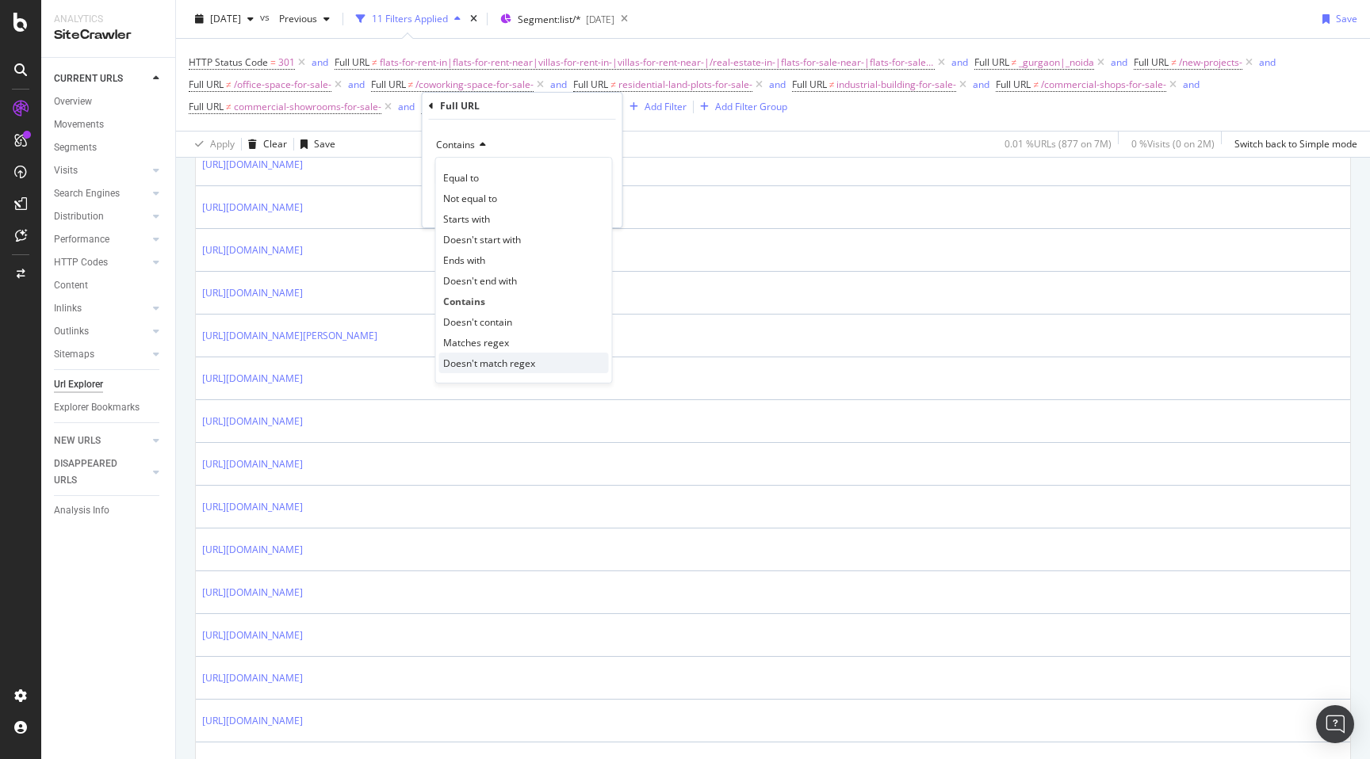
click at [491, 358] on span "Doesn't match regex" at bounding box center [489, 363] width 92 height 13
click at [601, 210] on div "Apply" at bounding box center [597, 207] width 25 height 13
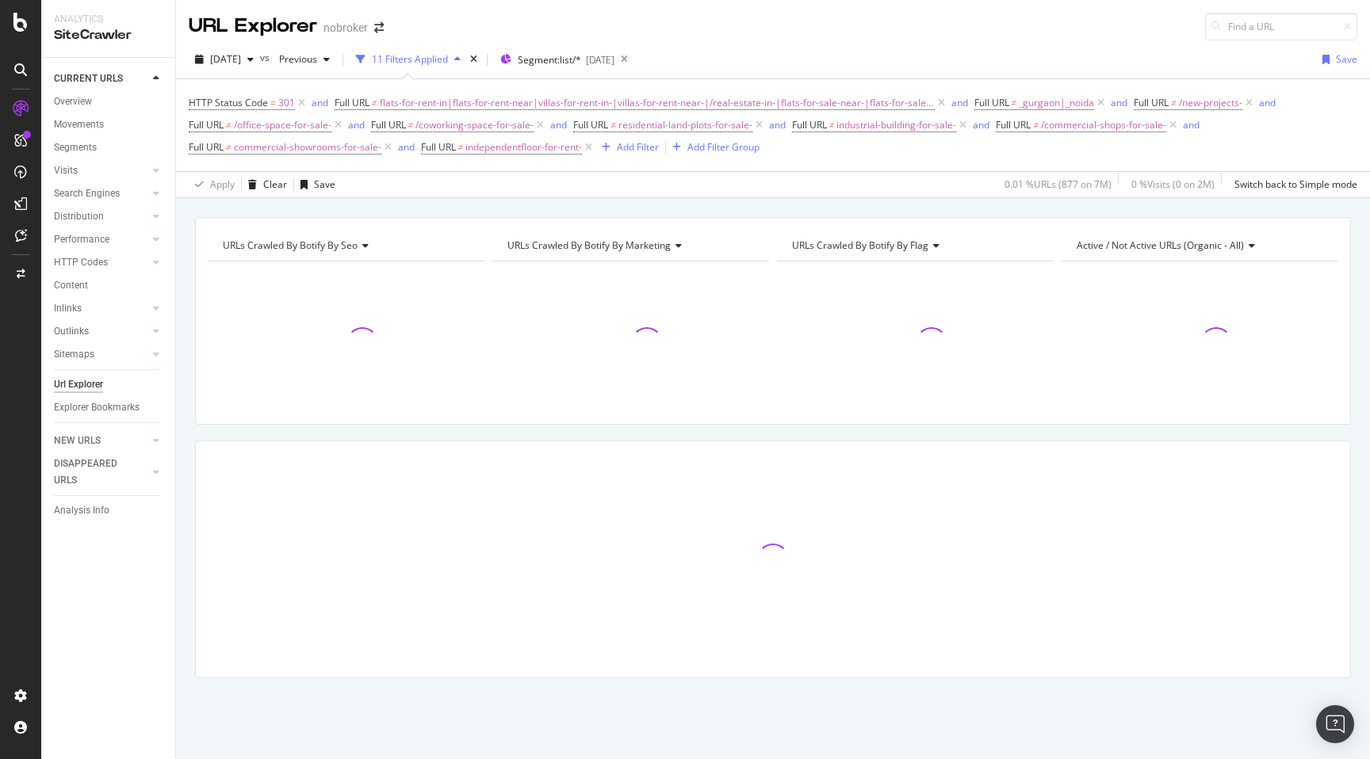
click at [189, 367] on div "URLs Crawled By Botify By seo Chart (by Value) Table Expand Export as CSV Expor…" at bounding box center [773, 475] width 1194 height 517
click at [181, 236] on div "URLs Crawled By Botify By seo Chart (by Value) Table Expand Export as CSV Expor…" at bounding box center [773, 475] width 1194 height 517
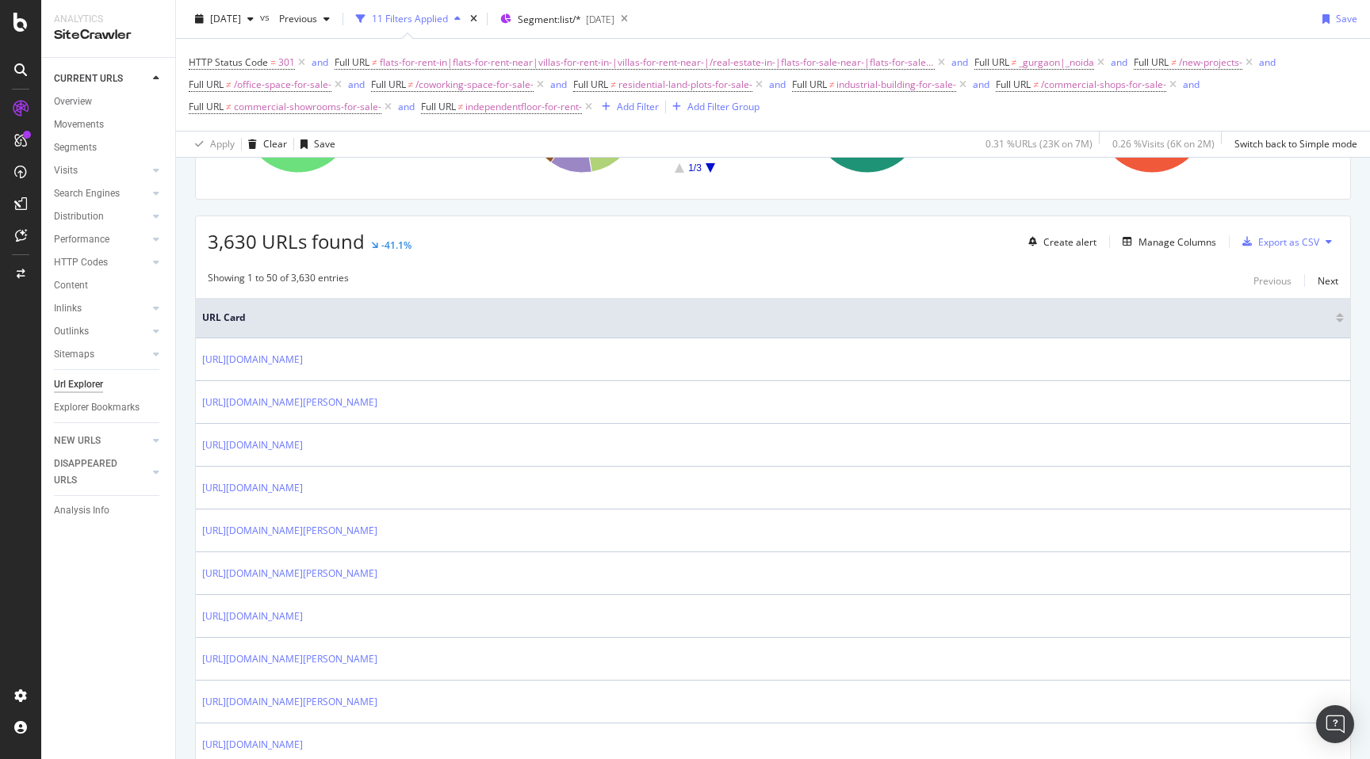
scroll to position [367, 0]
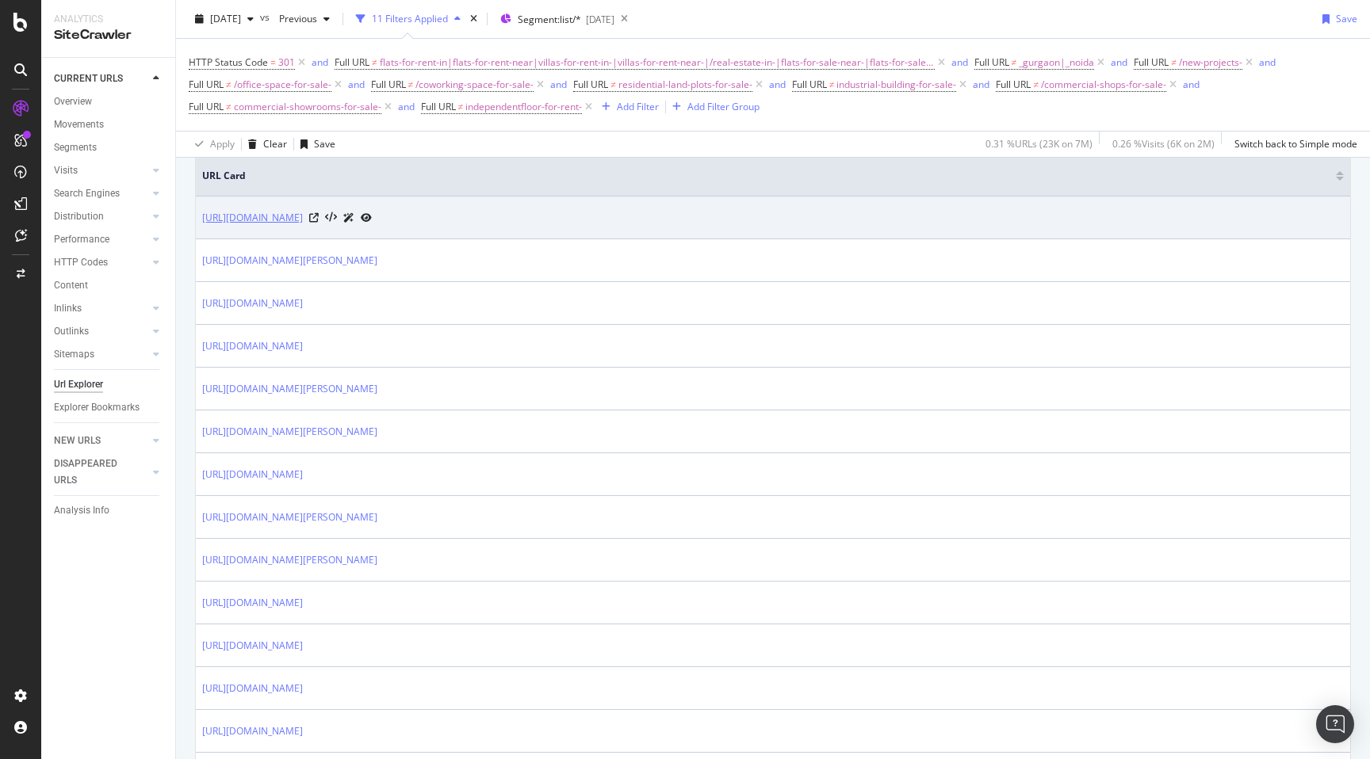
drag, startPoint x: 197, startPoint y: 216, endPoint x: 442, endPoint y: 216, distance: 245.7
click at [442, 216] on td "[URL][DOMAIN_NAME]" at bounding box center [773, 218] width 1154 height 43
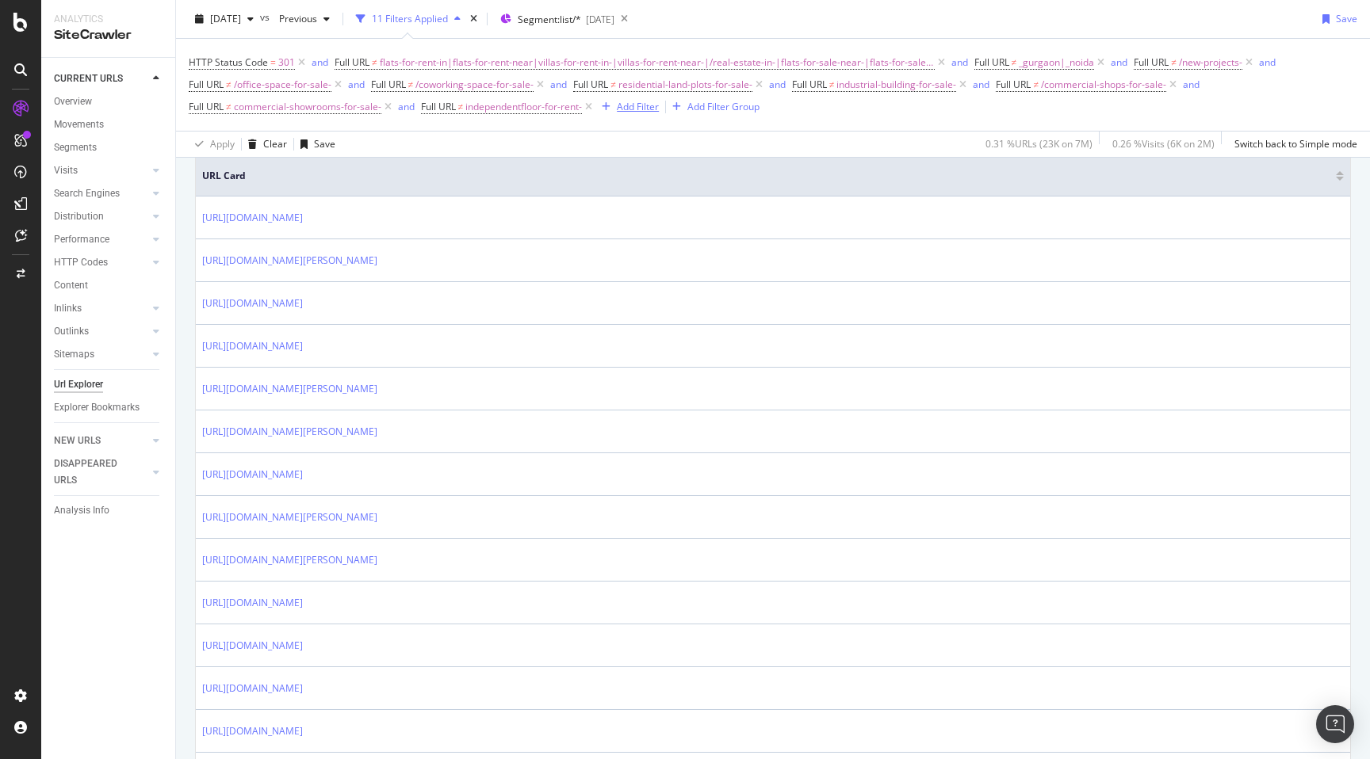
click at [642, 108] on div "Add Filter" at bounding box center [638, 106] width 42 height 13
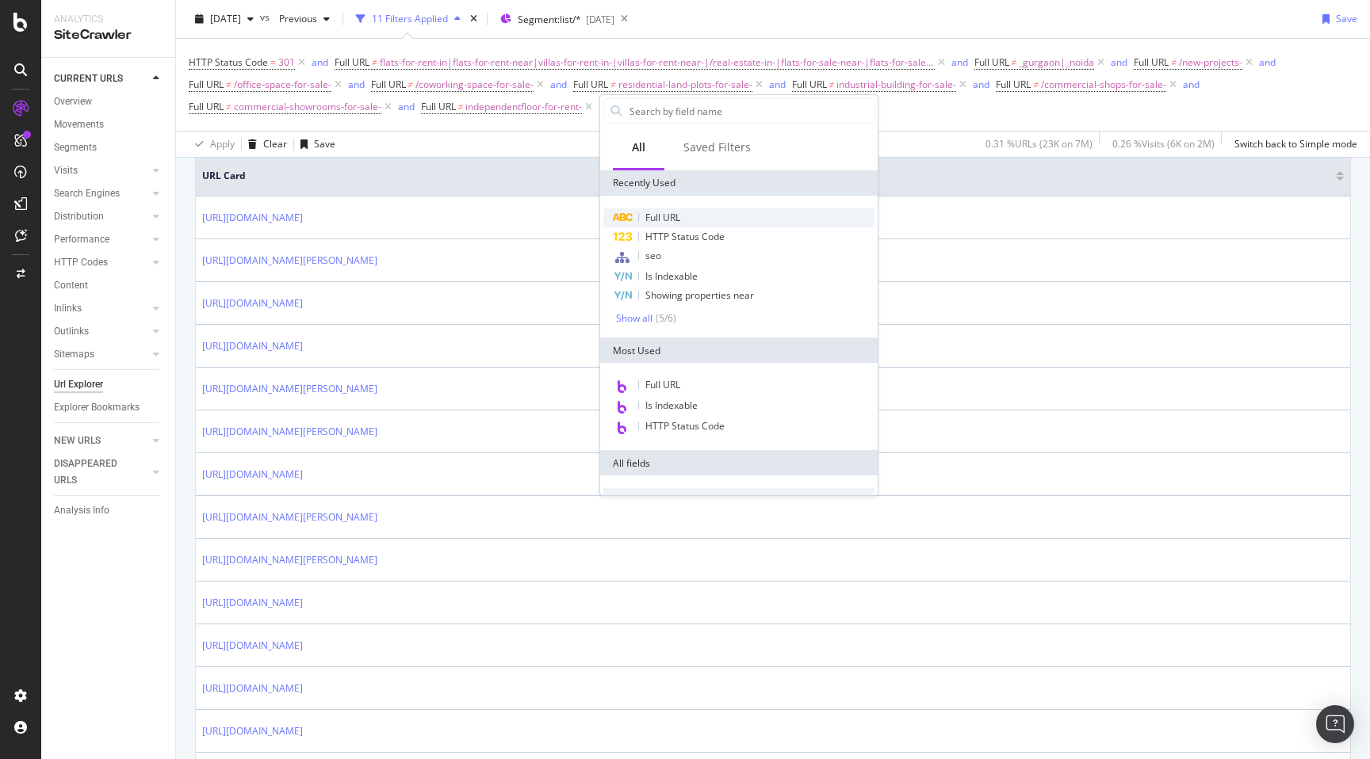
click at [664, 221] on span "Full URL" at bounding box center [662, 217] width 35 height 13
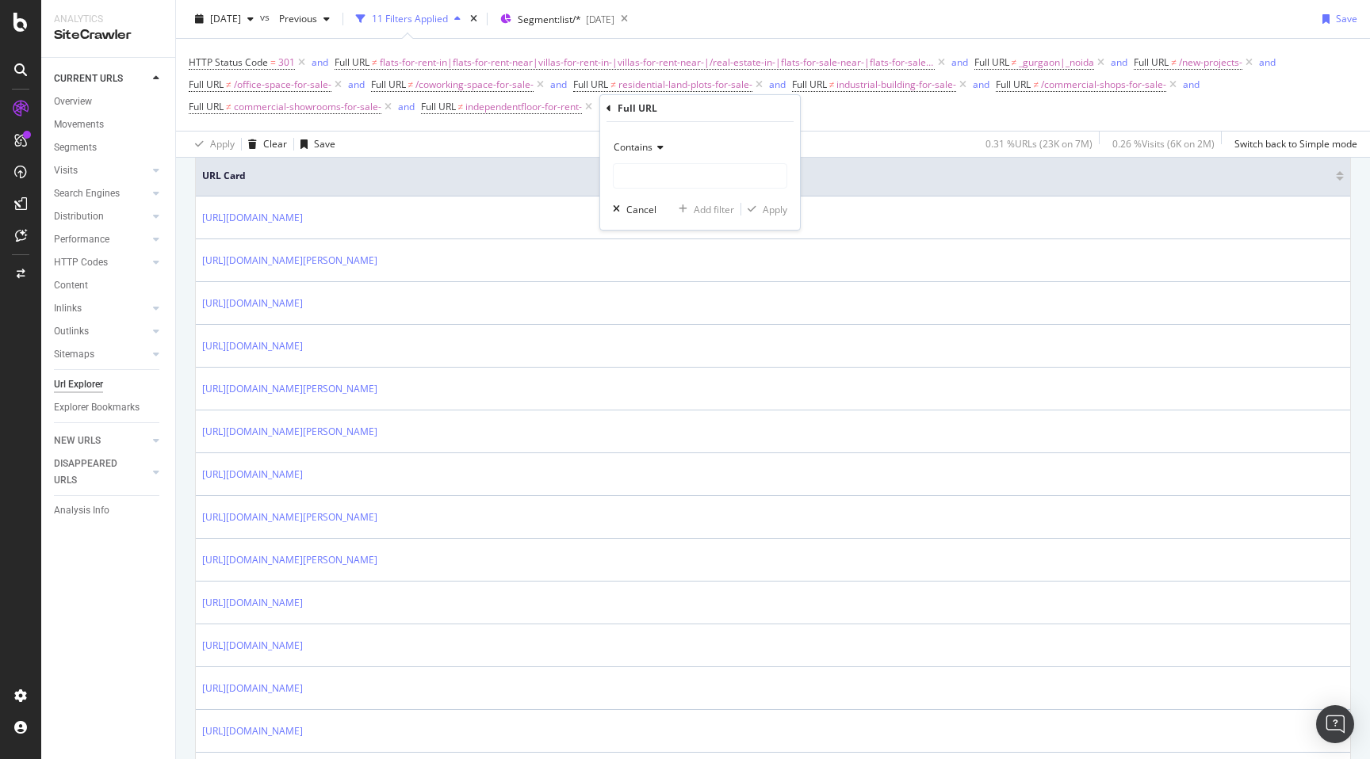
click at [644, 146] on span "Contains" at bounding box center [632, 146] width 39 height 13
click at [660, 347] on span "Matches regex" at bounding box center [654, 344] width 66 height 13
click at [652, 180] on input "text" at bounding box center [699, 175] width 173 height 25
paste input "[URL][DOMAIN_NAME]"
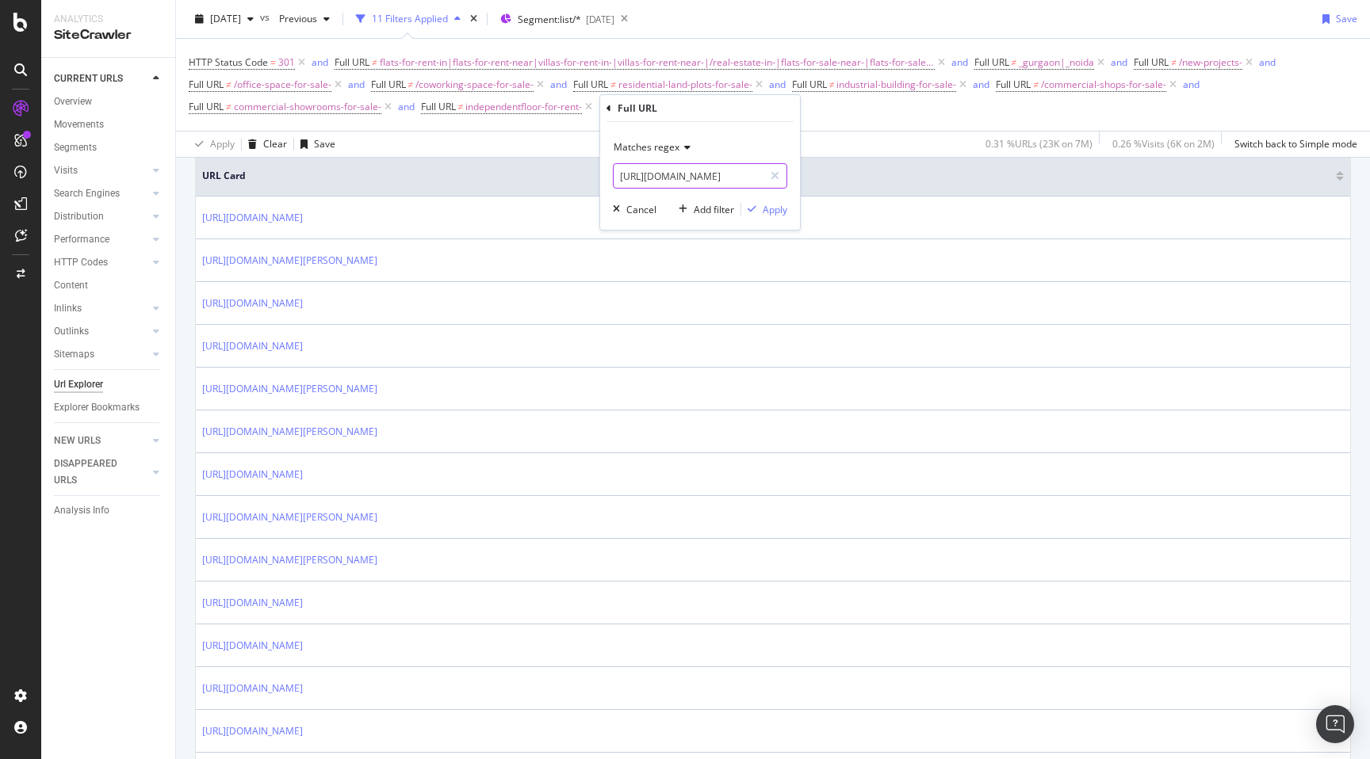
click at [626, 176] on input "[URL][DOMAIN_NAME]" at bounding box center [688, 175] width 150 height 25
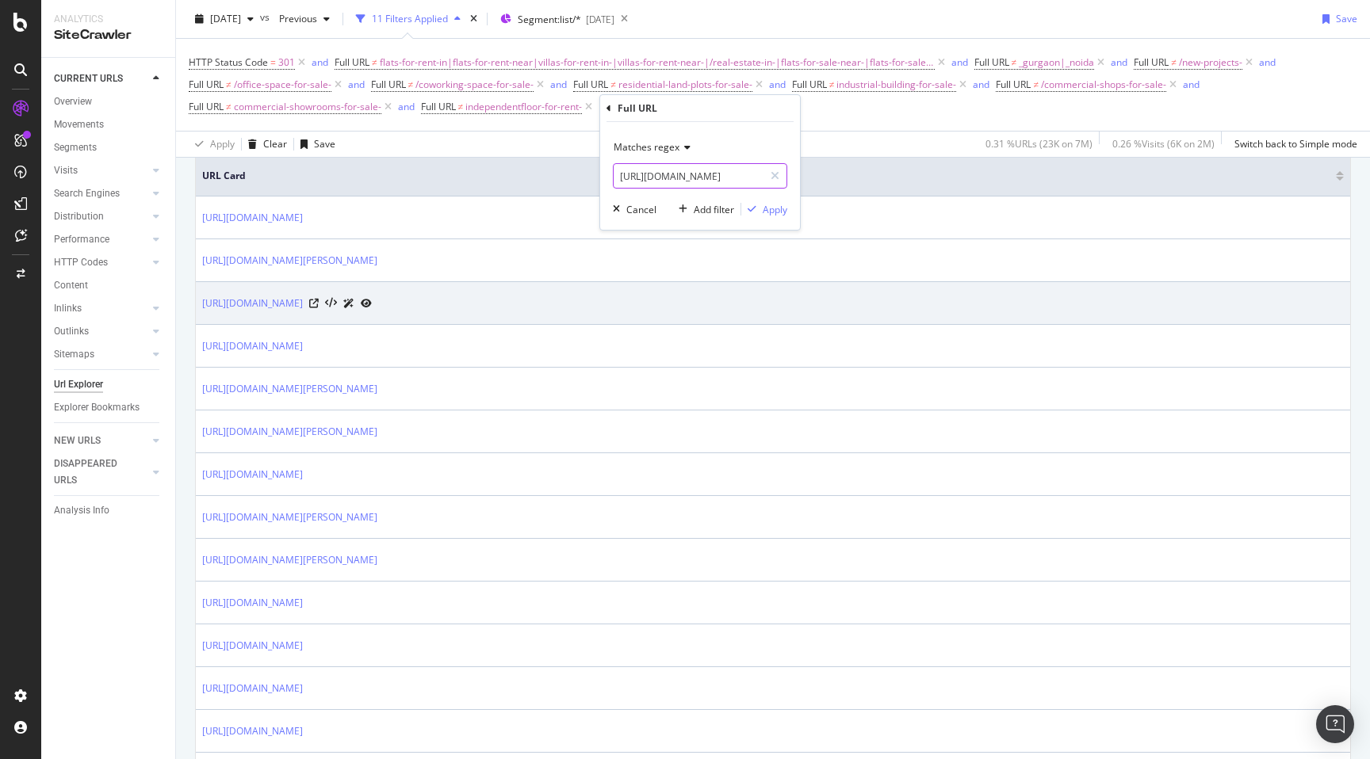
scroll to position [0, 0]
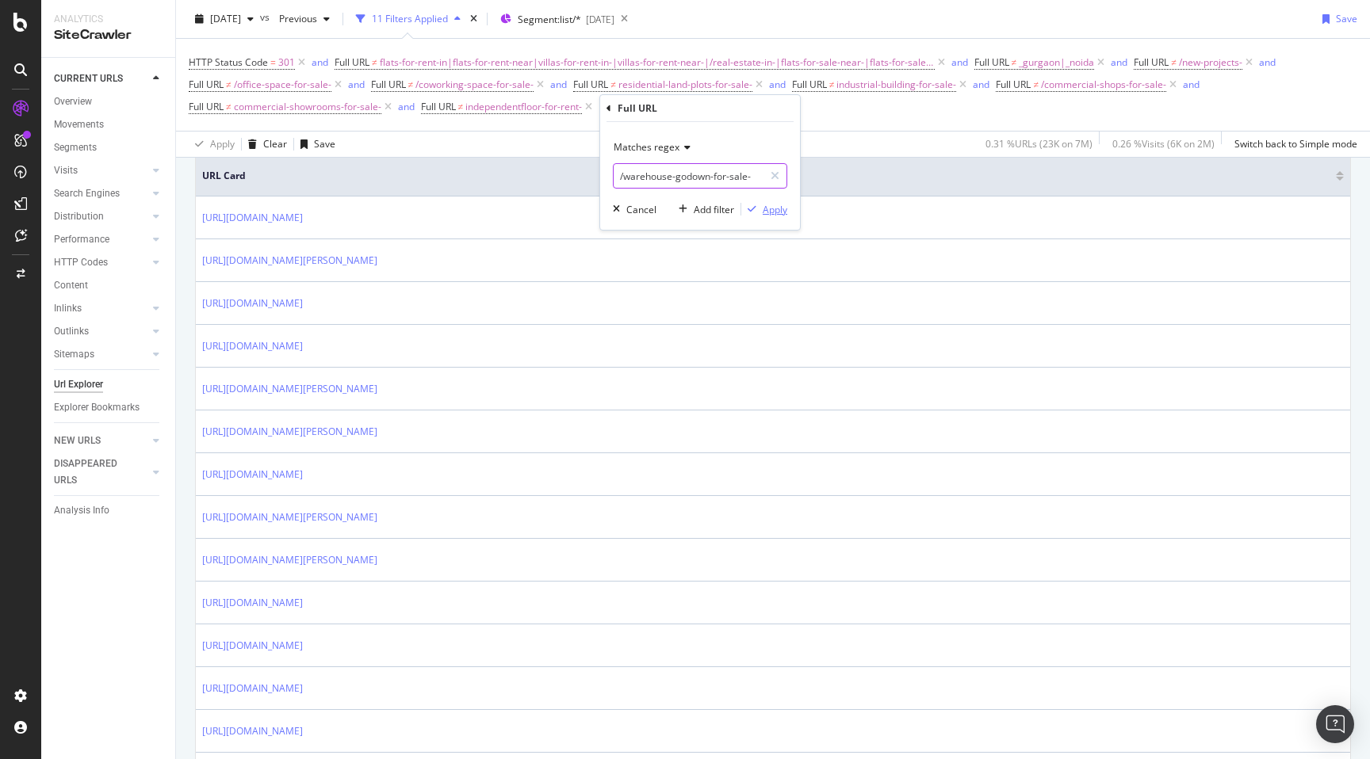
type input "/warehouse-godown-for-sale-"
click at [774, 206] on div "Apply" at bounding box center [774, 209] width 25 height 13
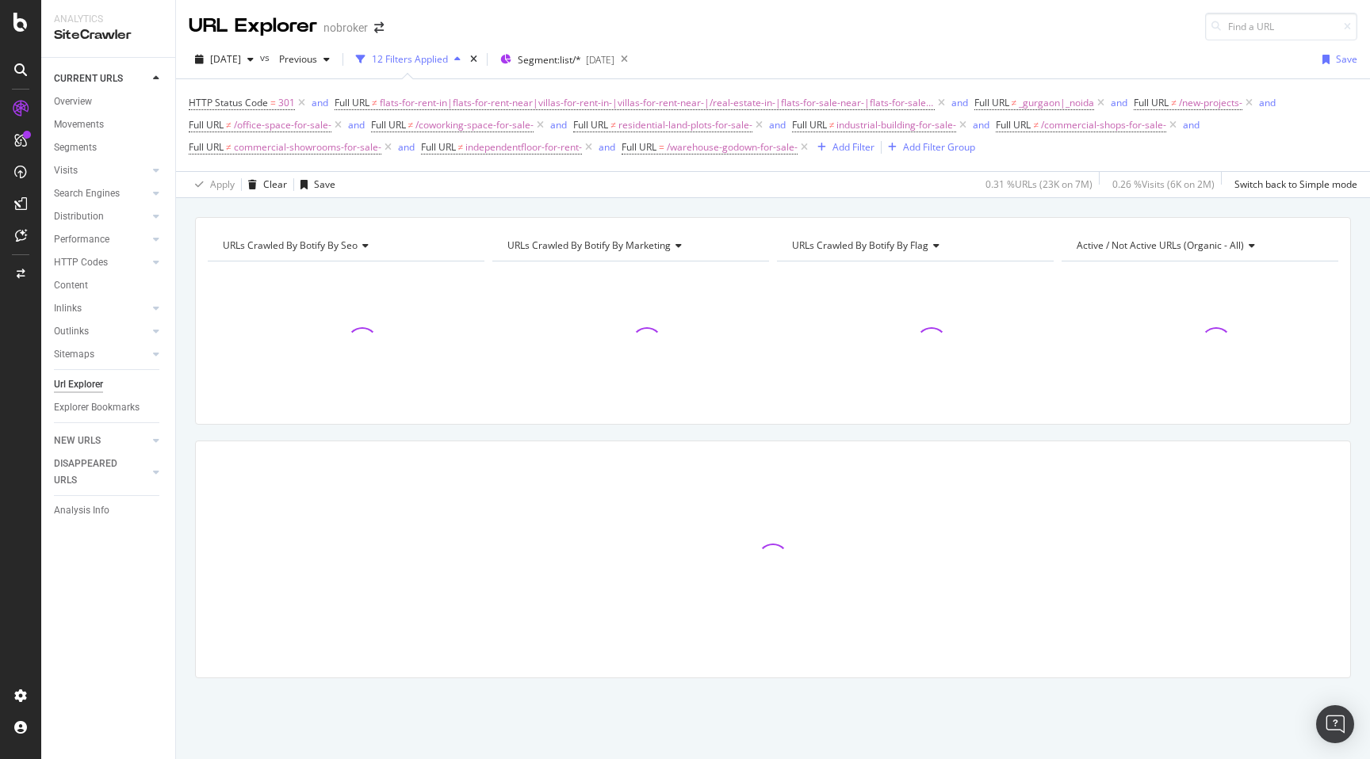
click at [186, 308] on div "URLs Crawled By Botify By seo Chart (by Value) Table Expand Export as CSV Expor…" at bounding box center [773, 475] width 1194 height 517
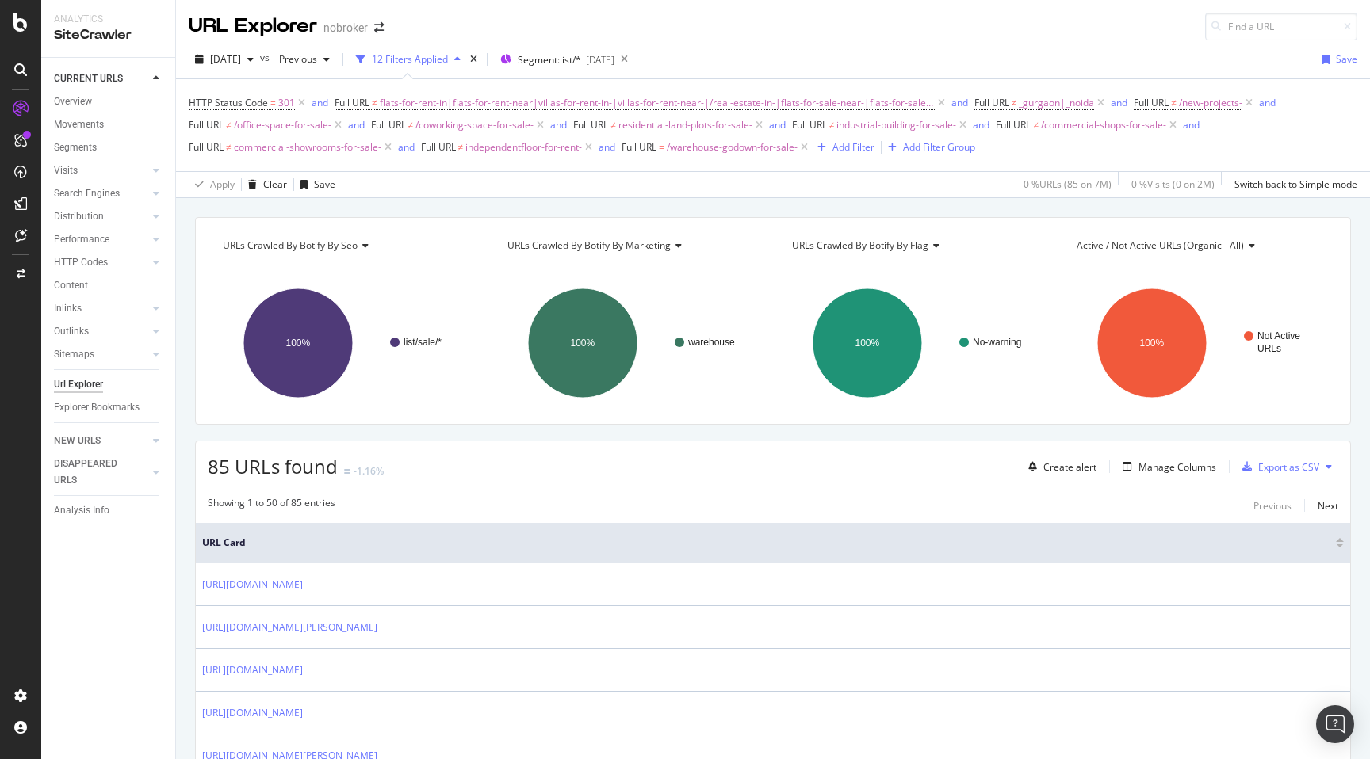
click at [696, 150] on span "/warehouse-godown-for-sale-" at bounding box center [732, 147] width 131 height 22
click at [670, 180] on span "Matches regex" at bounding box center [673, 184] width 66 height 13
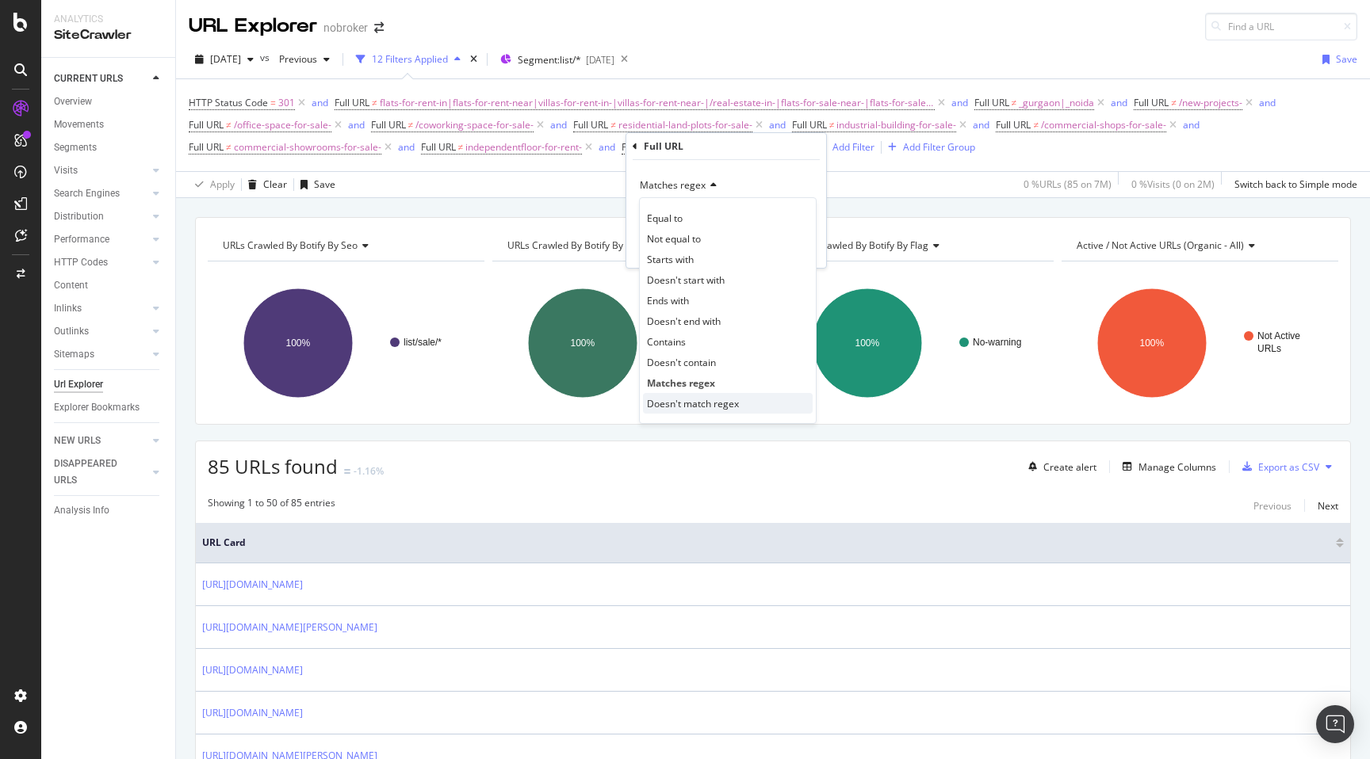
click at [686, 400] on span "Doesn't match regex" at bounding box center [693, 403] width 92 height 13
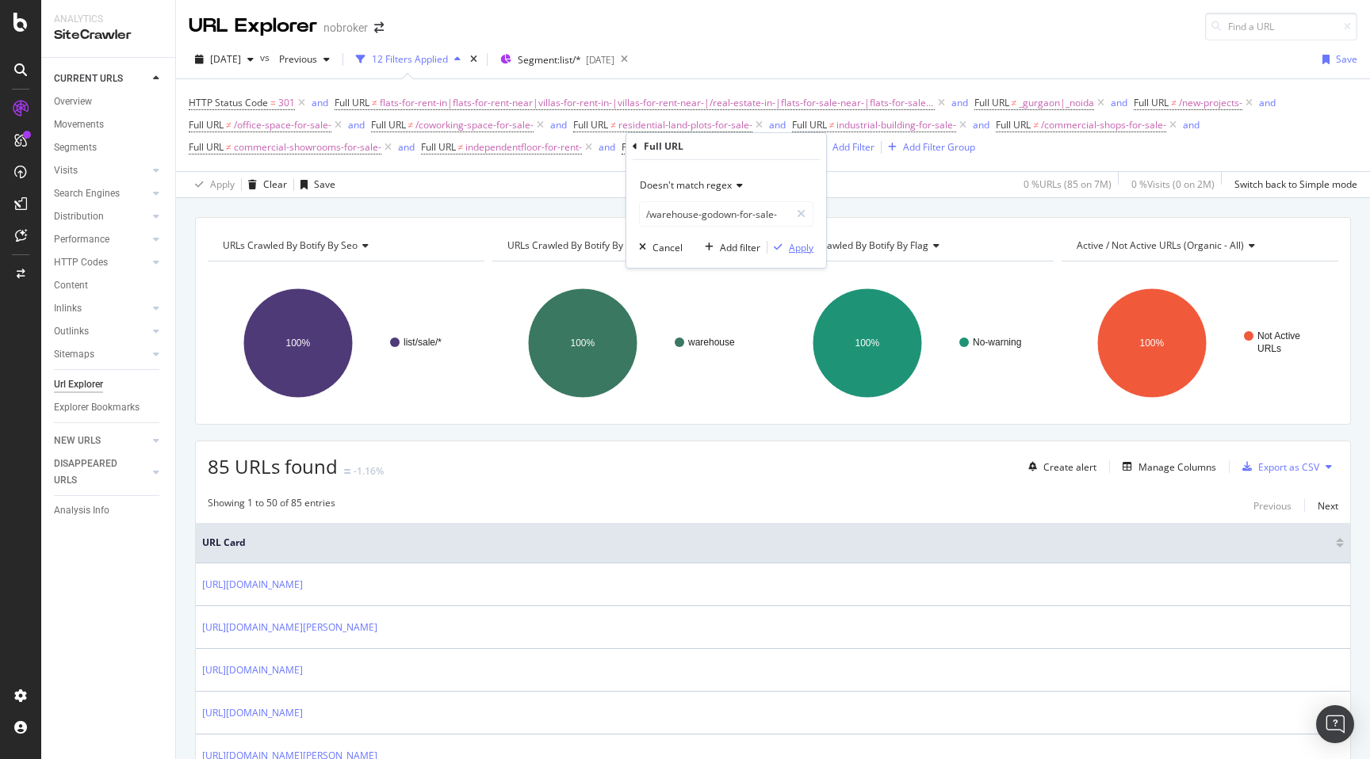
click at [801, 246] on div "Apply" at bounding box center [801, 247] width 25 height 13
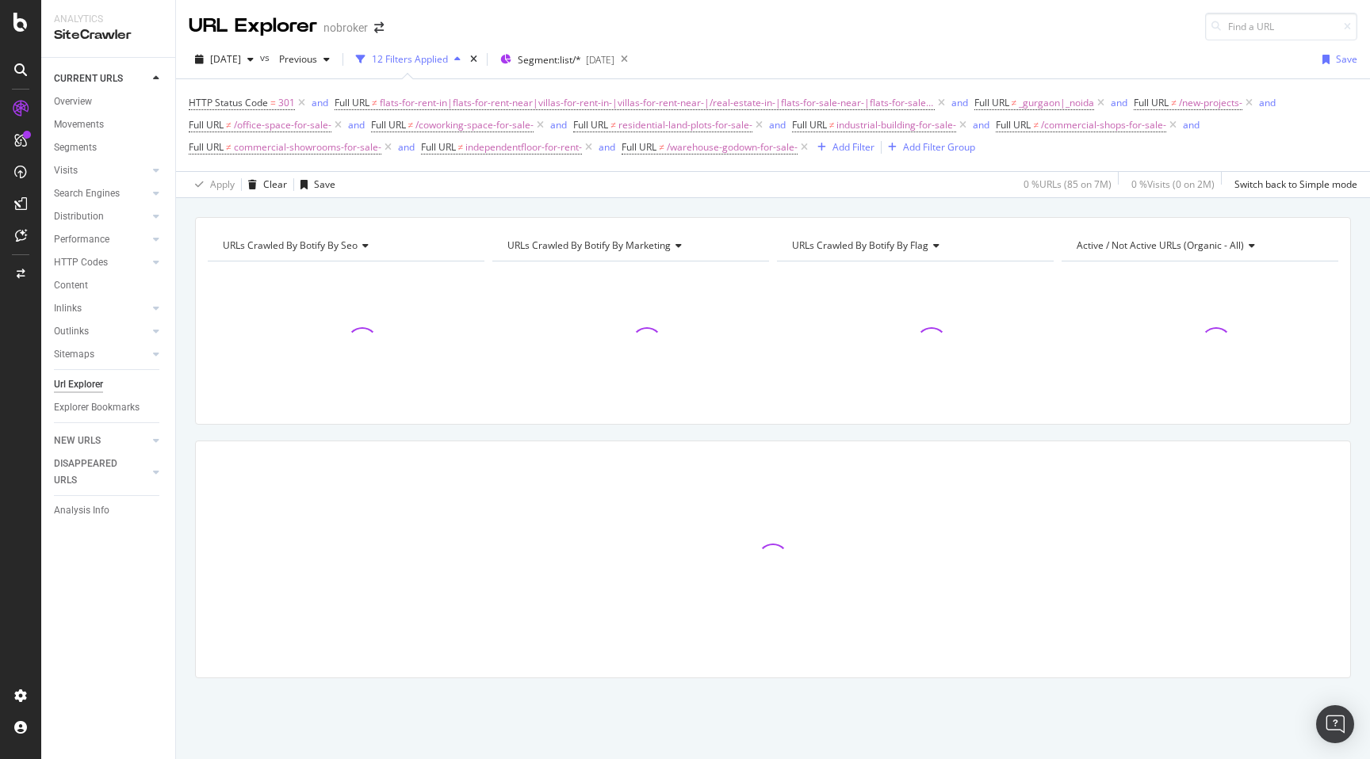
click at [185, 296] on div "URLs Crawled By Botify By seo Chart (by Value) Table Expand Export as CSV Expor…" at bounding box center [773, 475] width 1194 height 517
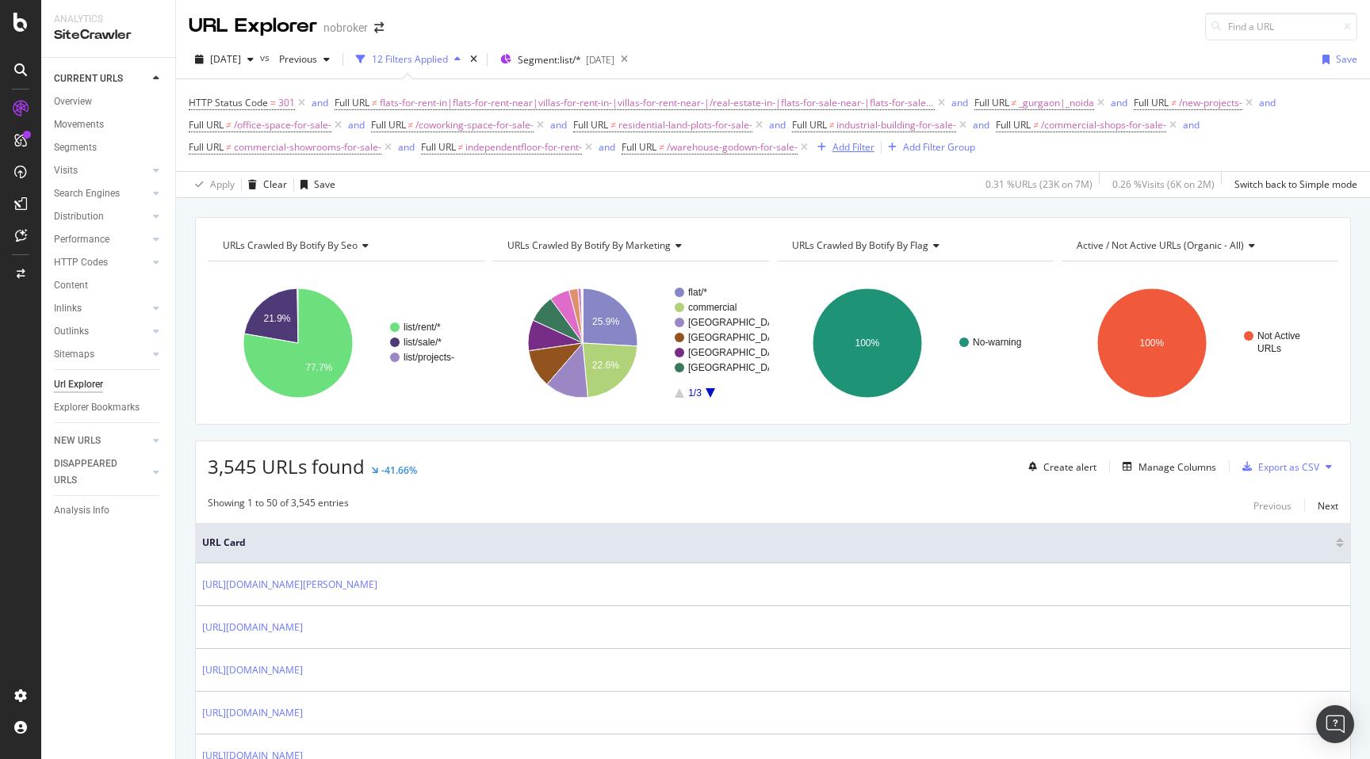
click at [862, 147] on div "Add Filter" at bounding box center [853, 146] width 42 height 13
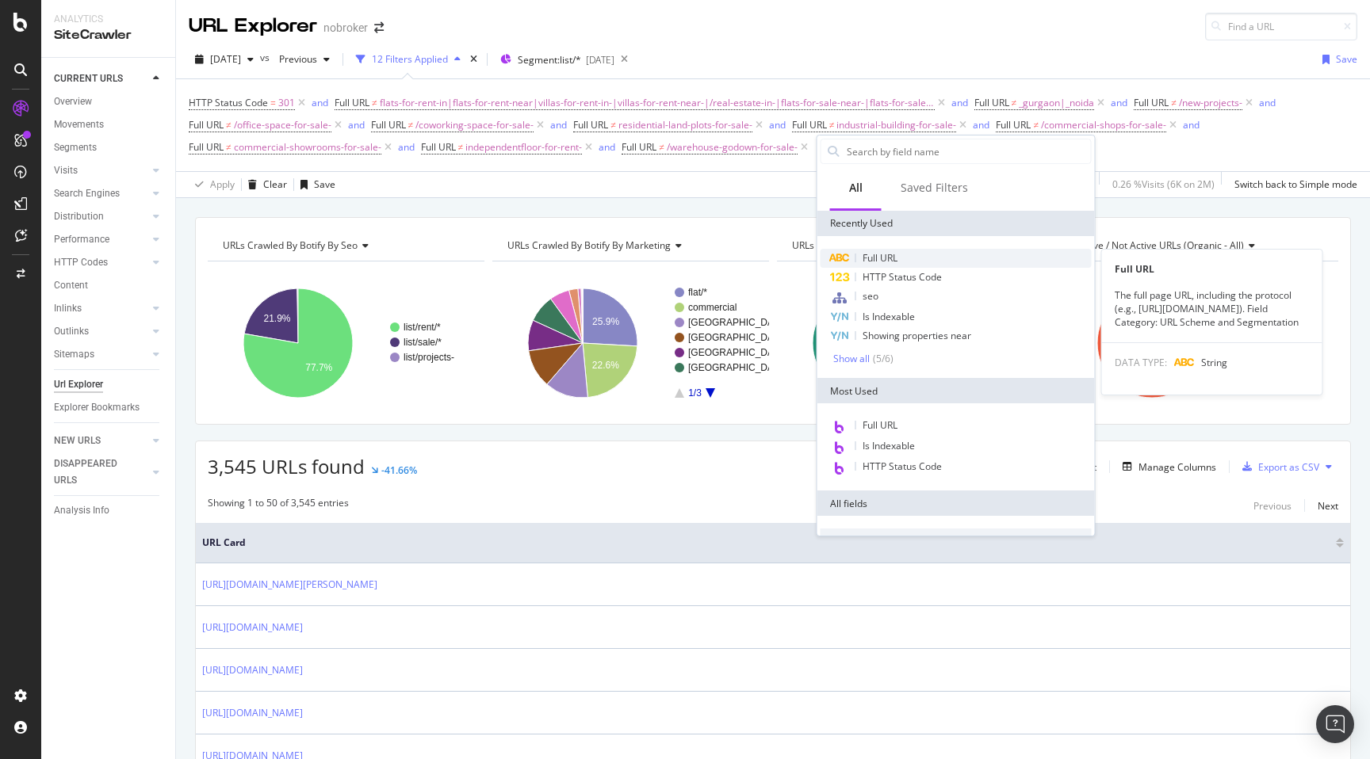
click at [881, 260] on span "Full URL" at bounding box center [879, 257] width 35 height 13
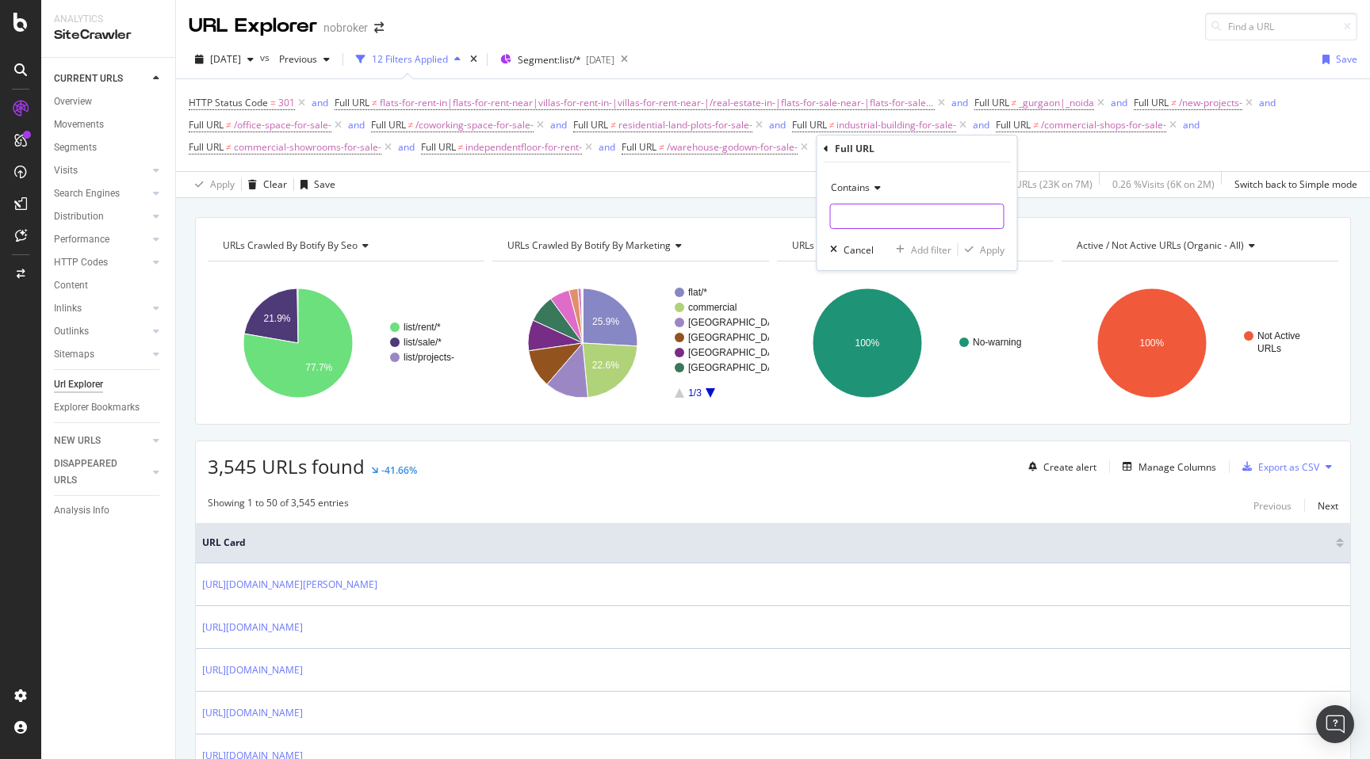
click at [858, 214] on input "text" at bounding box center [917, 216] width 173 height 25
type input "rent"
click at [980, 246] on div "Apply" at bounding box center [992, 249] width 25 height 13
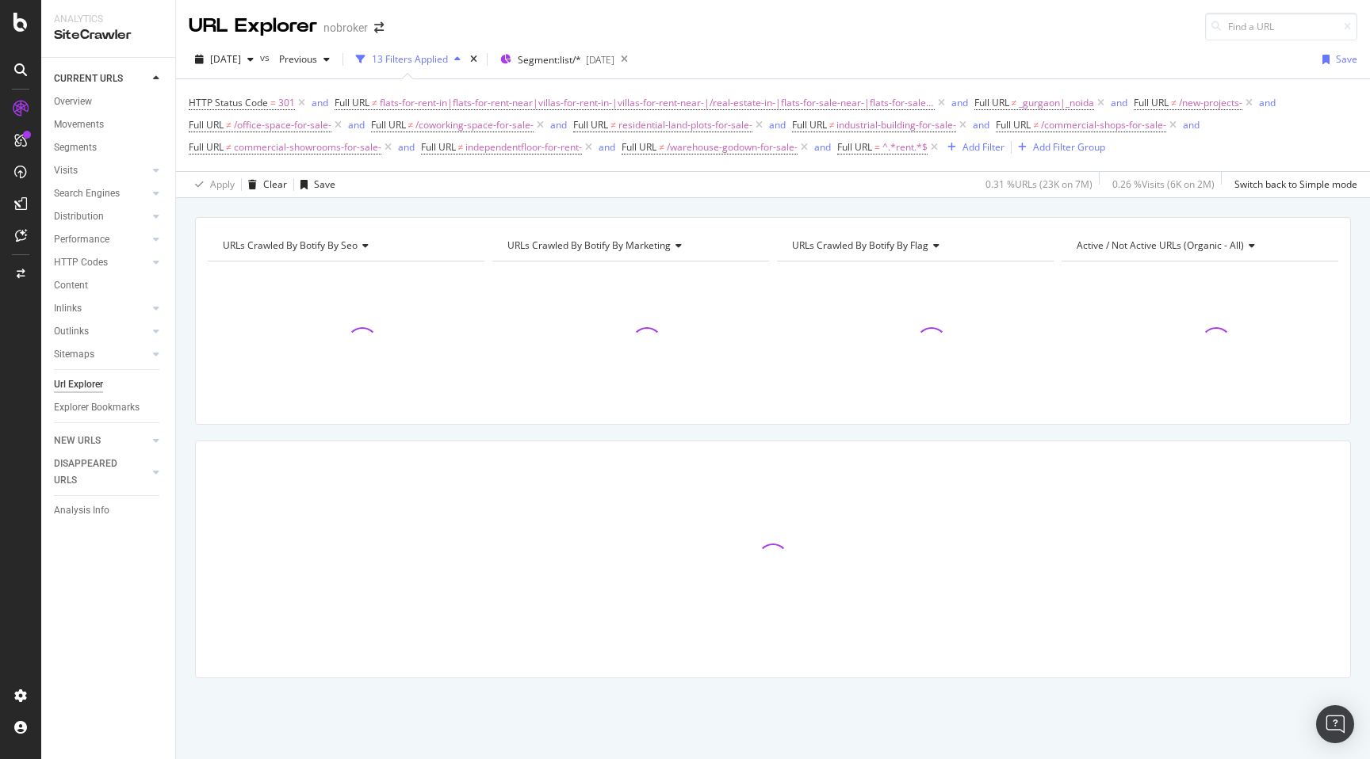
click at [179, 388] on div "URLs Crawled By Botify By seo Chart (by Value) Table Expand Export as CSV Expor…" at bounding box center [773, 475] width 1194 height 517
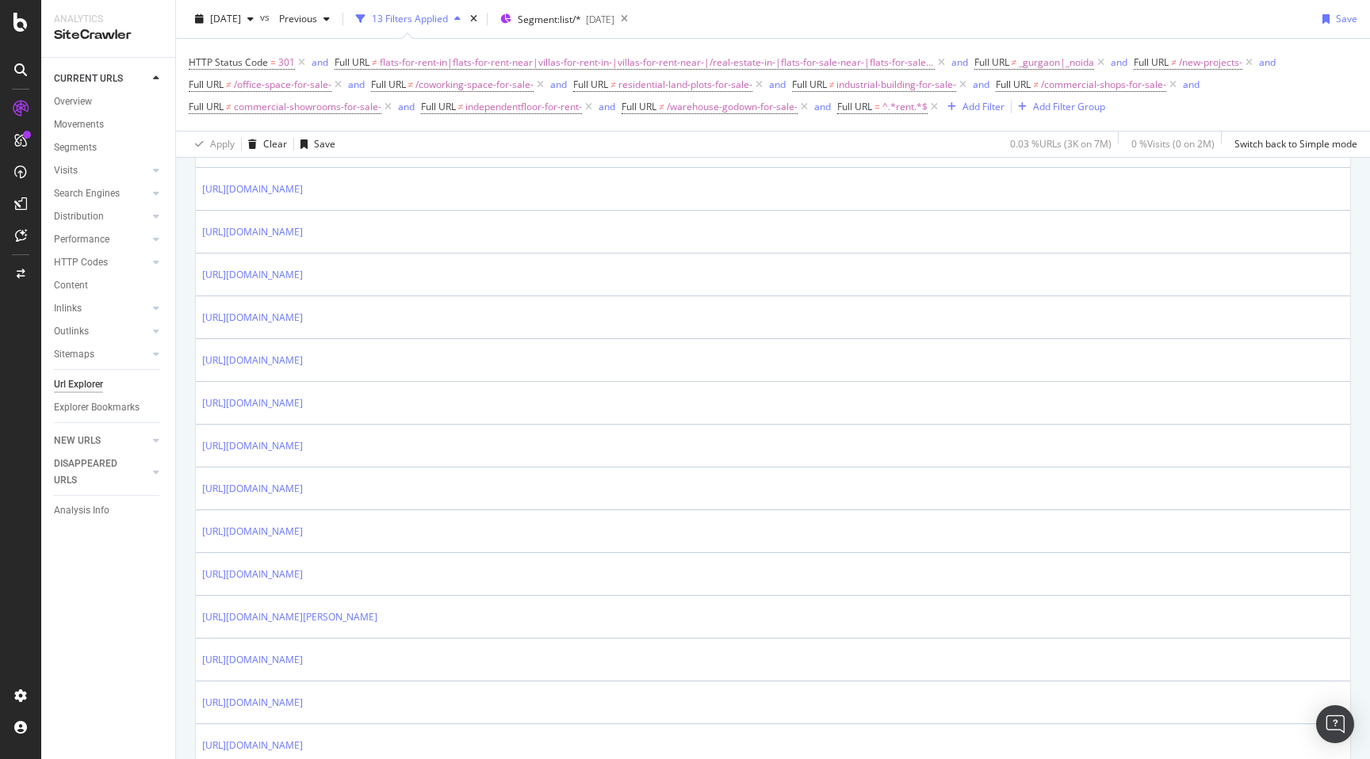
scroll to position [2051, 0]
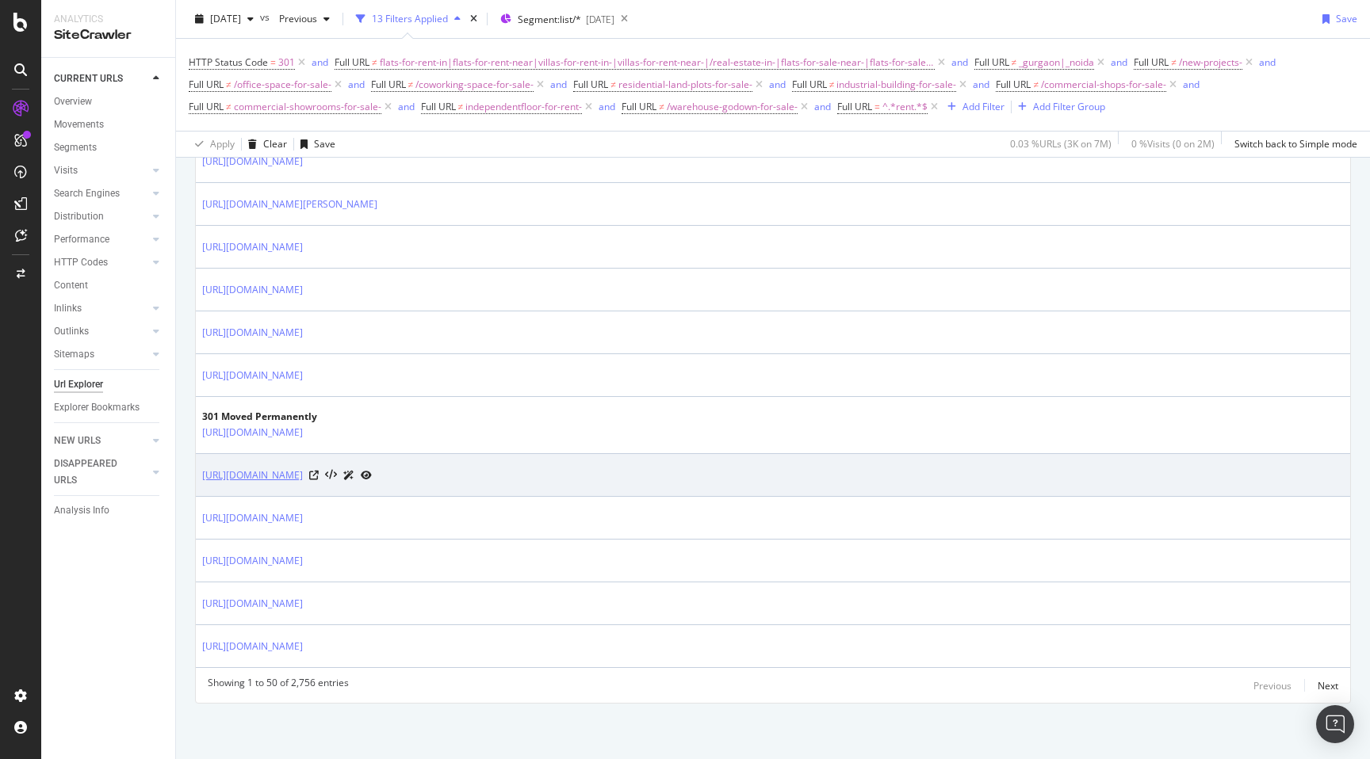
drag, startPoint x: 198, startPoint y: 474, endPoint x: 457, endPoint y: 476, distance: 258.4
click at [457, 476] on td "[URL][DOMAIN_NAME]" at bounding box center [773, 475] width 1154 height 43
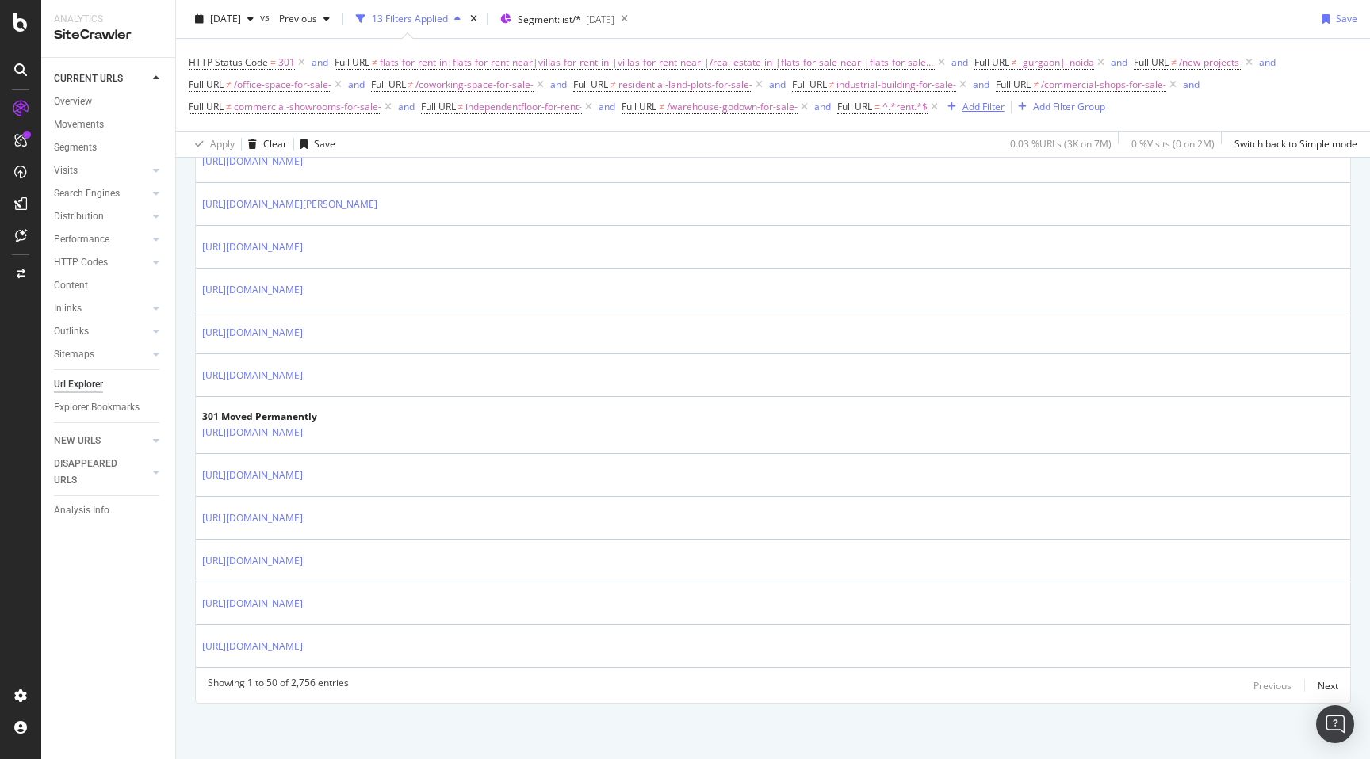
click at [984, 106] on div "Add Filter" at bounding box center [983, 106] width 42 height 13
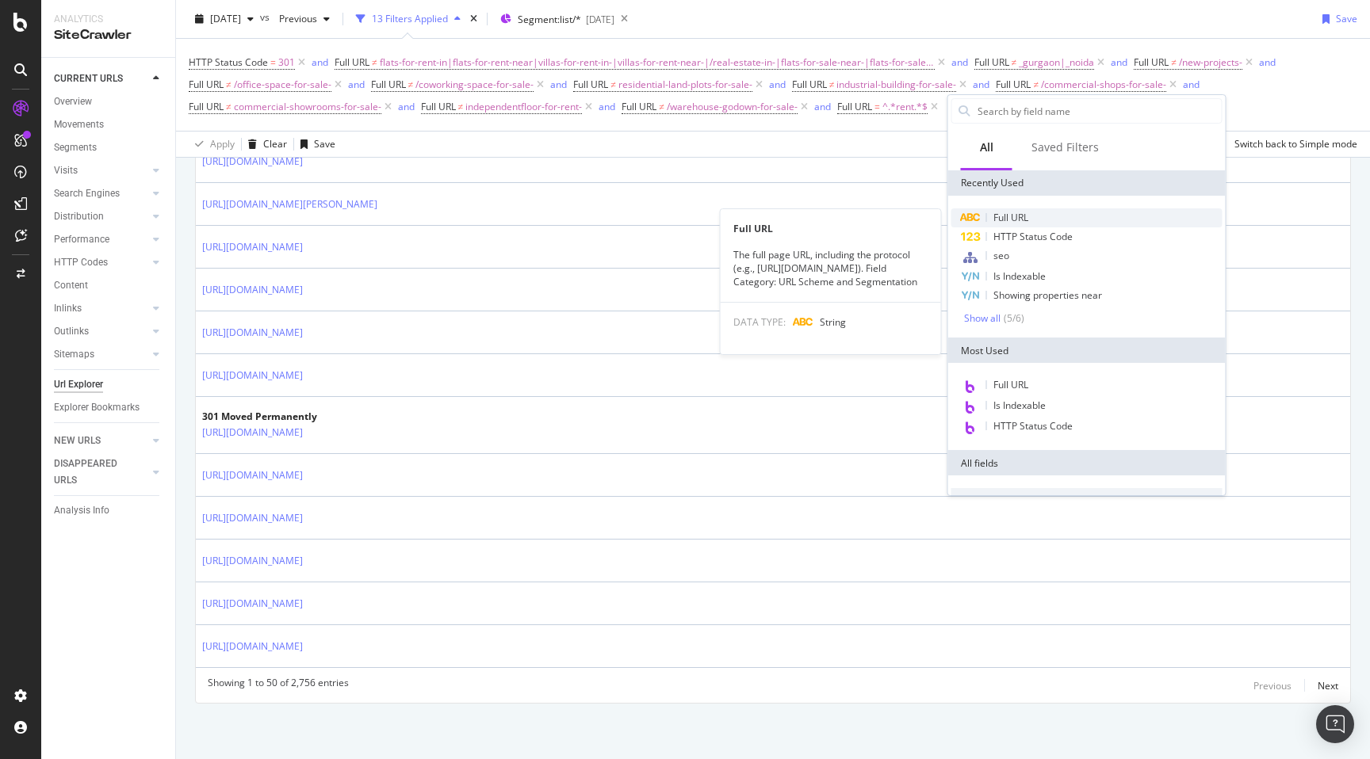
click at [1012, 209] on div "Full URL" at bounding box center [1086, 217] width 271 height 19
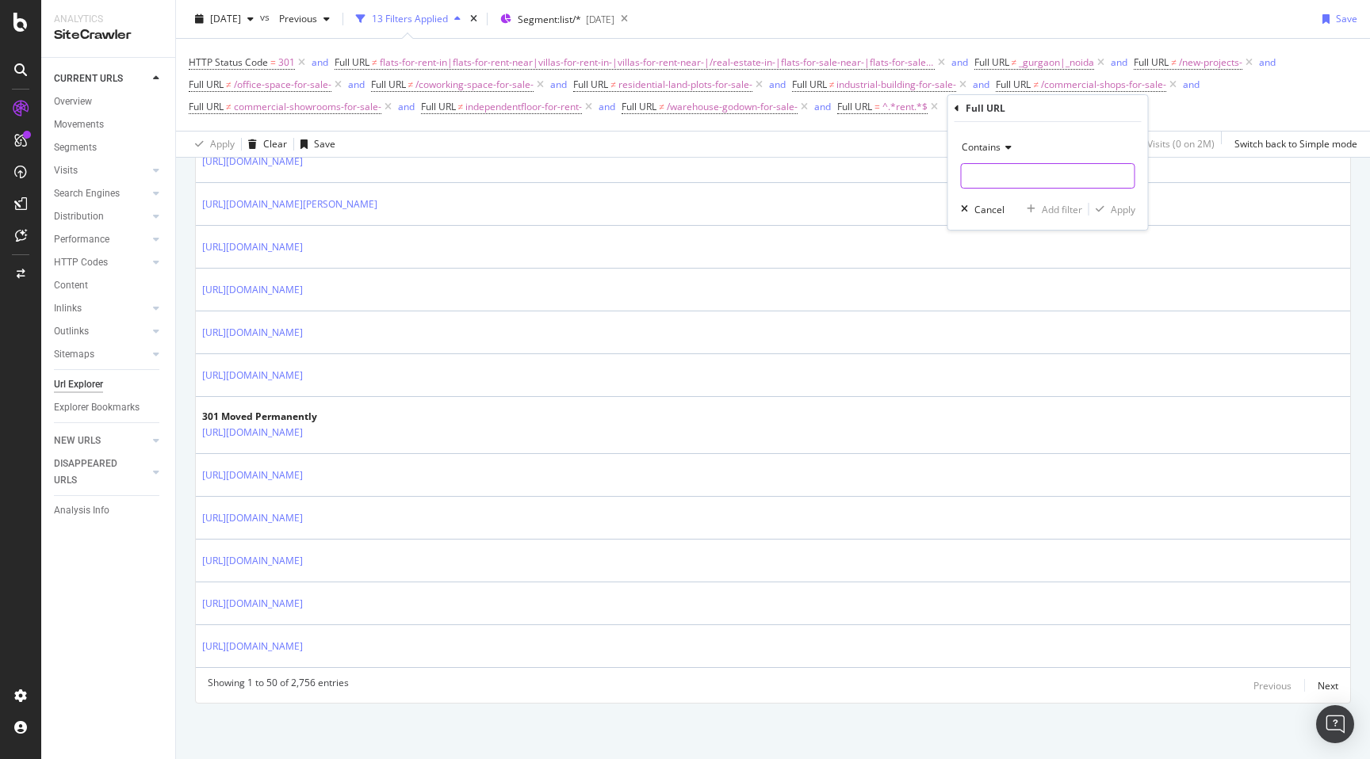
click at [986, 169] on input "text" at bounding box center [1047, 175] width 173 height 25
paste input "[URL][DOMAIN_NAME]"
click at [1009, 174] on input "[URL][DOMAIN_NAME]" at bounding box center [1036, 175] width 150 height 25
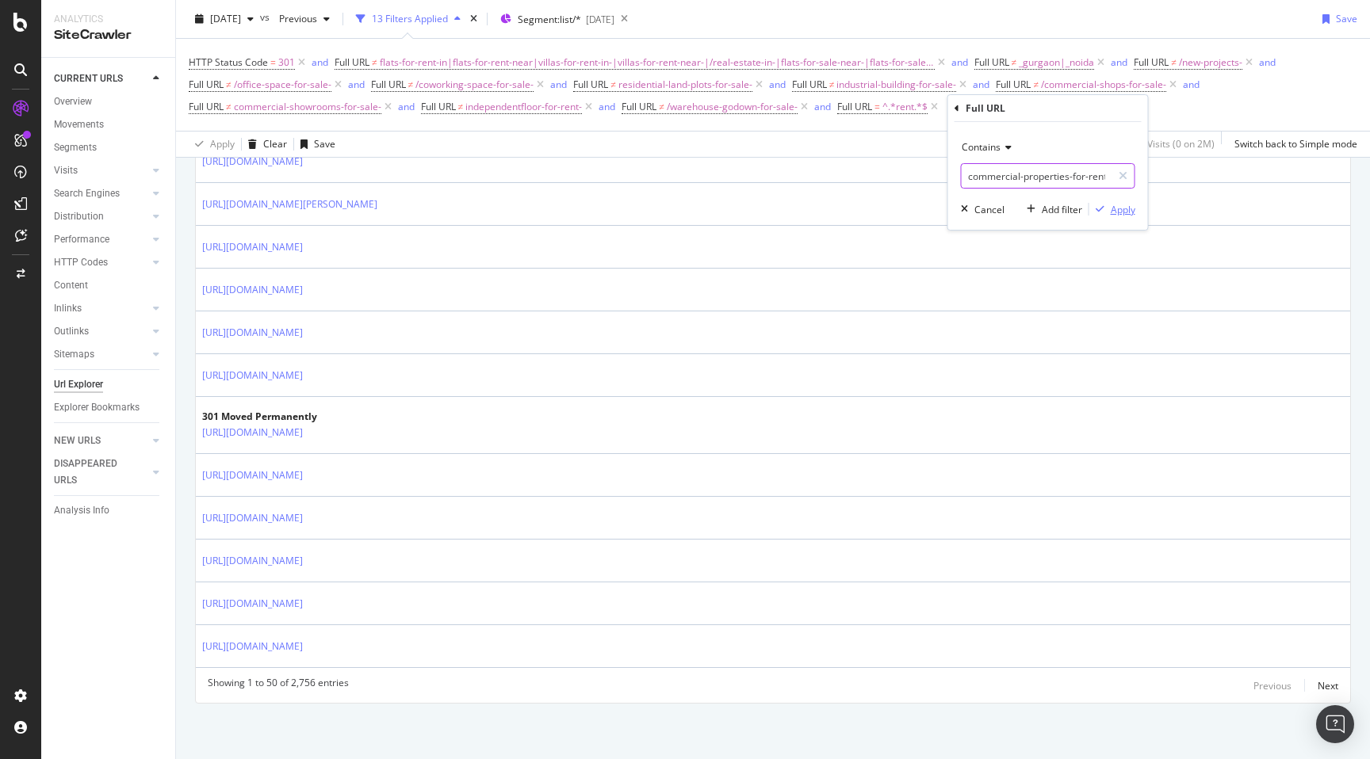
type input "commercial-properties-for-rent-"
click at [1122, 208] on div "Apply" at bounding box center [1122, 209] width 25 height 13
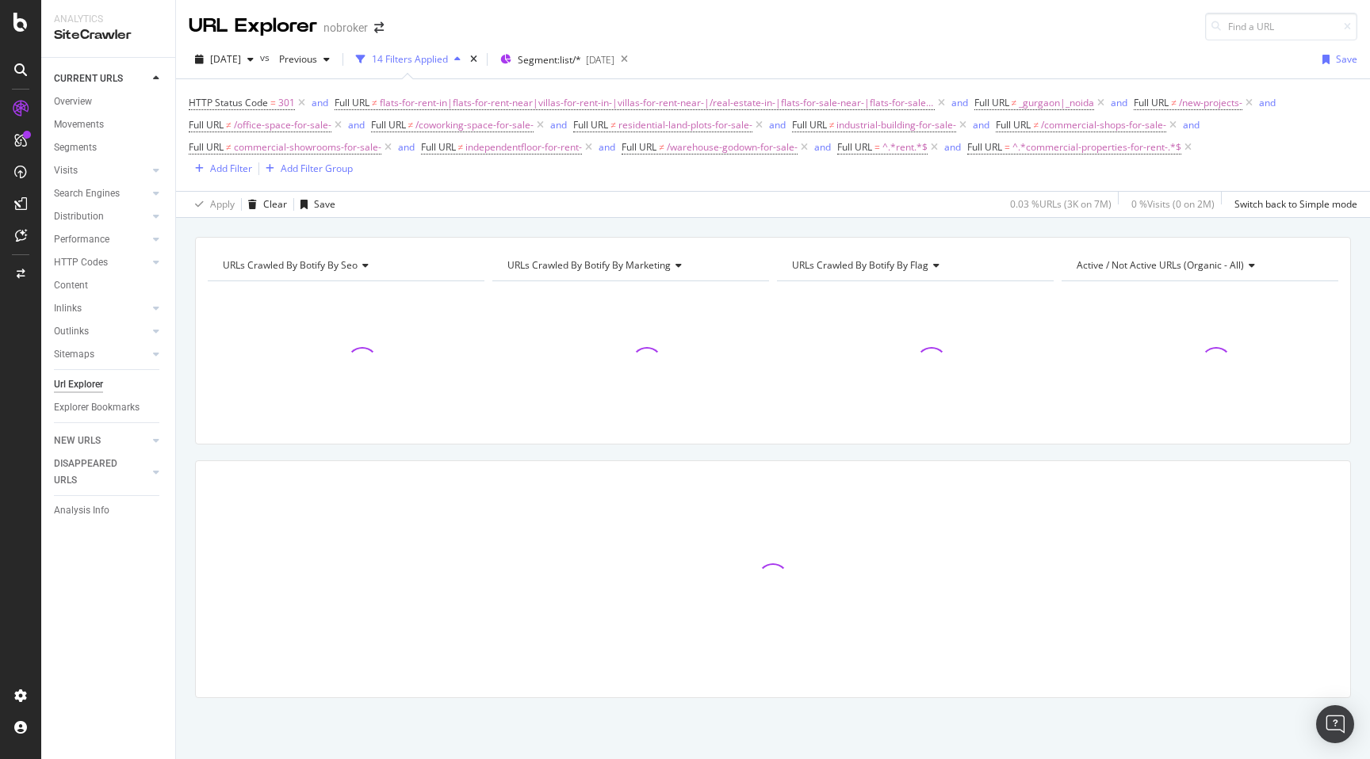
click at [187, 403] on div "URLs Crawled By Botify By seo Chart (by Value) Table Expand Export as CSV Expor…" at bounding box center [773, 495] width 1194 height 517
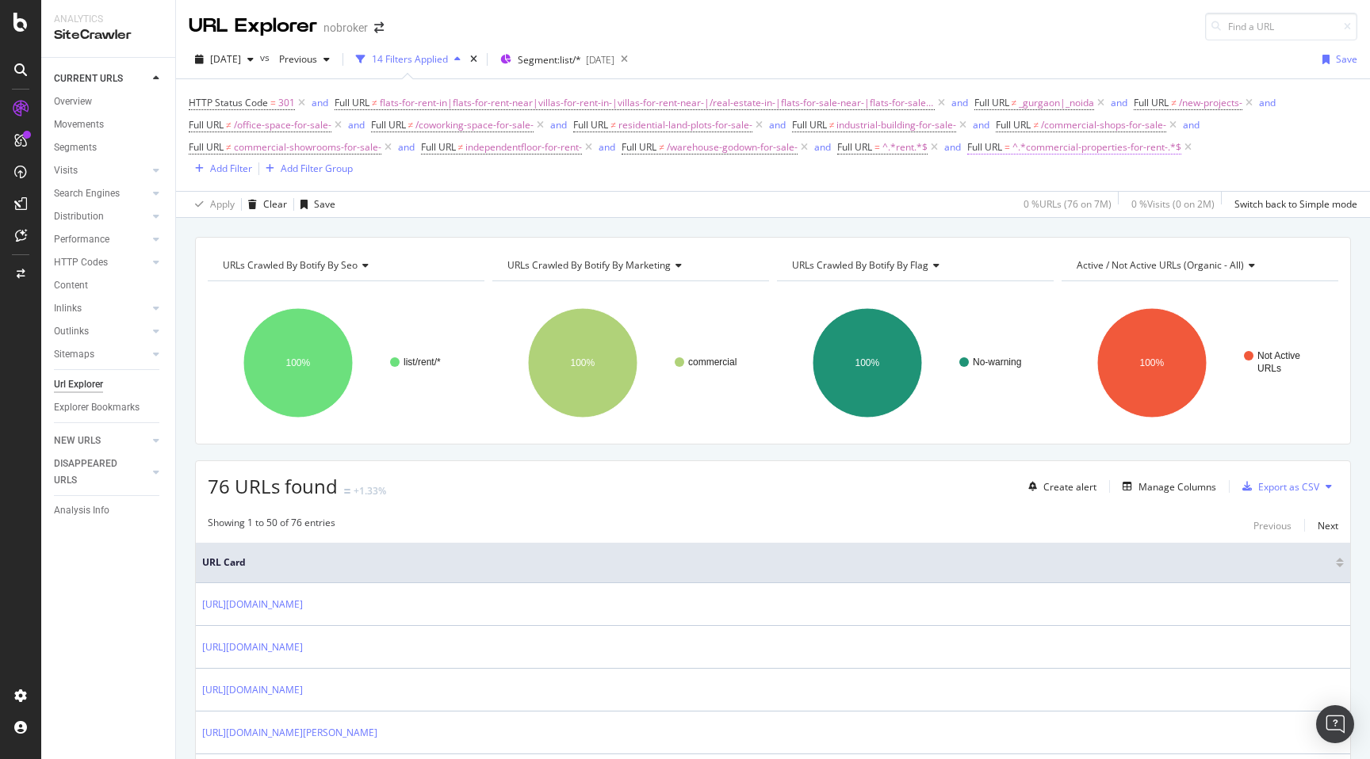
click at [1070, 151] on span "^.*commercial-properties-for-rent-.*$" at bounding box center [1096, 147] width 169 height 22
click at [1030, 185] on icon at bounding box center [1031, 186] width 11 height 10
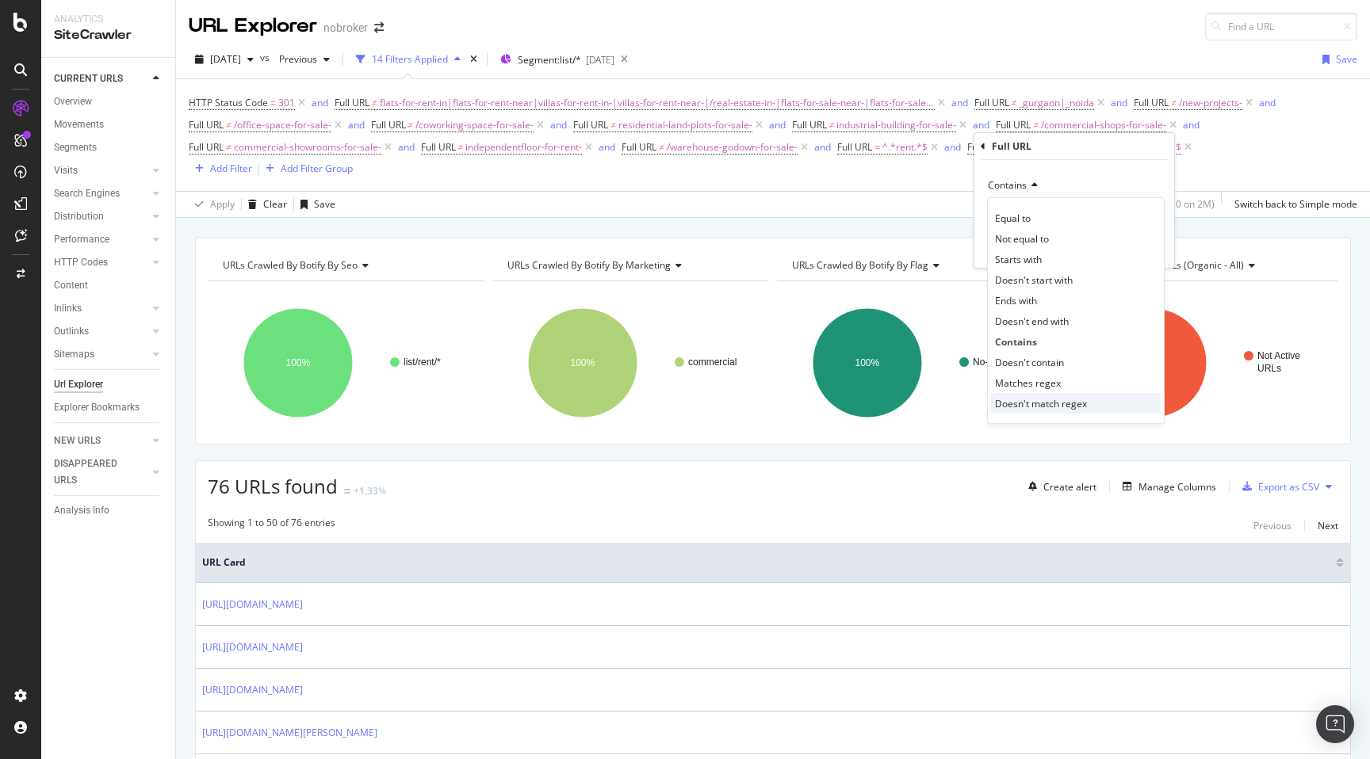
click at [1048, 397] on span "Doesn't match regex" at bounding box center [1041, 403] width 92 height 13
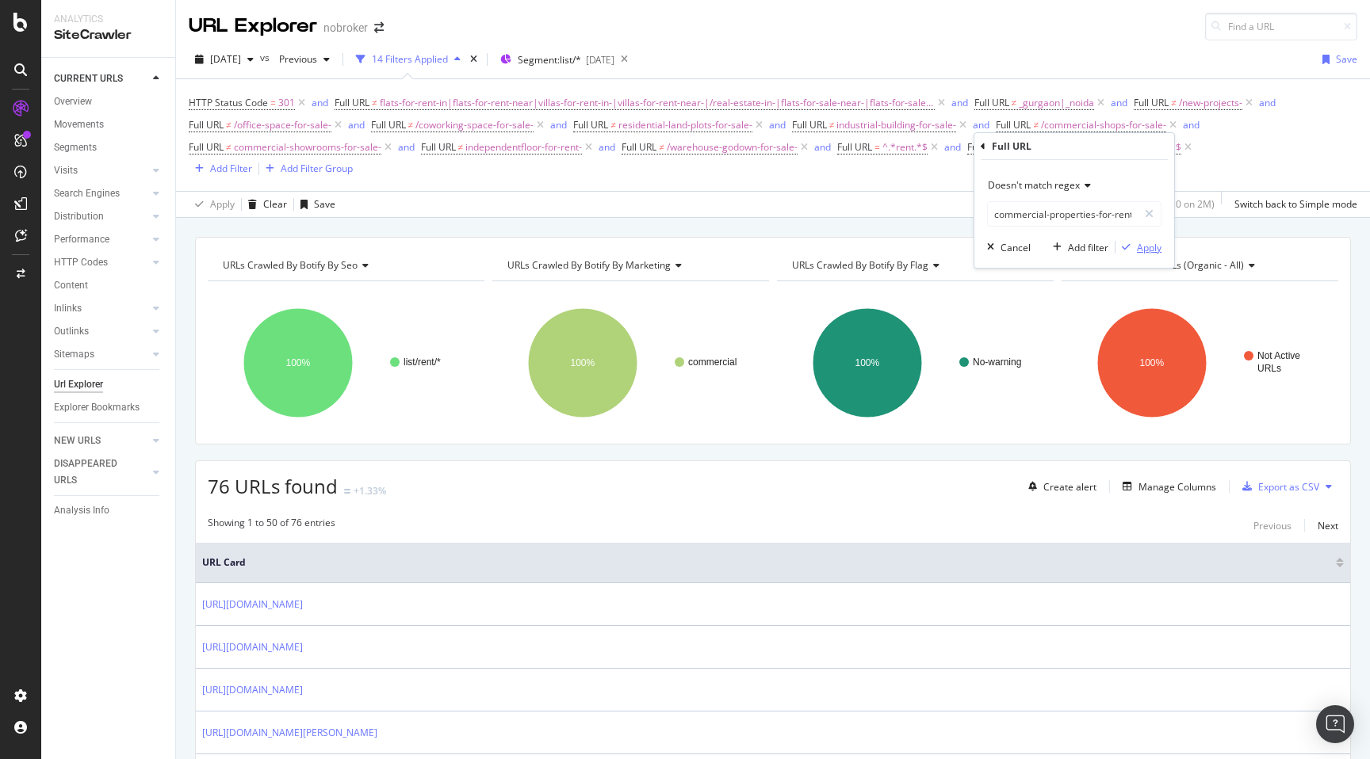
click at [1142, 251] on div "Apply" at bounding box center [1149, 247] width 25 height 13
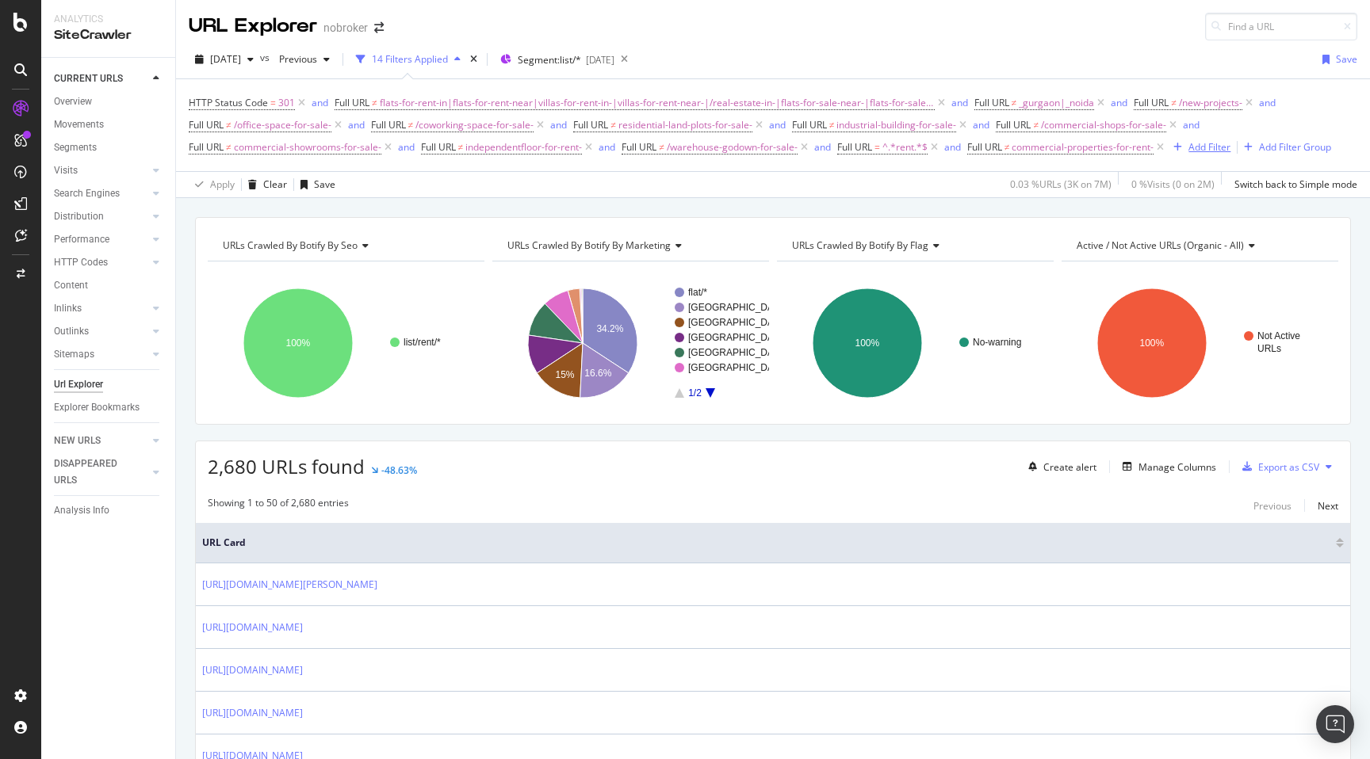
click at [1218, 151] on div "Add Filter" at bounding box center [1209, 146] width 42 height 13
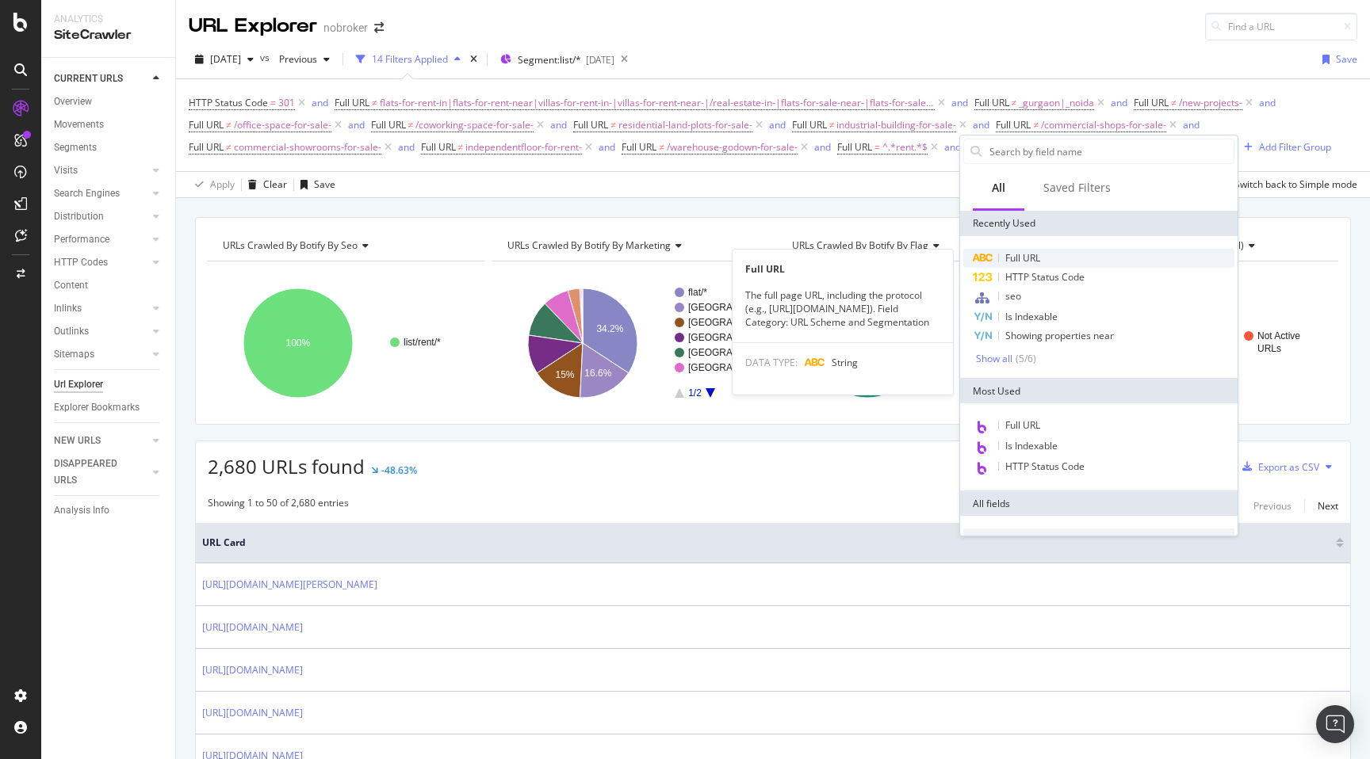
click at [1037, 255] on span "Full URL" at bounding box center [1022, 257] width 35 height 13
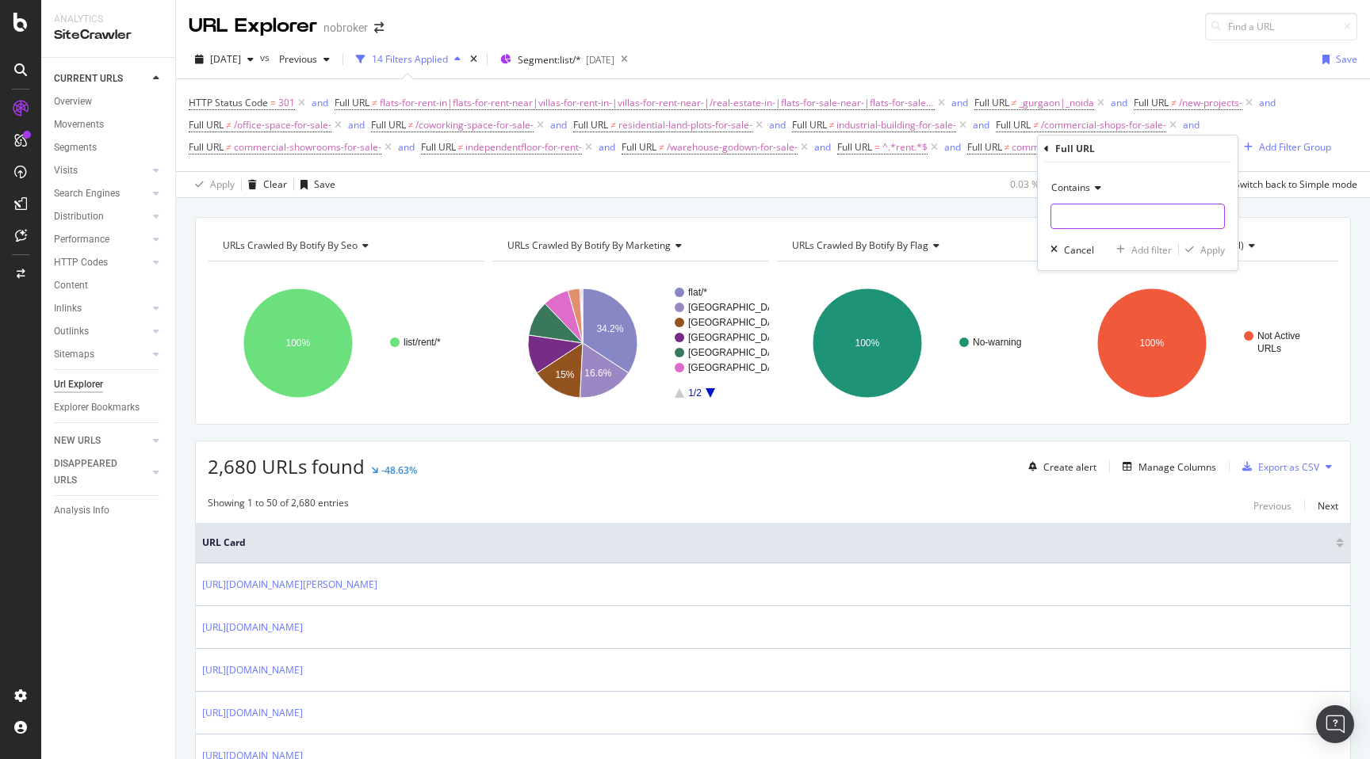
click at [1089, 209] on input "text" at bounding box center [1137, 216] width 173 height 25
type input "house-for-rent-"
click at [1209, 248] on div "Apply" at bounding box center [1212, 249] width 25 height 13
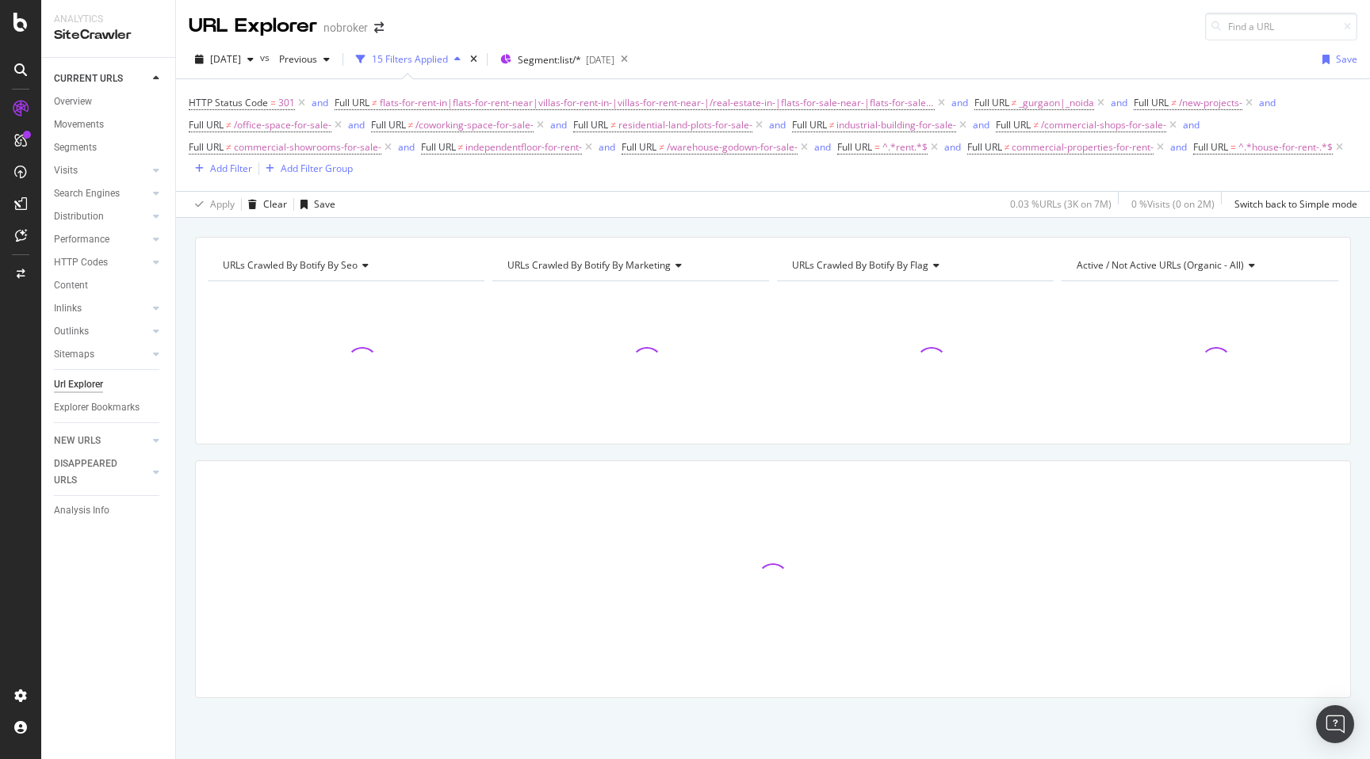
click at [188, 436] on div "URLs Crawled By Botify By seo Chart (by Value) Table Expand Export as CSV Expor…" at bounding box center [773, 495] width 1194 height 517
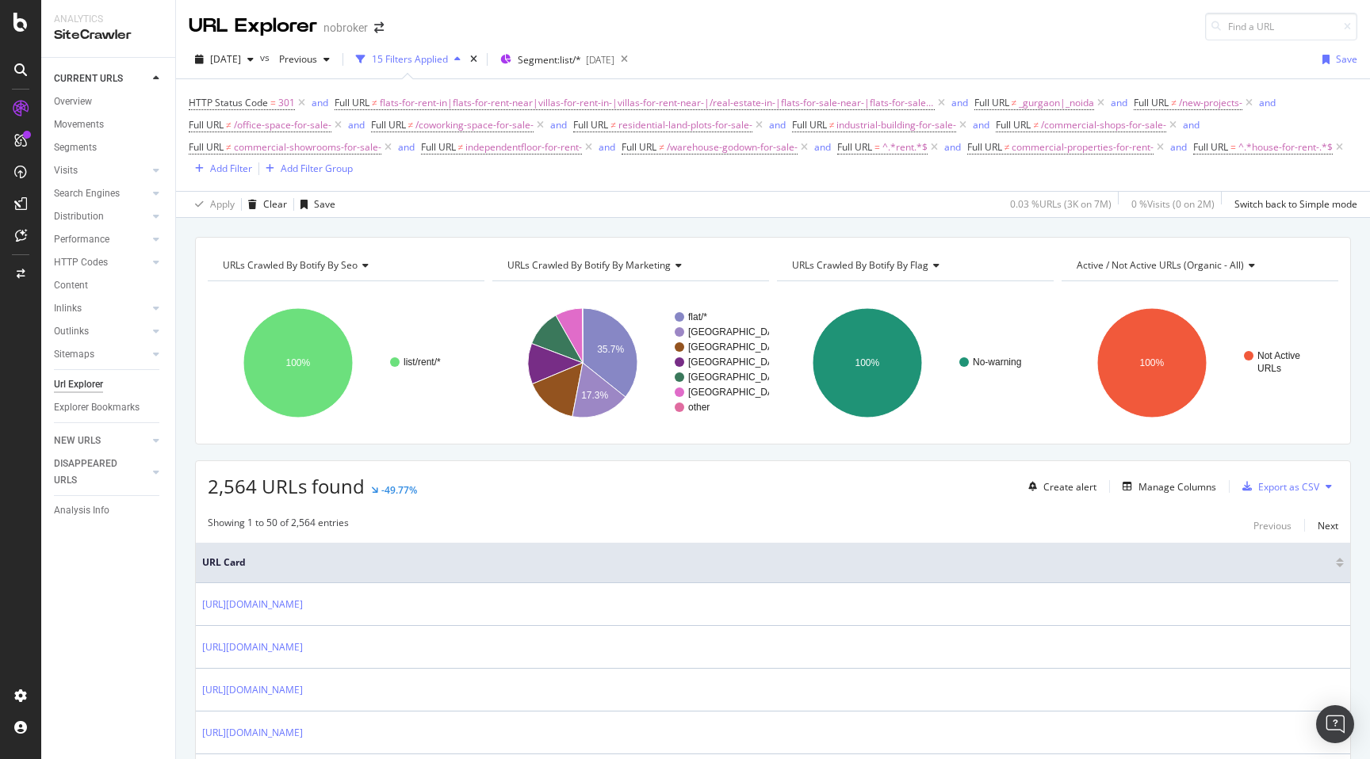
click at [215, 487] on span "2,564 URLs found" at bounding box center [286, 486] width 157 height 26
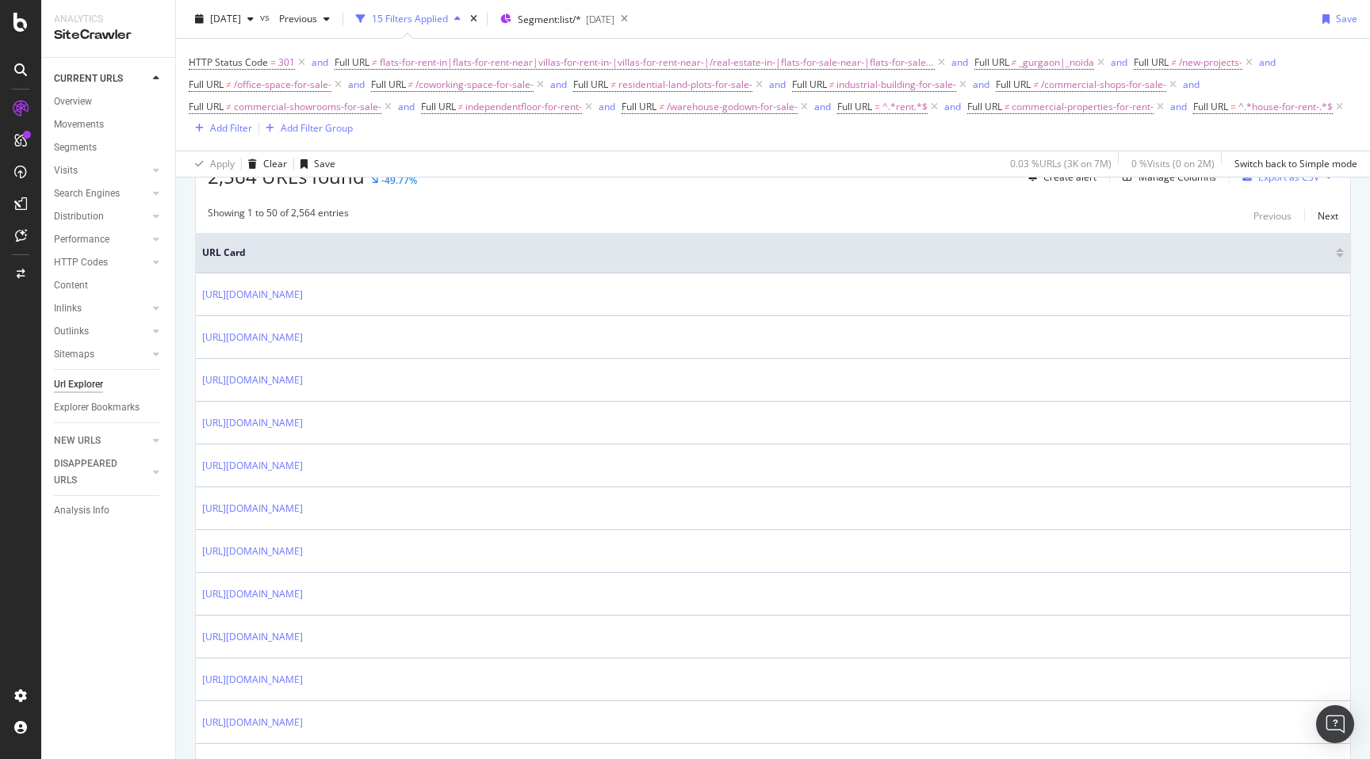
scroll to position [311, 0]
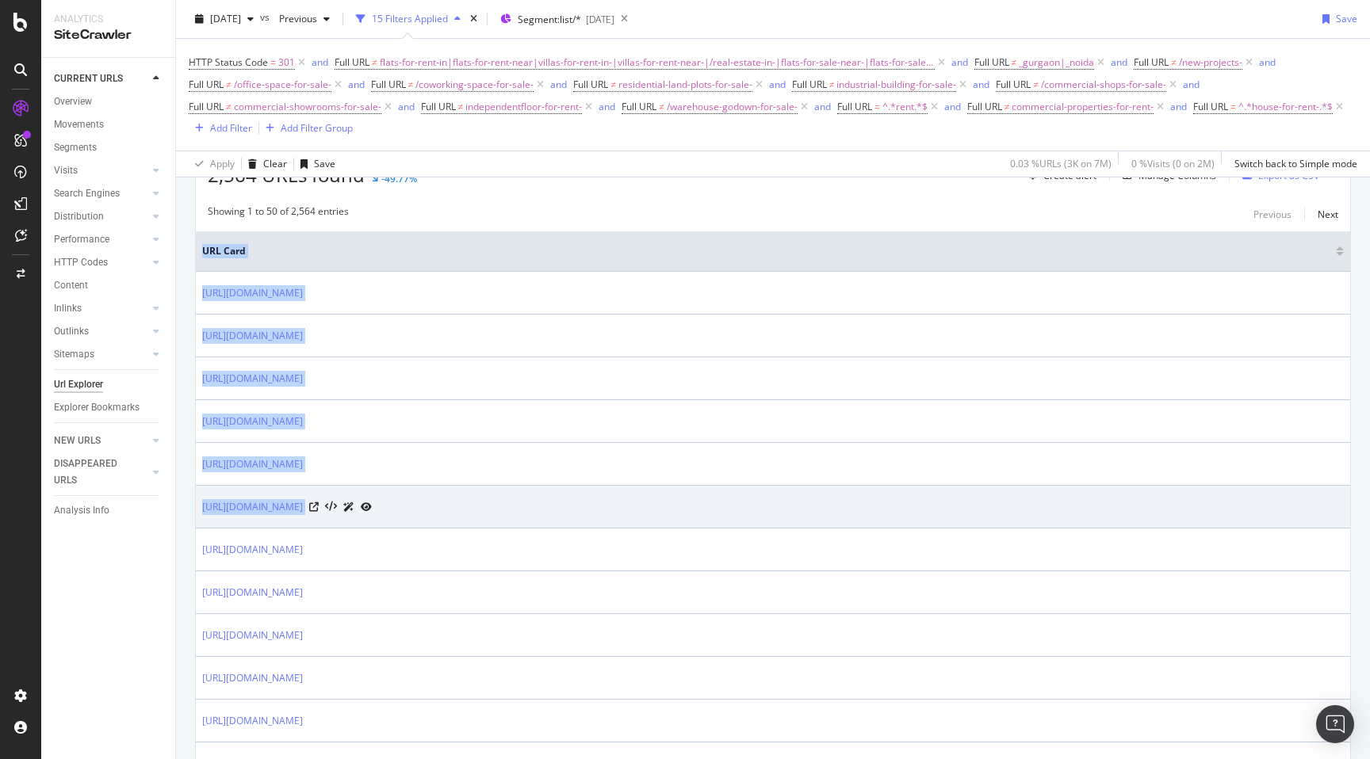
drag, startPoint x: 188, startPoint y: 288, endPoint x: 536, endPoint y: 529, distance: 423.7
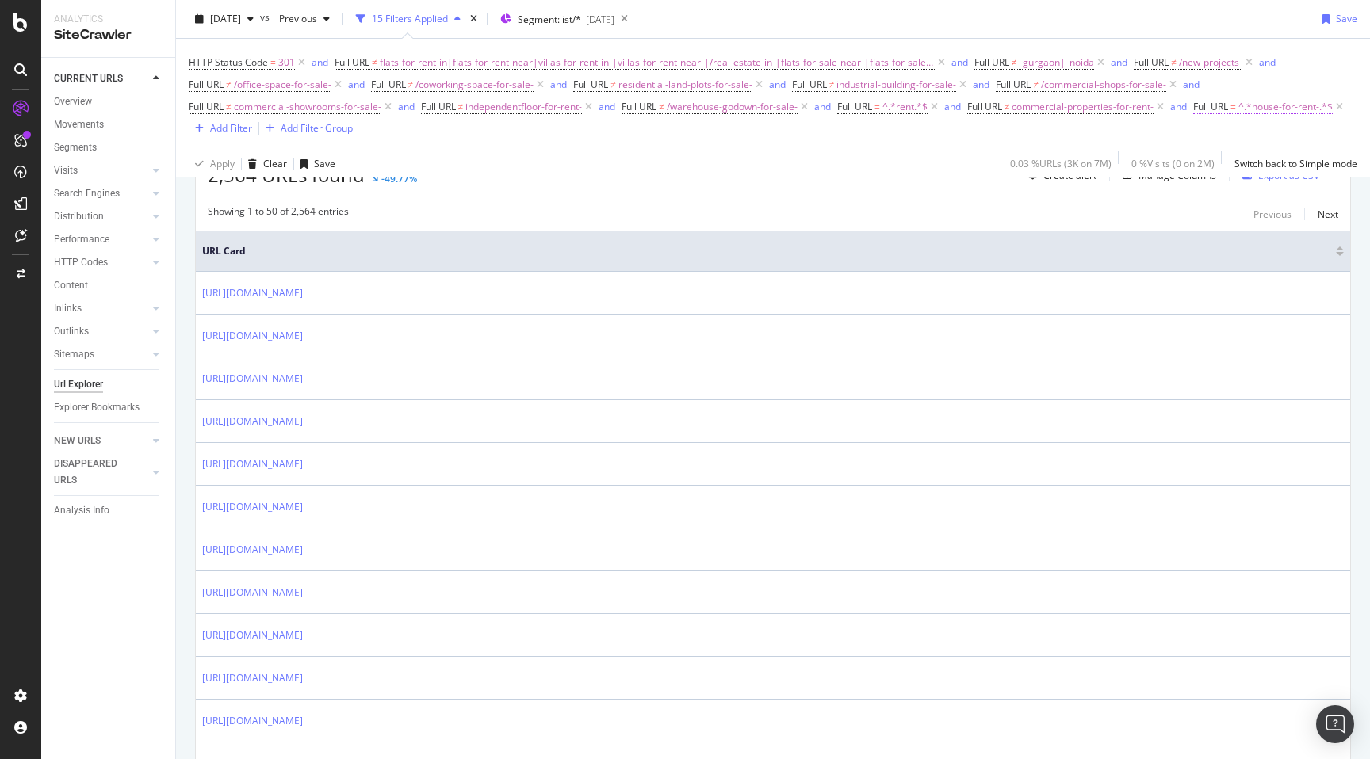
click at [1263, 105] on span "^.*house-for-rent-.*$" at bounding box center [1285, 107] width 94 height 22
click at [1200, 136] on div "Contains" at bounding box center [1240, 144] width 174 height 25
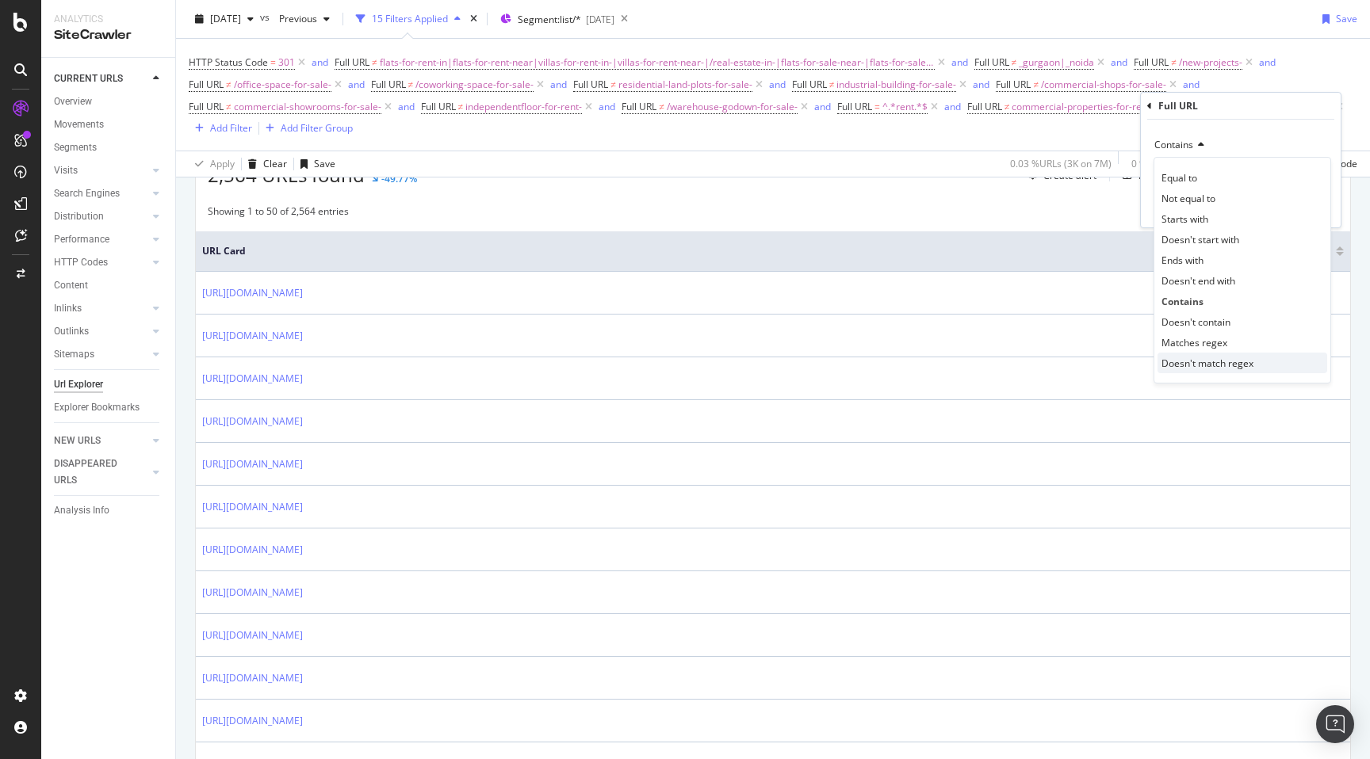
click at [1190, 357] on span "Doesn't match regex" at bounding box center [1207, 363] width 92 height 13
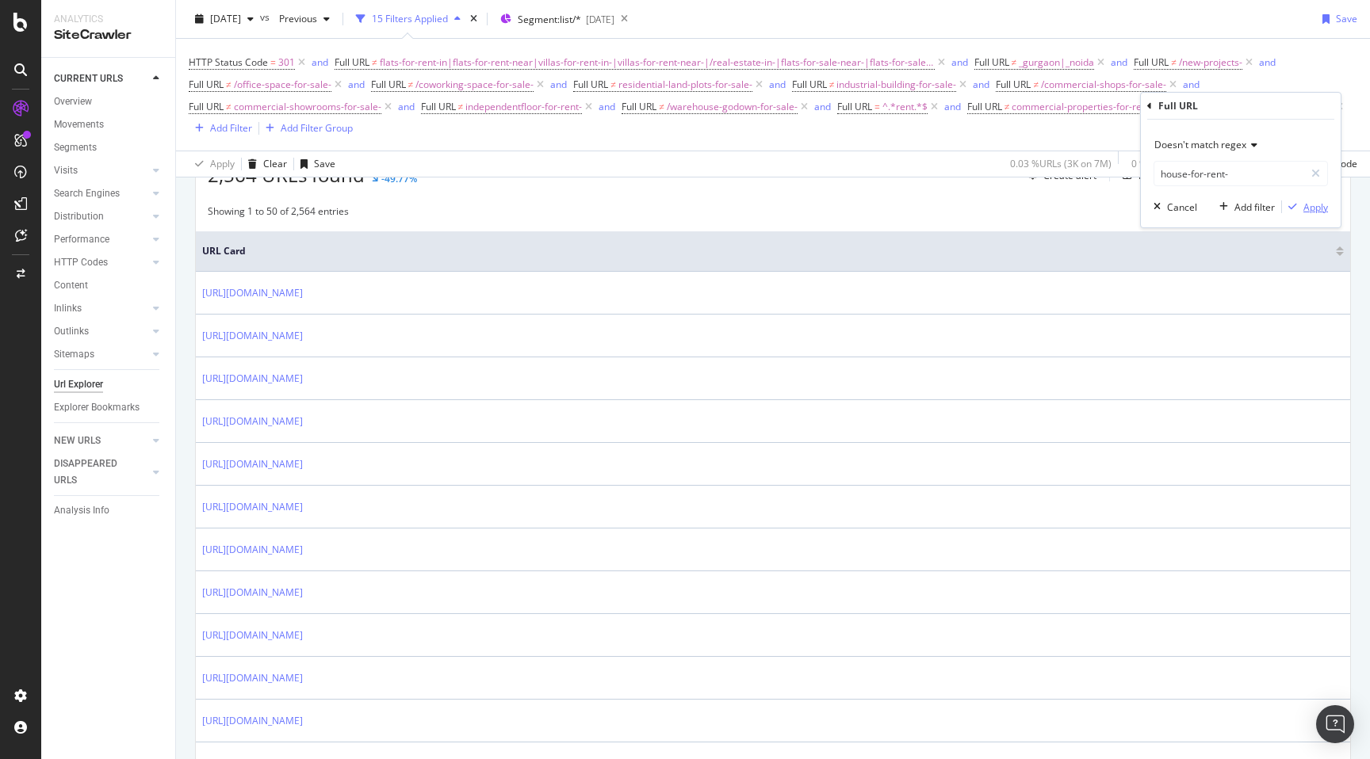
click at [1309, 211] on div "Apply" at bounding box center [1315, 207] width 25 height 13
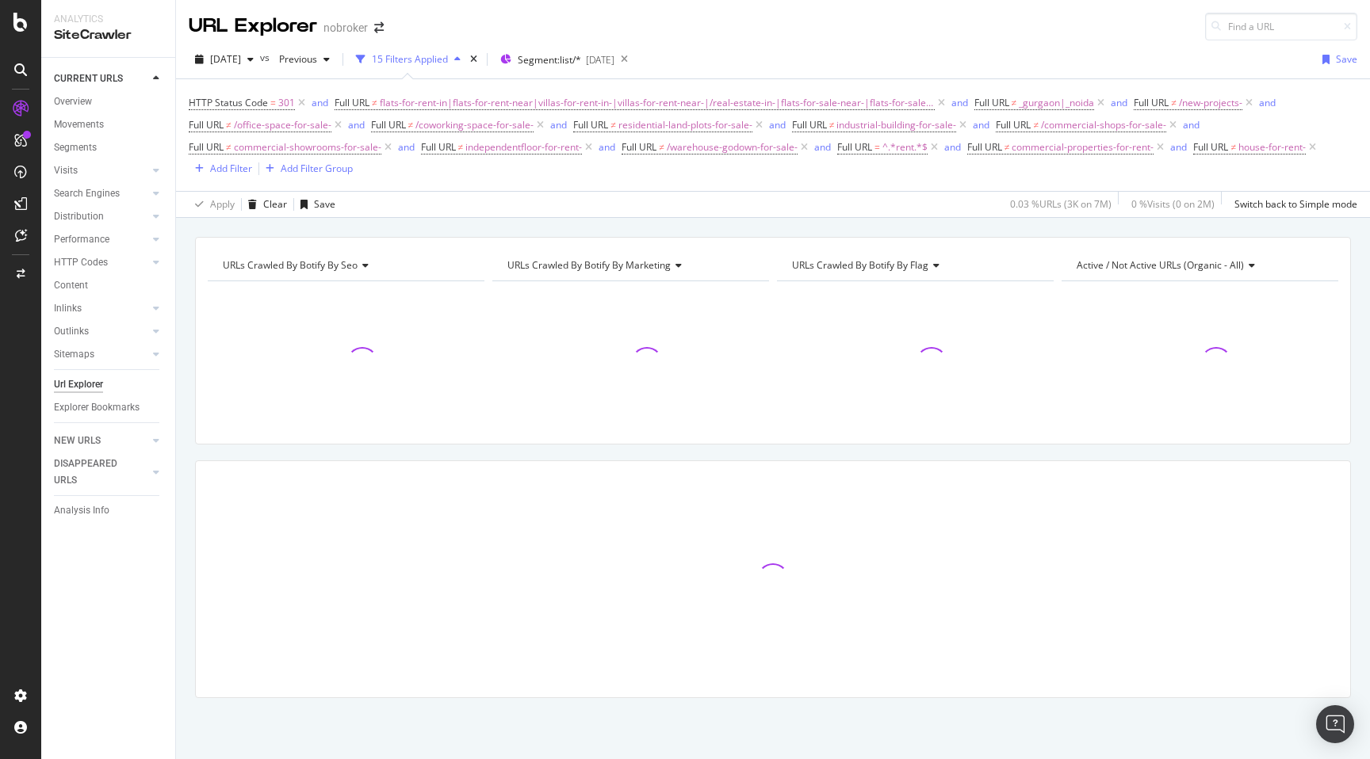
click at [186, 426] on div "URLs Crawled By Botify By seo Chart (by Value) Table Expand Export as CSV Expor…" at bounding box center [773, 495] width 1194 height 517
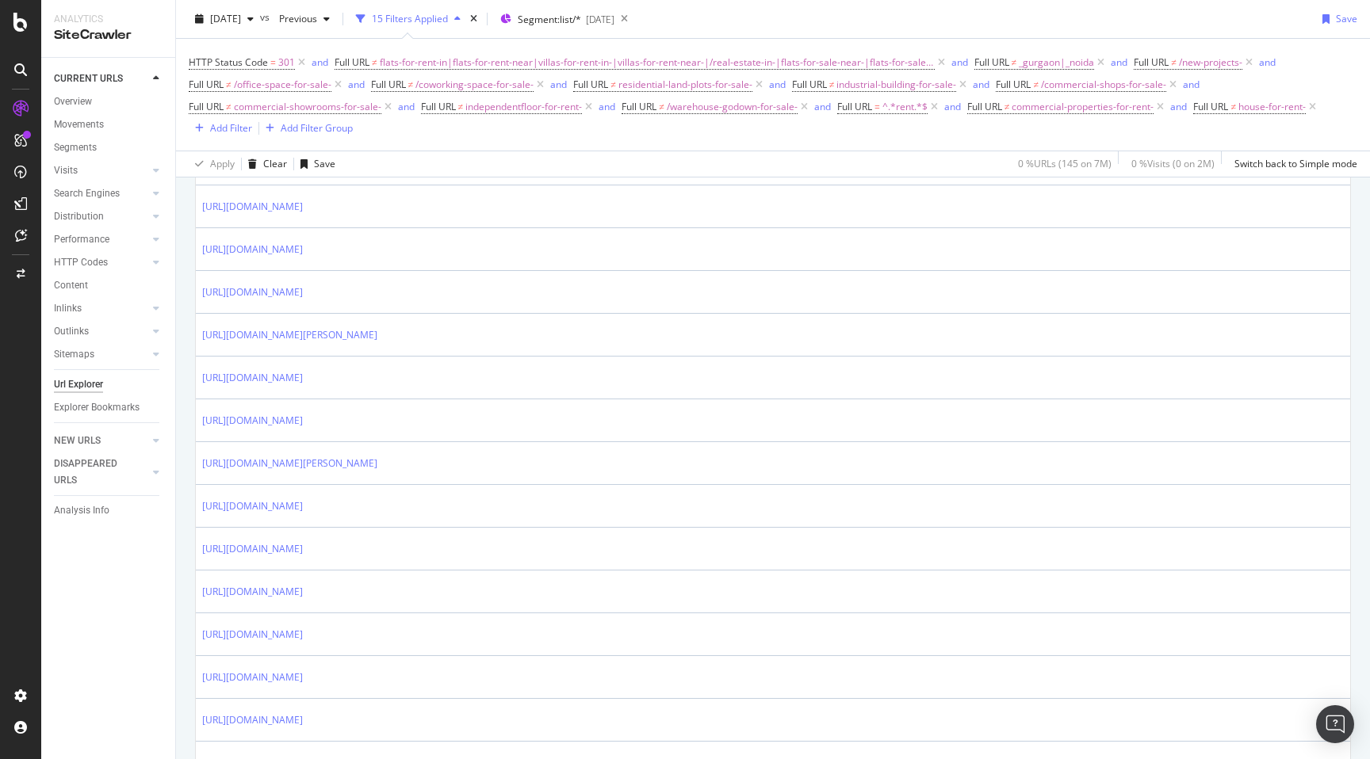
scroll to position [1874, 0]
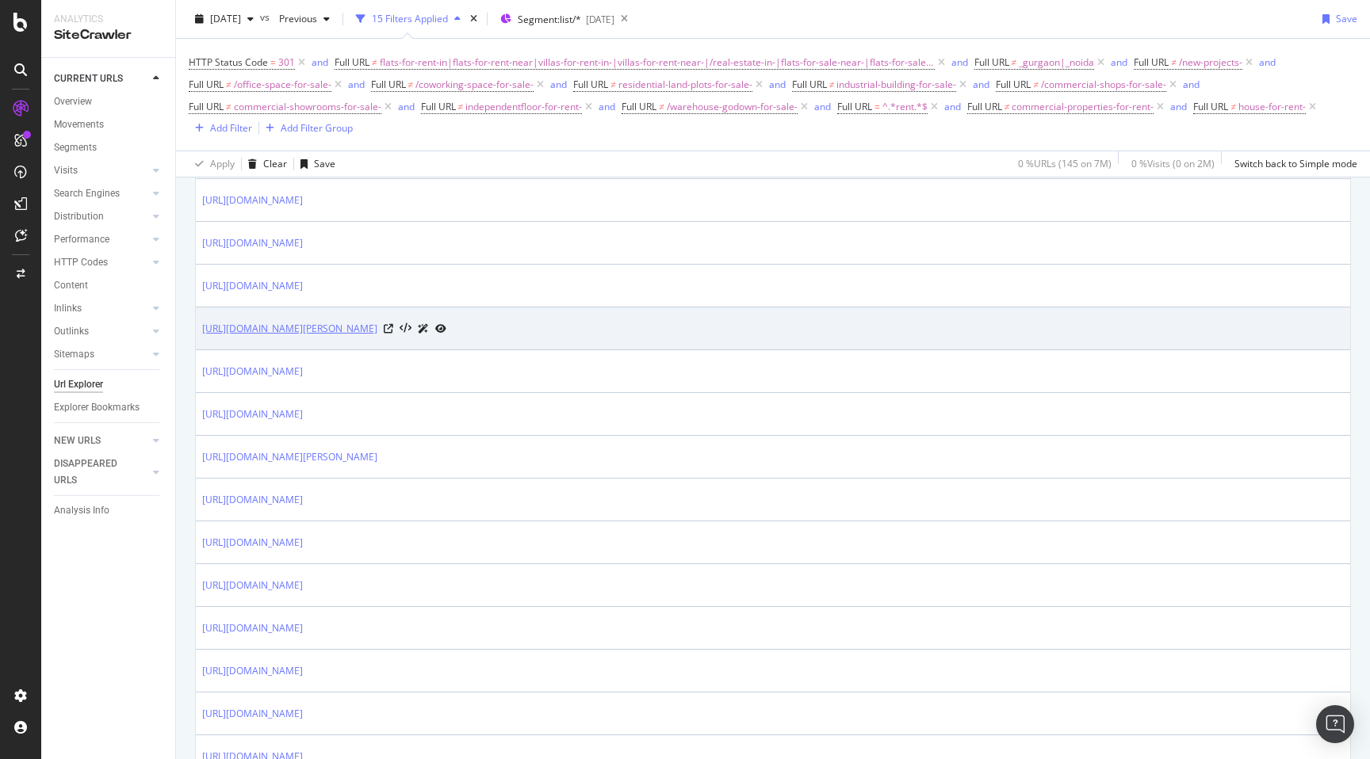
drag, startPoint x: 196, startPoint y: 327, endPoint x: 402, endPoint y: 328, distance: 206.1
click at [402, 328] on td "[URL][DOMAIN_NAME][PERSON_NAME]" at bounding box center [773, 329] width 1154 height 43
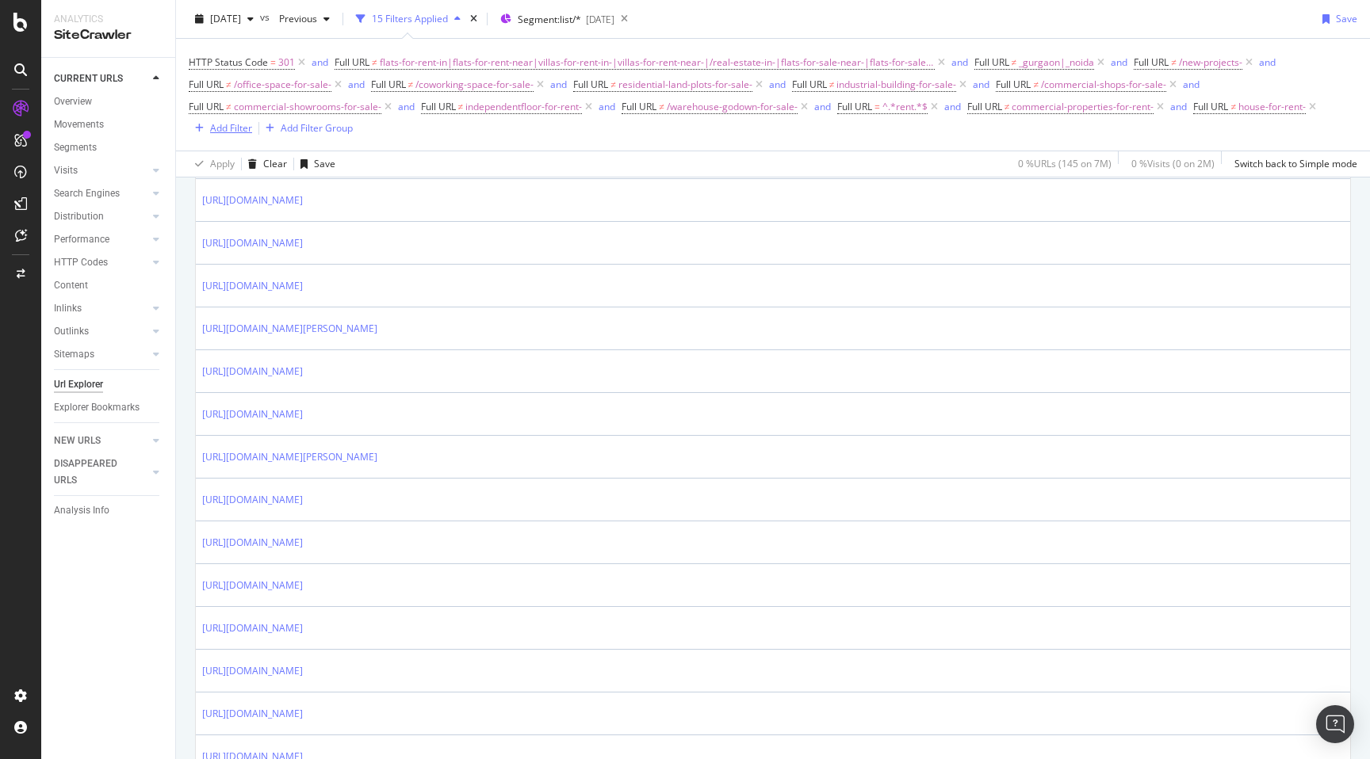
click at [242, 132] on div "Add Filter" at bounding box center [231, 127] width 42 height 13
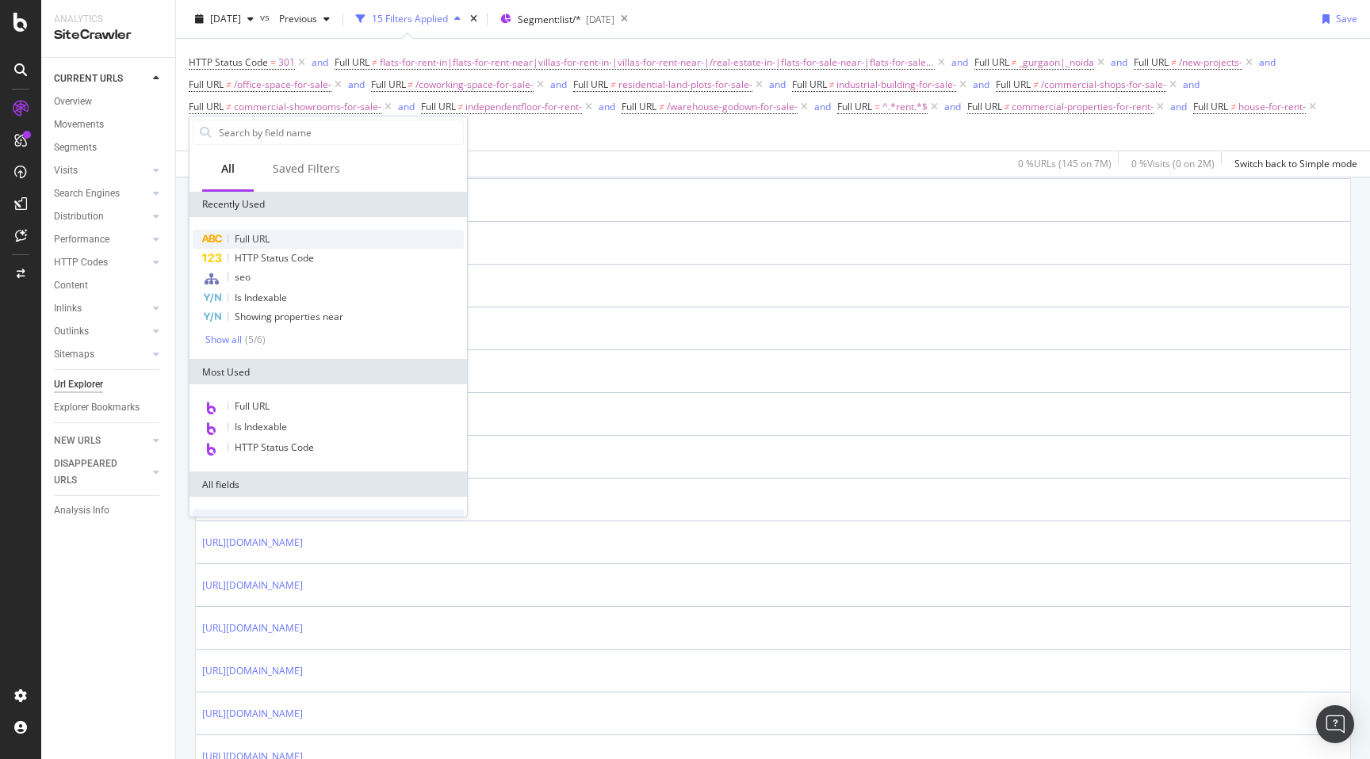
click at [261, 235] on span "Full URL" at bounding box center [252, 238] width 35 height 13
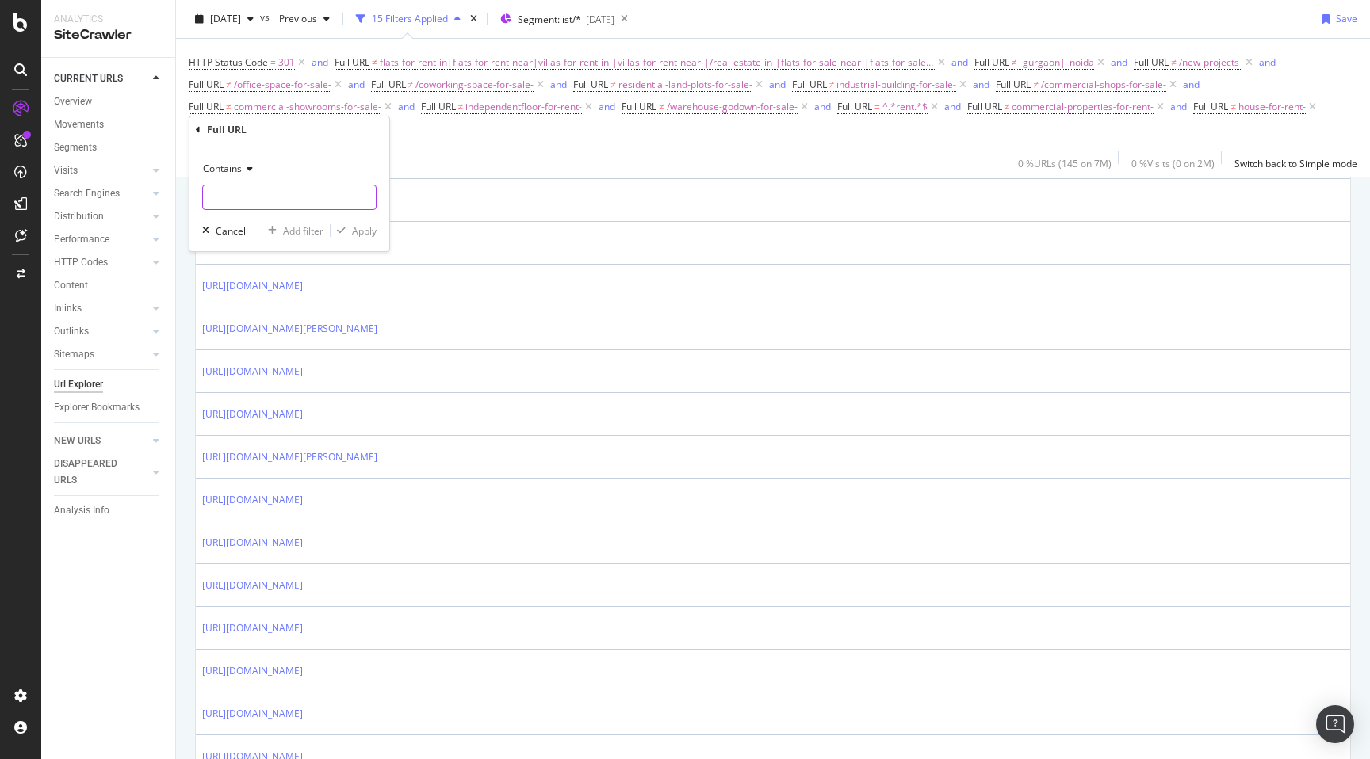
click at [249, 198] on input "text" at bounding box center [289, 197] width 173 height 25
click at [239, 166] on span "Contains" at bounding box center [222, 168] width 39 height 13
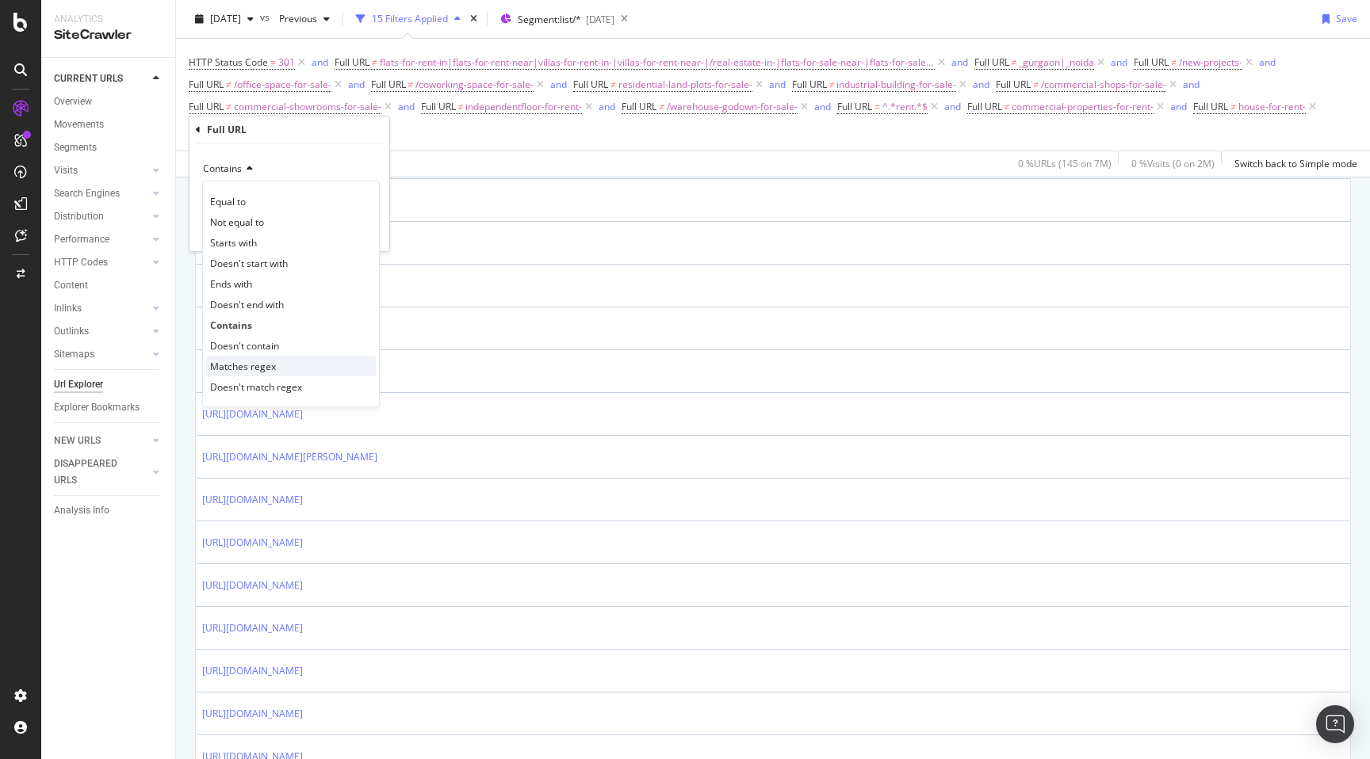
click at [240, 370] on span "Matches regex" at bounding box center [243, 366] width 66 height 13
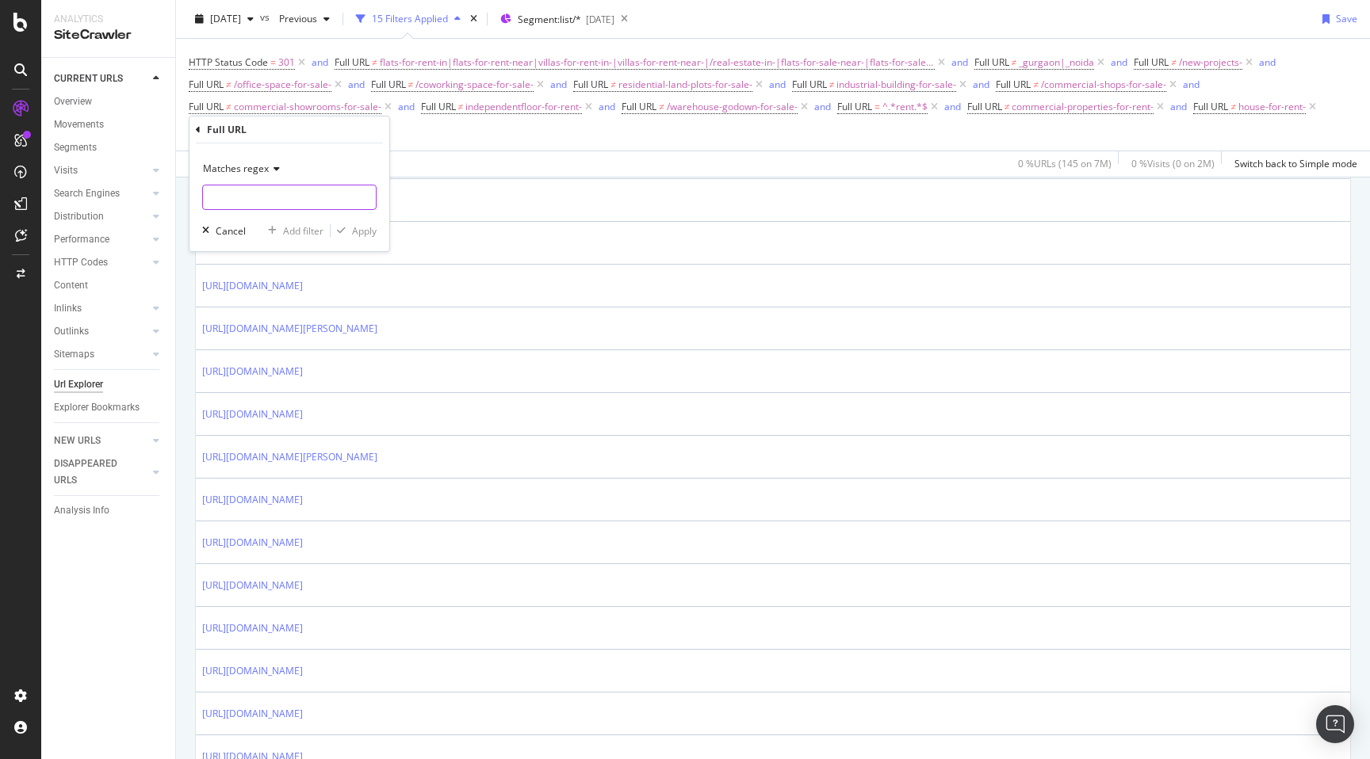
click at [254, 198] on input "text" at bounding box center [289, 197] width 173 height 25
paste input "[URL][DOMAIN_NAME]"
type input "[URL][DOMAIN_NAME]"
click at [353, 227] on div "Apply" at bounding box center [364, 230] width 25 height 13
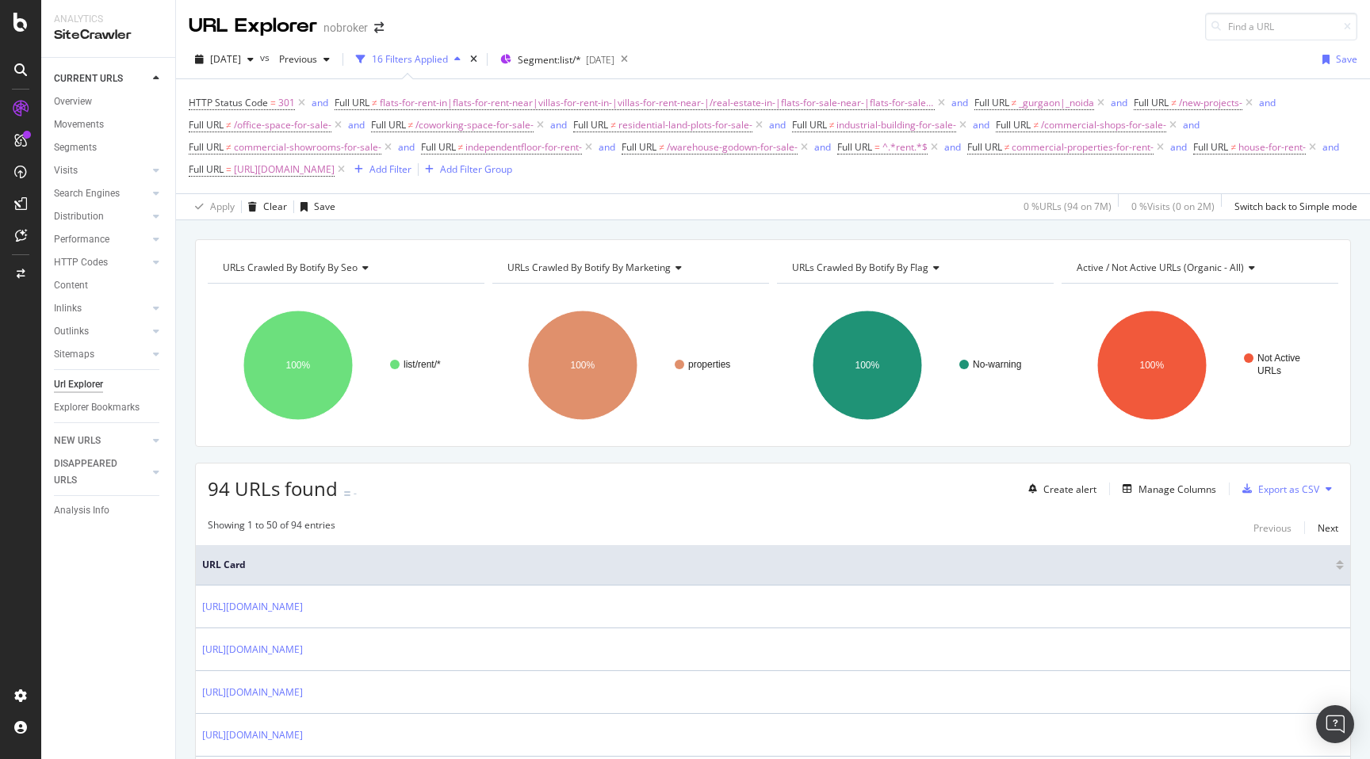
click at [223, 489] on span "94 URLs found" at bounding box center [273, 489] width 130 height 26
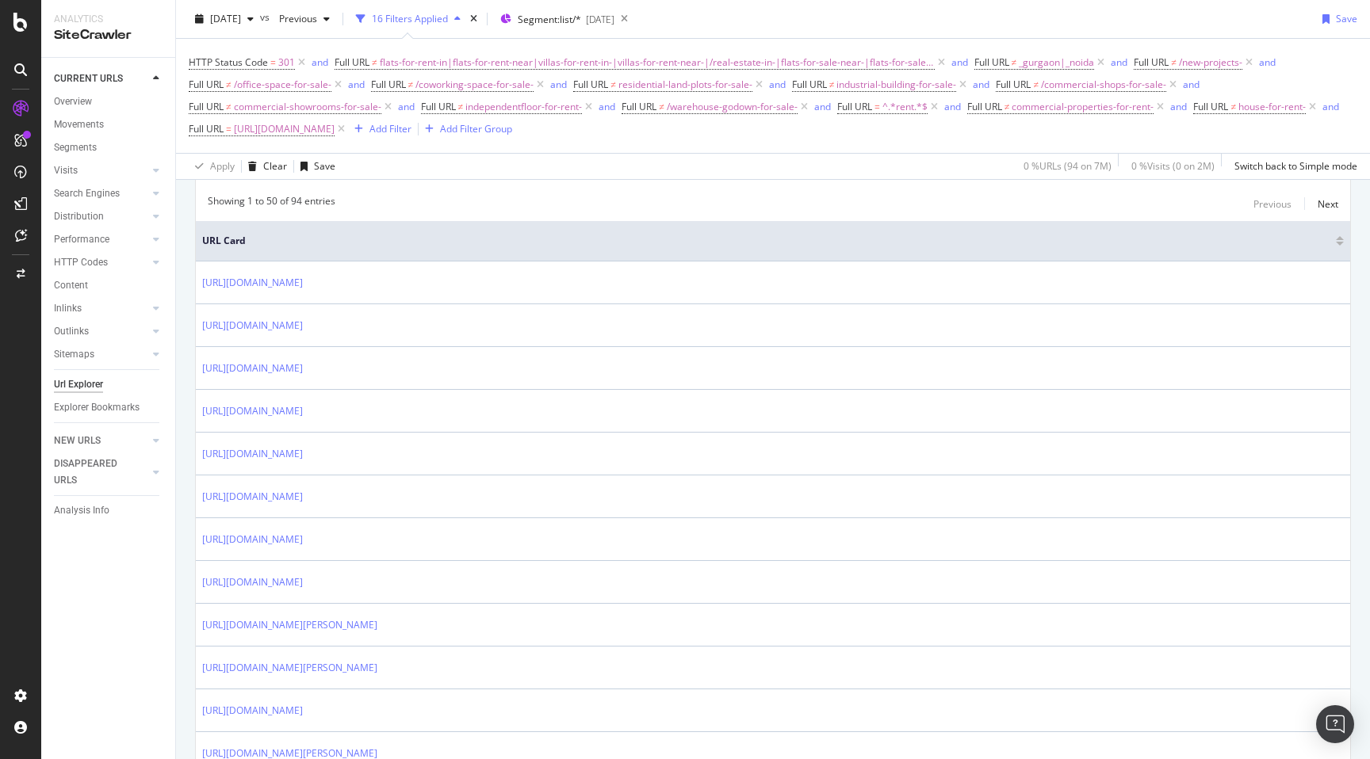
scroll to position [337, 0]
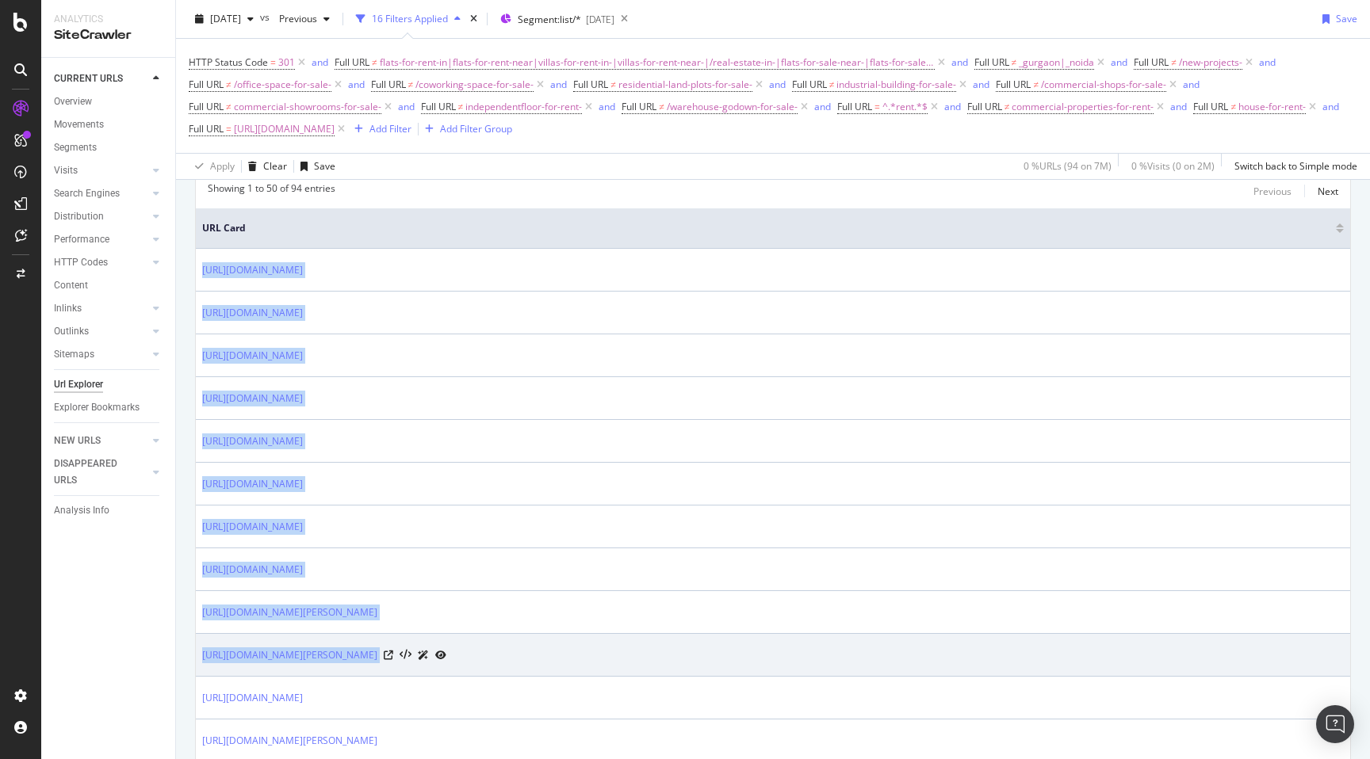
drag, startPoint x: 199, startPoint y: 265, endPoint x: 507, endPoint y: 647, distance: 490.9
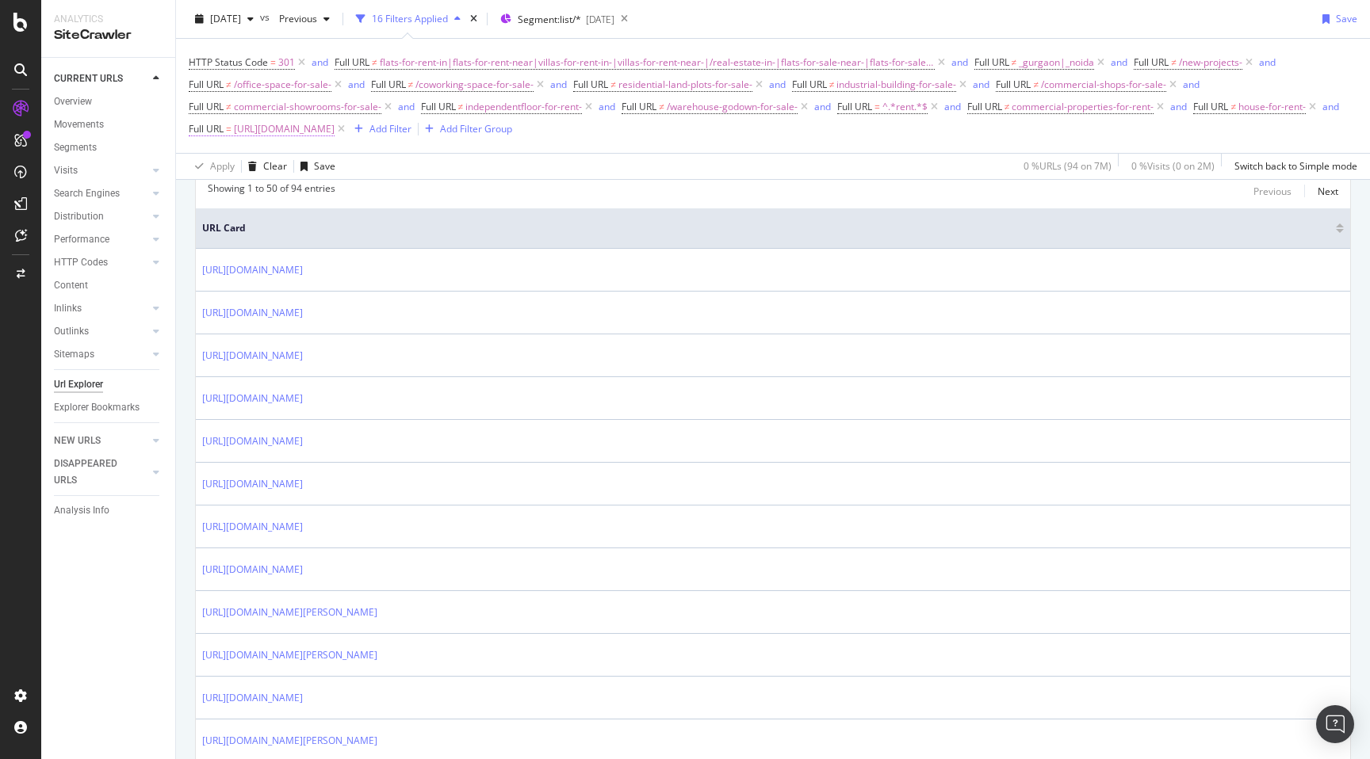
click at [289, 132] on span "[URL][DOMAIN_NAME]" at bounding box center [284, 129] width 101 height 22
click at [258, 166] on span "Matches regex" at bounding box center [236, 167] width 66 height 13
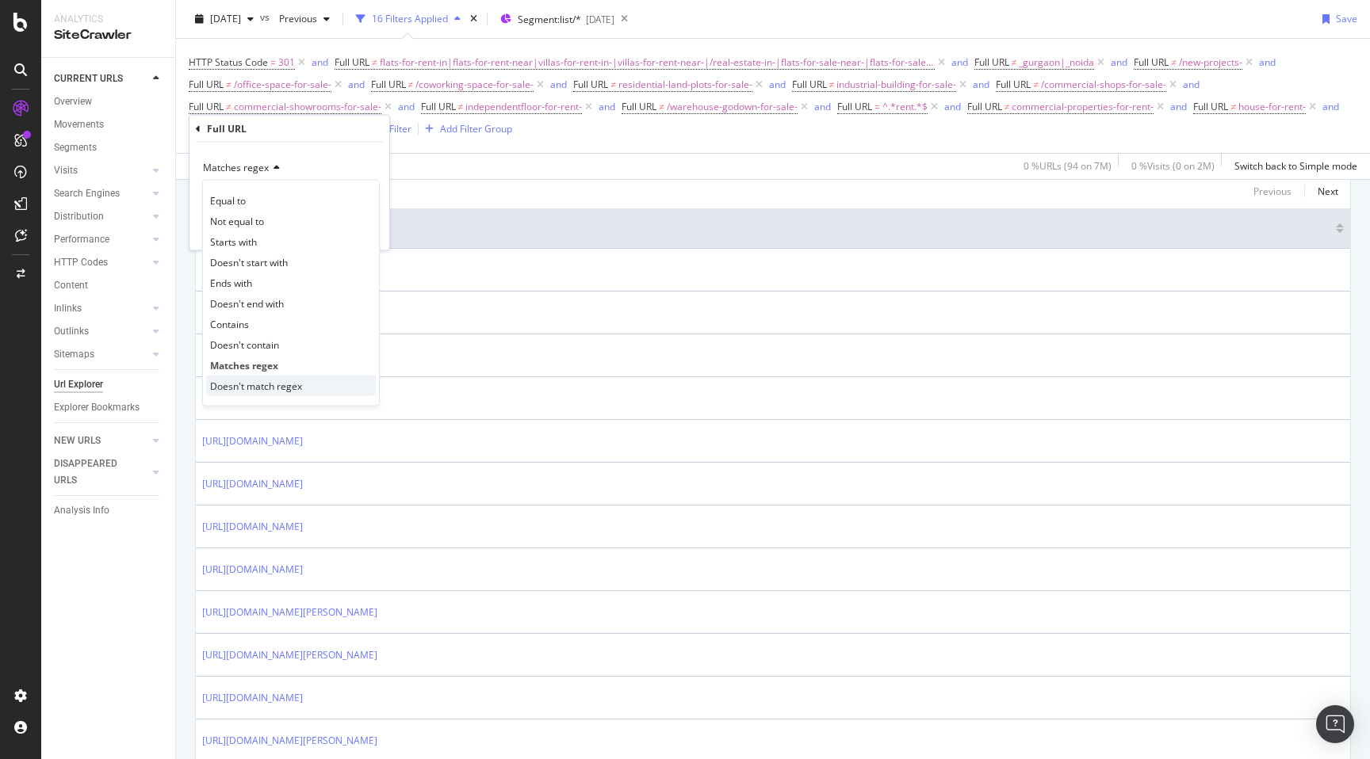
click at [278, 379] on span "Doesn't match regex" at bounding box center [256, 385] width 92 height 13
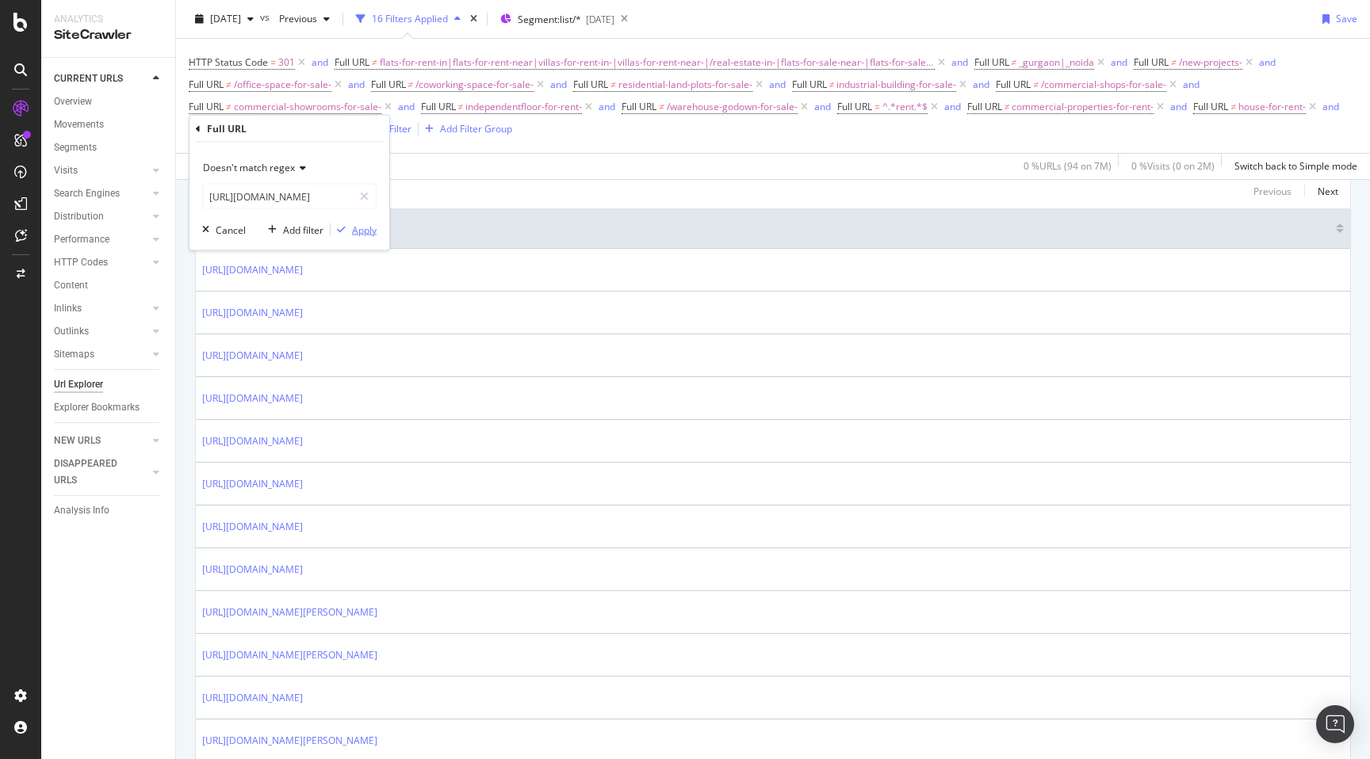
click at [365, 235] on div "Apply" at bounding box center [364, 229] width 25 height 13
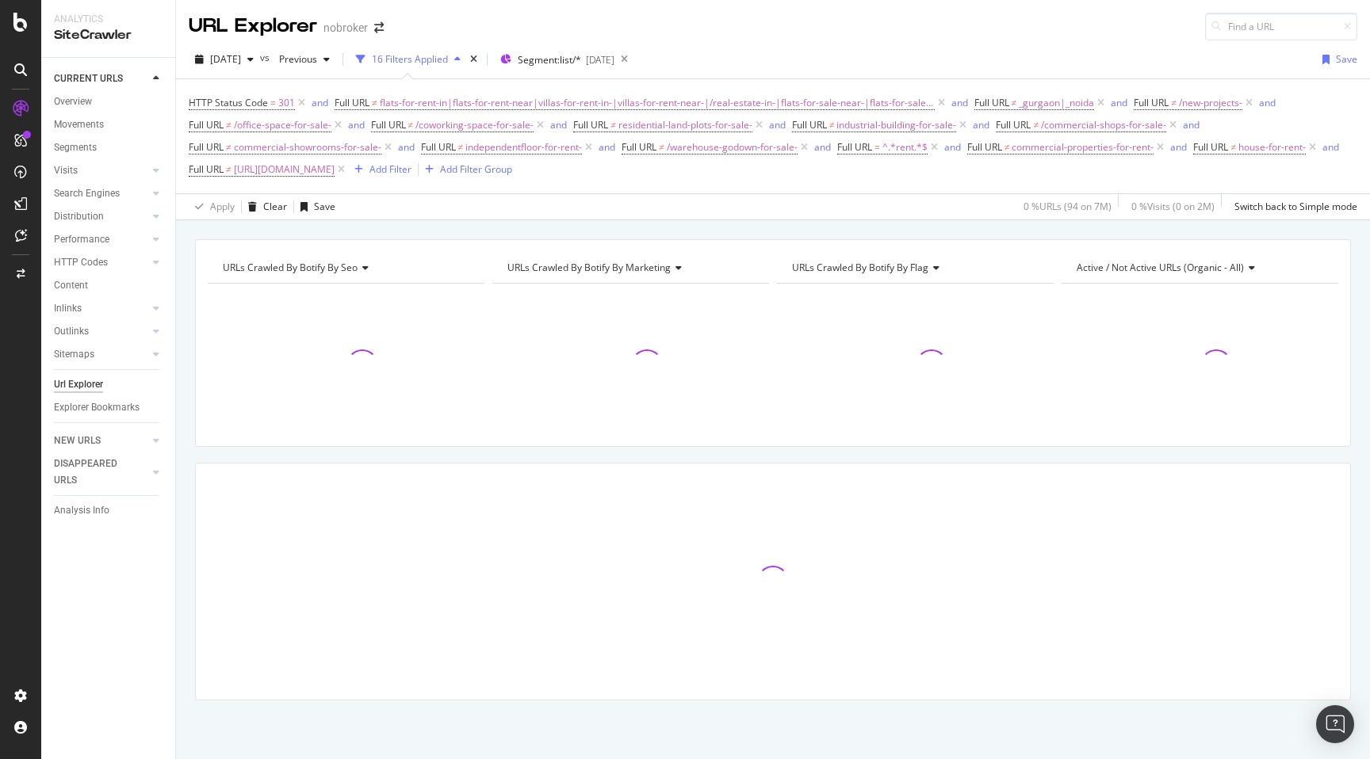
click at [186, 387] on div "URLs Crawled By Botify By seo Chart (by Value) Table Expand Export as CSV Expor…" at bounding box center [773, 497] width 1194 height 517
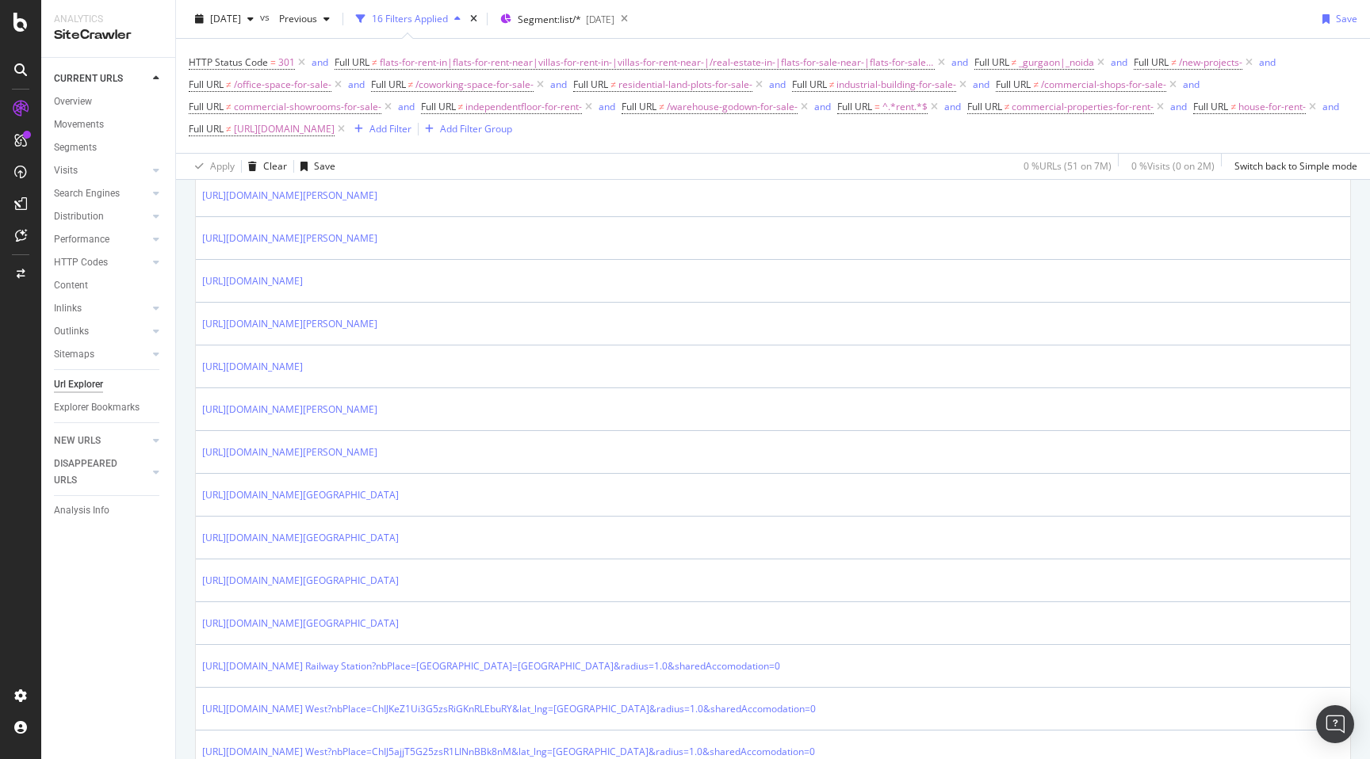
scroll to position [875, 0]
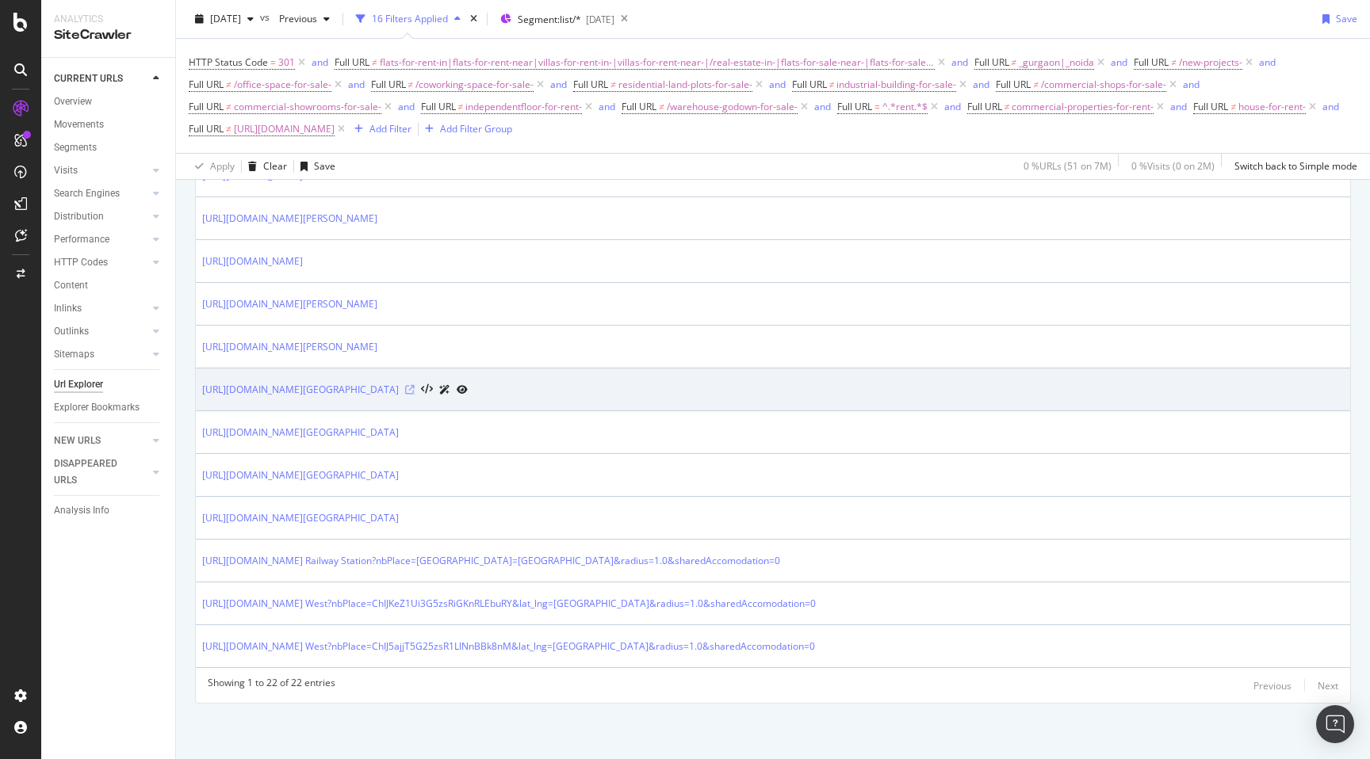
click at [415, 388] on icon at bounding box center [410, 390] width 10 height 10
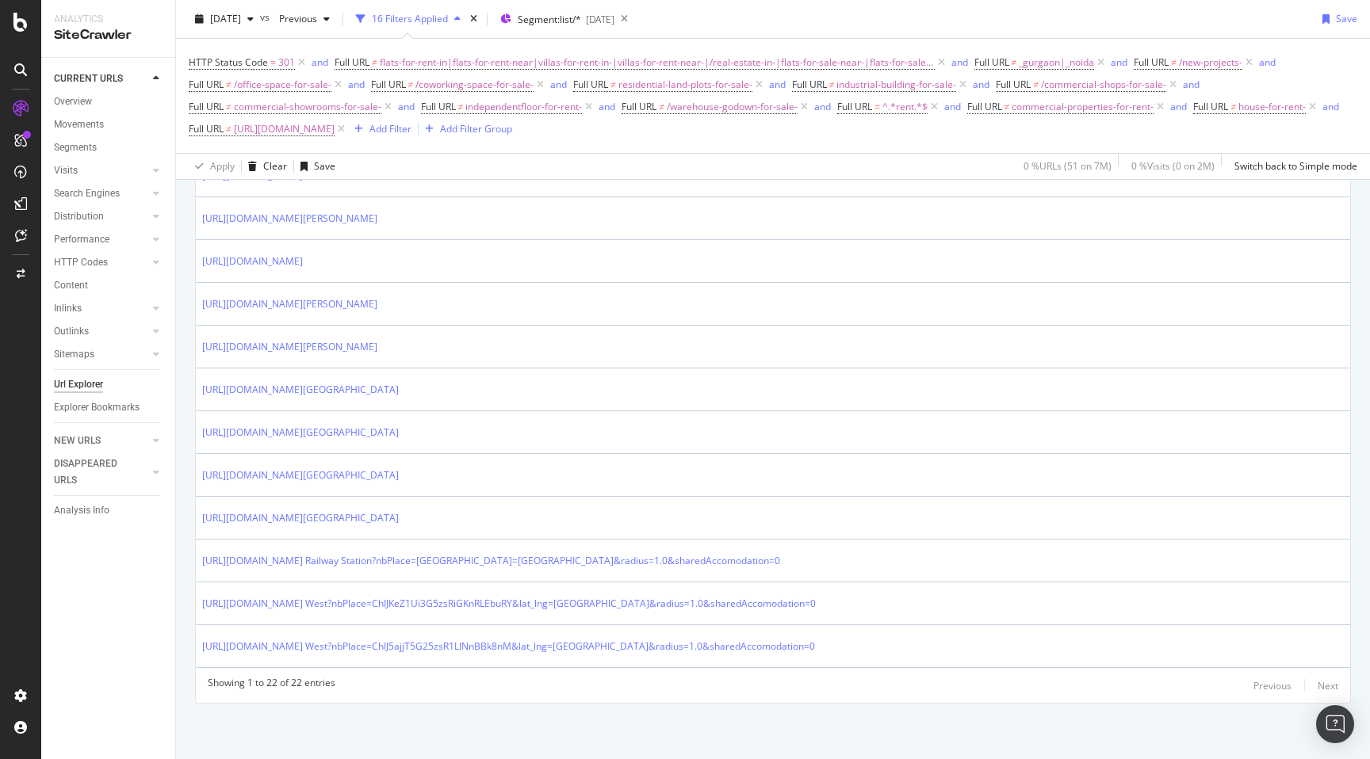
click at [185, 409] on div "URLs Crawled By Botify By seo Chart (by Value) Table Expand Export as CSV Expor…" at bounding box center [773, 62] width 1194 height 1393
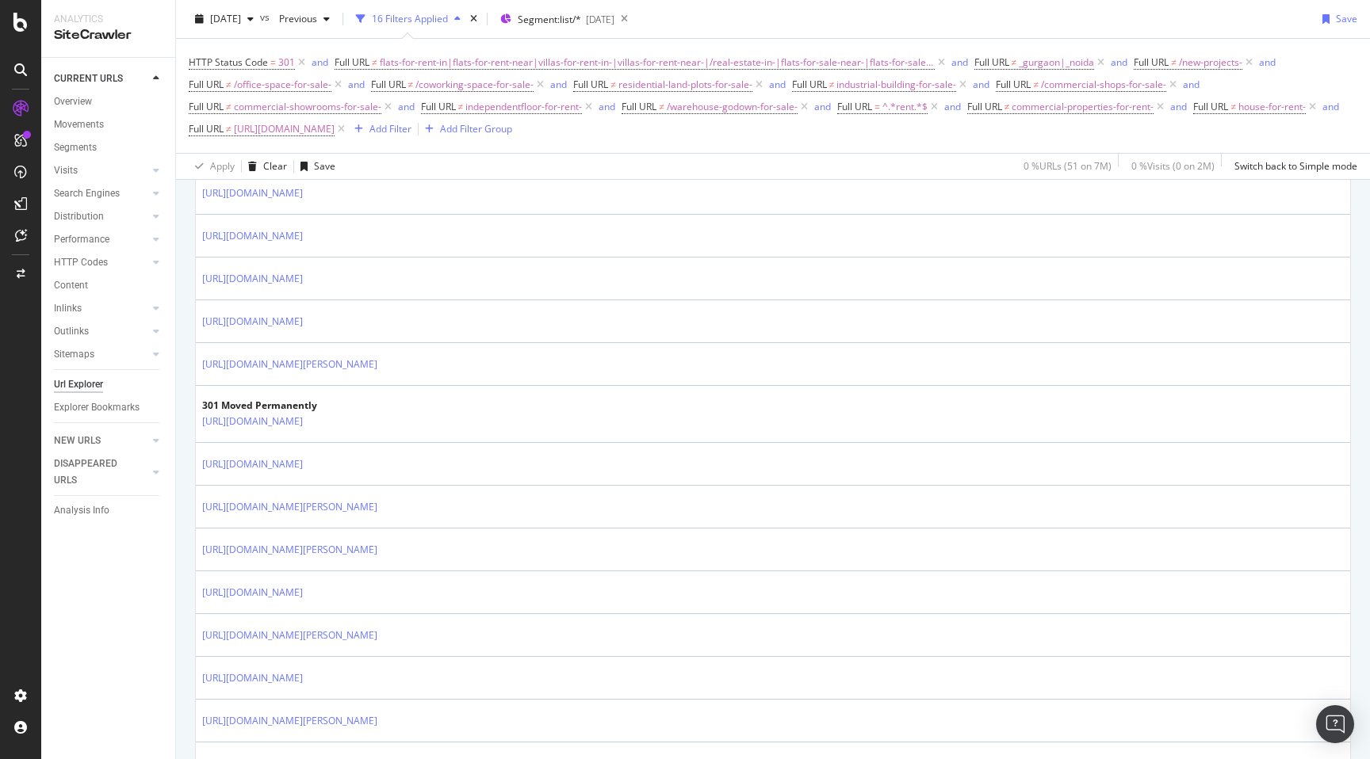
scroll to position [0, 0]
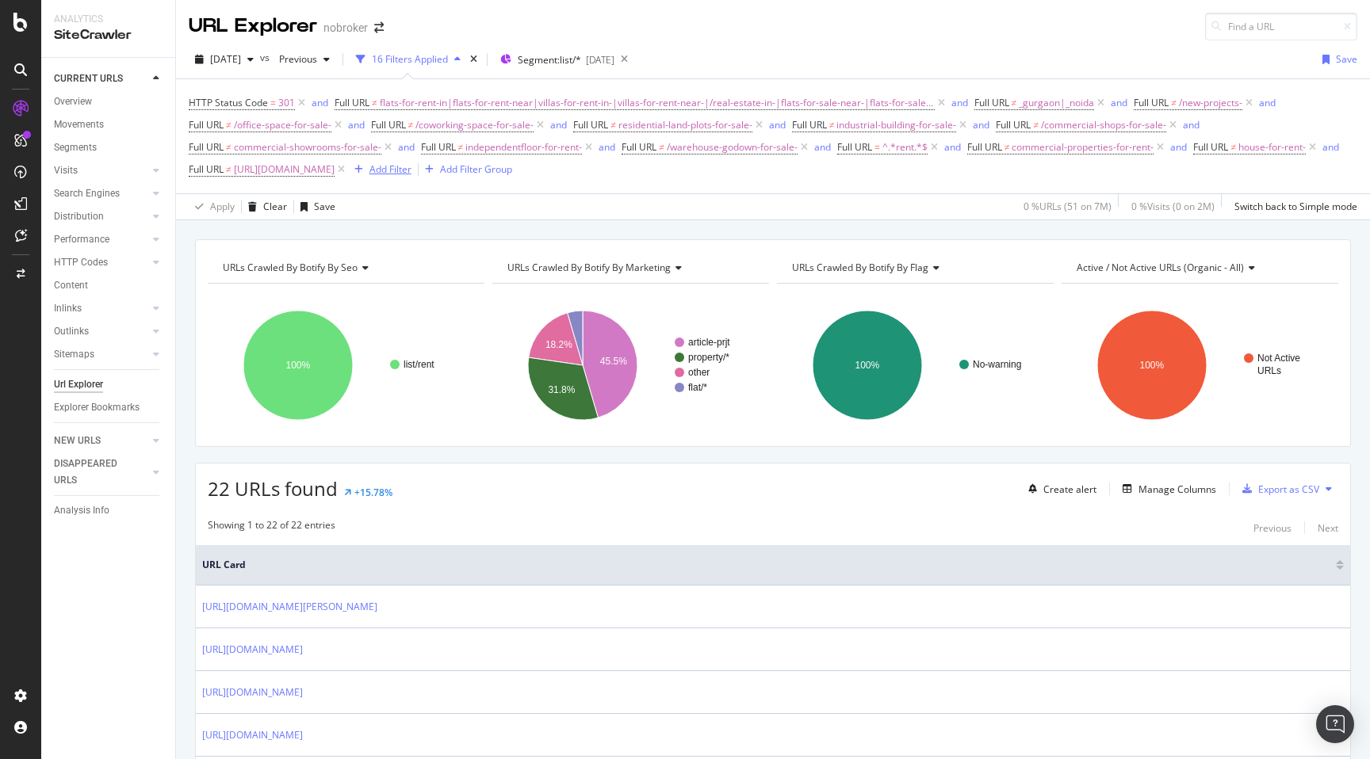
click at [411, 169] on div "Add Filter" at bounding box center [390, 168] width 42 height 13
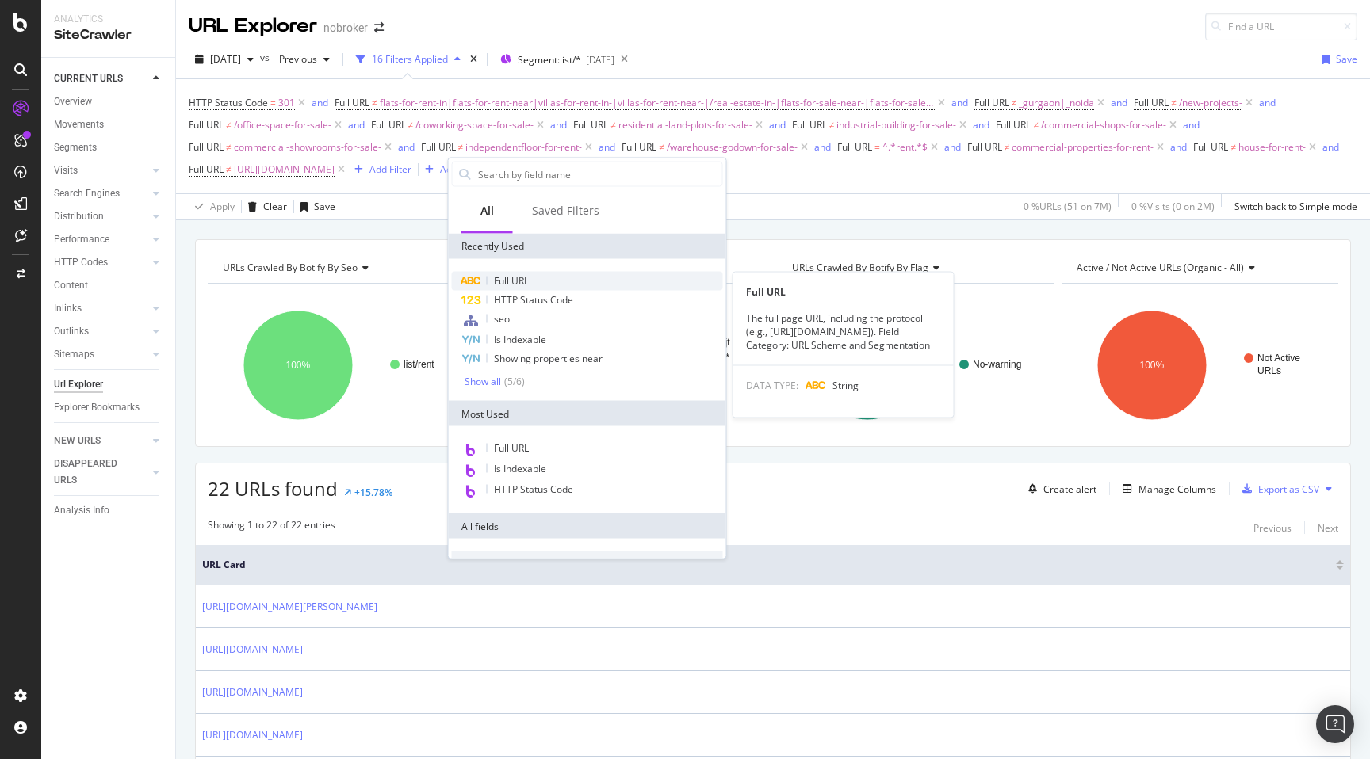
click at [525, 277] on span "Full URL" at bounding box center [511, 280] width 35 height 13
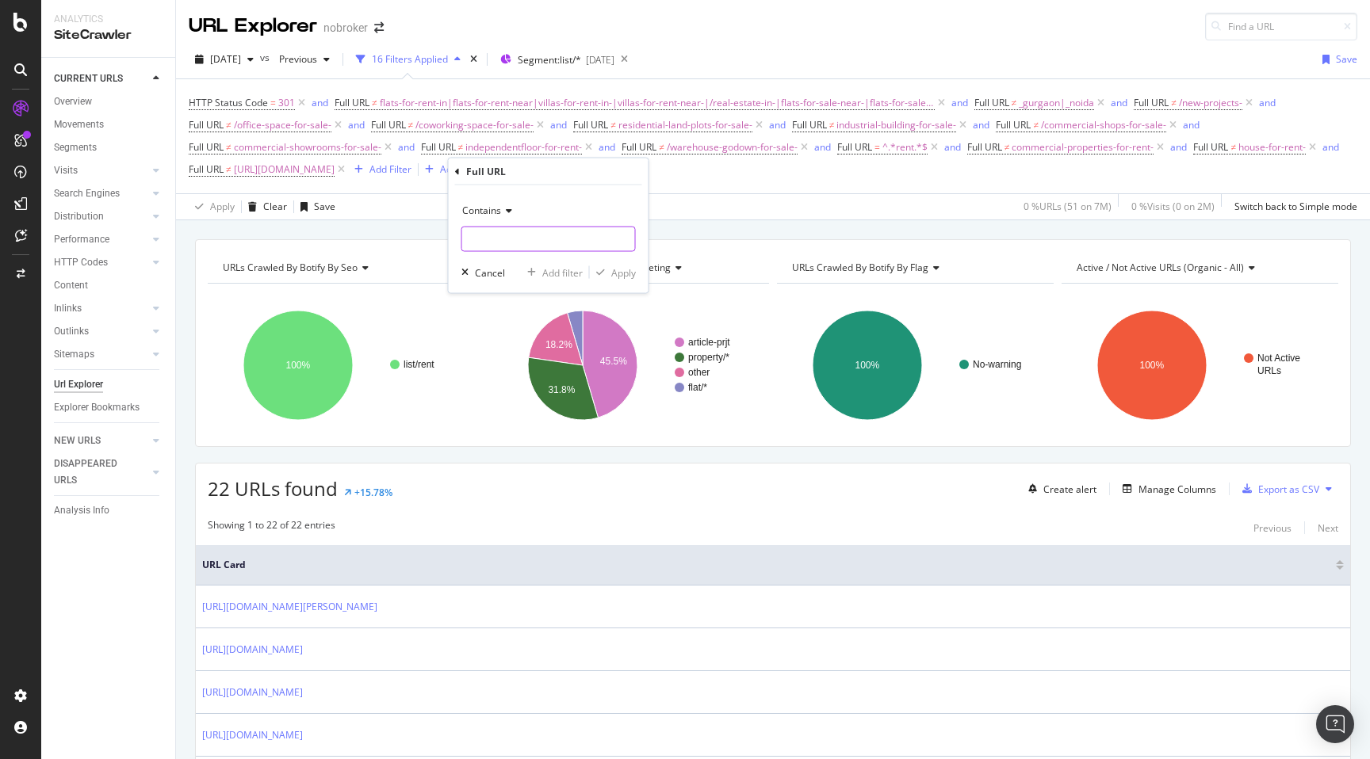
click at [519, 227] on input "text" at bounding box center [548, 239] width 173 height 25
type input "nbPlace"
click at [626, 273] on div "Apply" at bounding box center [623, 272] width 25 height 13
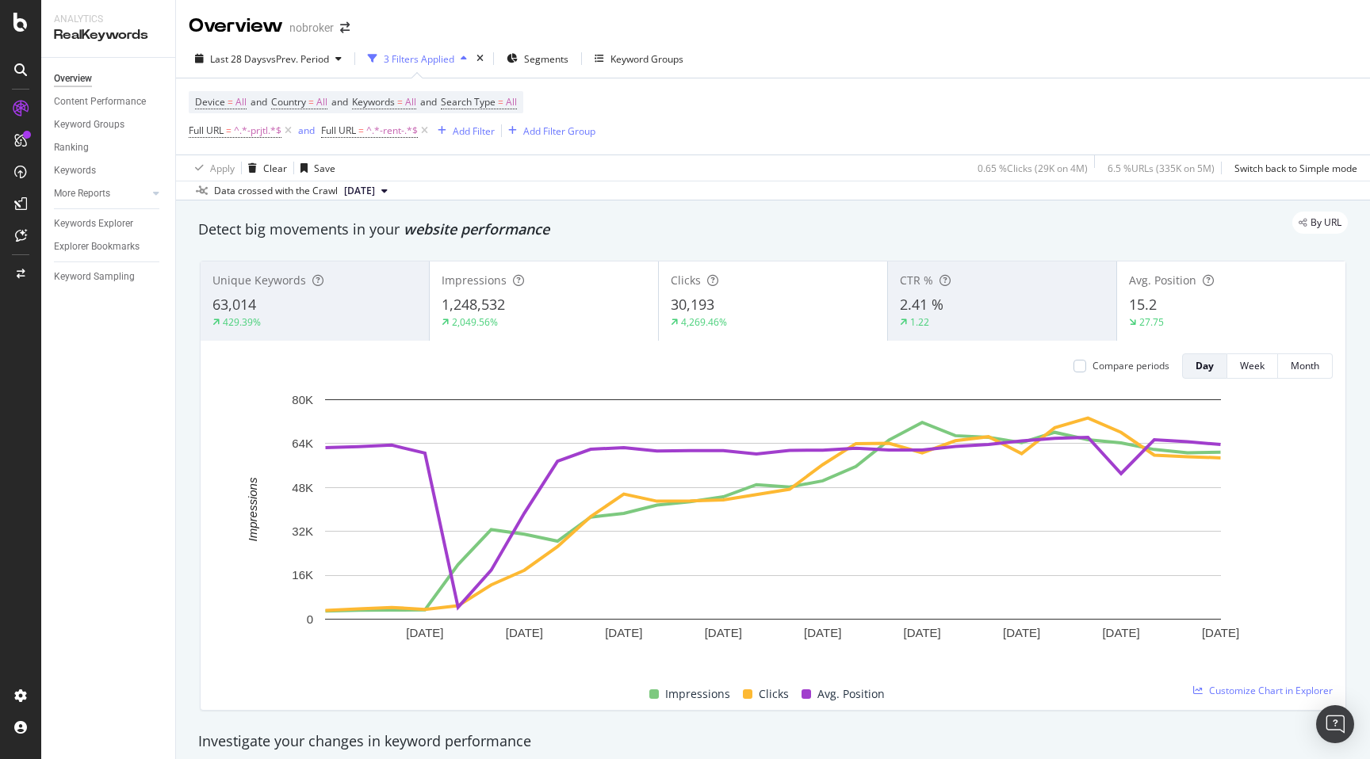
scroll to position [1496, 0]
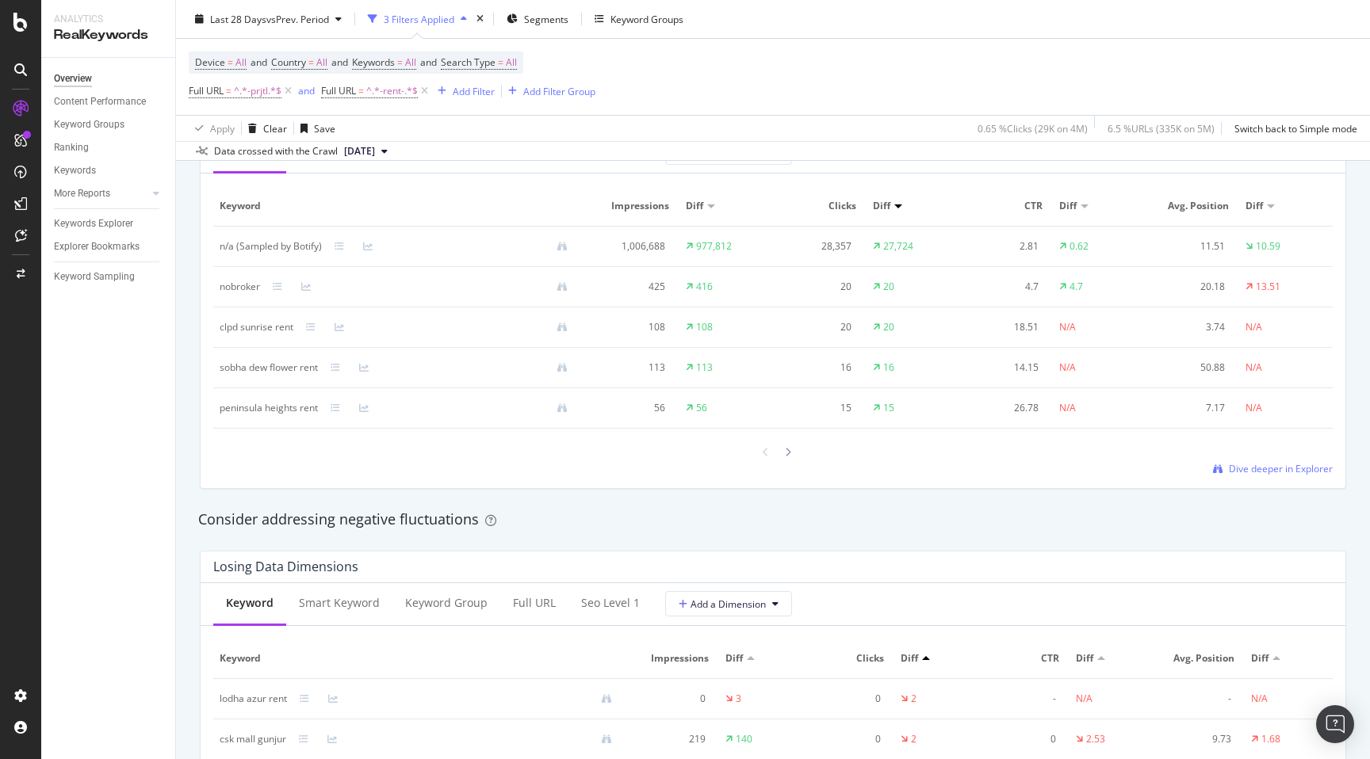
click at [182, 334] on div "By URL Detect big movements in your website performance Unique Keywords 63,014 …" at bounding box center [773, 387] width 1194 height 3366
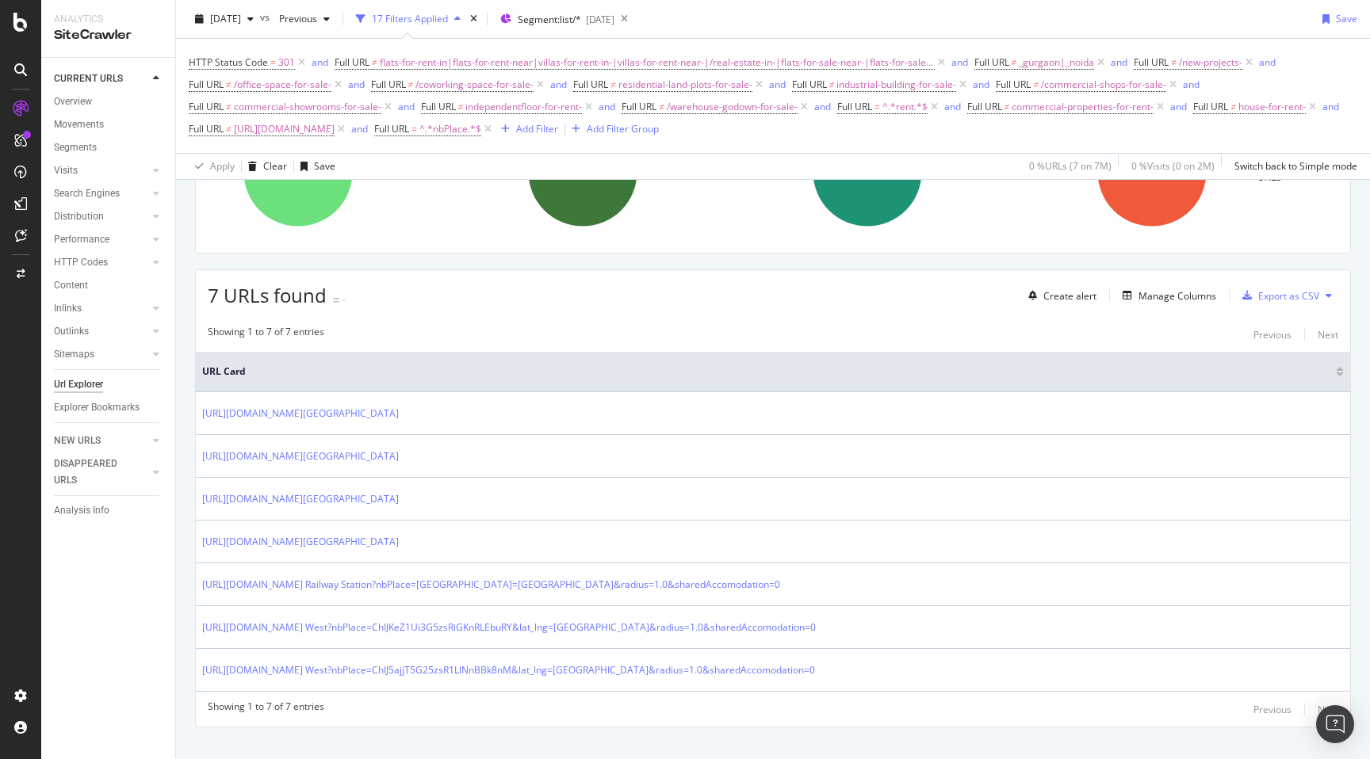
scroll to position [200, 0]
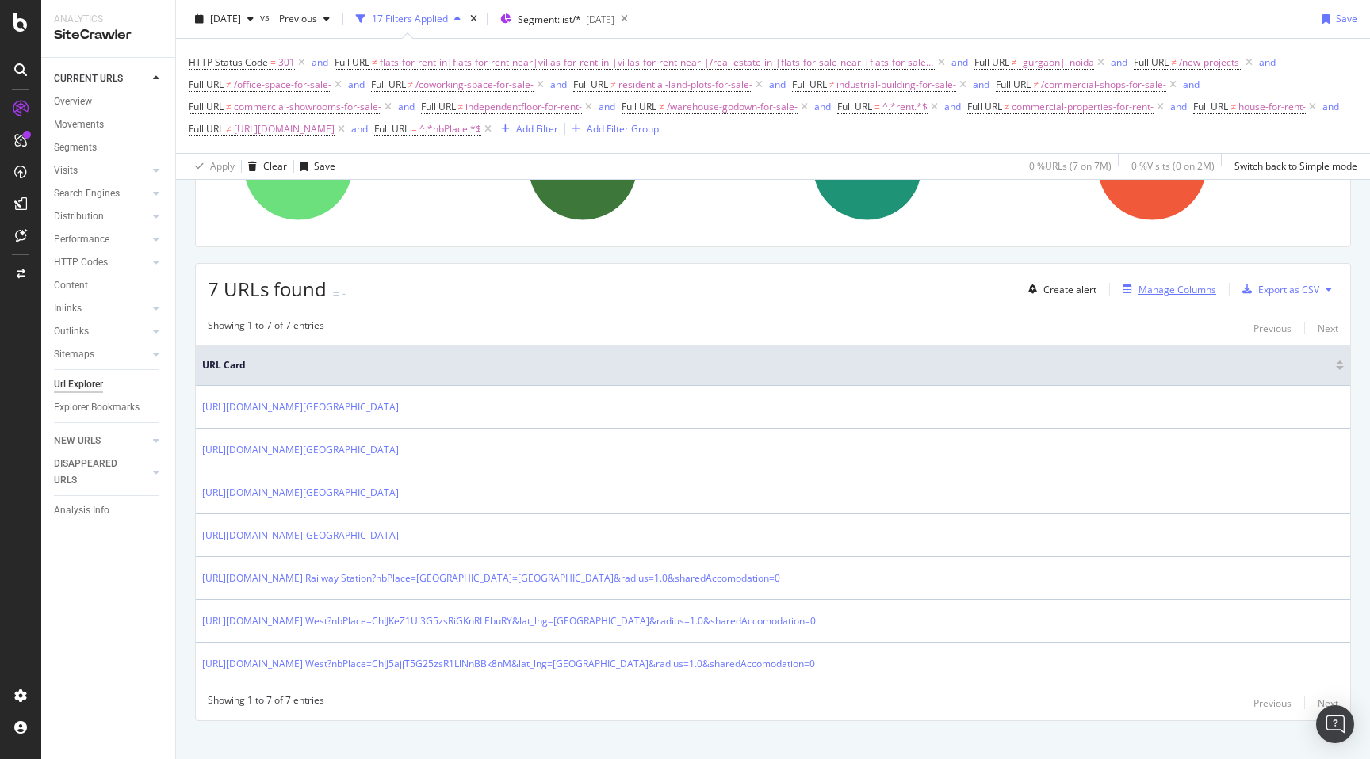
click at [1175, 285] on div "Manage Columns" at bounding box center [1177, 289] width 78 height 13
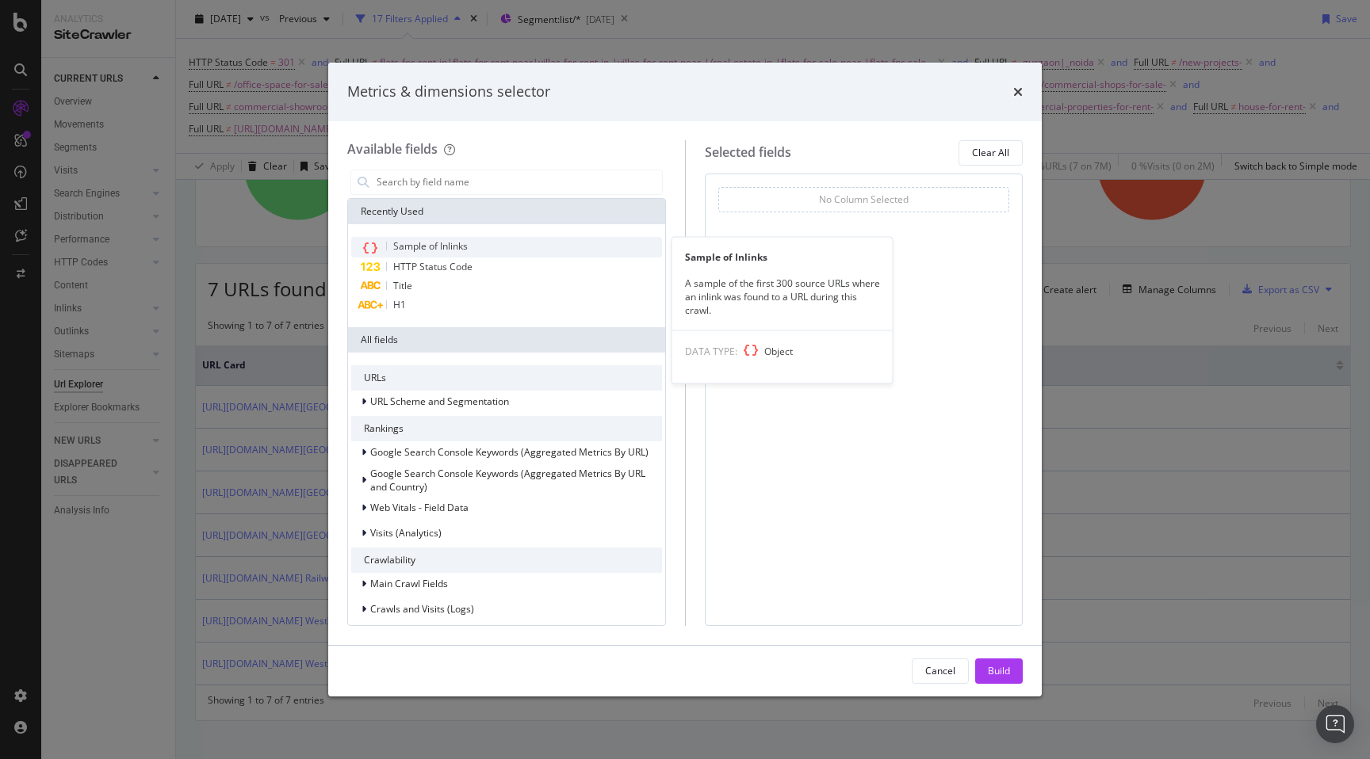
click at [460, 249] on span "Sample of Inlinks" at bounding box center [430, 245] width 75 height 13
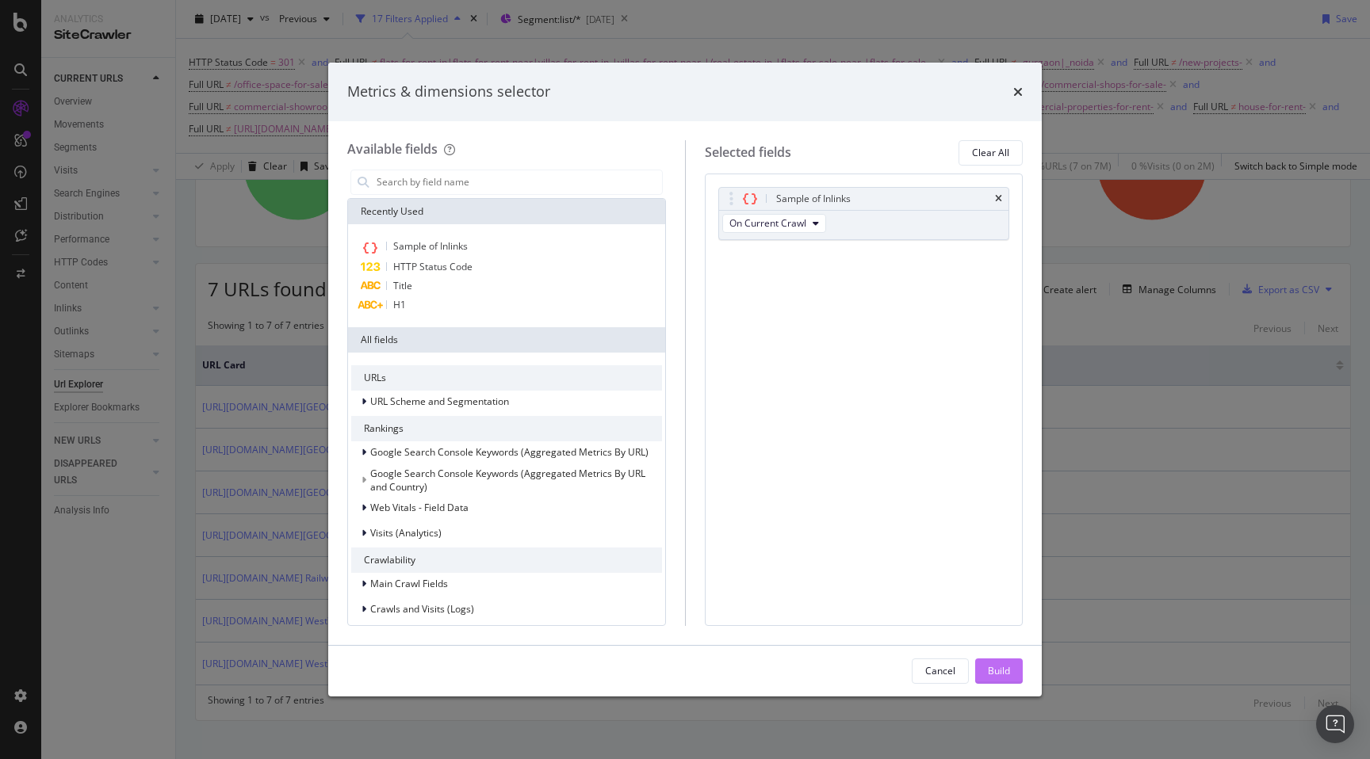
click at [1007, 668] on div "Build" at bounding box center [999, 670] width 22 height 13
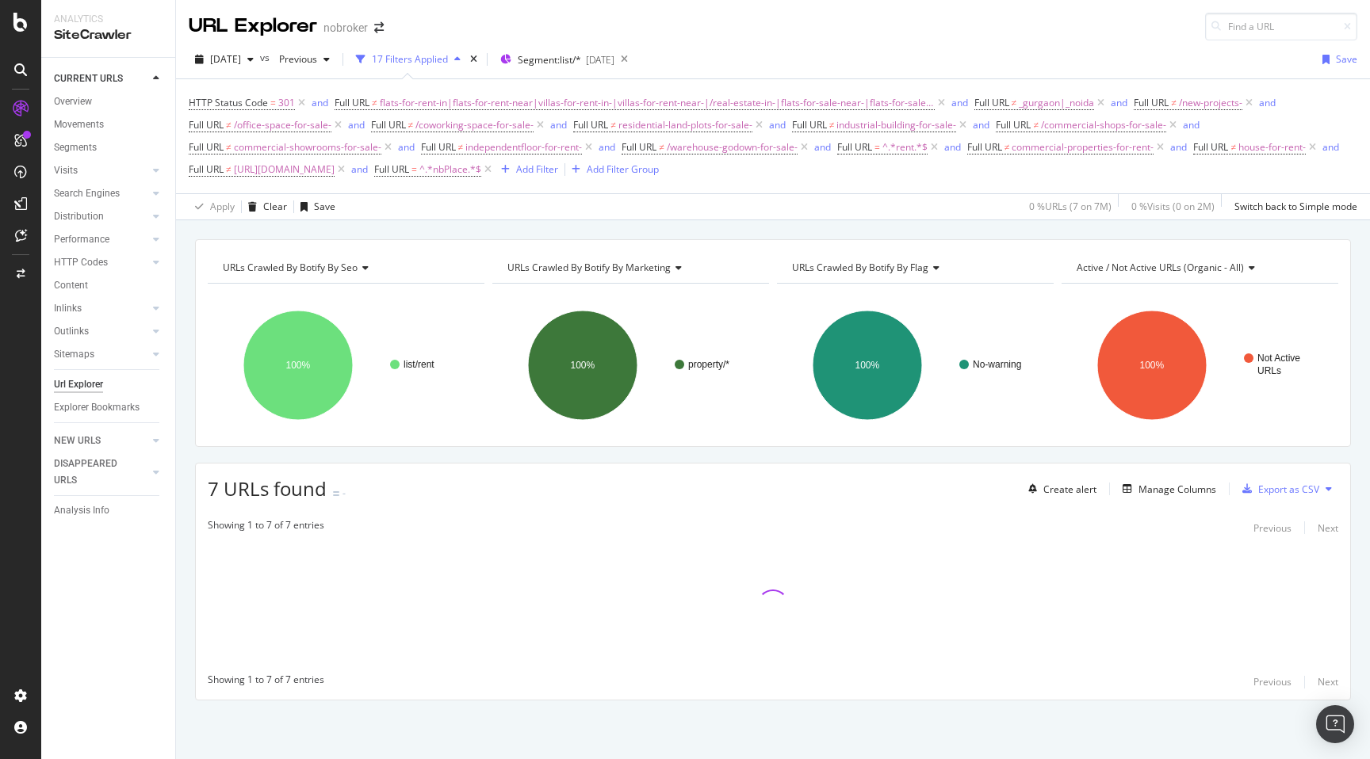
click at [179, 464] on div "URLs Crawled By Botify By seo Chart (by Value) Table Expand Export as CSV Expor…" at bounding box center [773, 497] width 1194 height 517
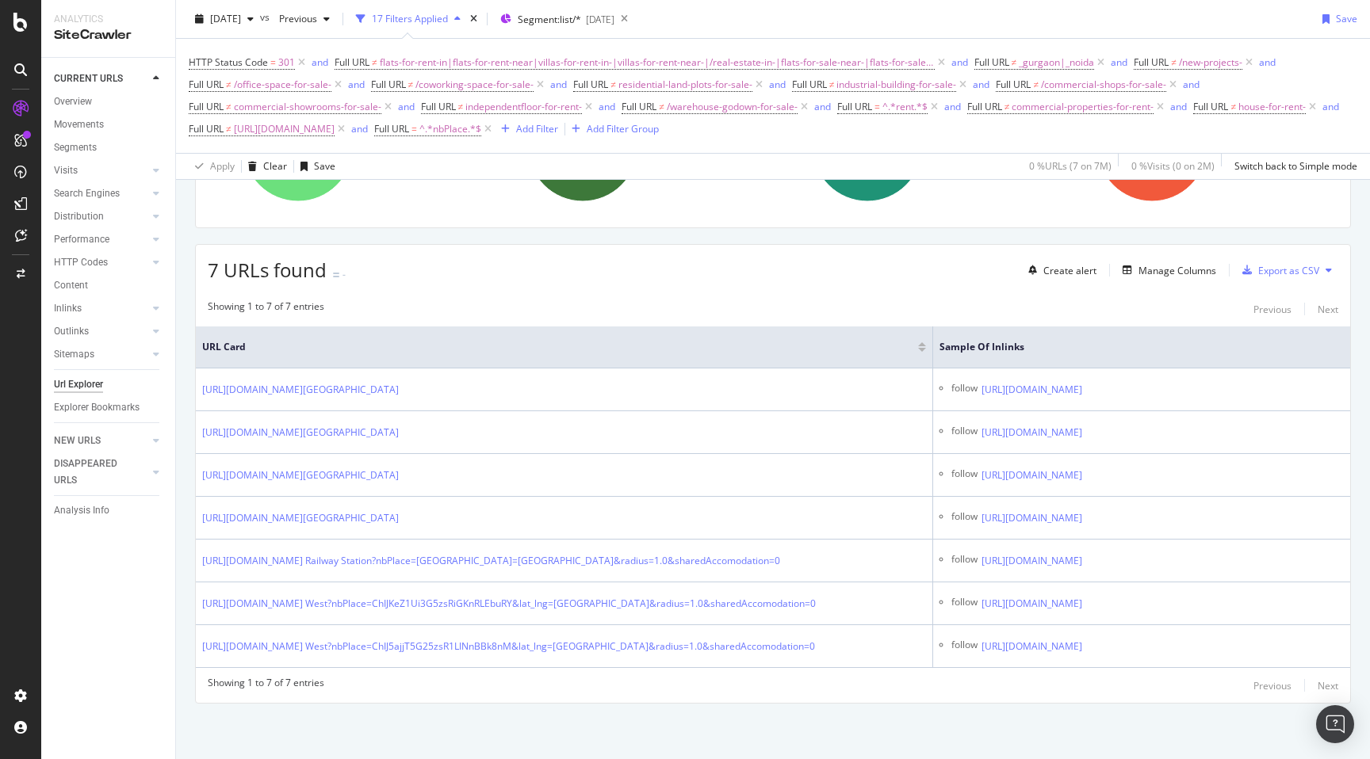
scroll to position [221, 0]
click at [1192, 275] on div "Manage Columns" at bounding box center [1177, 270] width 78 height 13
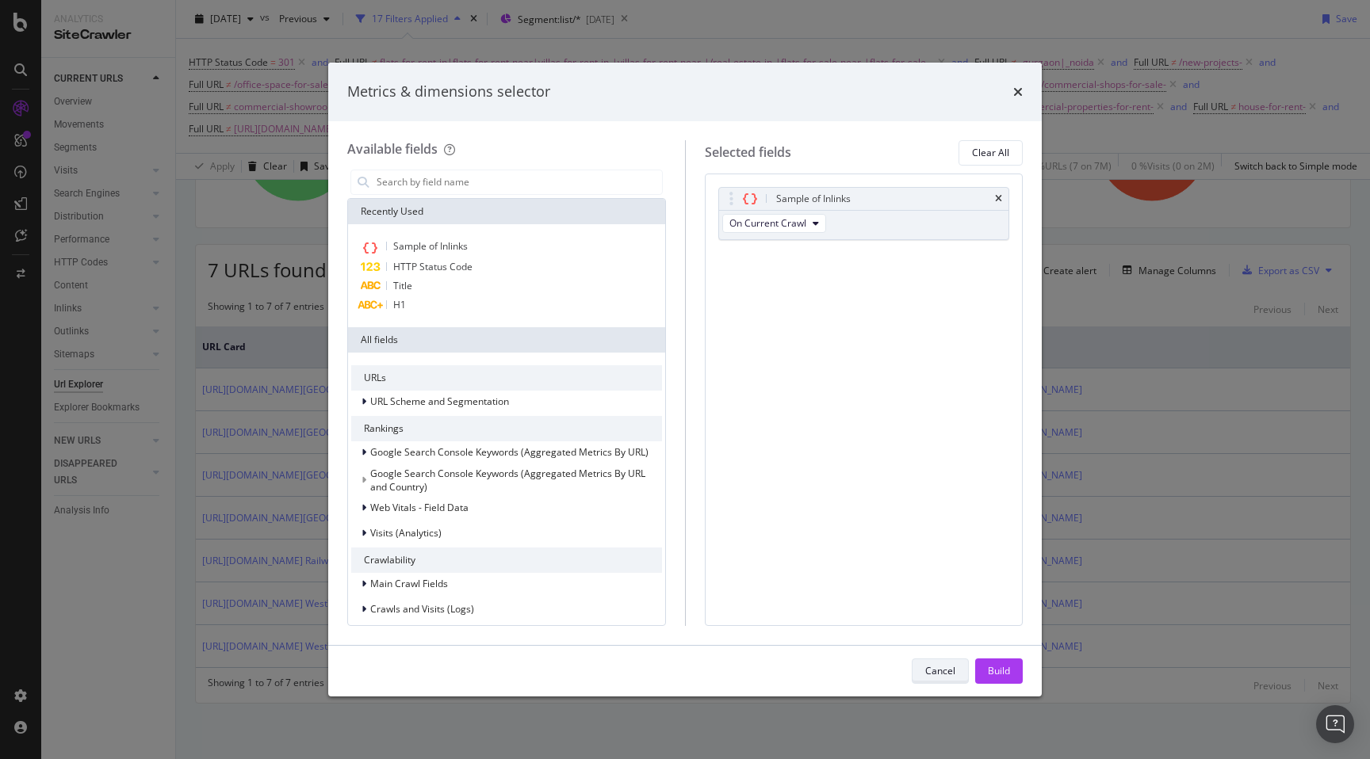
click at [950, 682] on button "Cancel" at bounding box center [939, 671] width 57 height 25
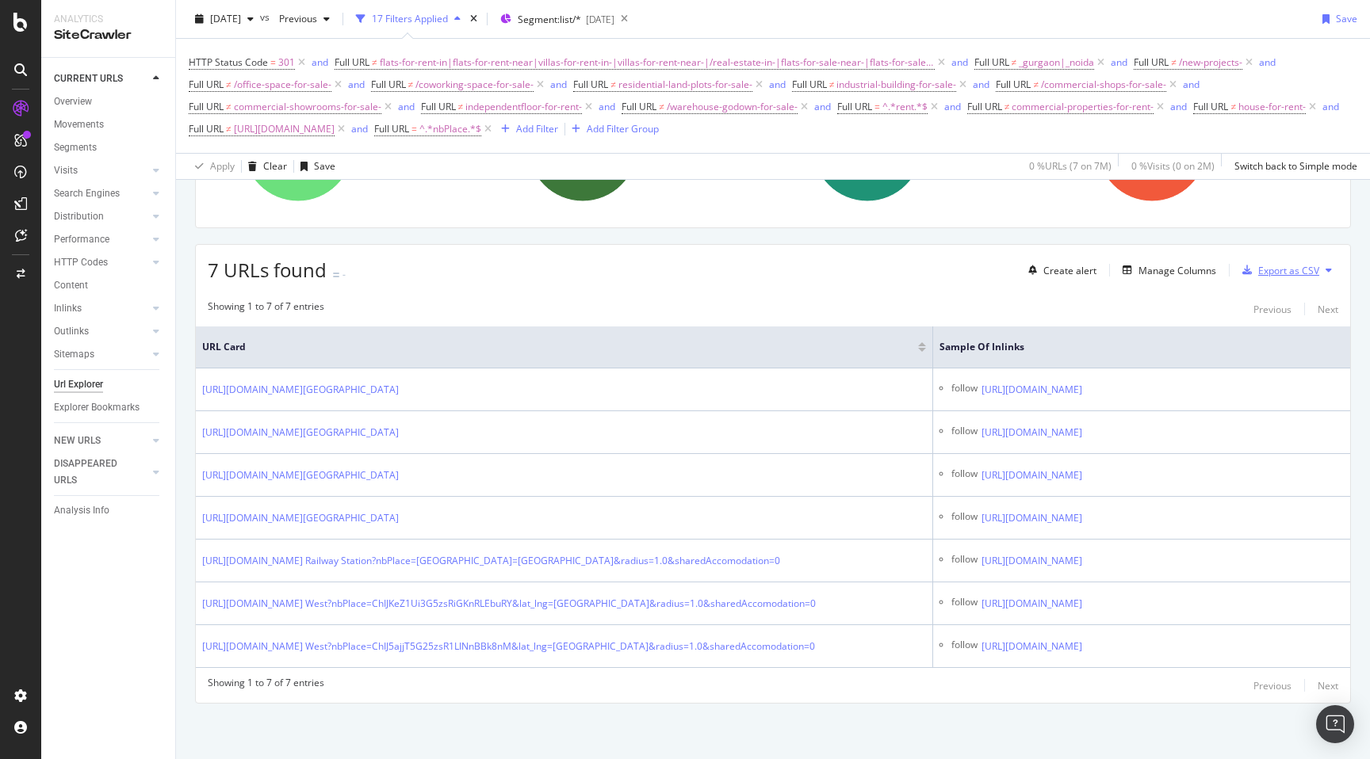
click at [1305, 265] on div "Export as CSV" at bounding box center [1288, 270] width 61 height 13
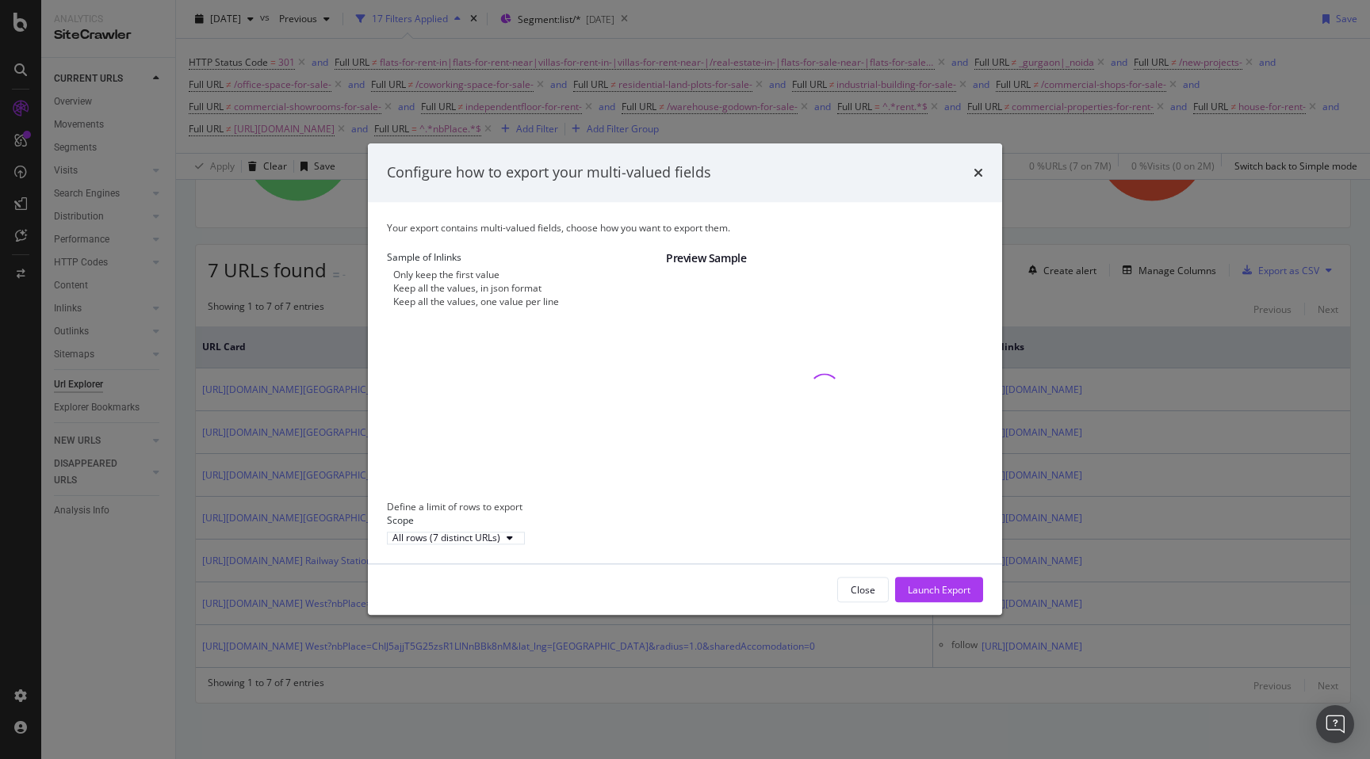
click at [476, 302] on div "Keep all the values, one value per line" at bounding box center [476, 302] width 166 height 13
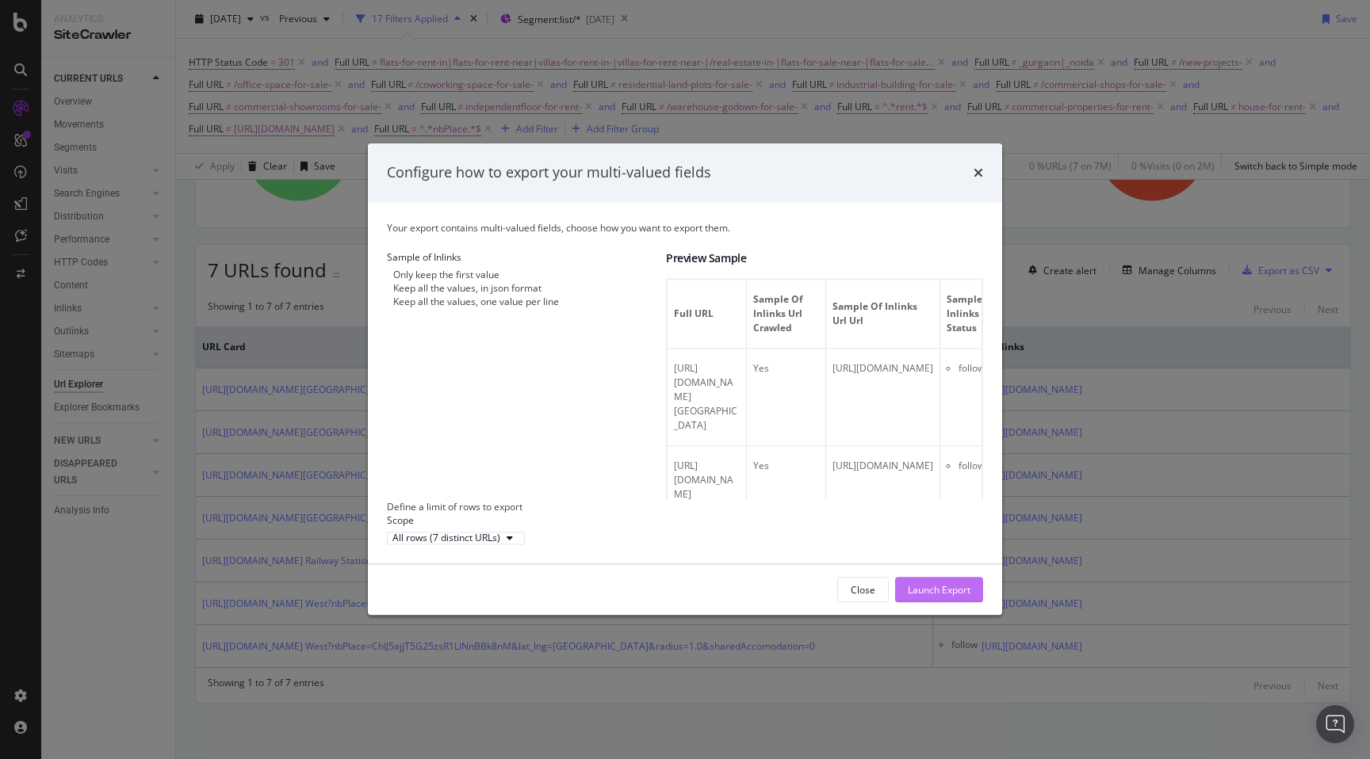
click at [931, 591] on button "Launch Export" at bounding box center [939, 590] width 88 height 25
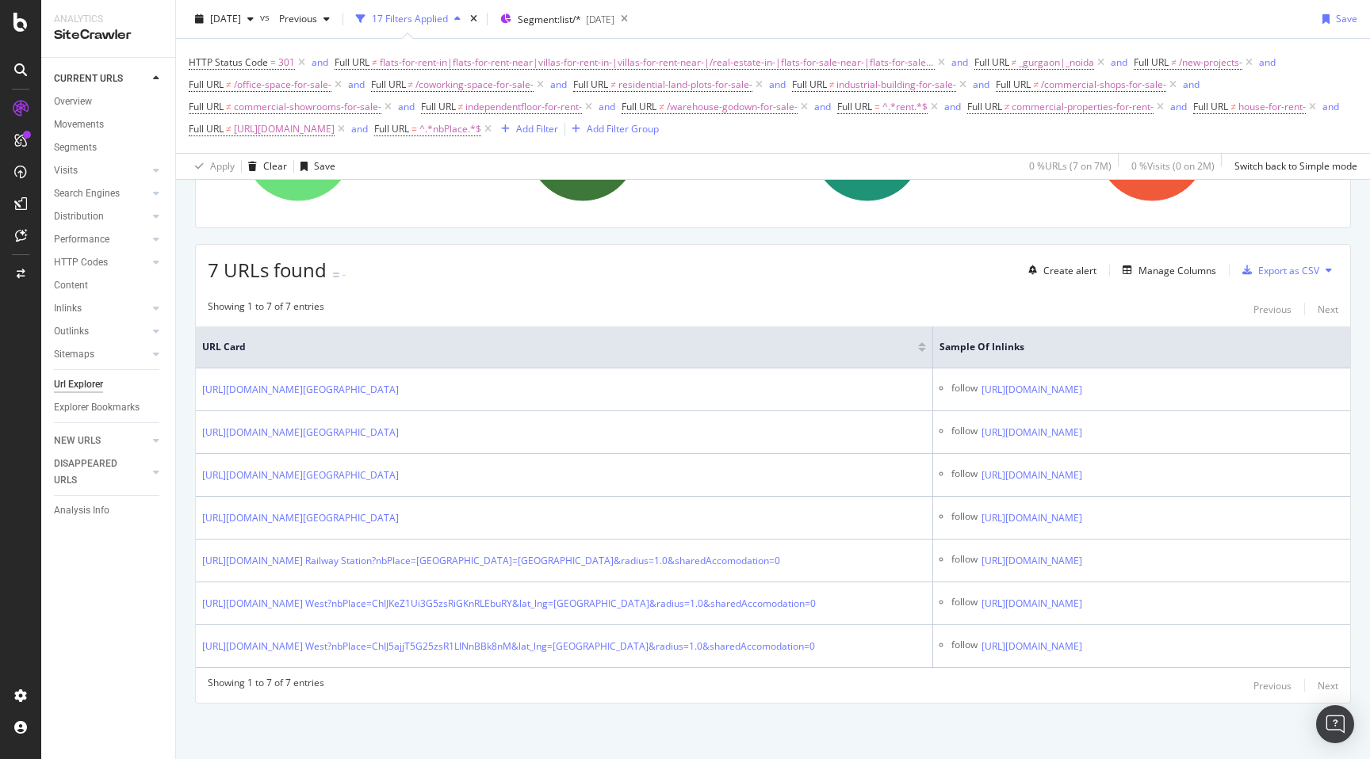
click at [184, 483] on div "URLs Crawled By Botify By seo Chart (by Value) Table Expand Export as CSV Expor…" at bounding box center [773, 390] width 1194 height 739
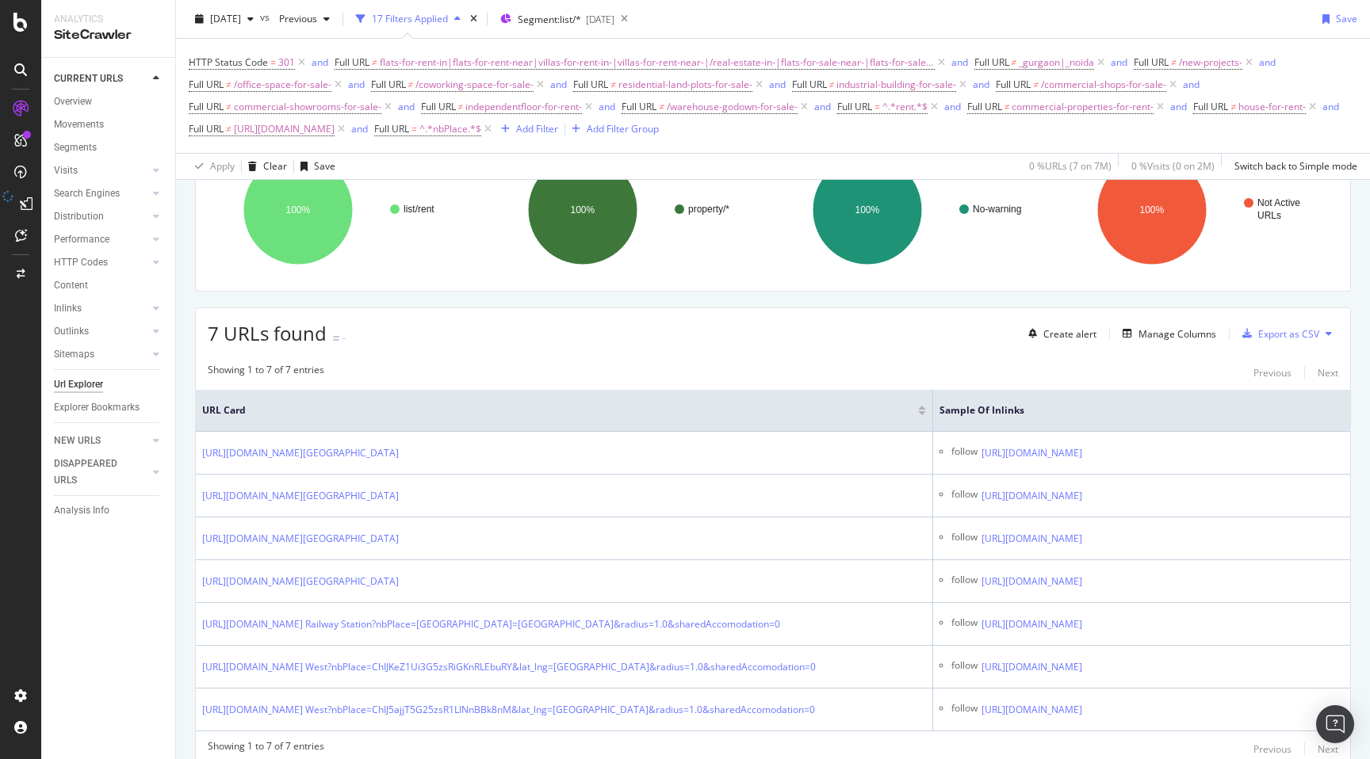
scroll to position [0, 0]
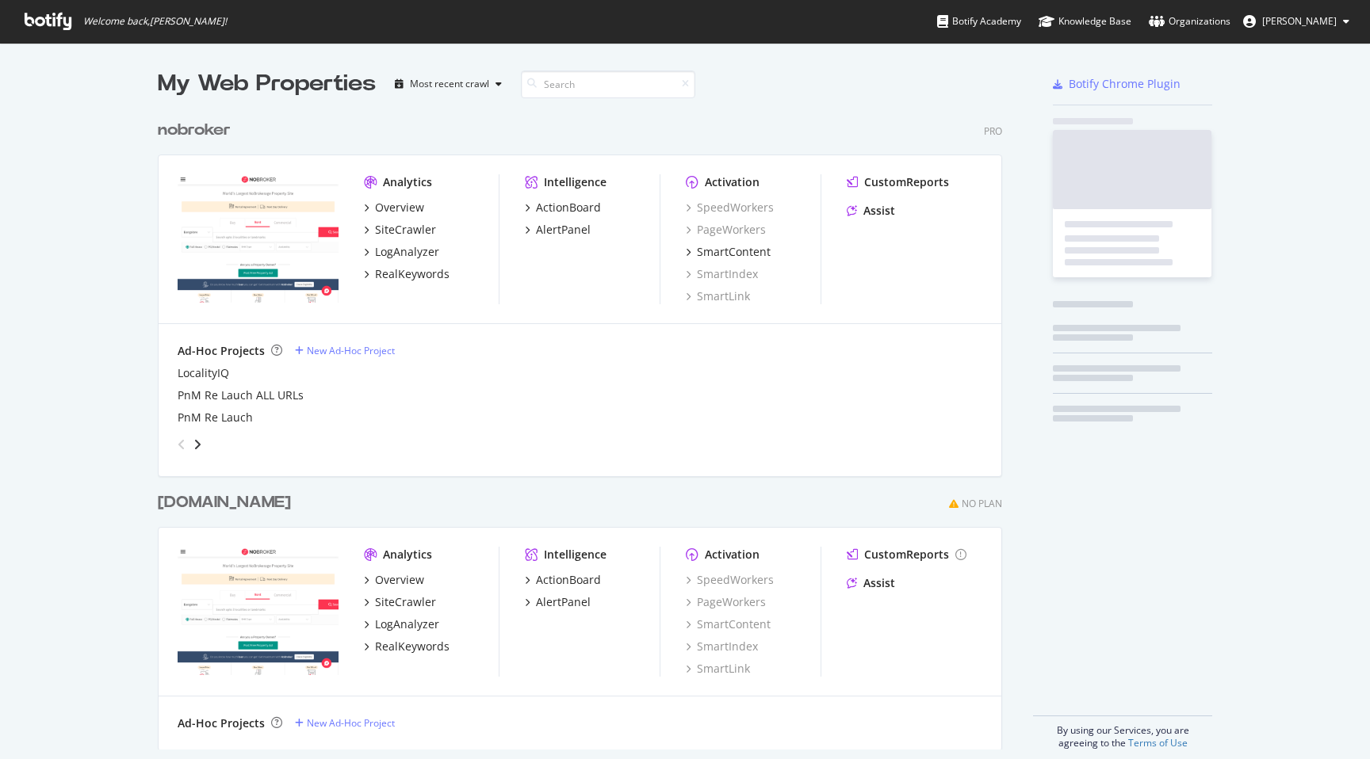
scroll to position [759, 1370]
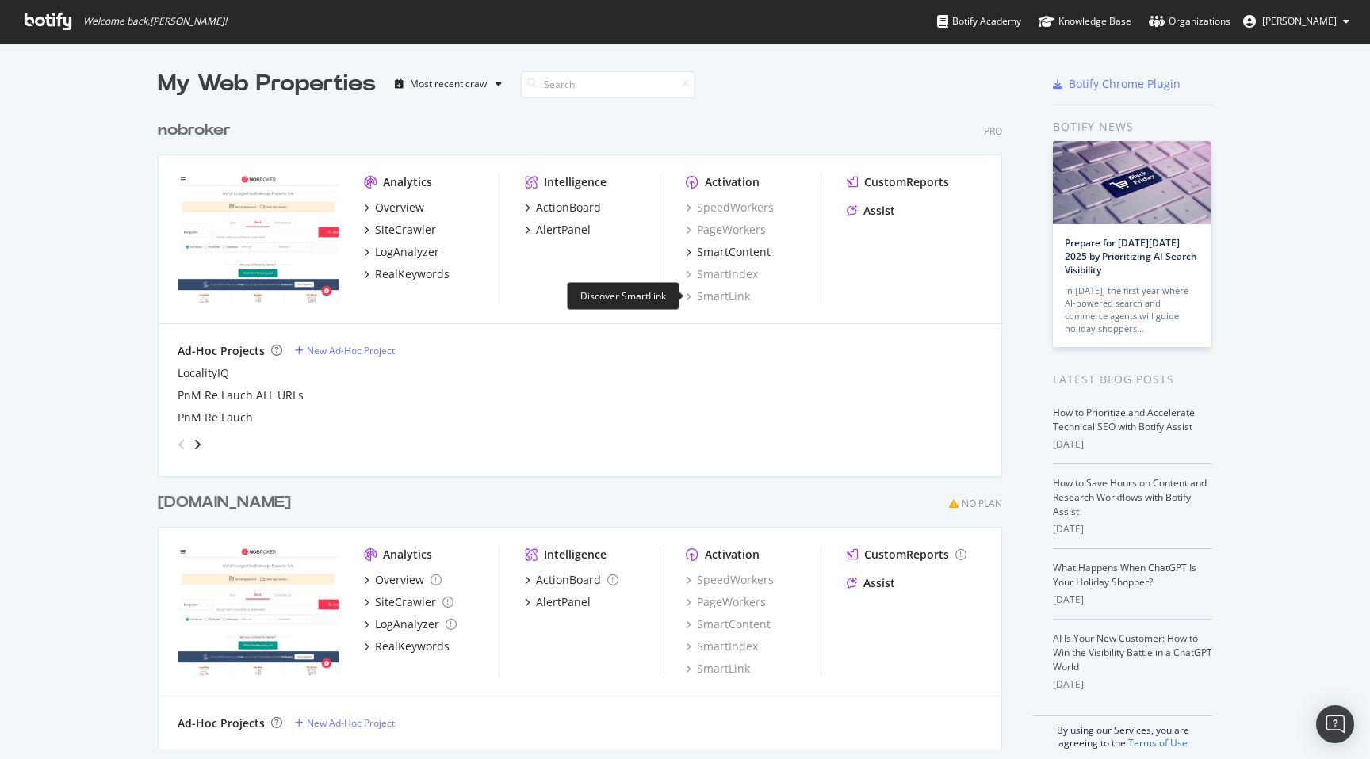
click at [736, 294] on div "SmartLink" at bounding box center [718, 297] width 64 height 16
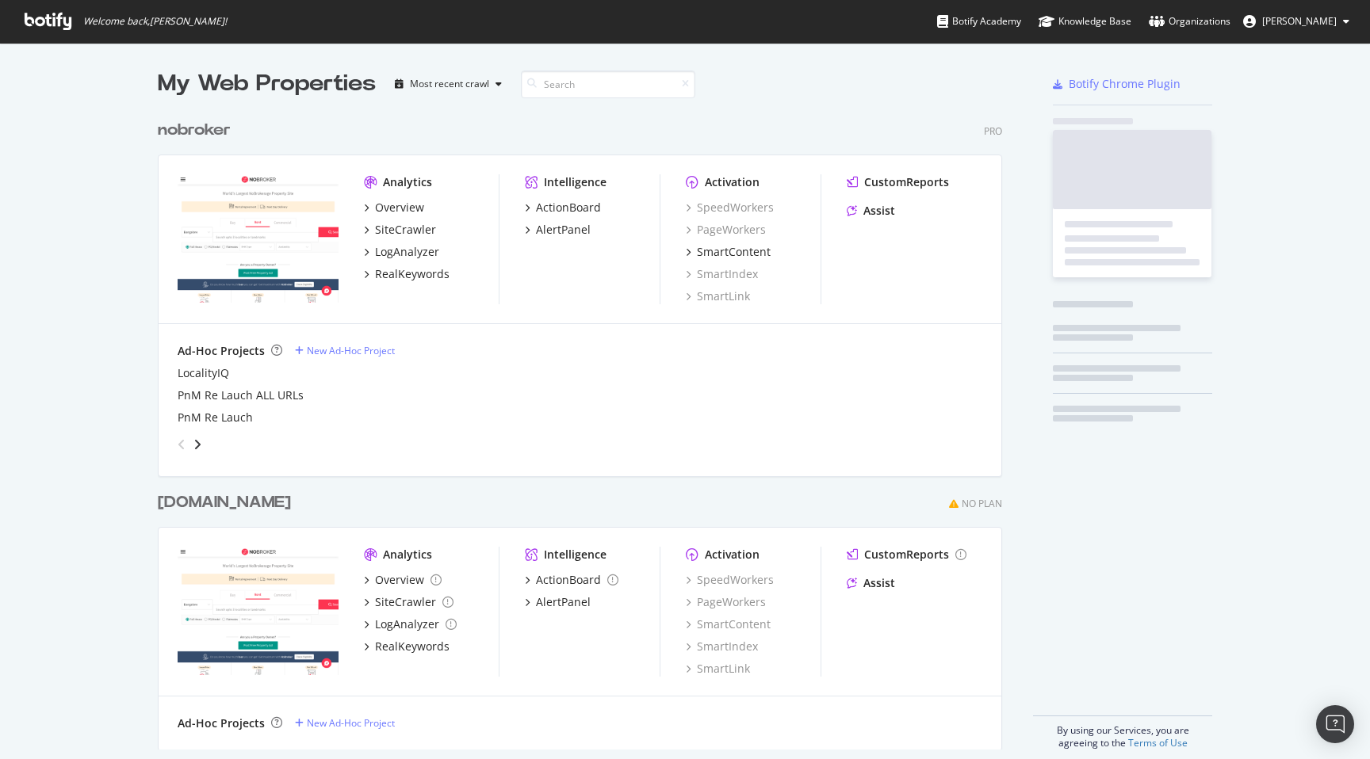
scroll to position [759, 1370]
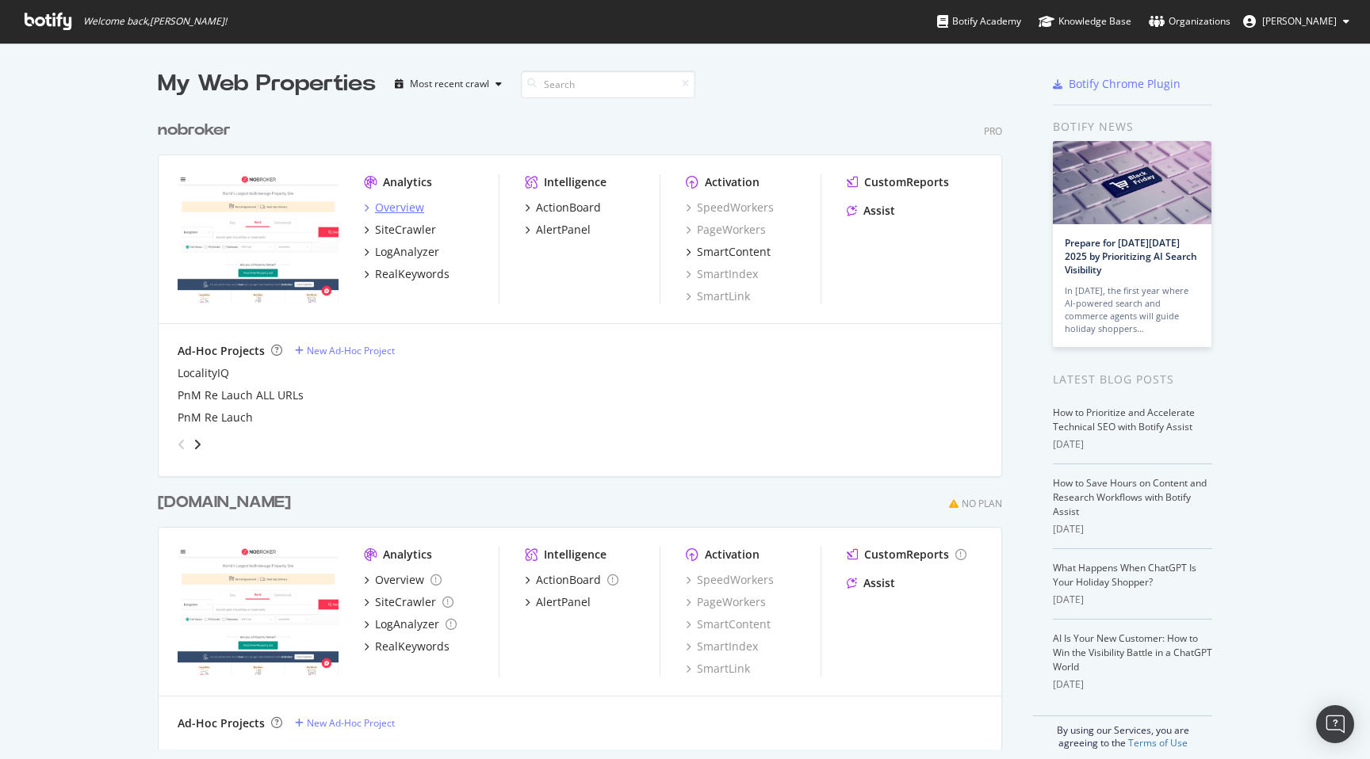
click at [414, 205] on div "Overview" at bounding box center [399, 208] width 49 height 16
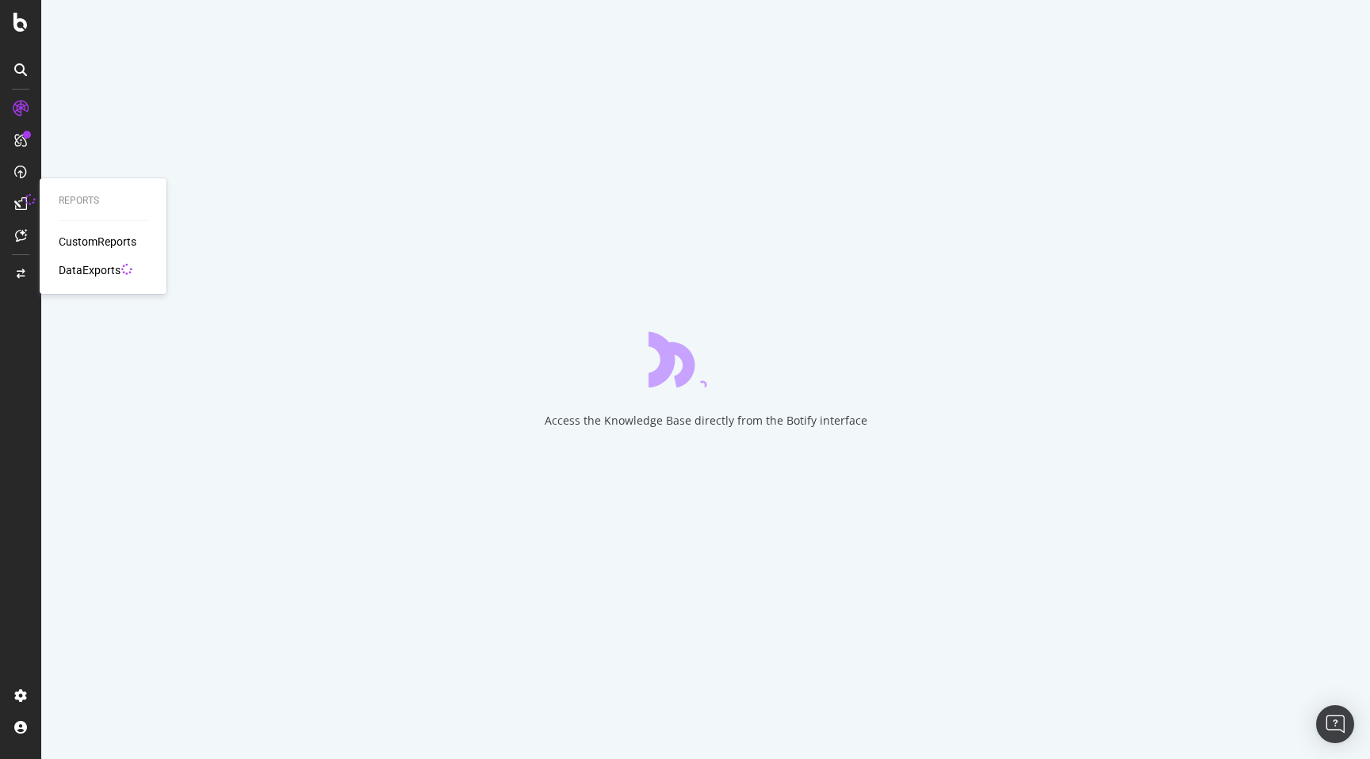
click at [87, 273] on div "DataExports" at bounding box center [90, 270] width 62 height 16
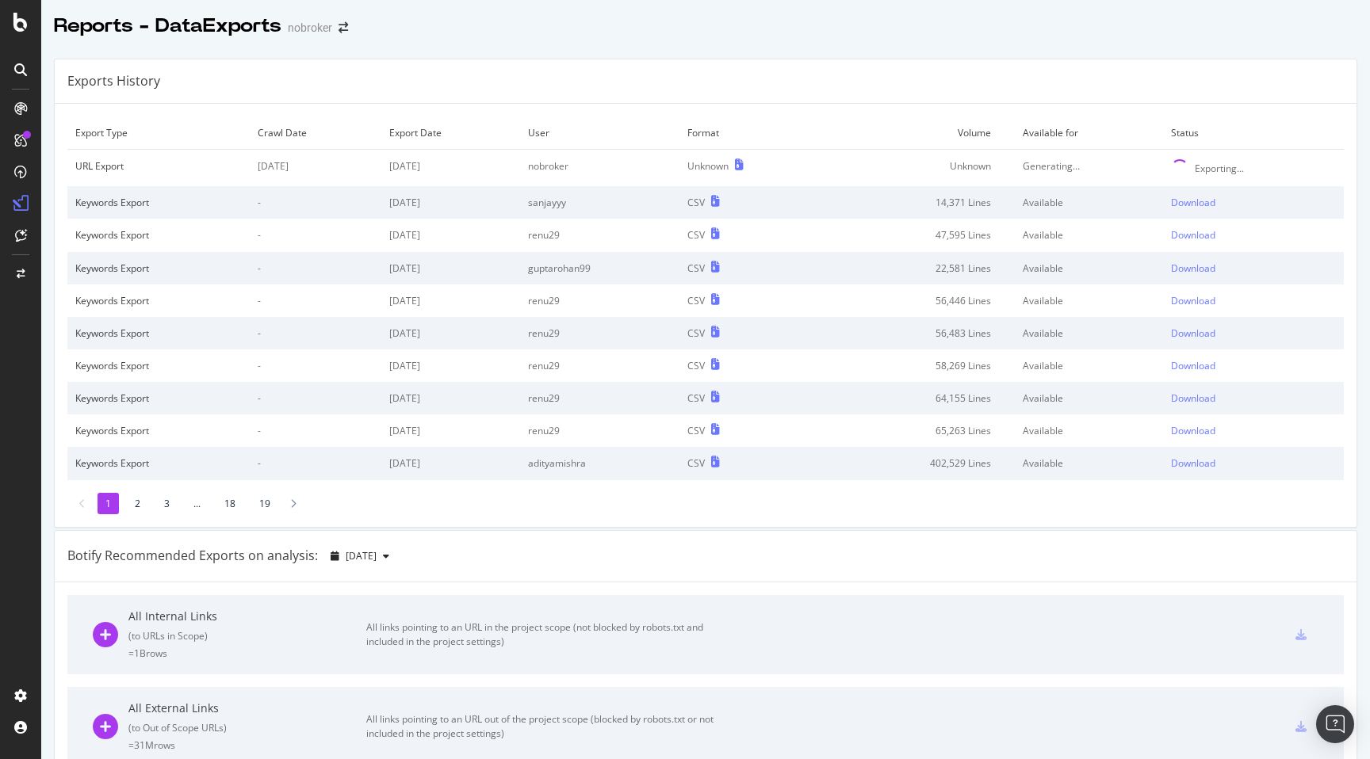
click at [919, 62] on div "Exports History" at bounding box center [705, 81] width 1301 height 44
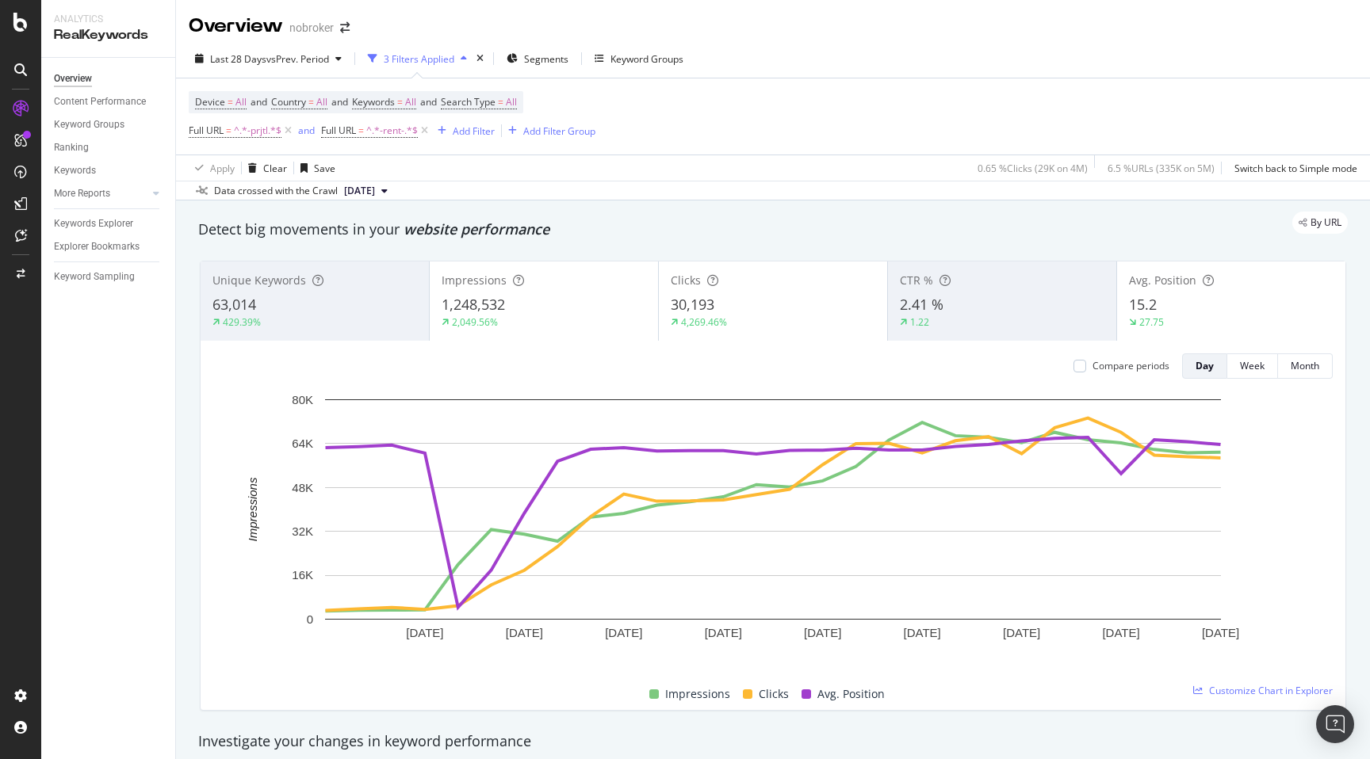
scroll to position [1496, 0]
